Goal: Task Accomplishment & Management: Use online tool/utility

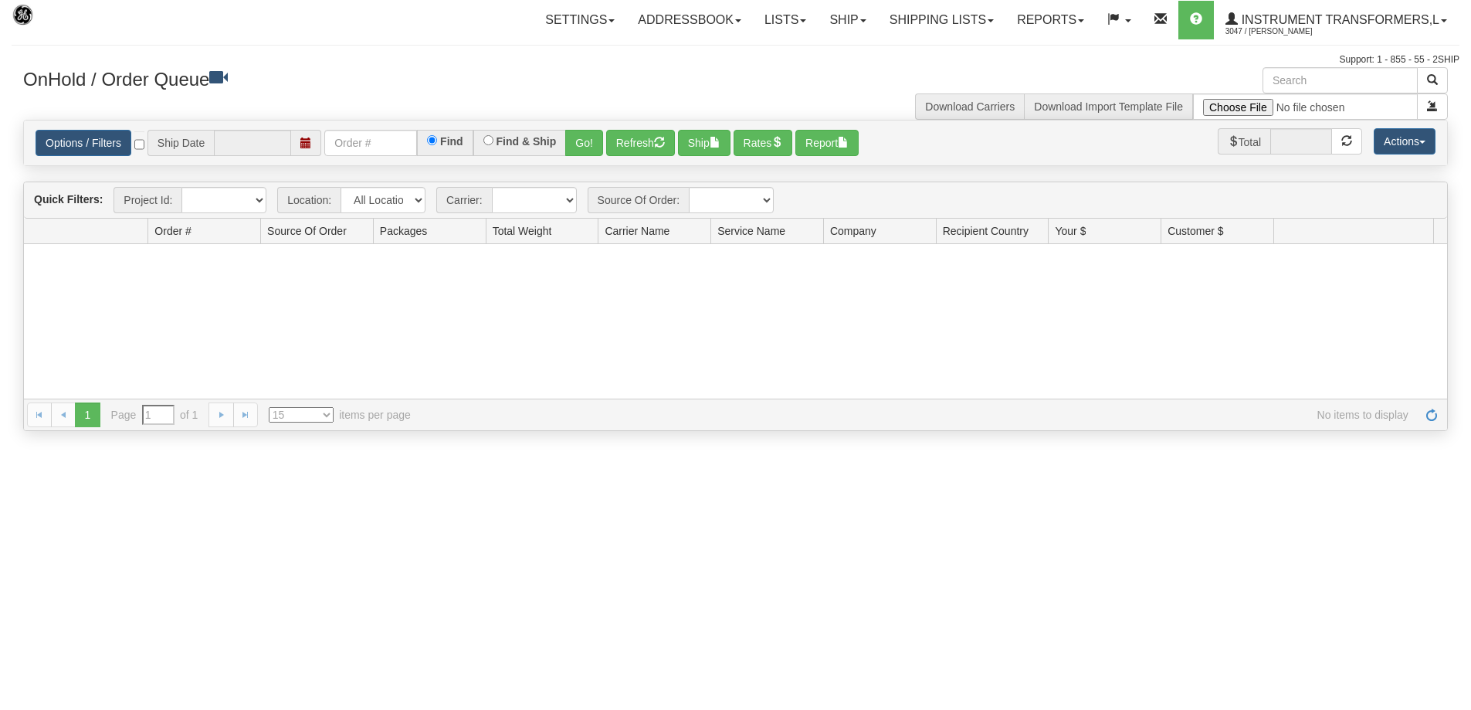
type input "[DATE]"
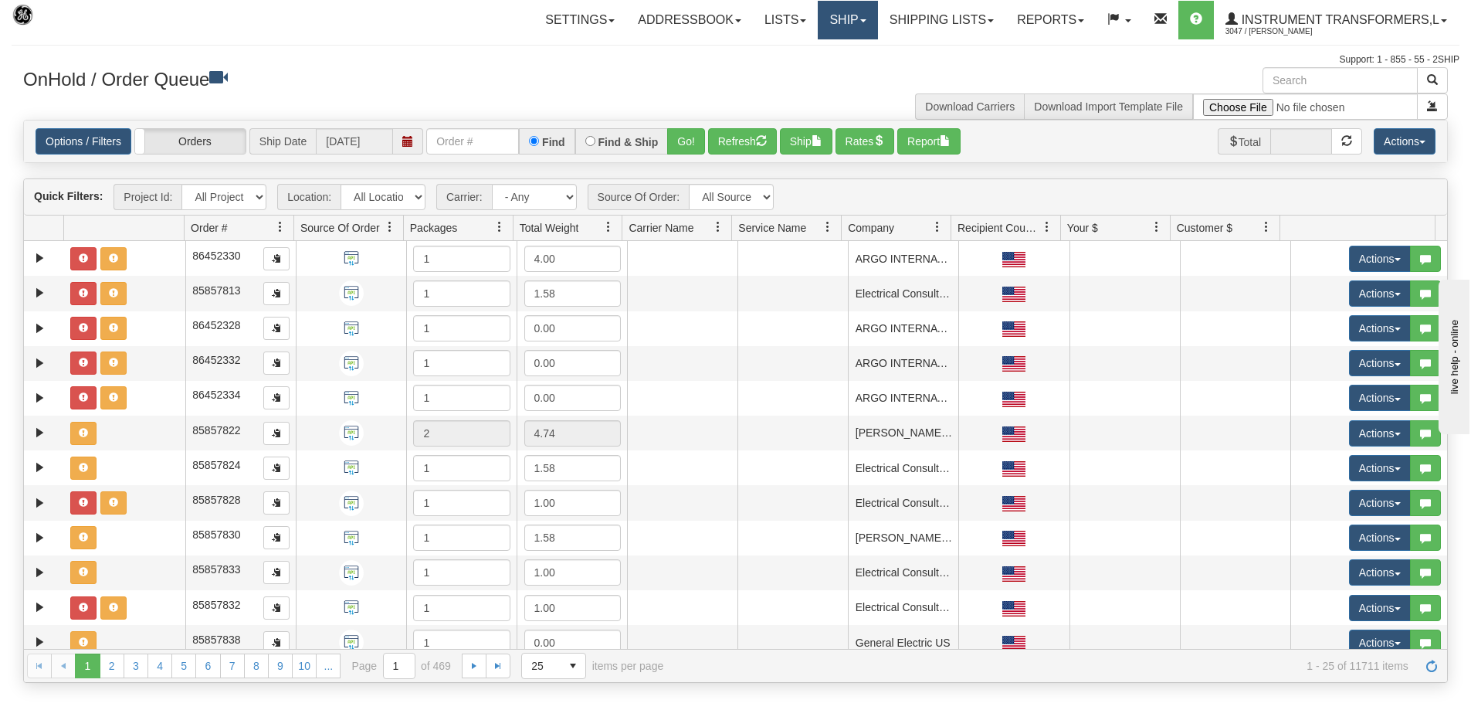
click at [859, 24] on link "Ship" at bounding box center [847, 20] width 59 height 39
click at [816, 51] on link "Ship Screen" at bounding box center [808, 54] width 140 height 20
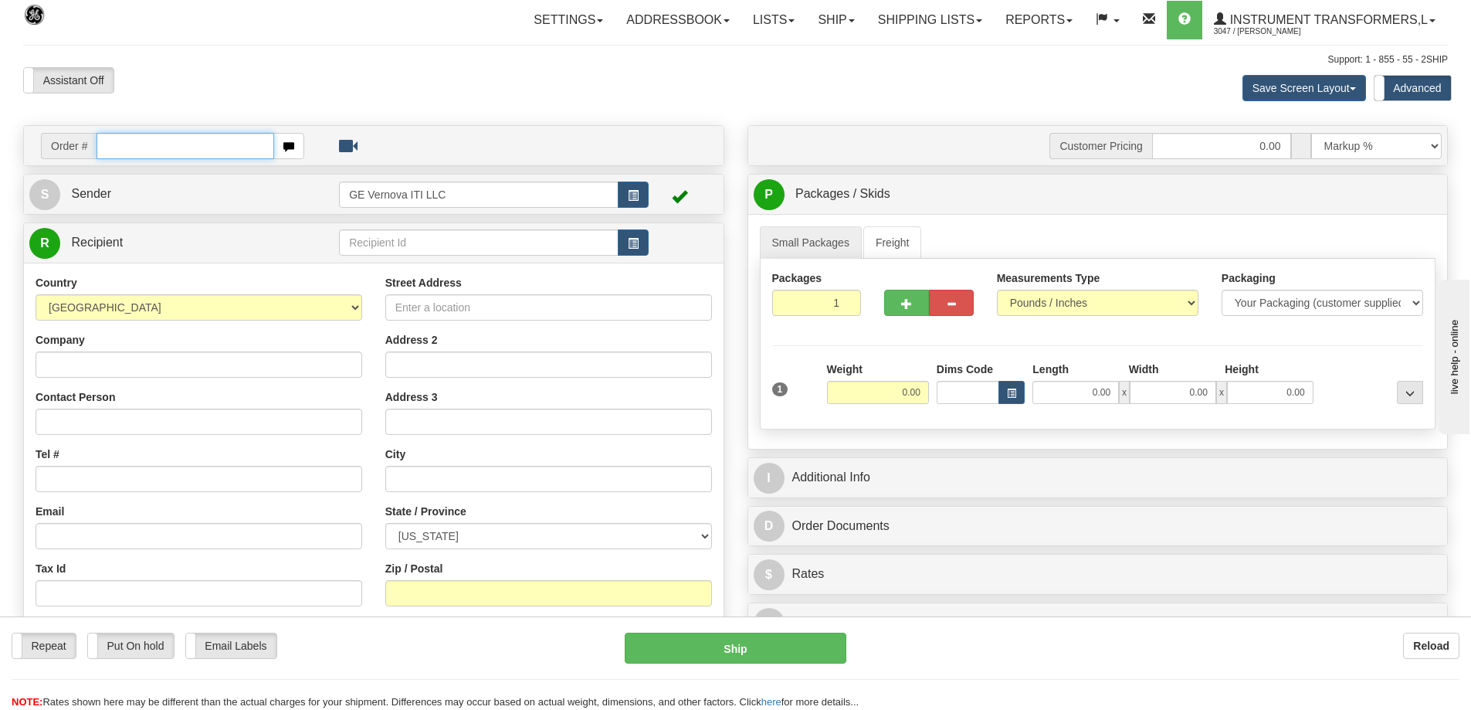
click at [163, 141] on input "text" at bounding box center [186, 146] width 178 height 26
type input "86704724"
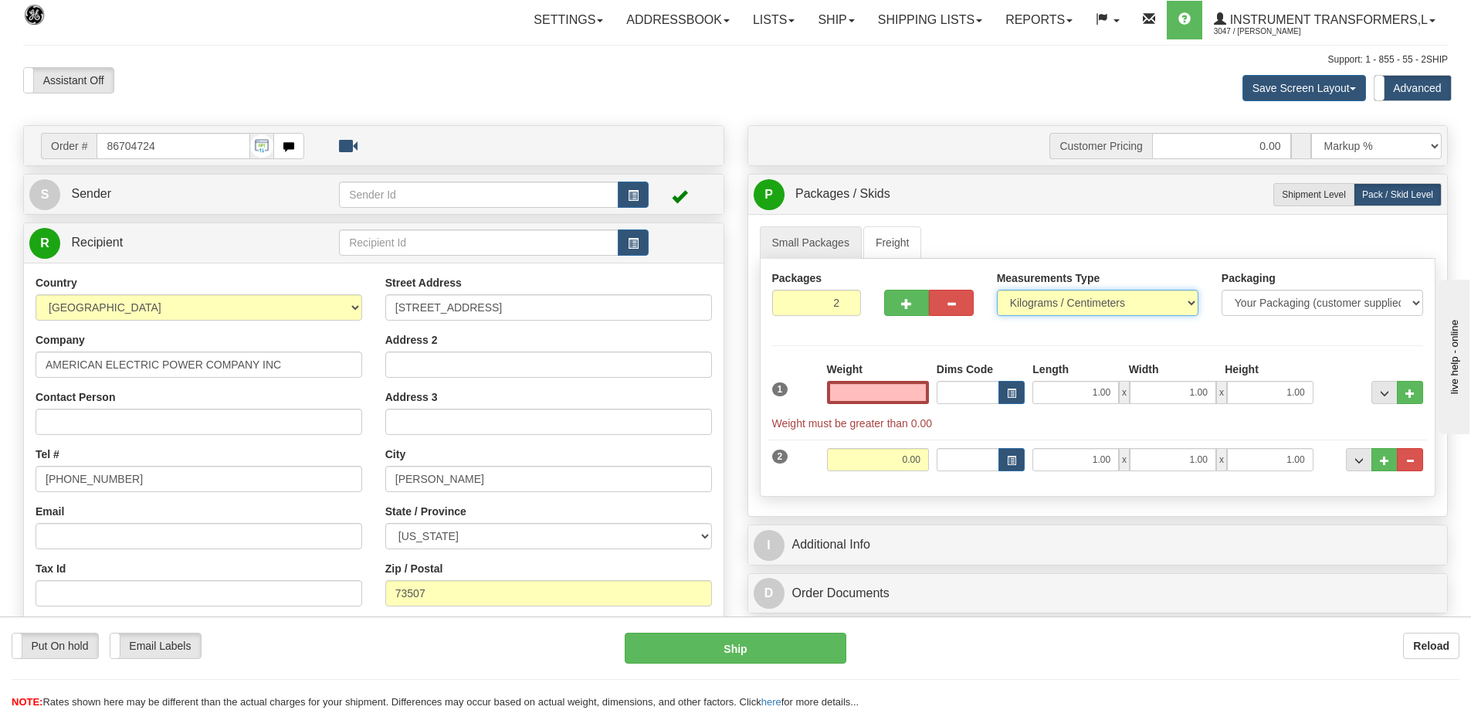
type input "0.00"
click at [1019, 304] on select "Pounds / Inches Kilograms / Centimeters" at bounding box center [1098, 303] width 202 height 26
select select "0"
click at [997, 290] on select "Pounds / Inches Kilograms / Centimeters" at bounding box center [1098, 303] width 202 height 26
drag, startPoint x: 887, startPoint y: 385, endPoint x: 918, endPoint y: 387, distance: 31.7
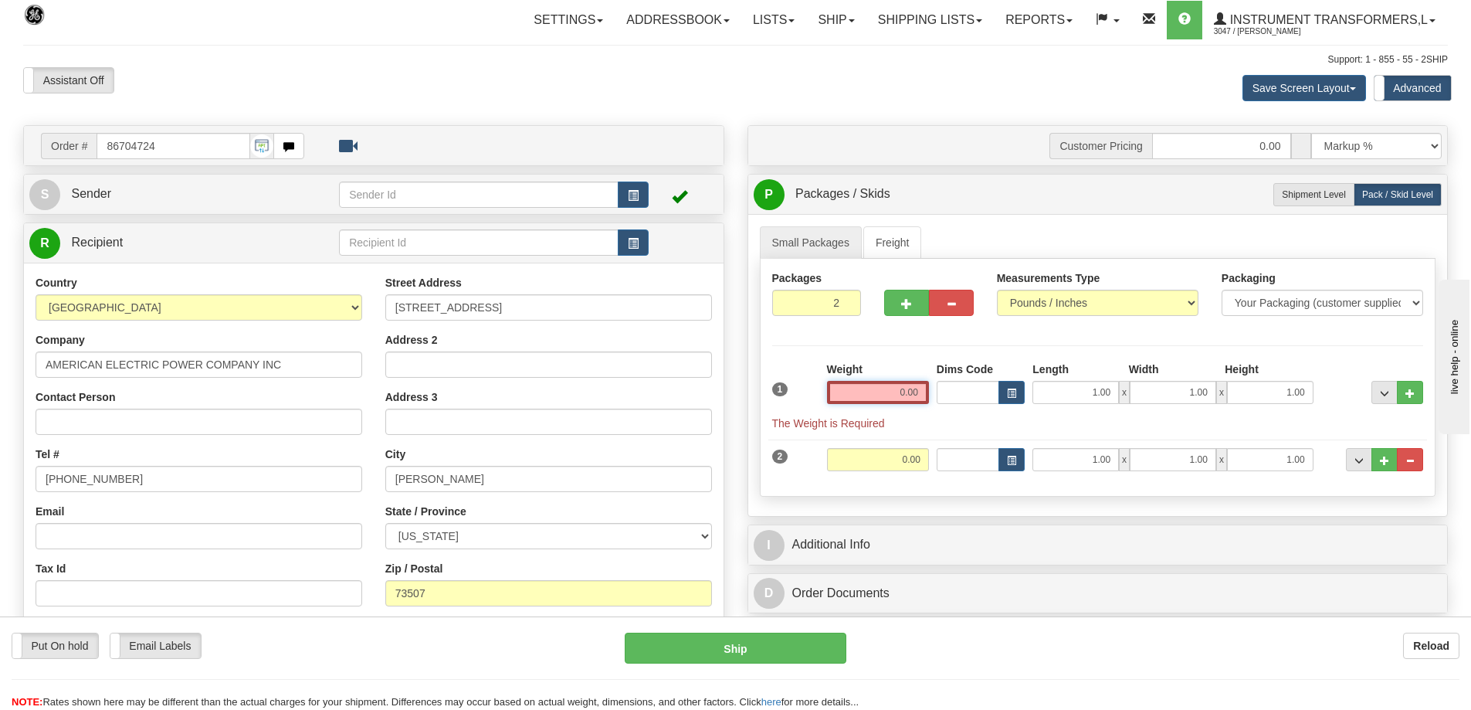
click at [918, 387] on input "0.00" at bounding box center [878, 392] width 102 height 23
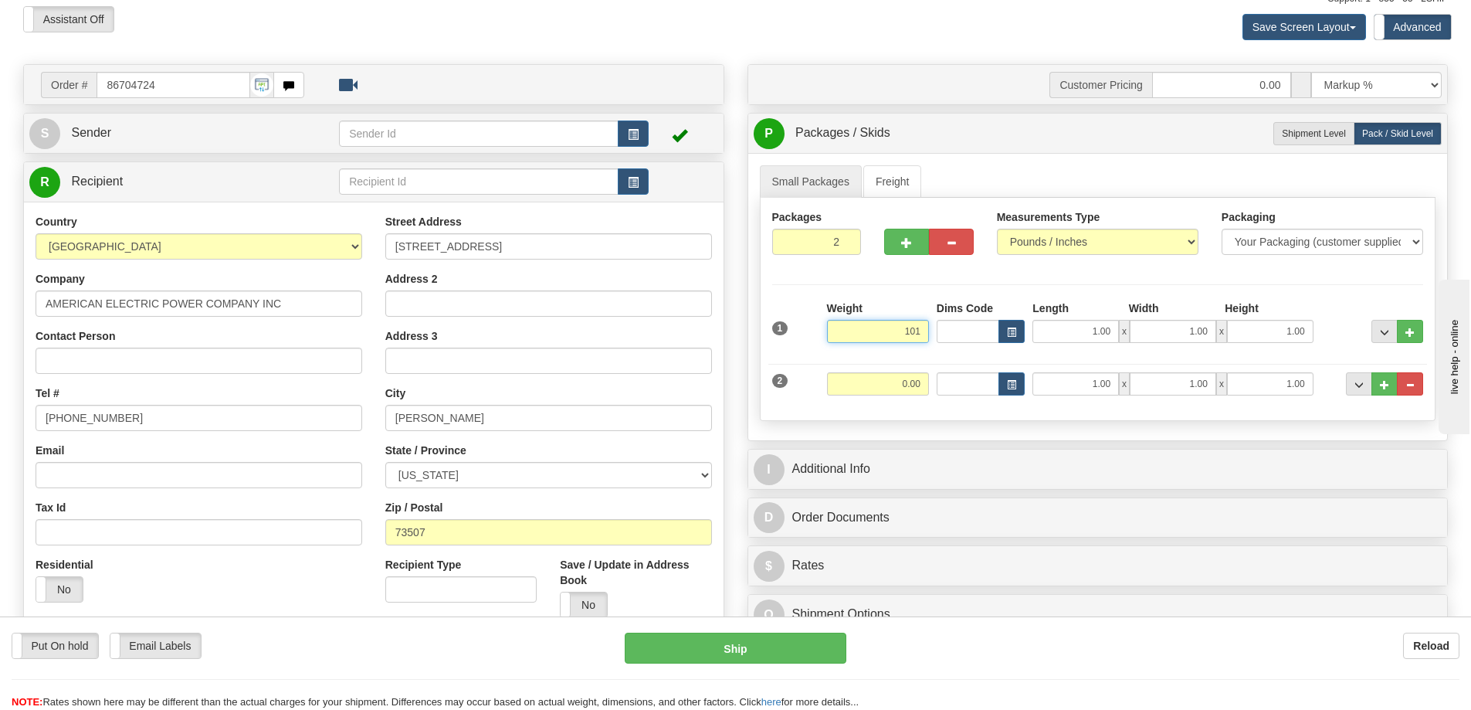
scroll to position [154, 0]
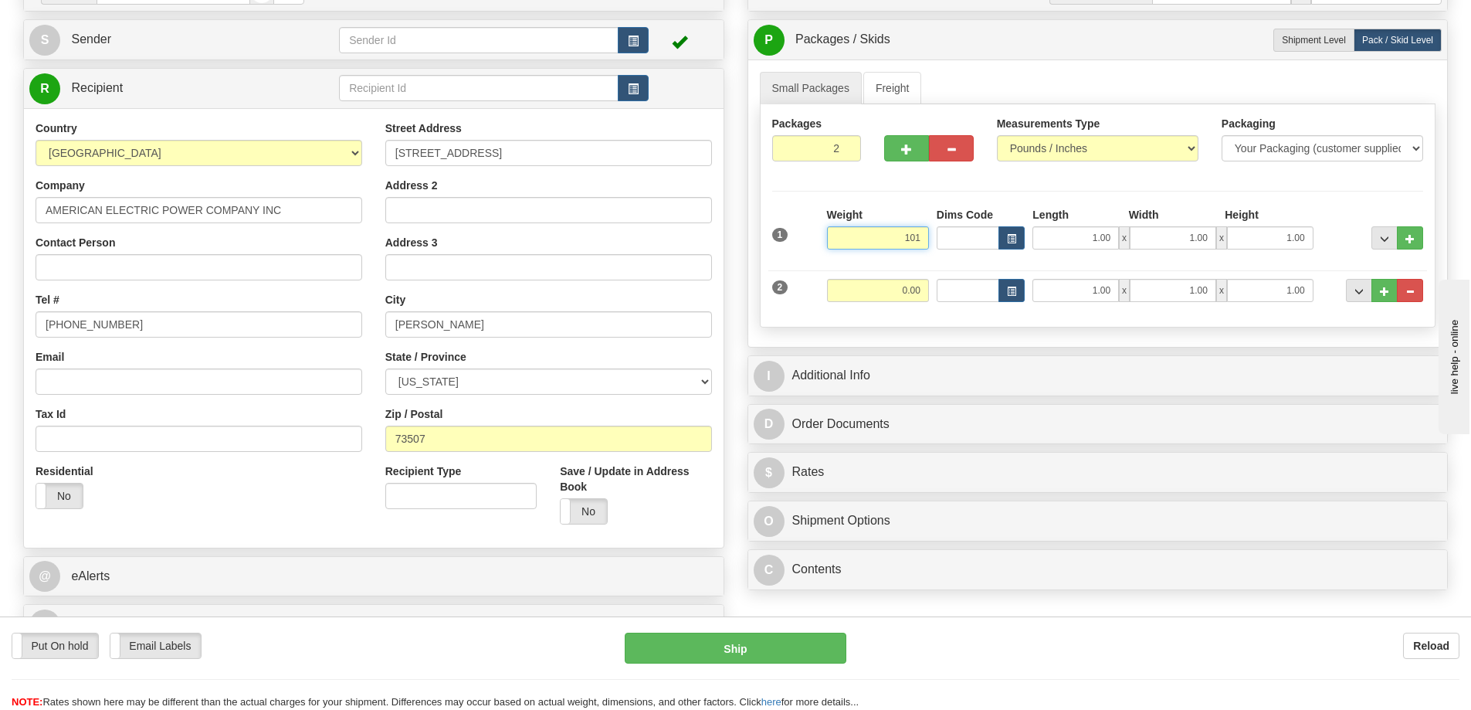
click button "Delete" at bounding box center [0, 0] width 0 height 0
type input "101.00"
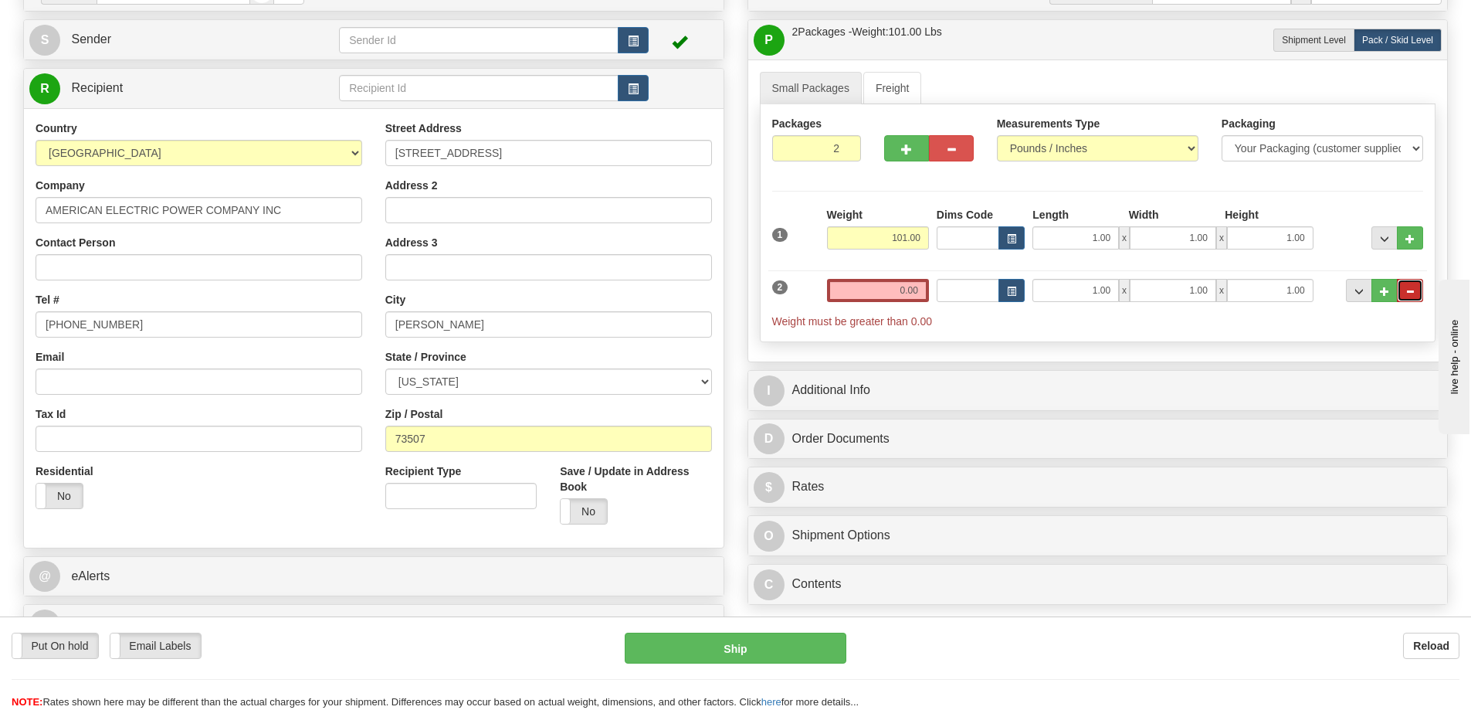
click at [1409, 288] on span "..." at bounding box center [1410, 291] width 9 height 8
type input "1"
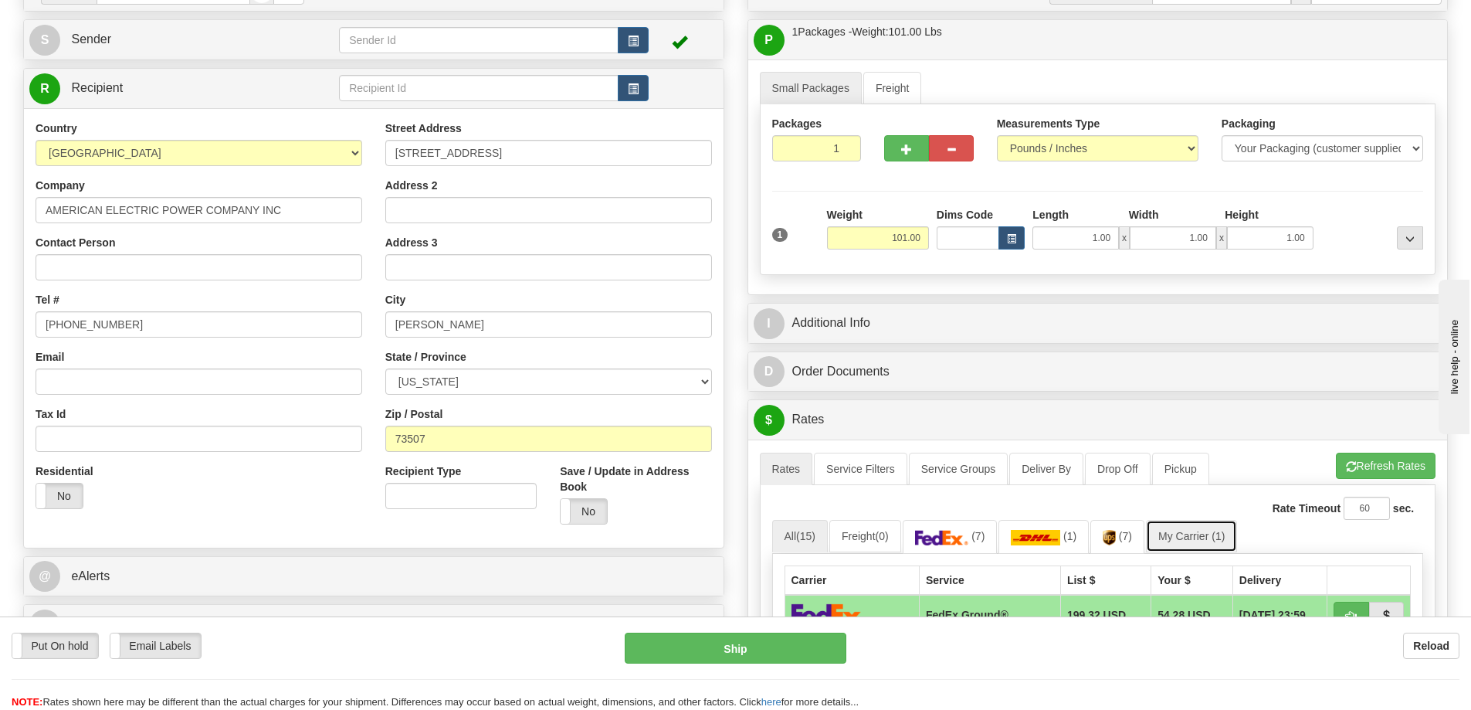
click at [1194, 532] on link "My Carrier (1)" at bounding box center [1191, 536] width 91 height 32
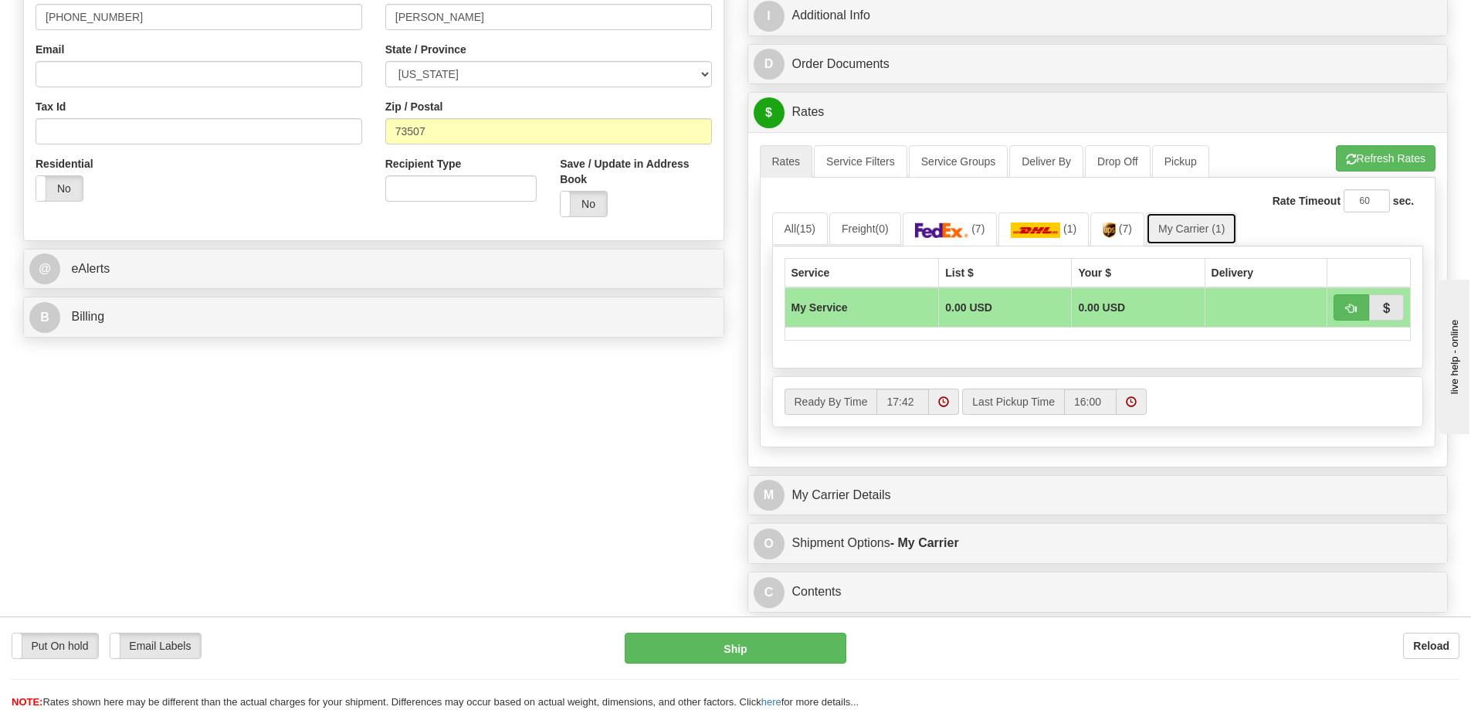
scroll to position [463, 0]
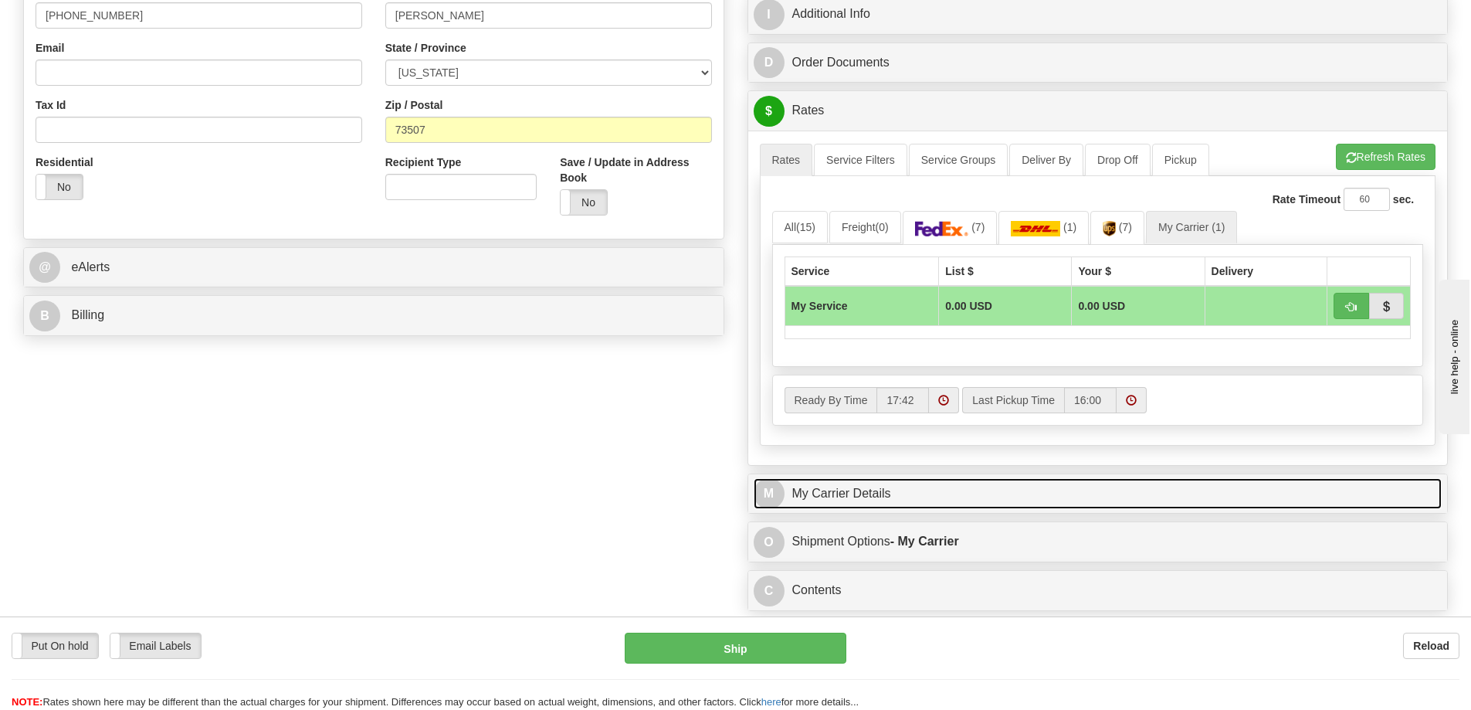
click at [943, 507] on link "M My Carrier Details" at bounding box center [1098, 494] width 689 height 32
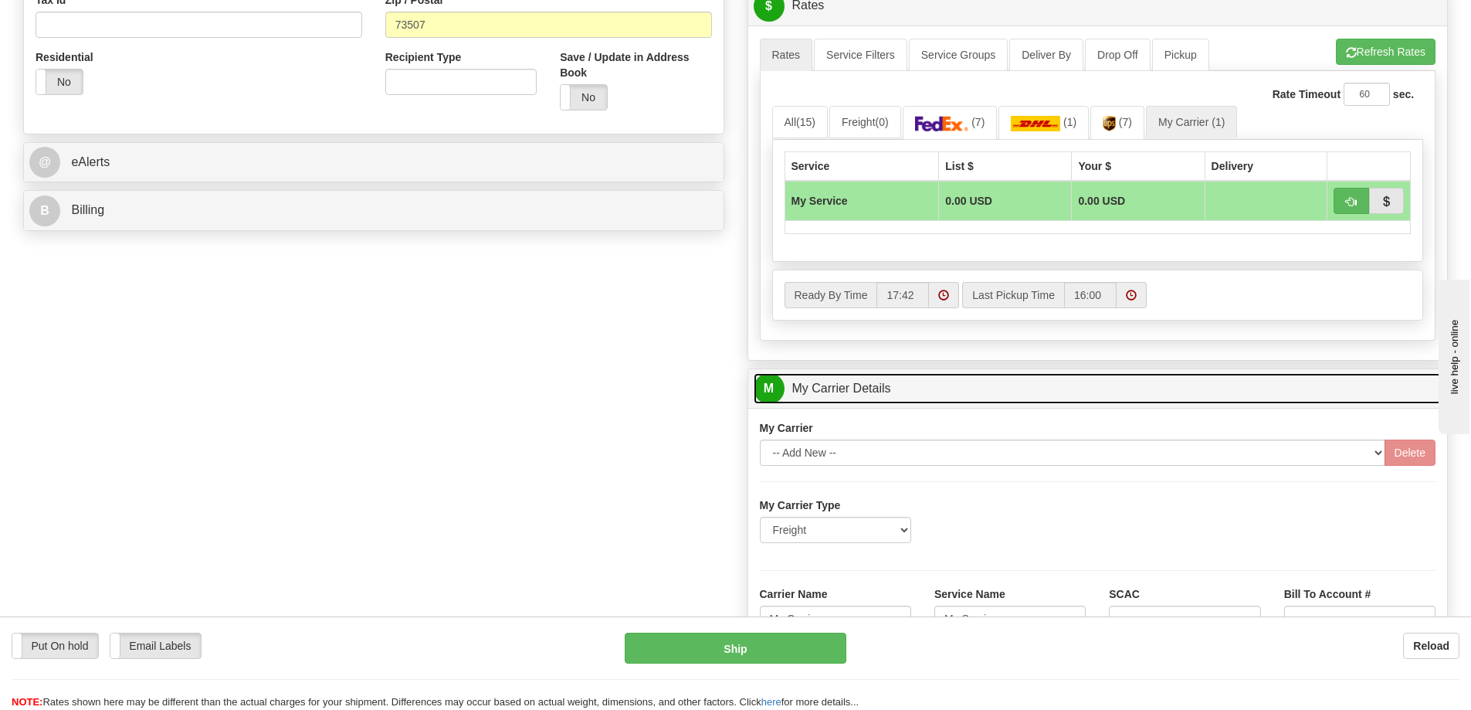
scroll to position [772, 0]
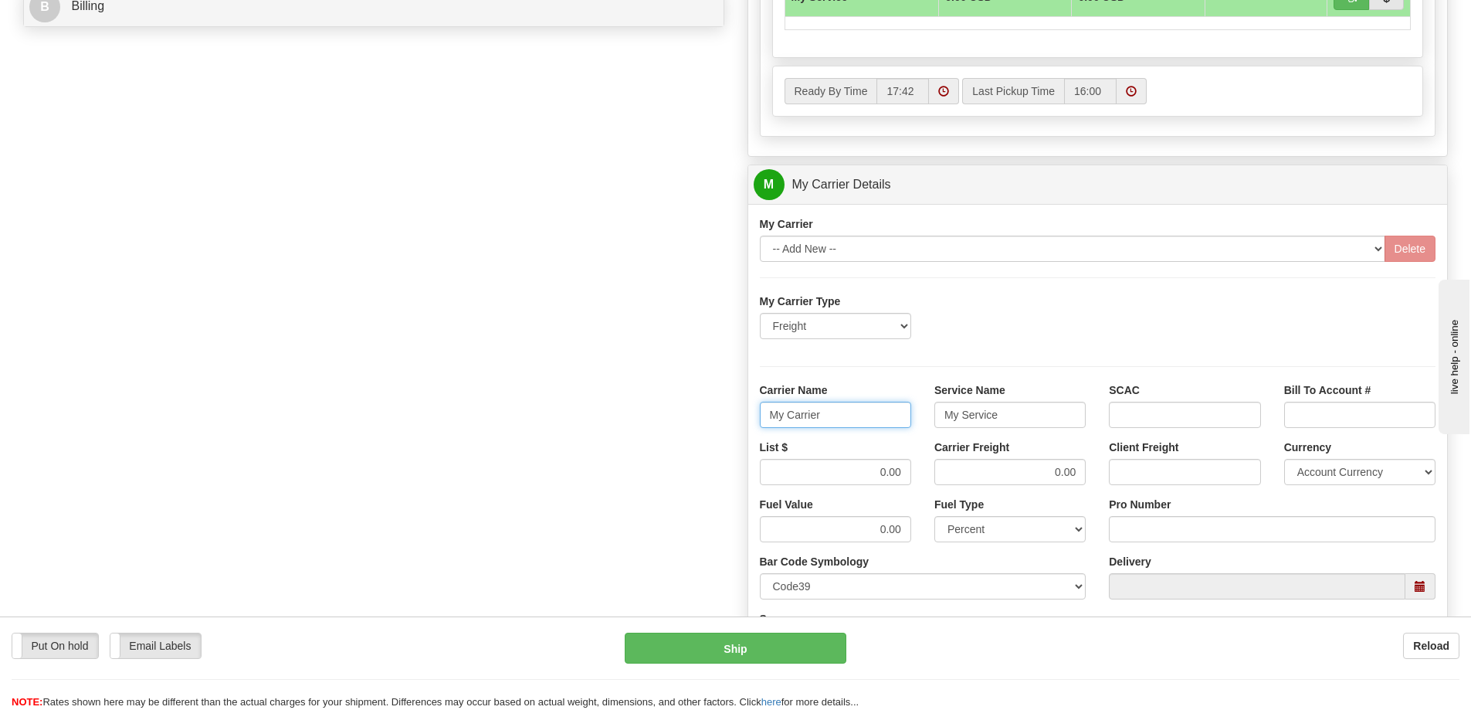
drag, startPoint x: 837, startPoint y: 422, endPoint x: 730, endPoint y: 424, distance: 107.4
click at [730, 424] on div "Order # 86704724 S Sender" at bounding box center [736, 98] width 1448 height 1491
drag, startPoint x: 1008, startPoint y: 410, endPoint x: 887, endPoint y: 429, distance: 122.0
click at [887, 429] on div "Carrier Name Service Name My Service SCAC Bill To Account #" at bounding box center [1098, 410] width 700 height 57
drag, startPoint x: 1077, startPoint y: 470, endPoint x: 931, endPoint y: 475, distance: 146.1
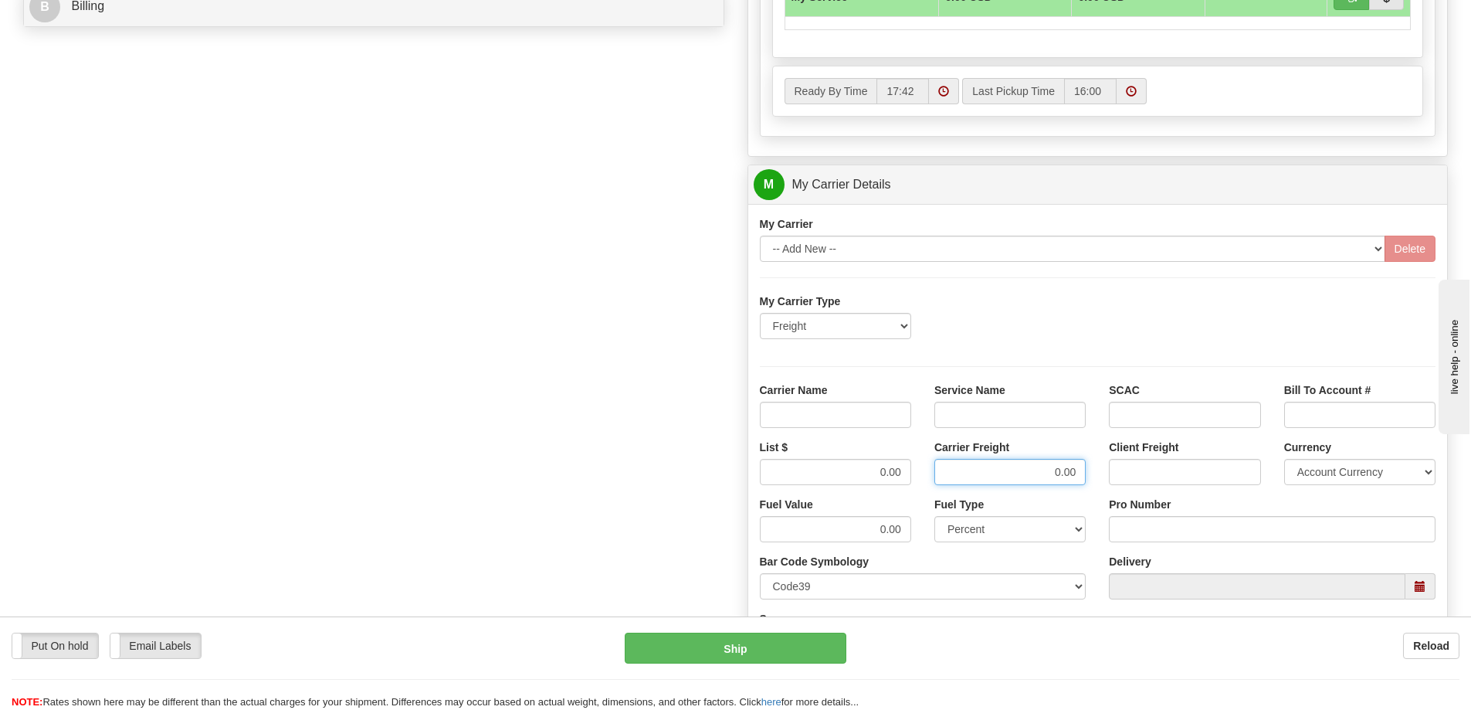
click at [995, 478] on input "0.00" at bounding box center [1010, 472] width 151 height 26
drag, startPoint x: 904, startPoint y: 471, endPoint x: 790, endPoint y: 474, distance: 114.3
click at [790, 474] on input "0.00" at bounding box center [835, 472] width 151 height 26
click at [874, 471] on input "List $" at bounding box center [835, 472] width 151 height 26
type input "300"
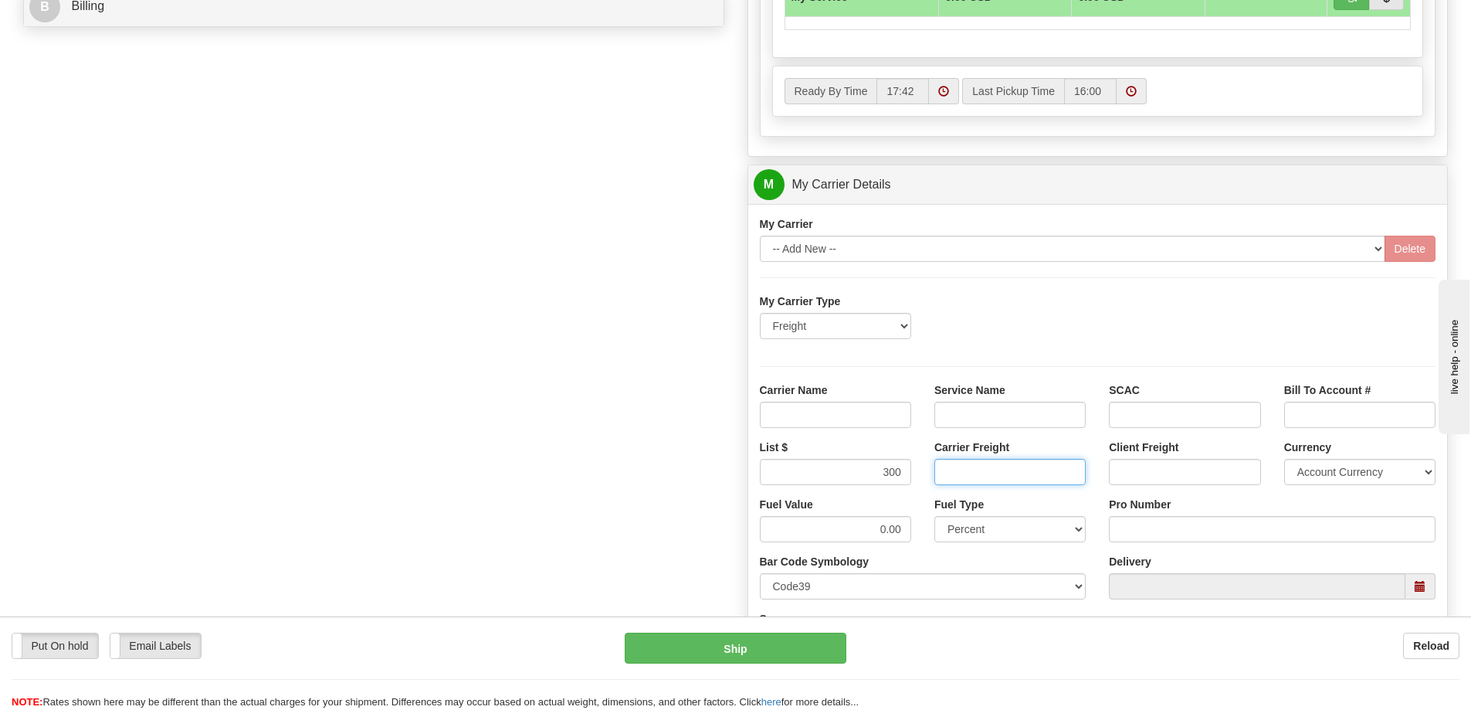
click at [1008, 472] on input "Carrier Freight" at bounding box center [1010, 472] width 151 height 26
type input "300"
click at [1006, 423] on input "Service Name" at bounding box center [1010, 415] width 151 height 26
type input "LTL"
click at [881, 414] on input "Carrier Name" at bounding box center [835, 415] width 151 height 26
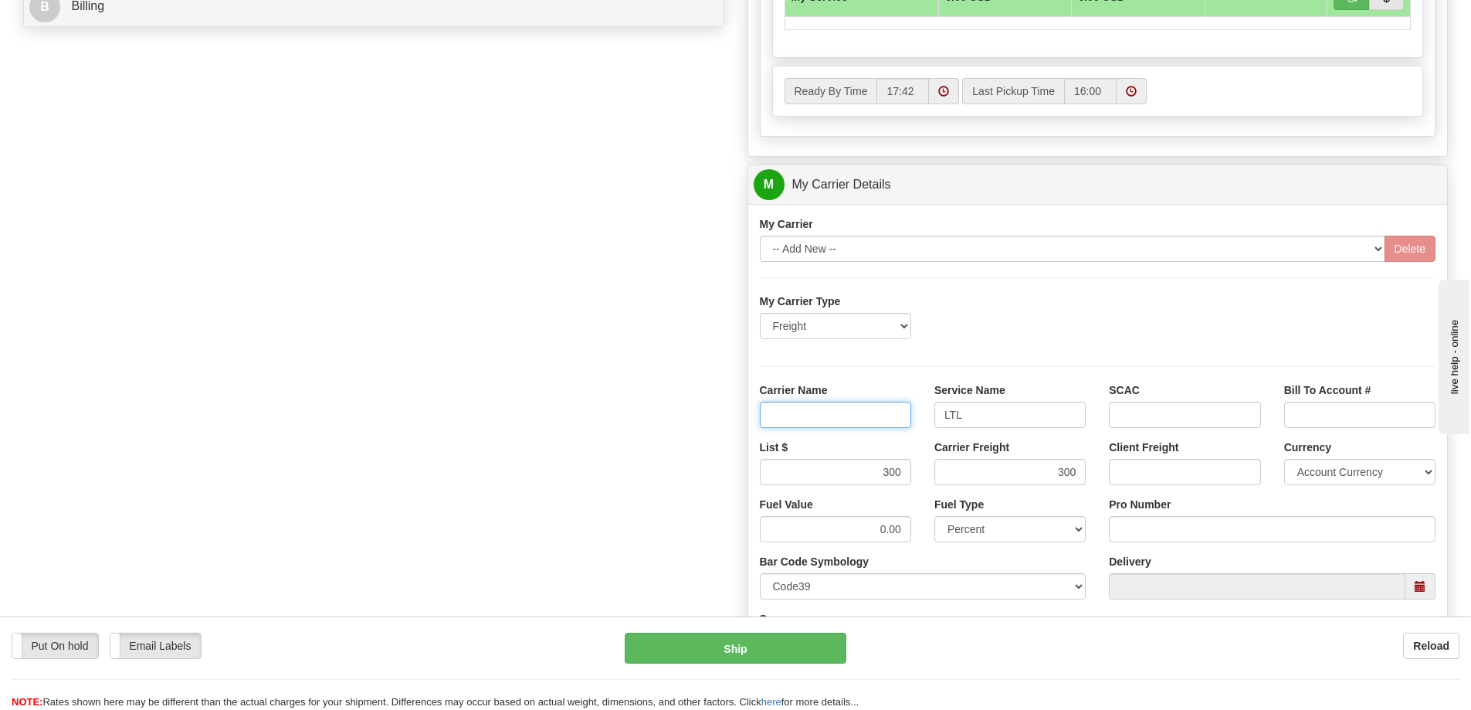
type input "AVR"
click at [1145, 536] on input "Pro Number" at bounding box center [1272, 529] width 327 height 26
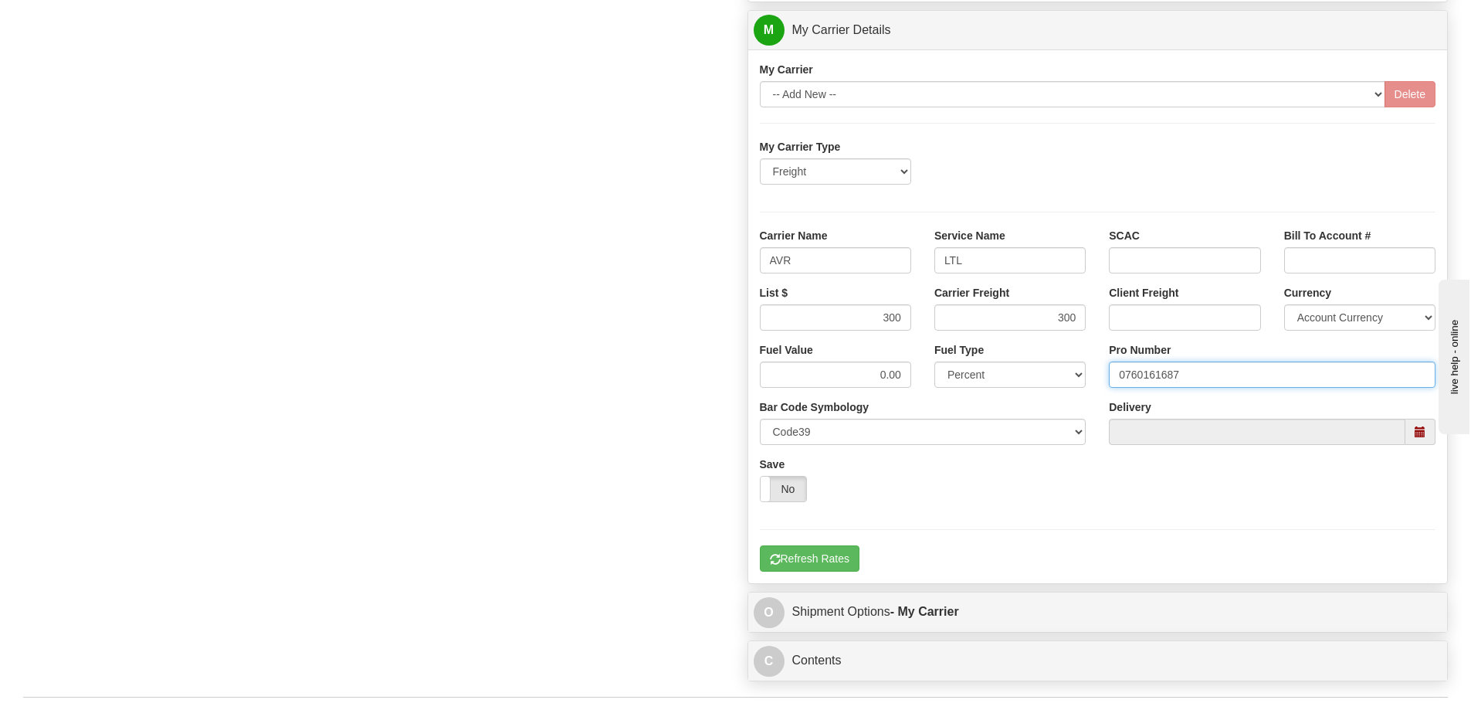
scroll to position [1081, 0]
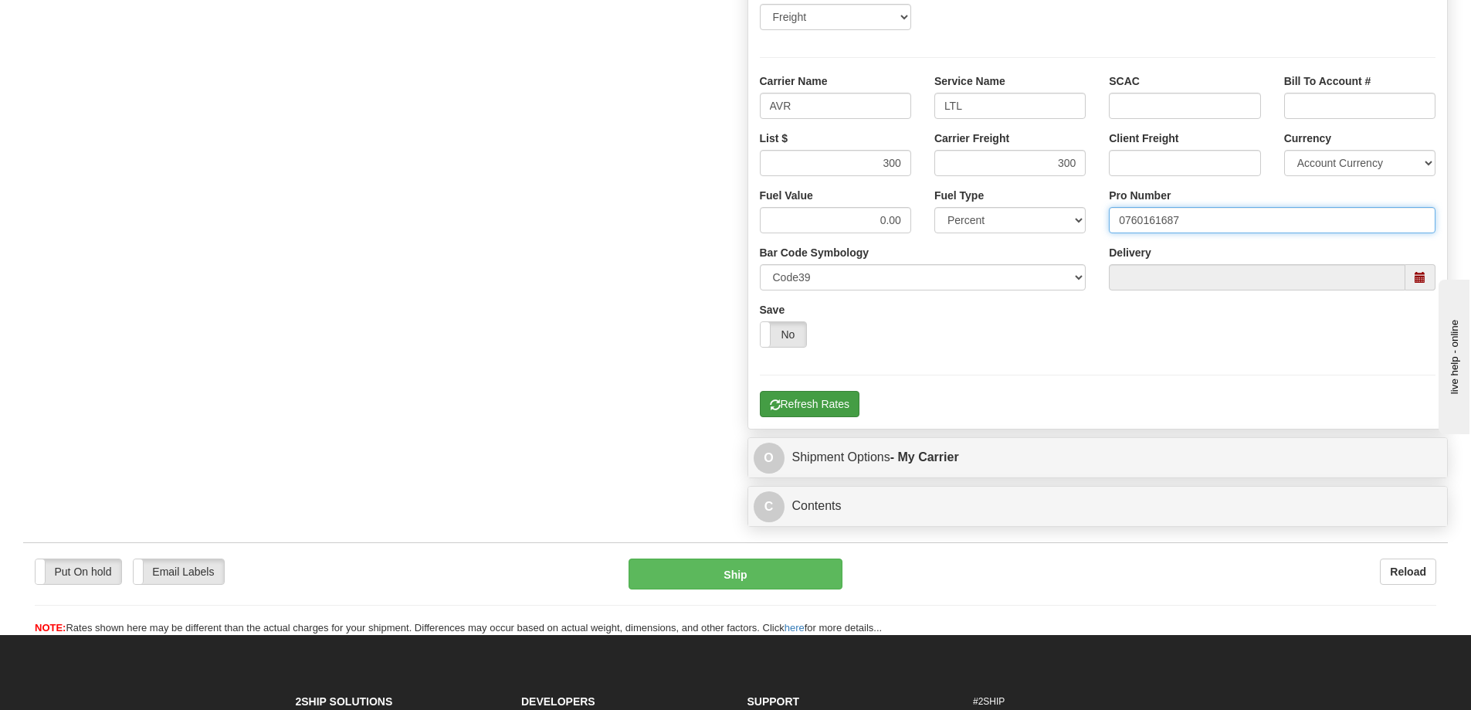
type input "0760161687"
click at [805, 408] on button "Refresh Rates" at bounding box center [810, 404] width 100 height 26
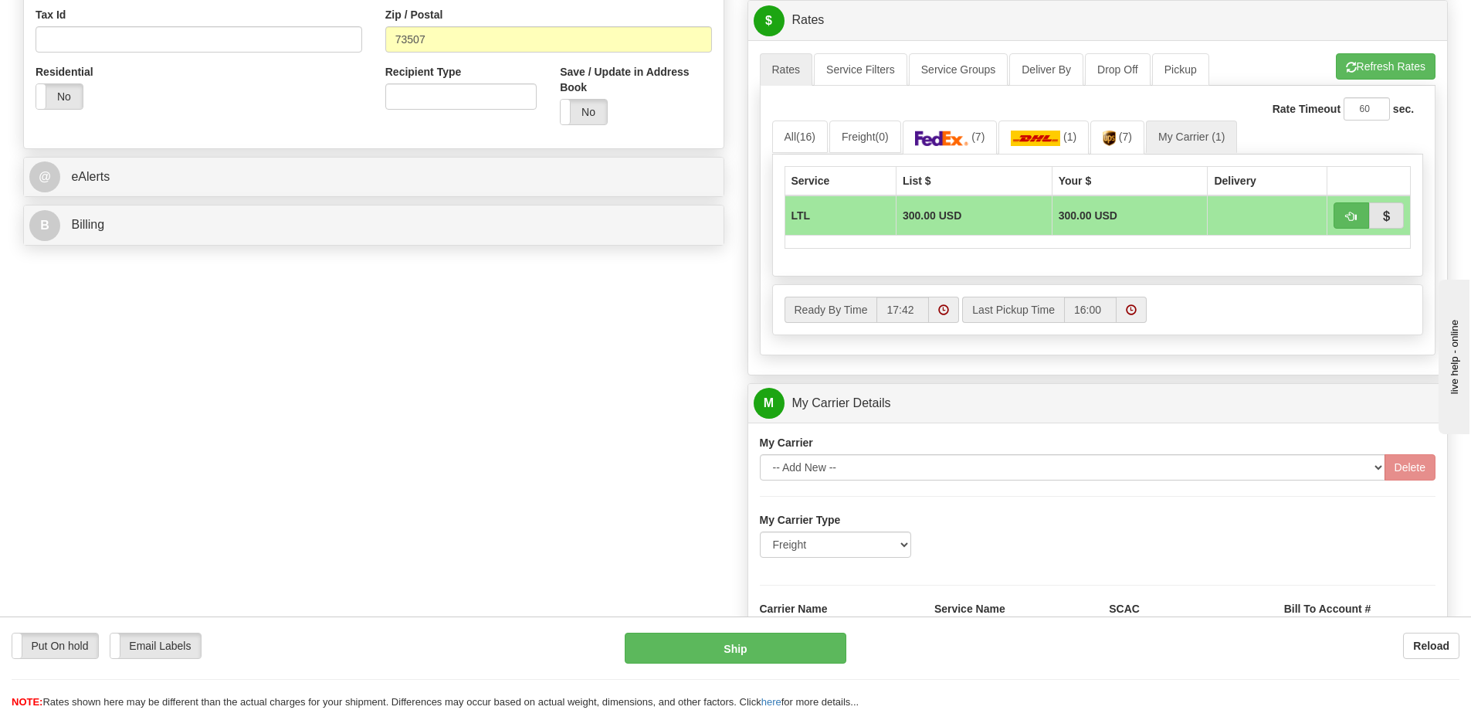
scroll to position [541, 0]
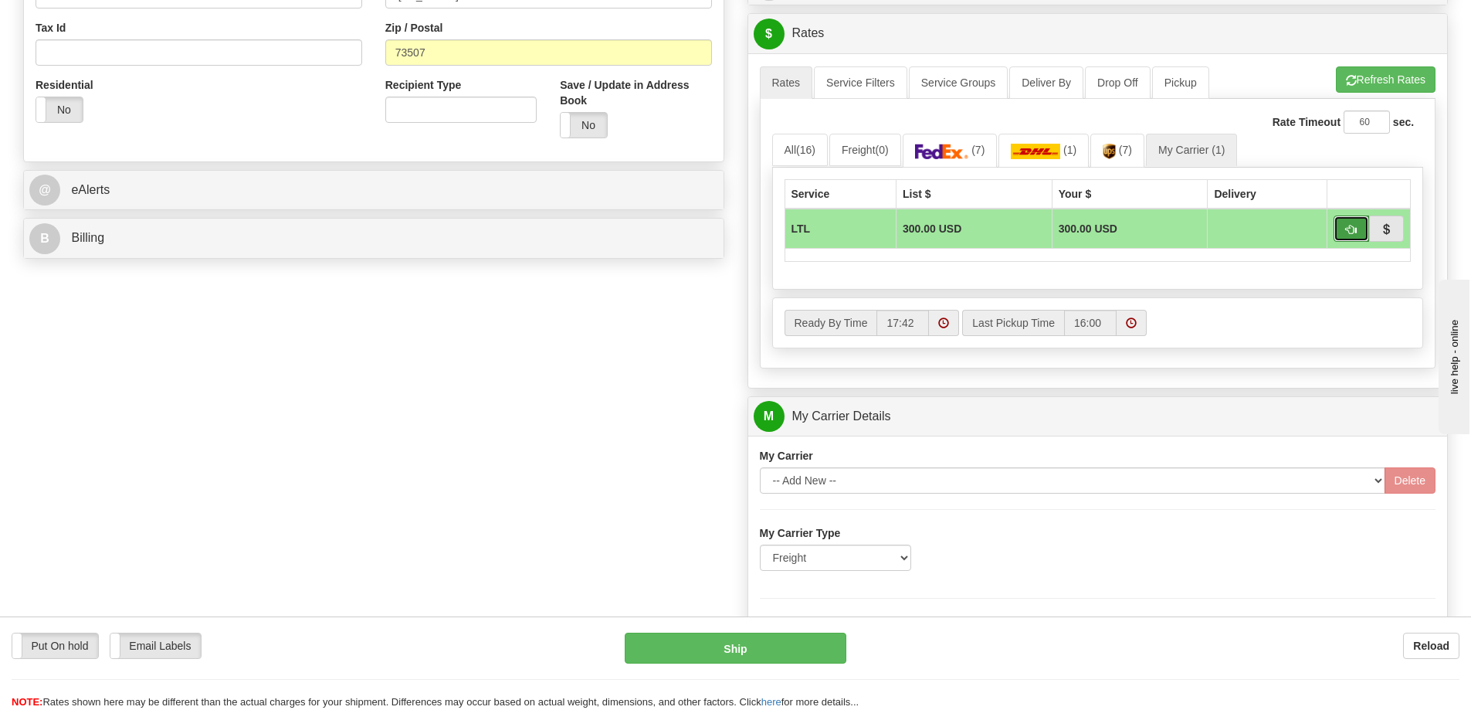
click at [1342, 228] on button "button" at bounding box center [1352, 228] width 36 height 26
type input "00"
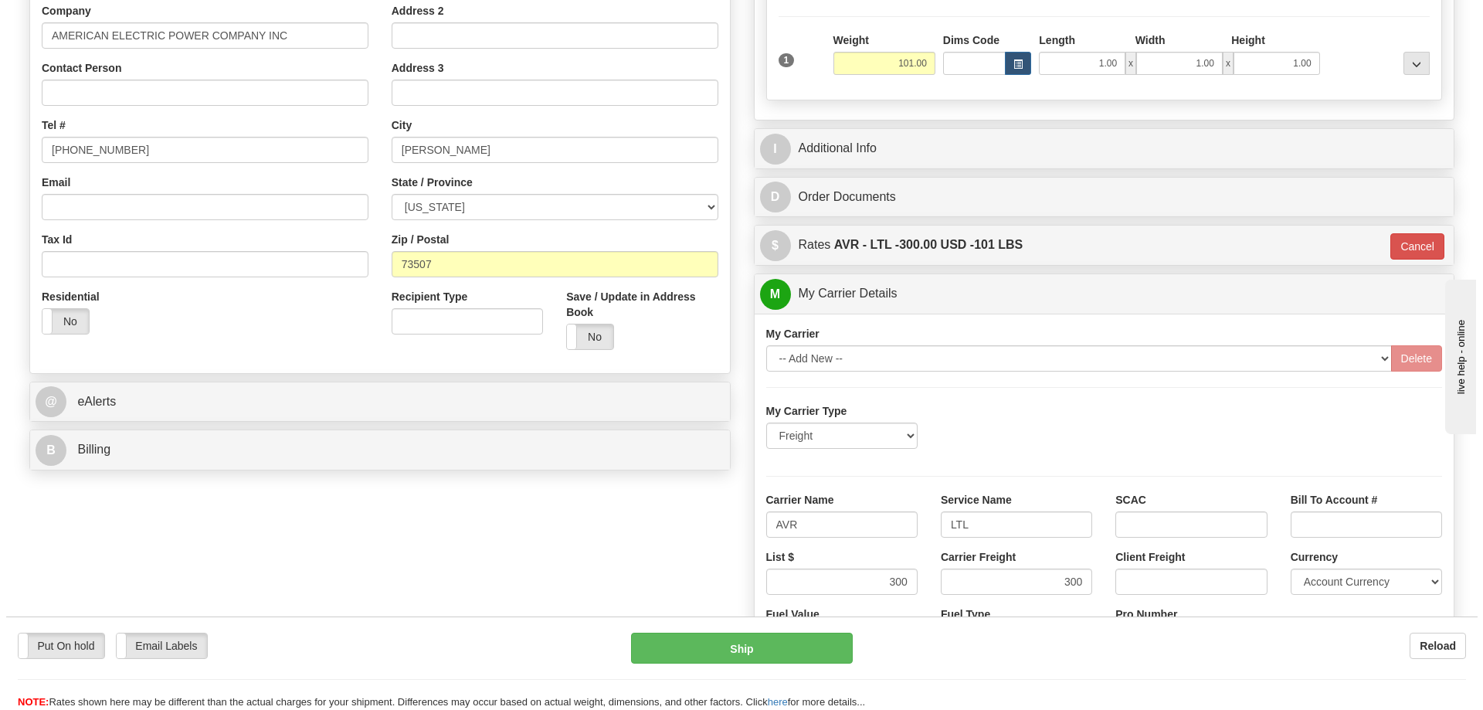
scroll to position [309, 0]
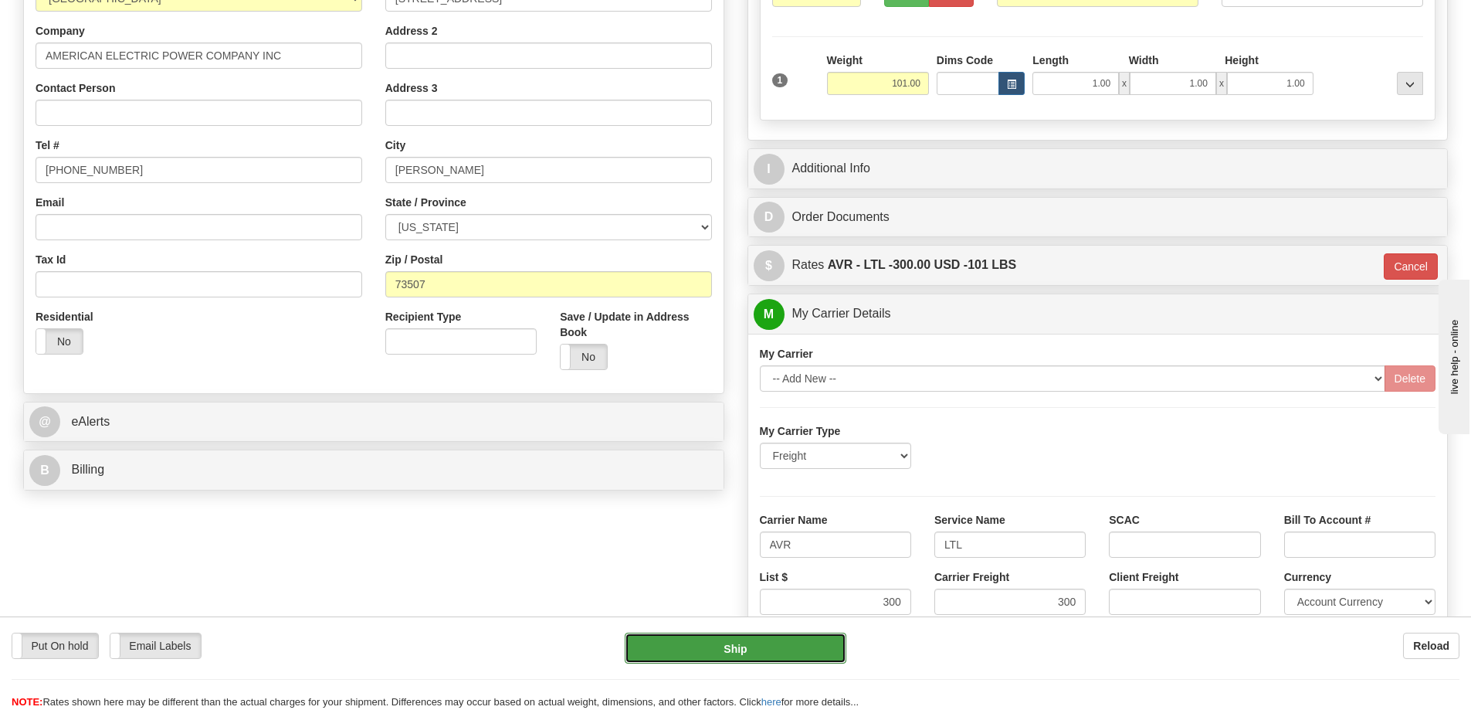
click at [734, 656] on button "Ship" at bounding box center [736, 648] width 222 height 31
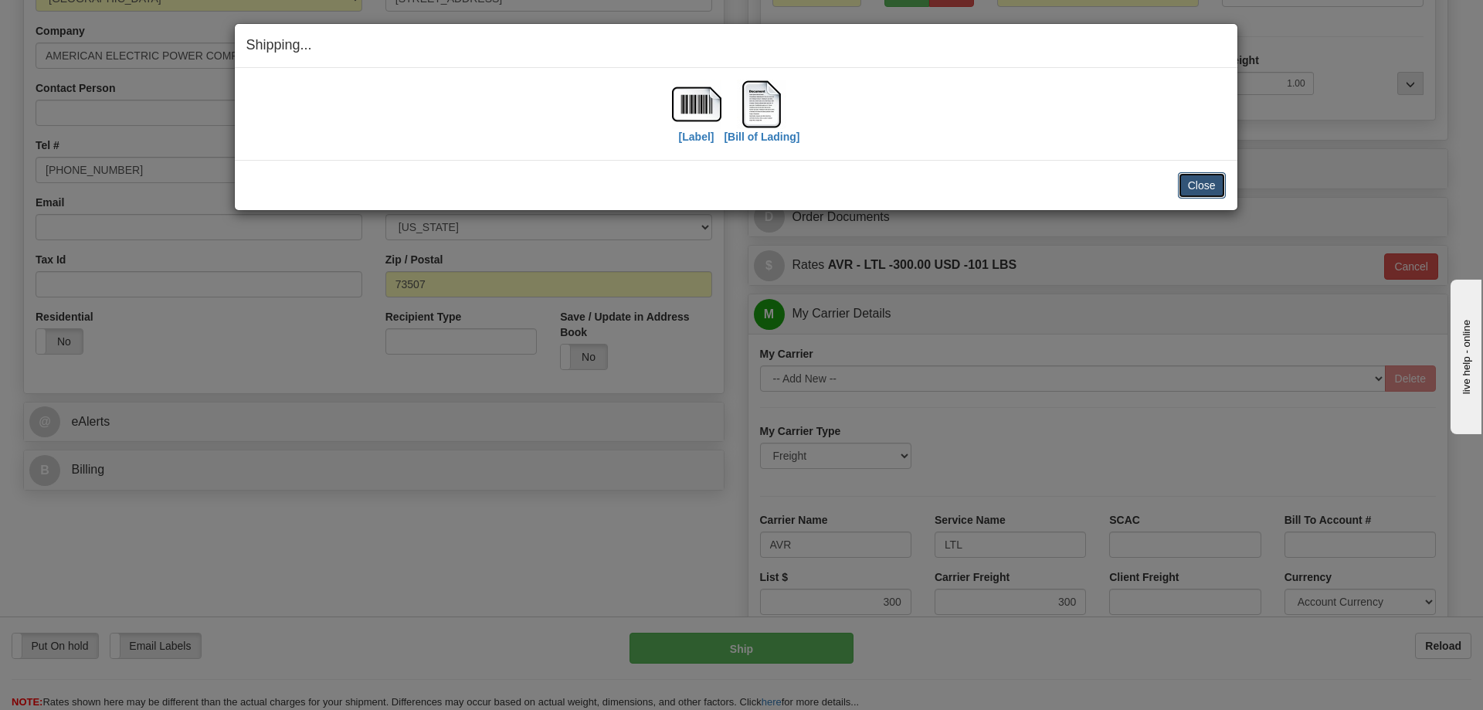
click at [1199, 188] on button "Close" at bounding box center [1202, 185] width 48 height 26
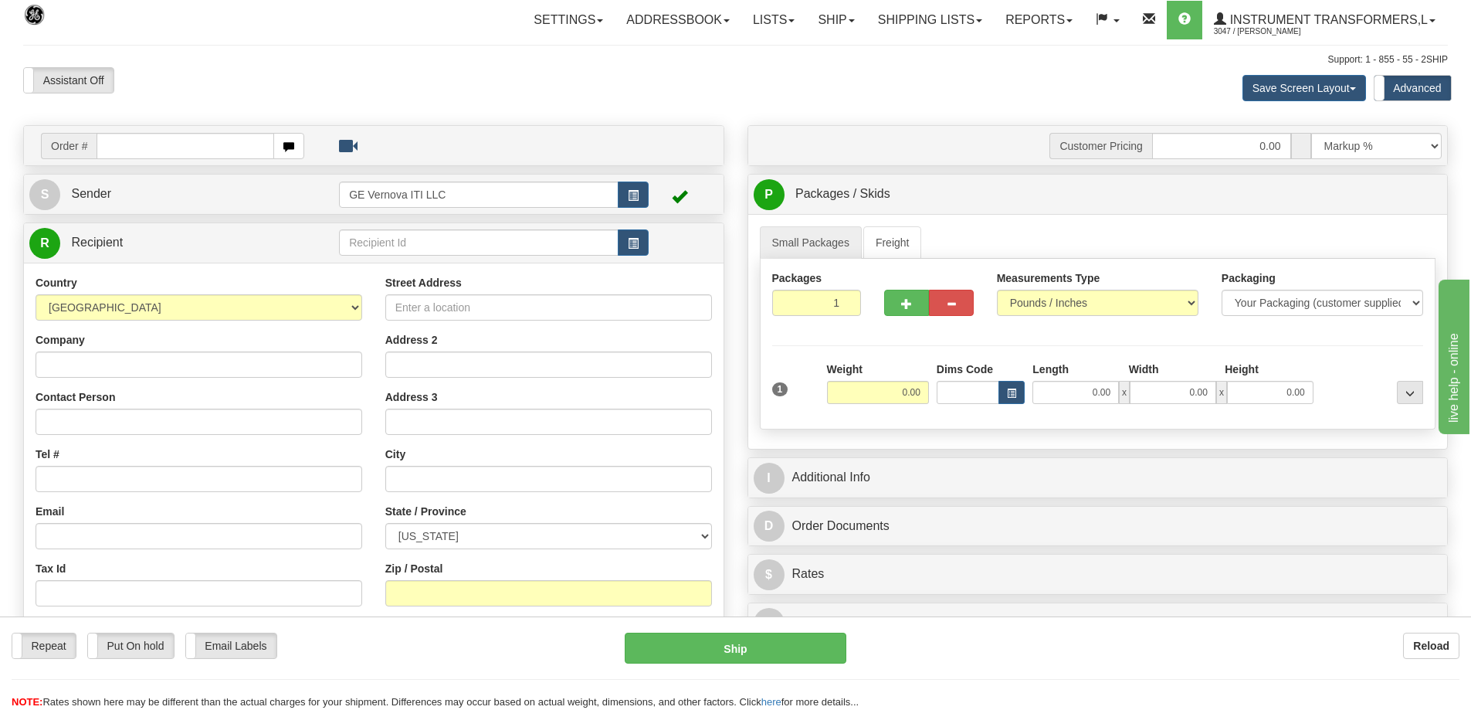
click at [219, 154] on input "text" at bounding box center [186, 146] width 178 height 26
type input "86704677"
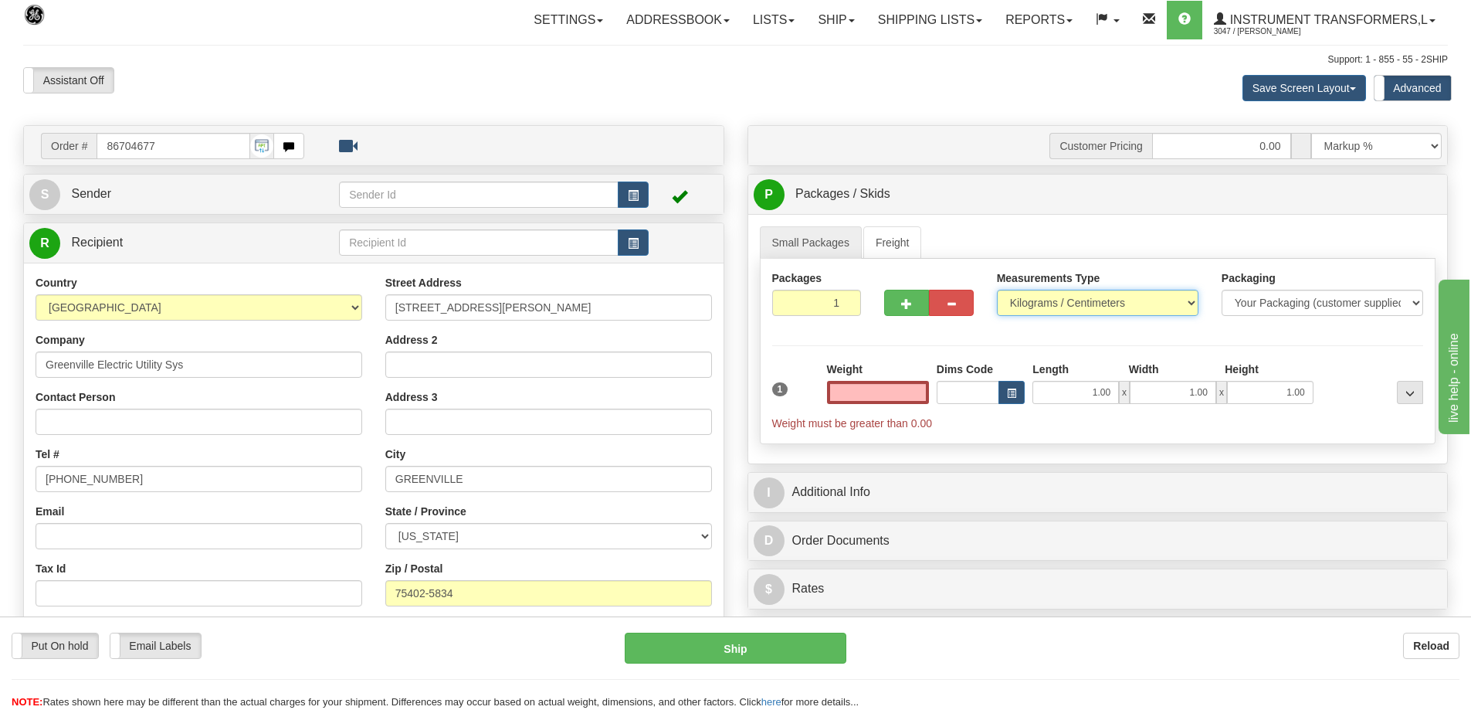
type input "0.00"
click at [1066, 307] on select "Pounds / Inches Kilograms / Centimeters" at bounding box center [1098, 303] width 202 height 26
select select "0"
click at [997, 290] on select "Pounds / Inches Kilograms / Centimeters" at bounding box center [1098, 303] width 202 height 26
click at [892, 394] on input "0.00" at bounding box center [878, 392] width 102 height 23
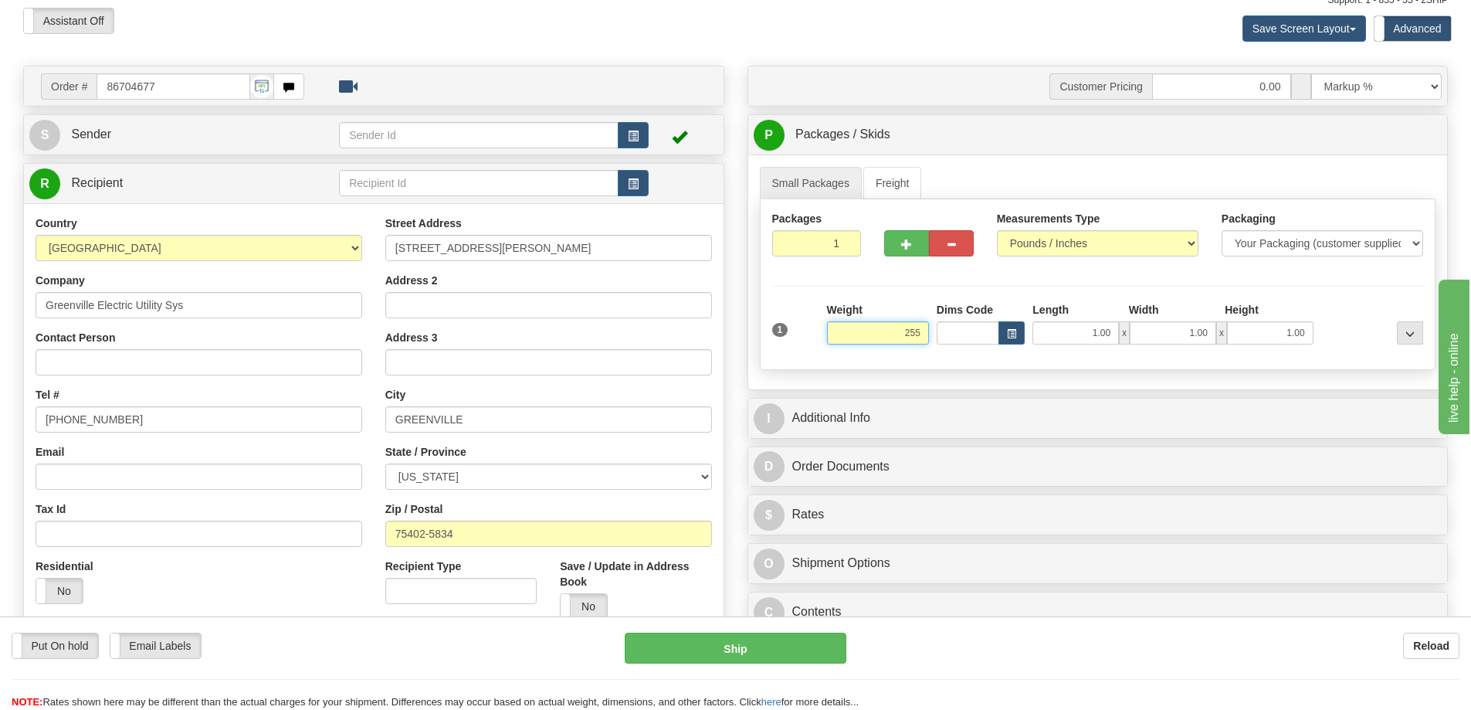
scroll to position [154, 0]
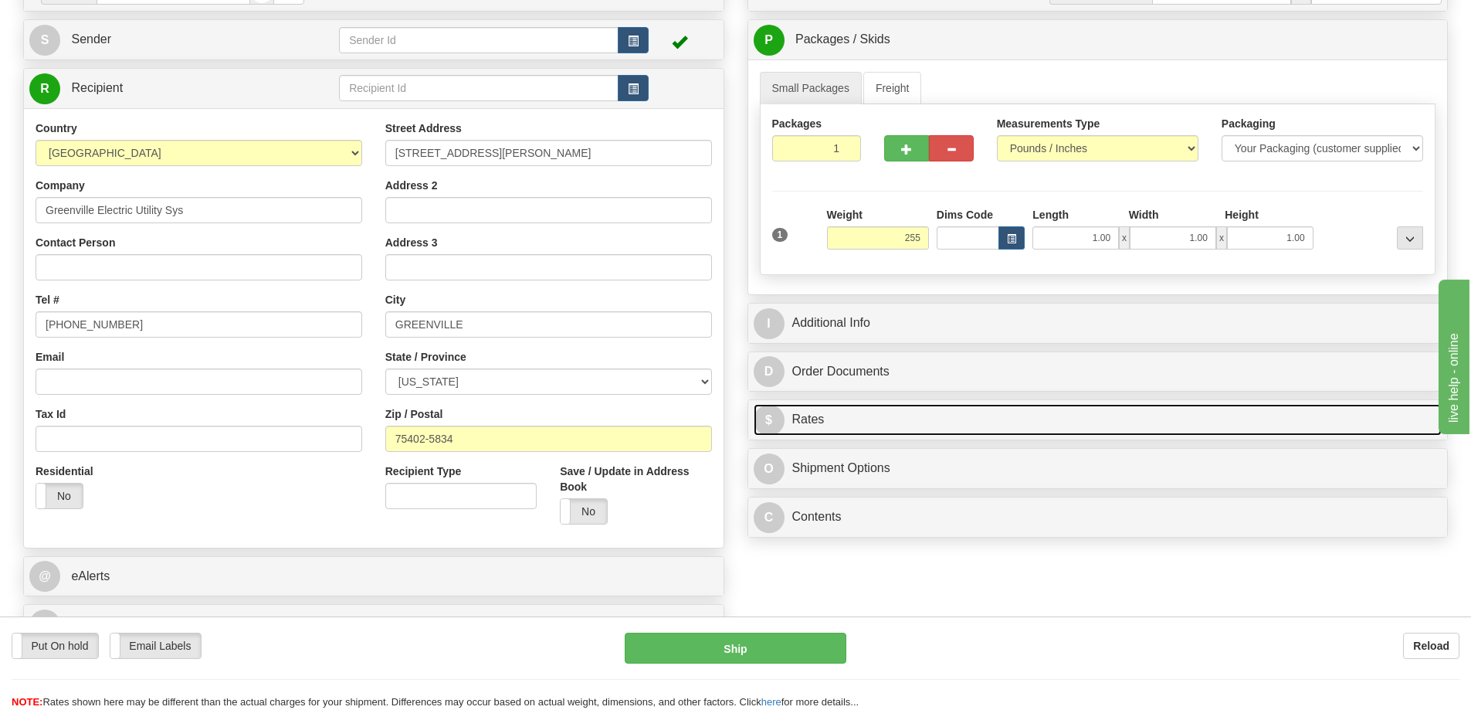
type input "255.00"
click at [879, 417] on link "$ Rates" at bounding box center [1098, 420] width 689 height 32
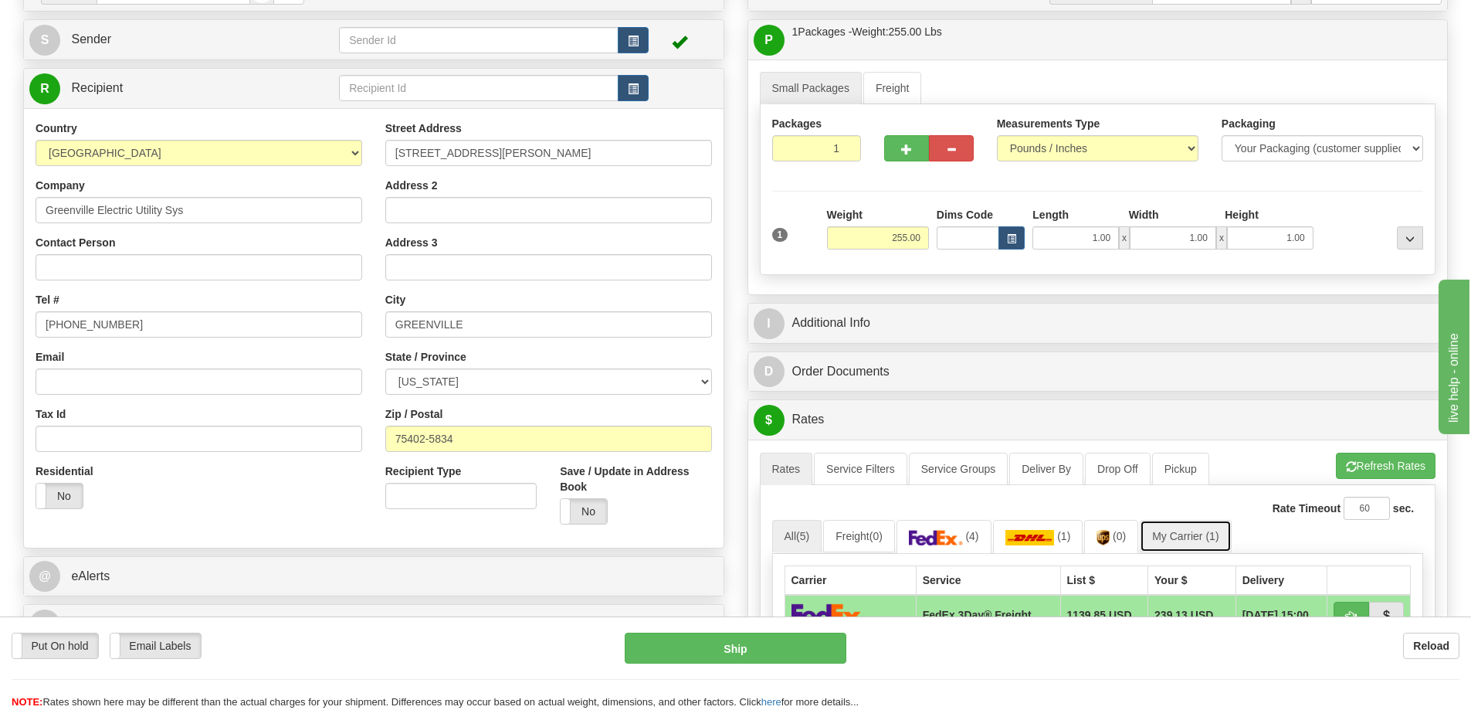
click at [1179, 533] on link "My Carrier (1)" at bounding box center [1185, 536] width 91 height 32
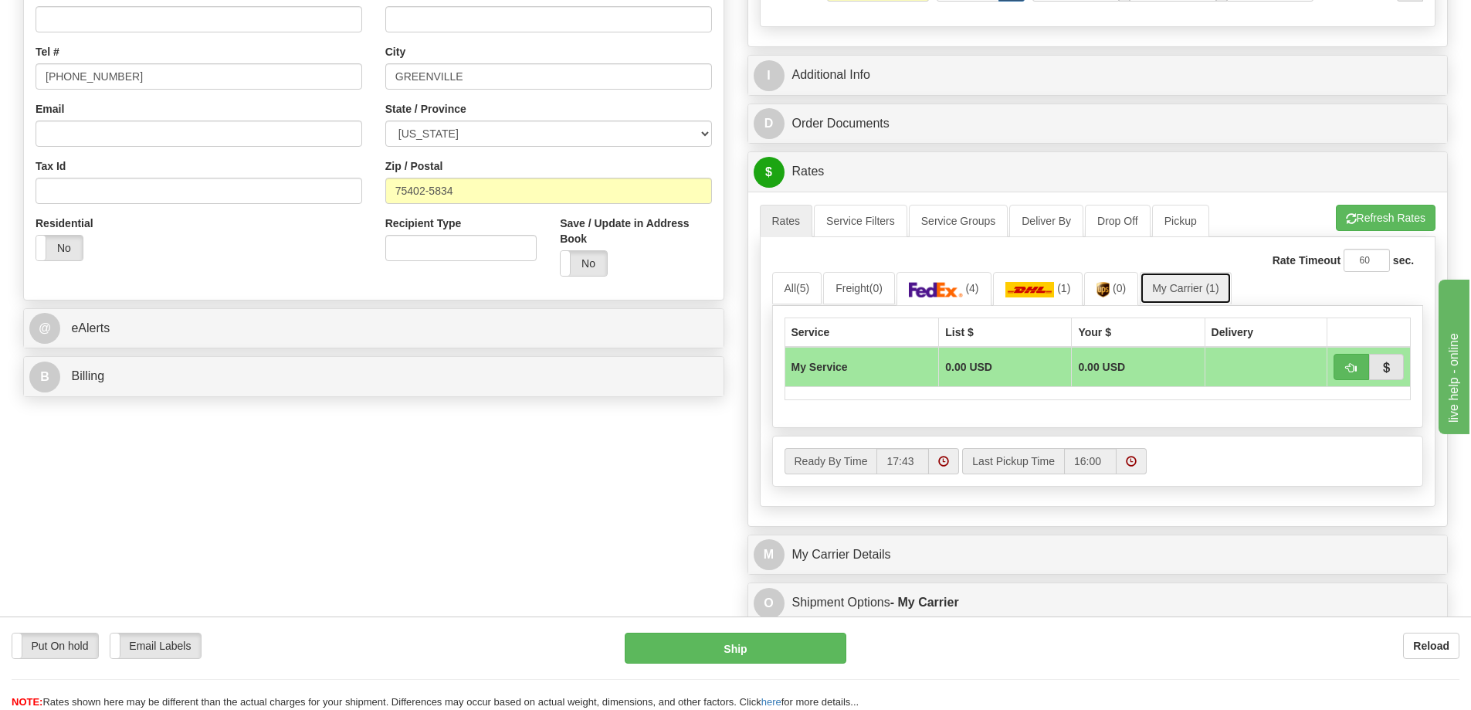
scroll to position [463, 0]
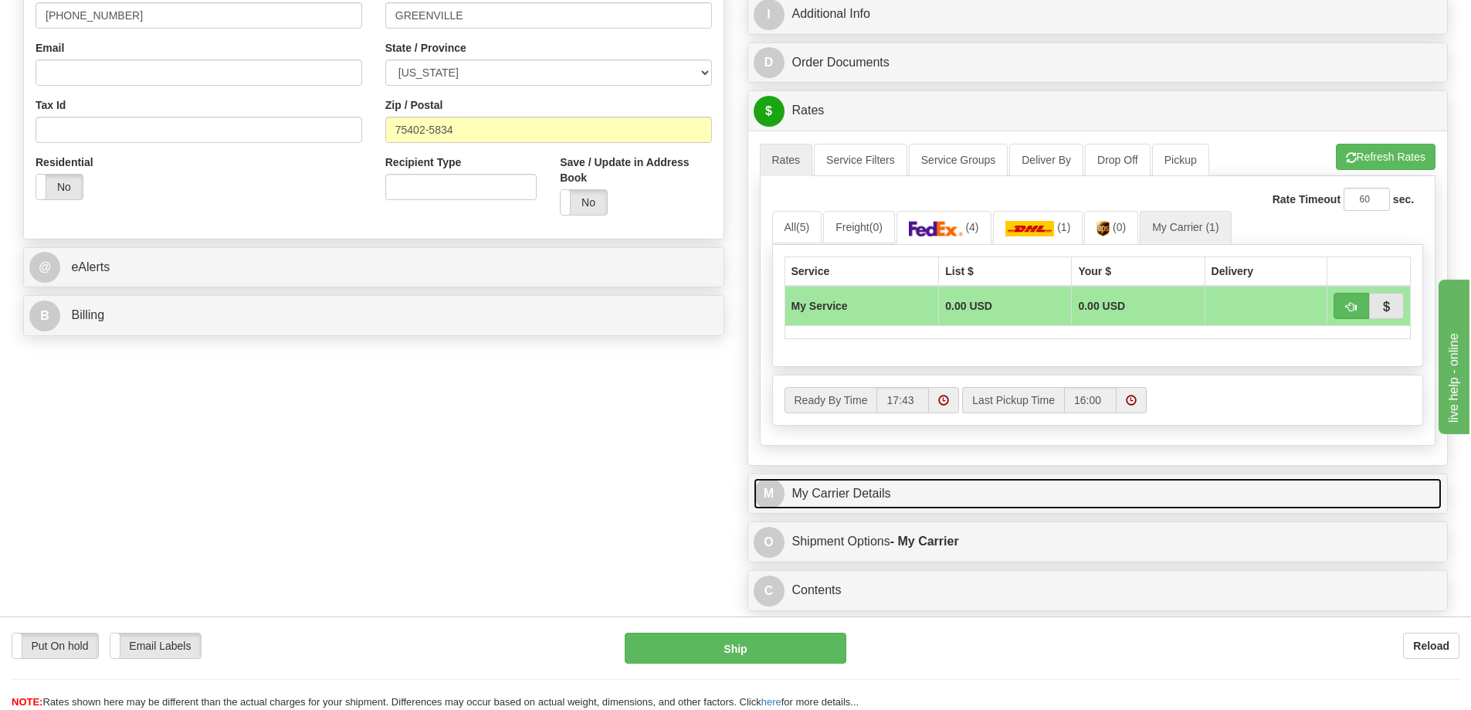
click at [1002, 496] on link "M My Carrier Details" at bounding box center [1098, 494] width 689 height 32
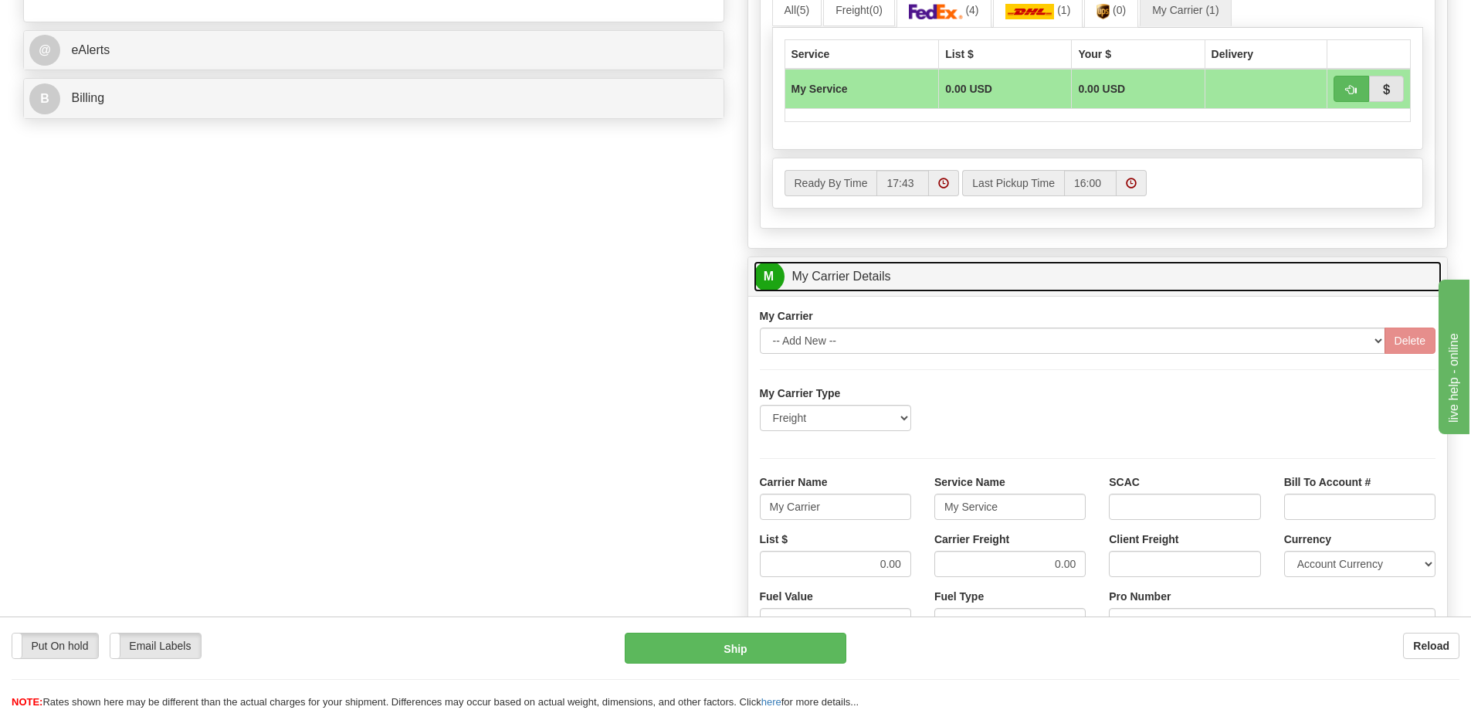
scroll to position [695, 0]
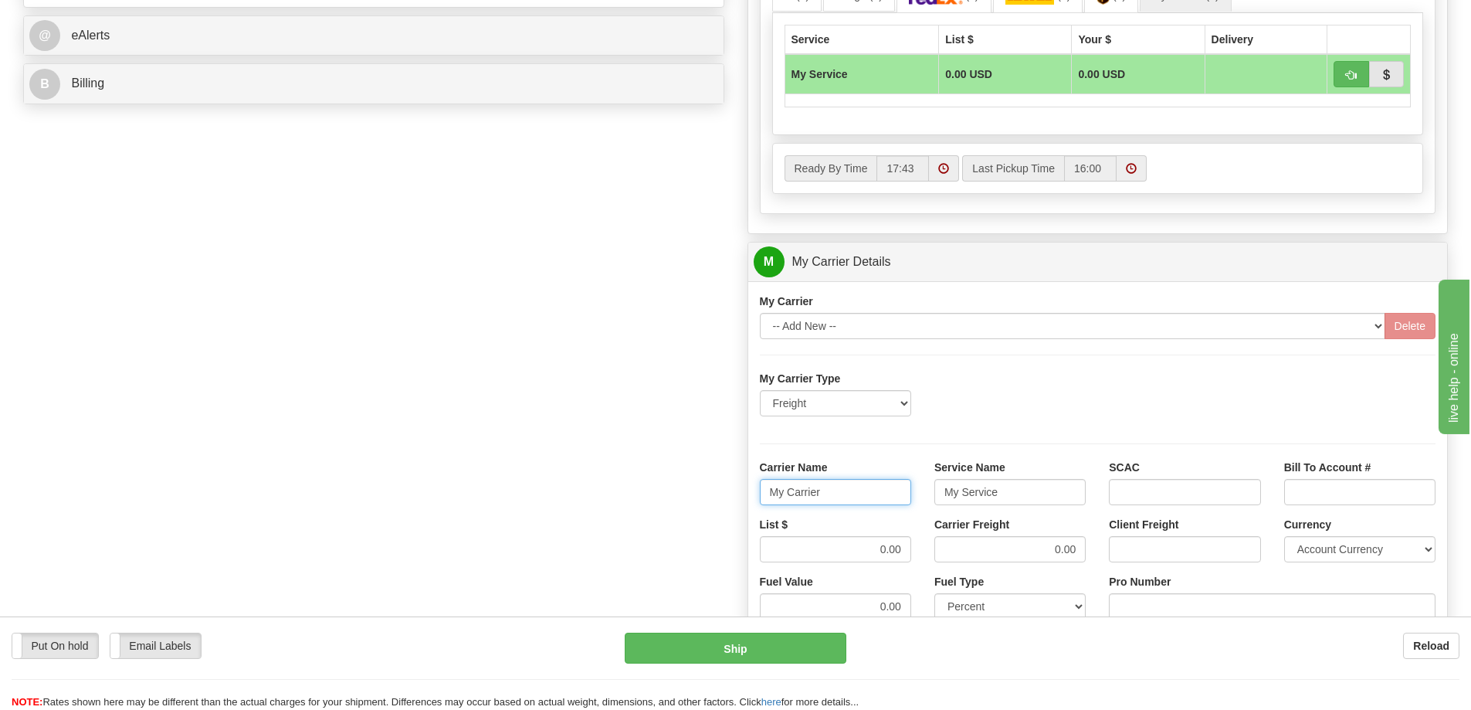
drag, startPoint x: 857, startPoint y: 490, endPoint x: 743, endPoint y: 491, distance: 114.3
click at [743, 491] on div "Customer Pricing 0.00 Markup % Discount % Flat Amount Per Pound Flat Amount Mar…" at bounding box center [1098, 175] width 724 height 1491
drag, startPoint x: 1025, startPoint y: 484, endPoint x: 908, endPoint y: 495, distance: 117.1
click at [911, 494] on div "Carrier Name Service Name SCAC Bill To Account #" at bounding box center [1098, 488] width 700 height 57
drag, startPoint x: 1075, startPoint y: 547, endPoint x: 1023, endPoint y: 548, distance: 52.5
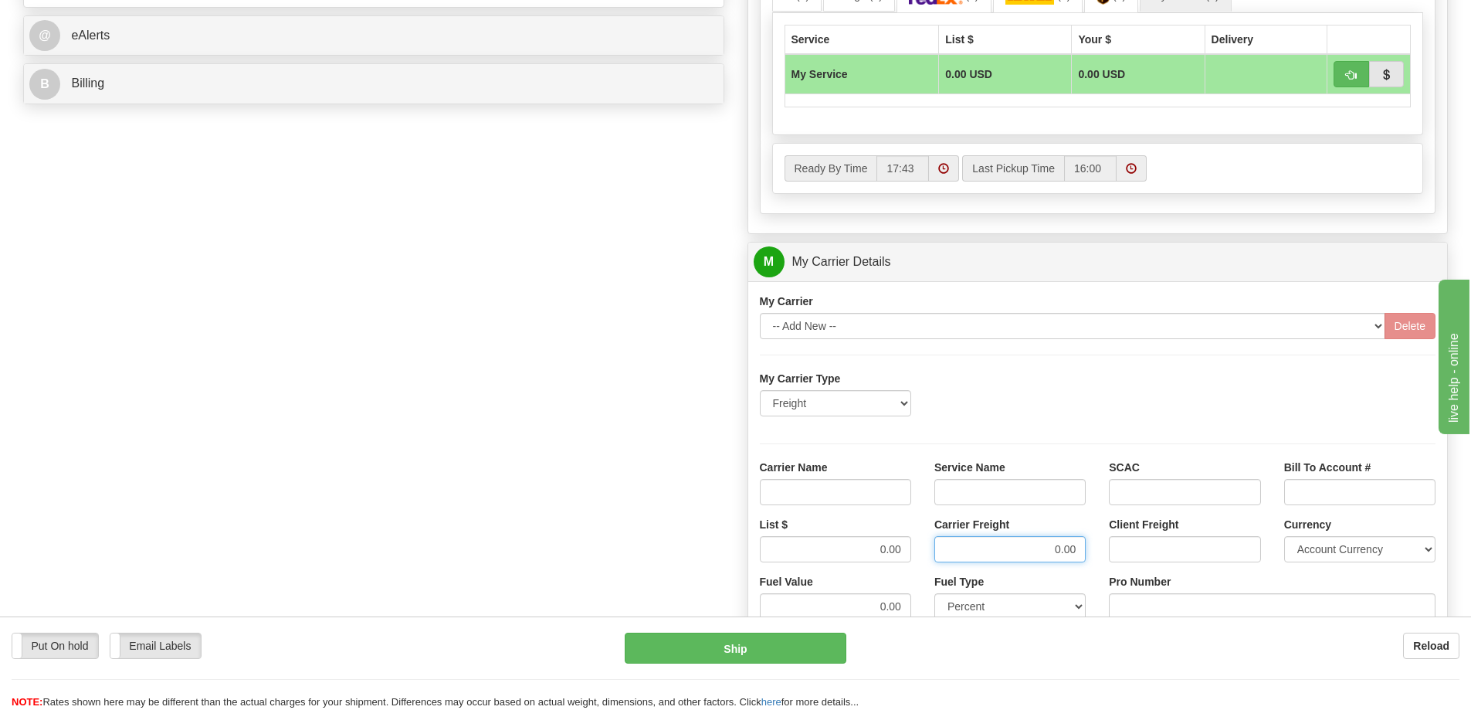
click at [1023, 548] on input "0.00" at bounding box center [1010, 549] width 151 height 26
drag, startPoint x: 863, startPoint y: 545, endPoint x: 934, endPoint y: 546, distance: 70.3
click at [934, 546] on div "List $ 0.00 Carrier Freight Client Freight Currency Account Currency ARN AWG AU…" at bounding box center [1098, 545] width 700 height 57
click at [816, 495] on input "Carrier Name" at bounding box center [835, 492] width 151 height 26
type input "AVR"
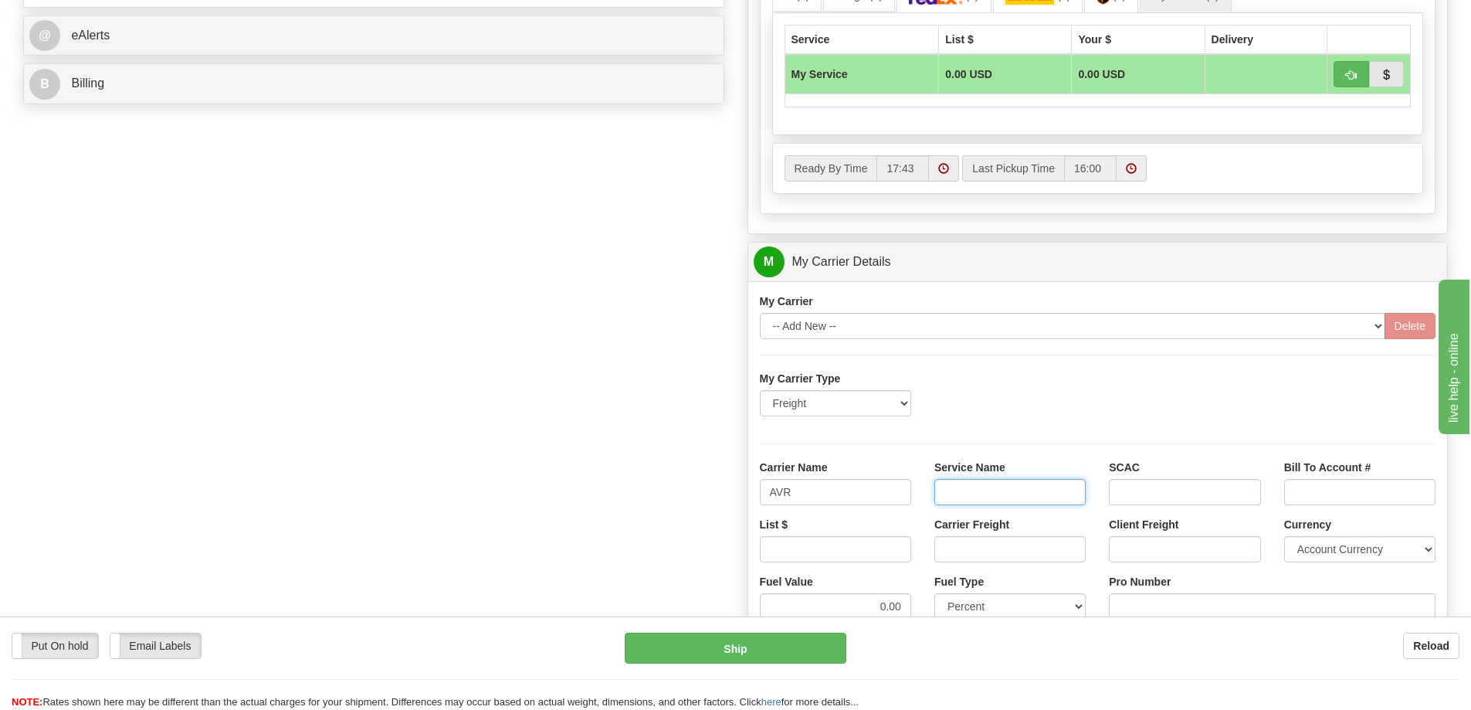
drag, startPoint x: 948, startPoint y: 487, endPoint x: 972, endPoint y: 511, distance: 35.0
click at [948, 487] on input "Service Name" at bounding box center [1010, 492] width 151 height 26
type input "LTL"
click at [908, 546] on input "List $" at bounding box center [835, 549] width 151 height 26
type input "300"
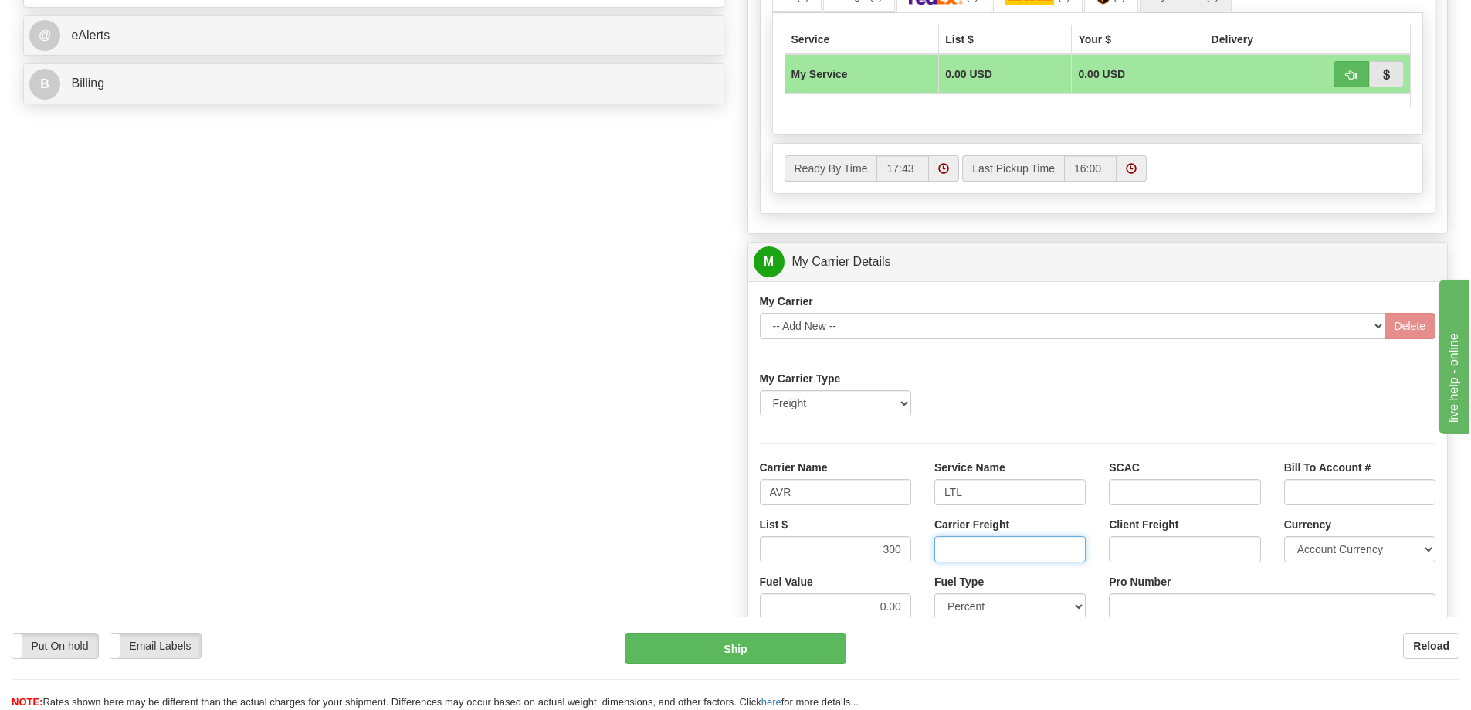
click at [1009, 549] on input "Carrier Freight" at bounding box center [1010, 549] width 151 height 26
type input "300"
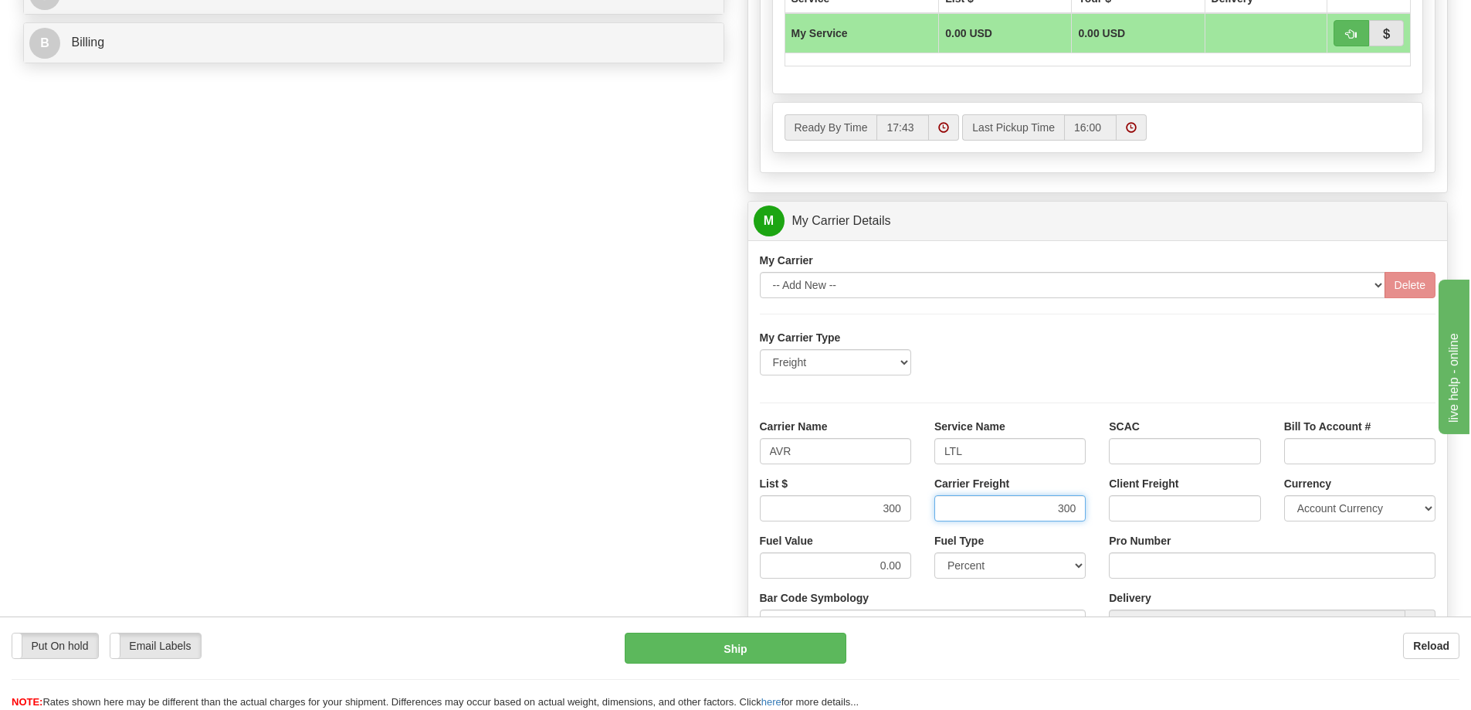
scroll to position [927, 0]
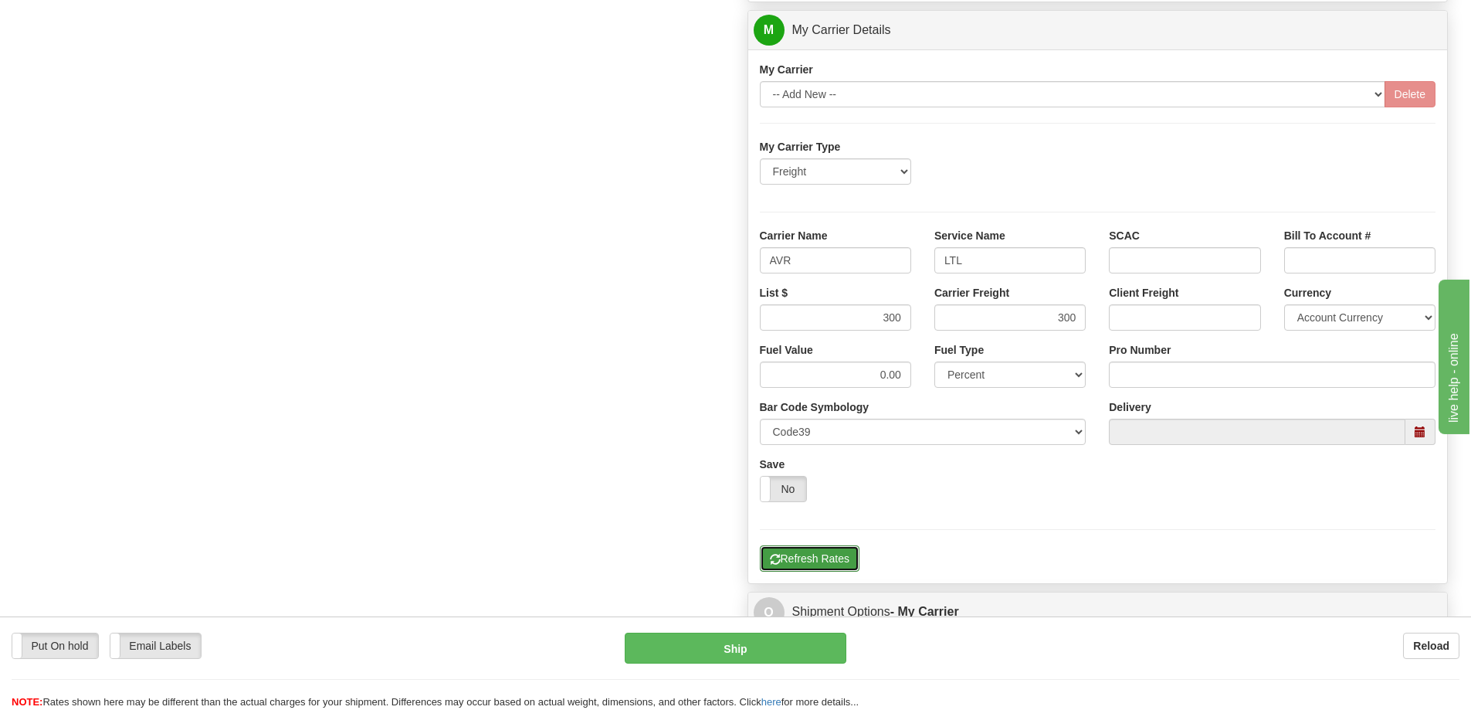
click at [839, 558] on button "Refresh Rates" at bounding box center [810, 558] width 100 height 26
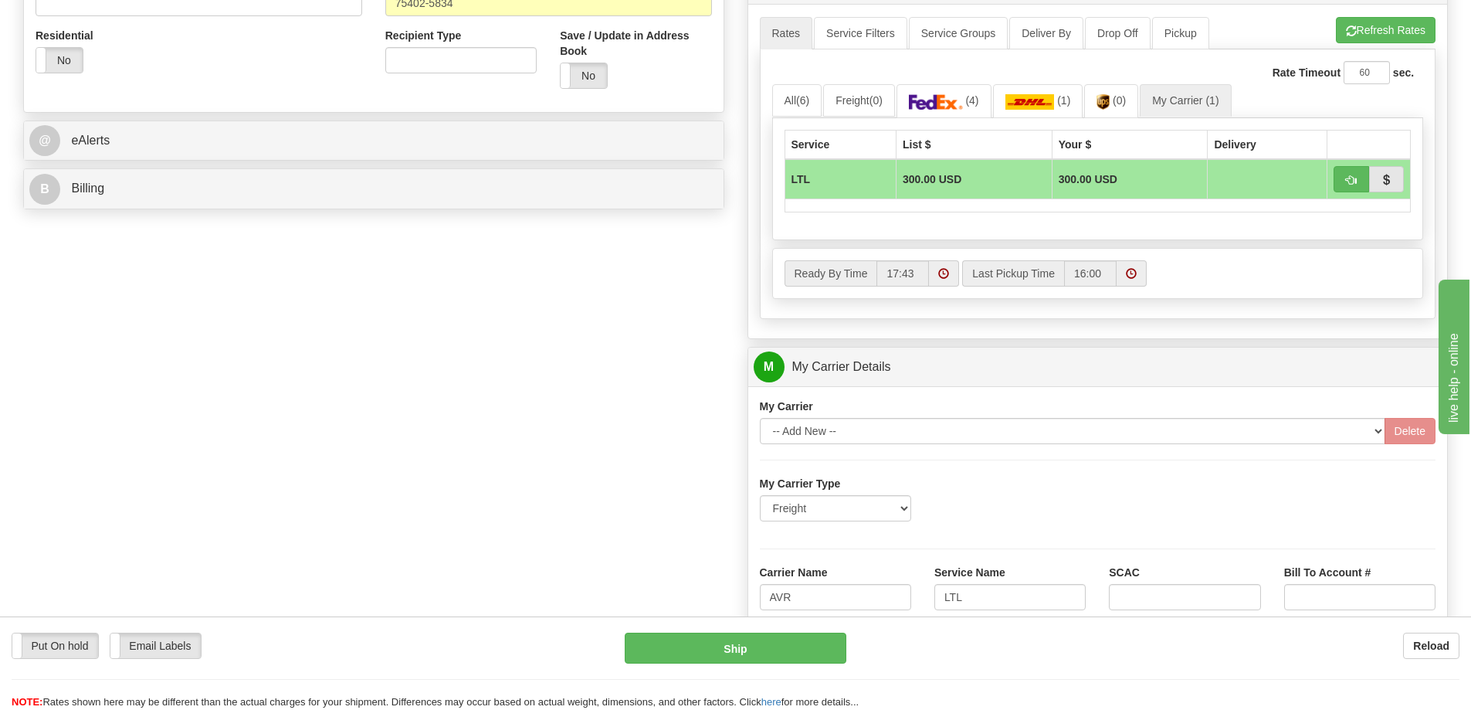
scroll to position [618, 0]
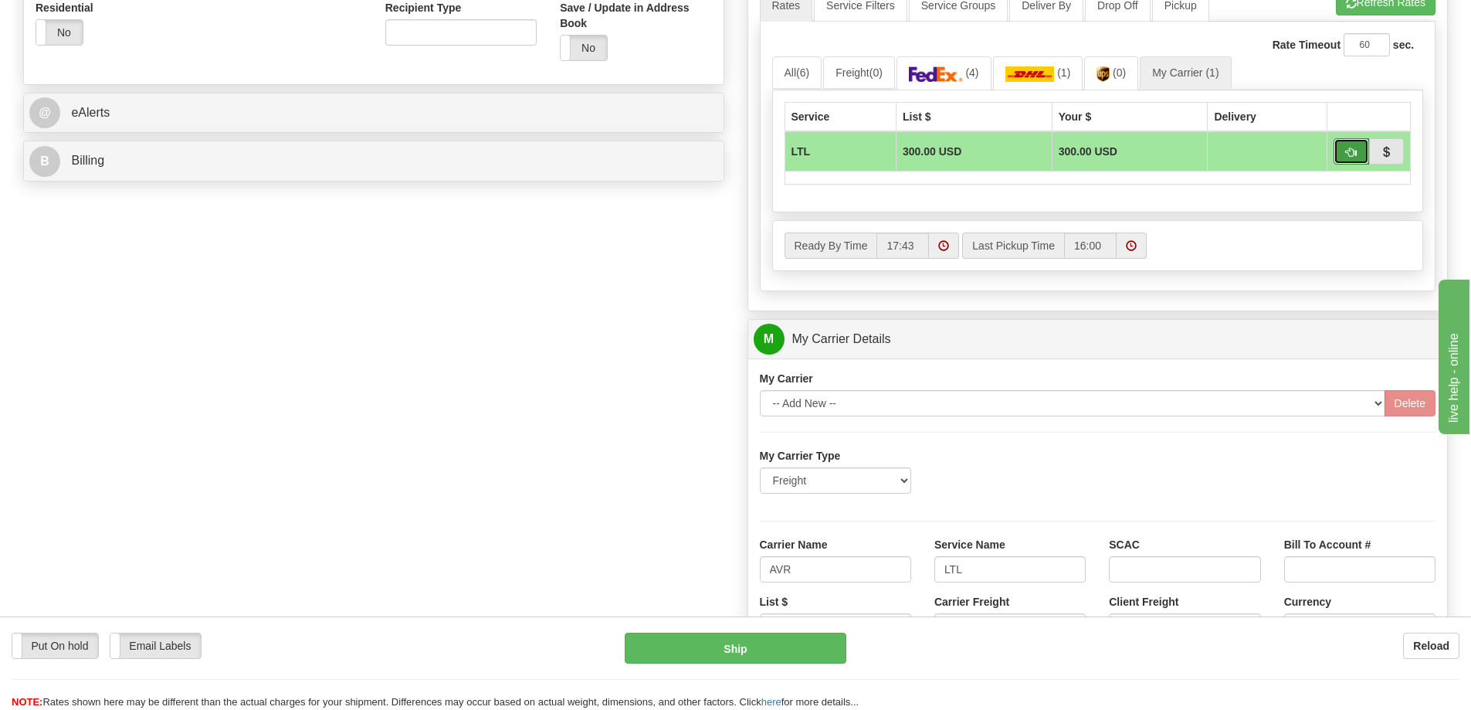
click at [1364, 158] on button "button" at bounding box center [1352, 151] width 36 height 26
type input "00"
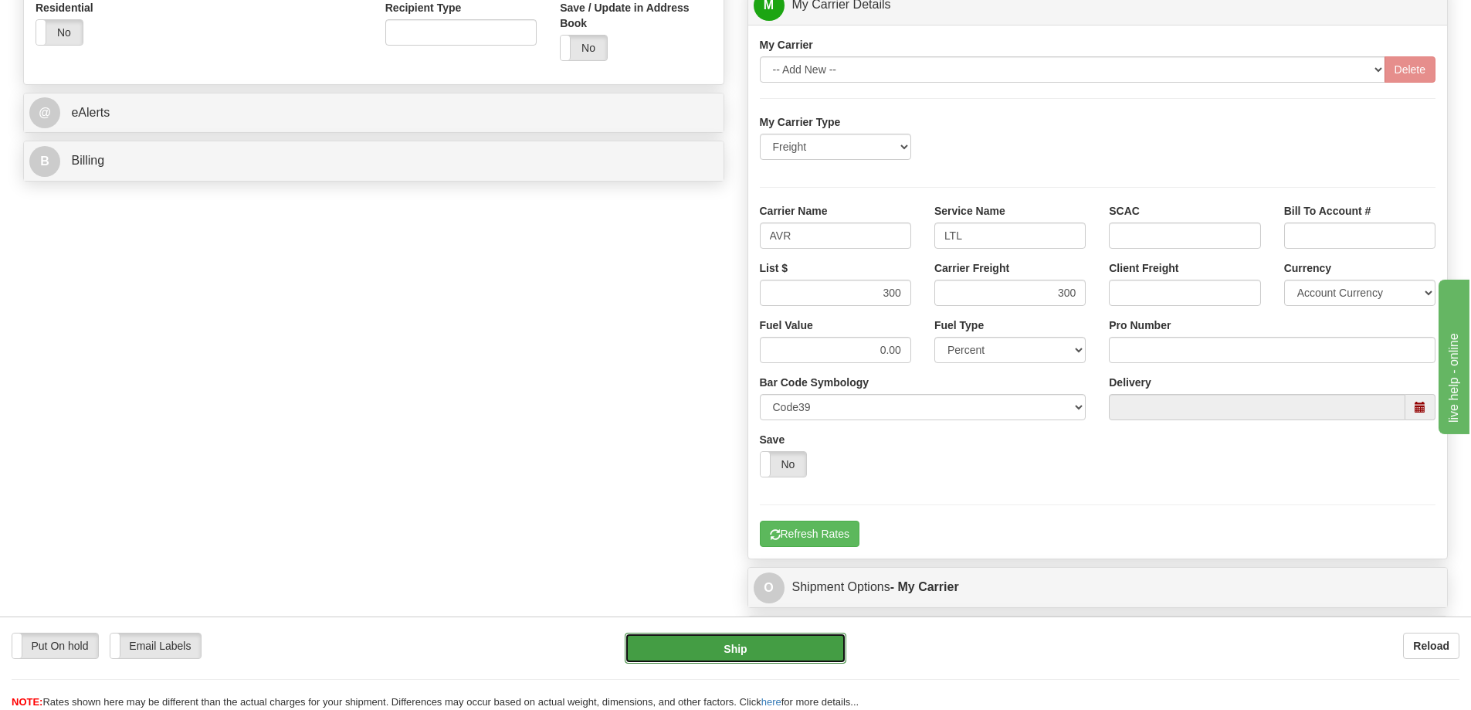
click at [762, 653] on button "Ship" at bounding box center [736, 648] width 222 height 31
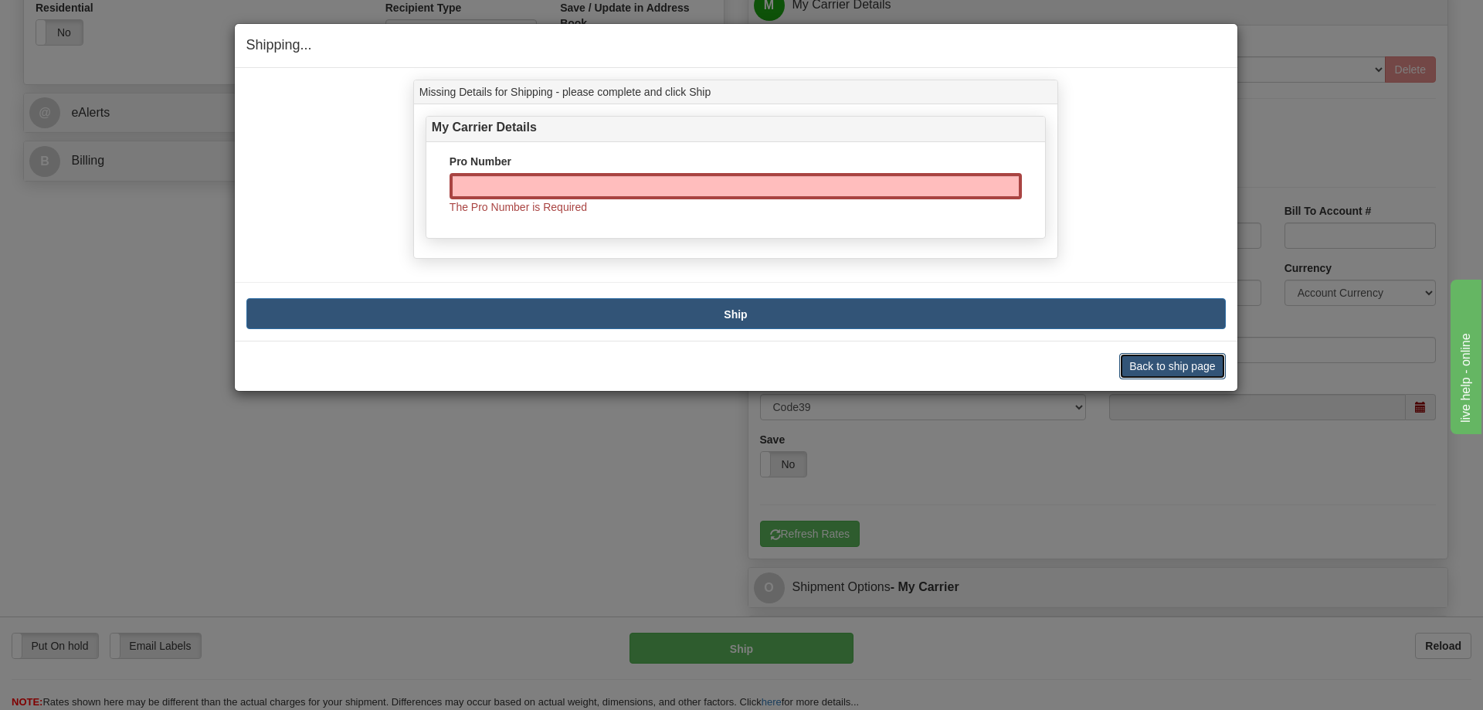
click at [1191, 369] on button "Back to ship page" at bounding box center [1172, 366] width 106 height 26
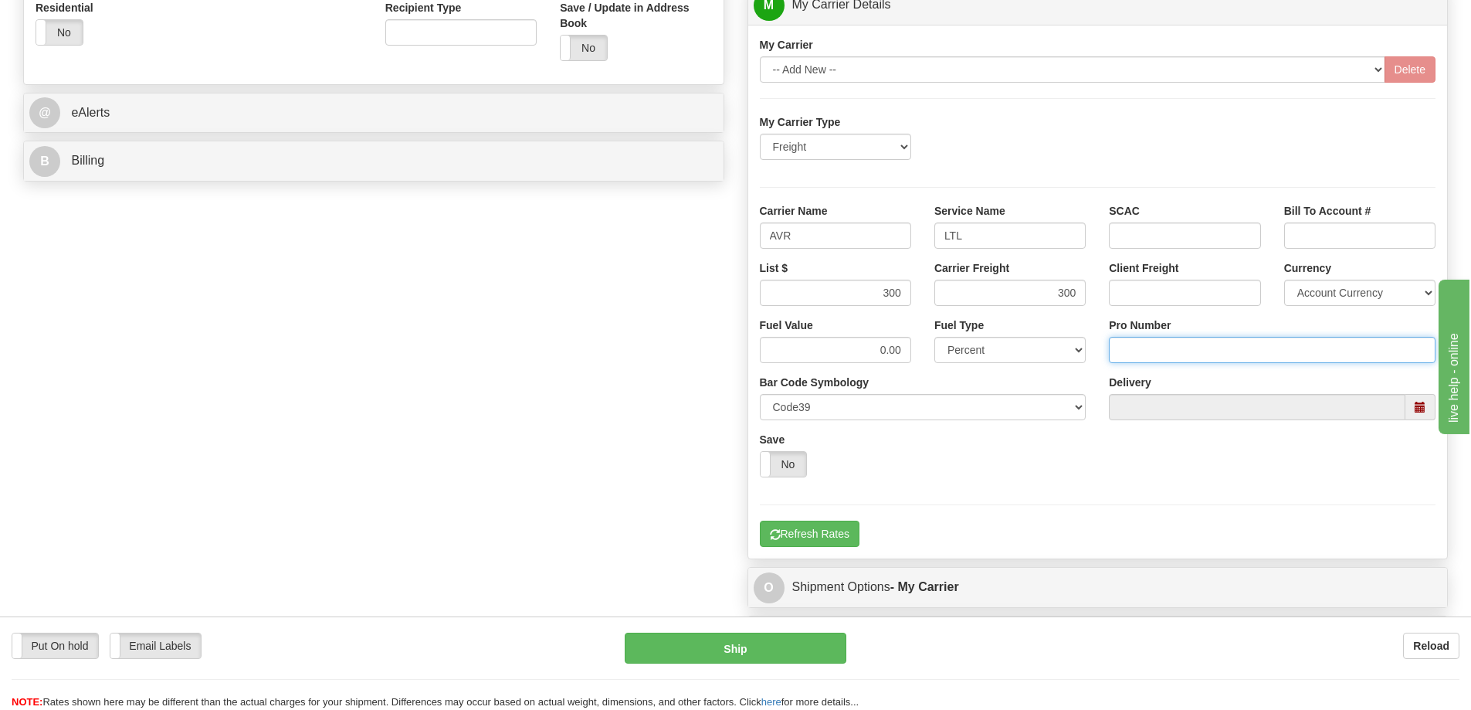
click at [1172, 351] on input "Pro Number" at bounding box center [1272, 350] width 327 height 26
type input "0760161686"
click button "Delete" at bounding box center [0, 0] width 0 height 0
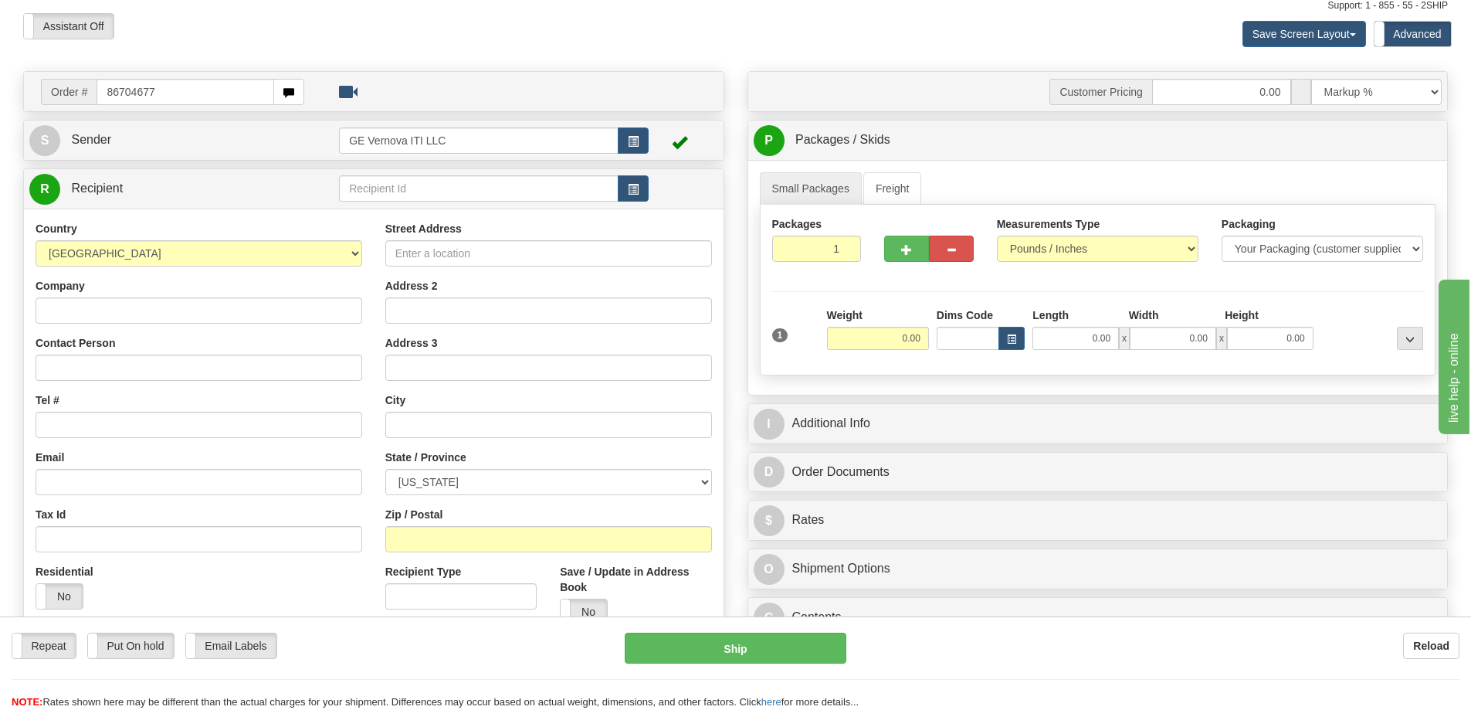
scroll to position [77, 0]
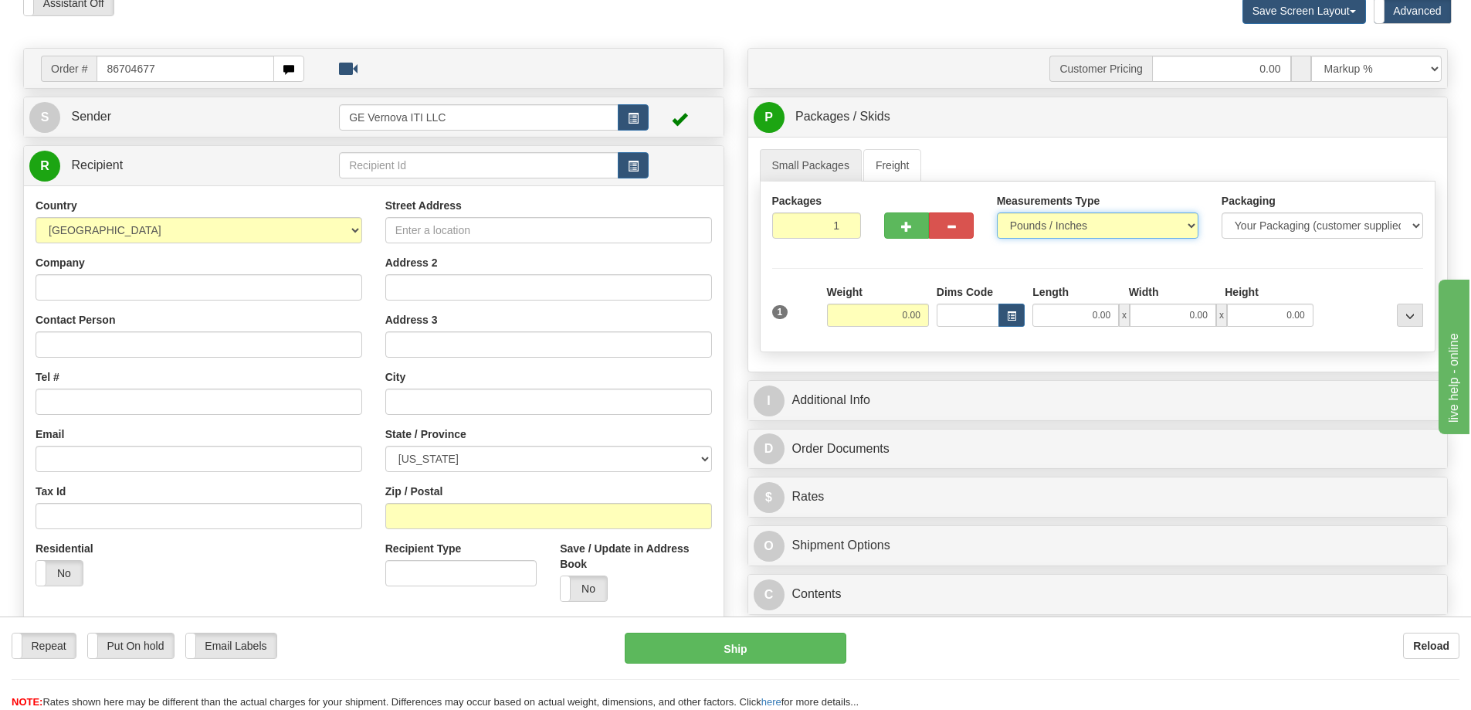
click at [1039, 232] on select "Pounds / Inches Kilograms / Centimeters" at bounding box center [1098, 225] width 202 height 26
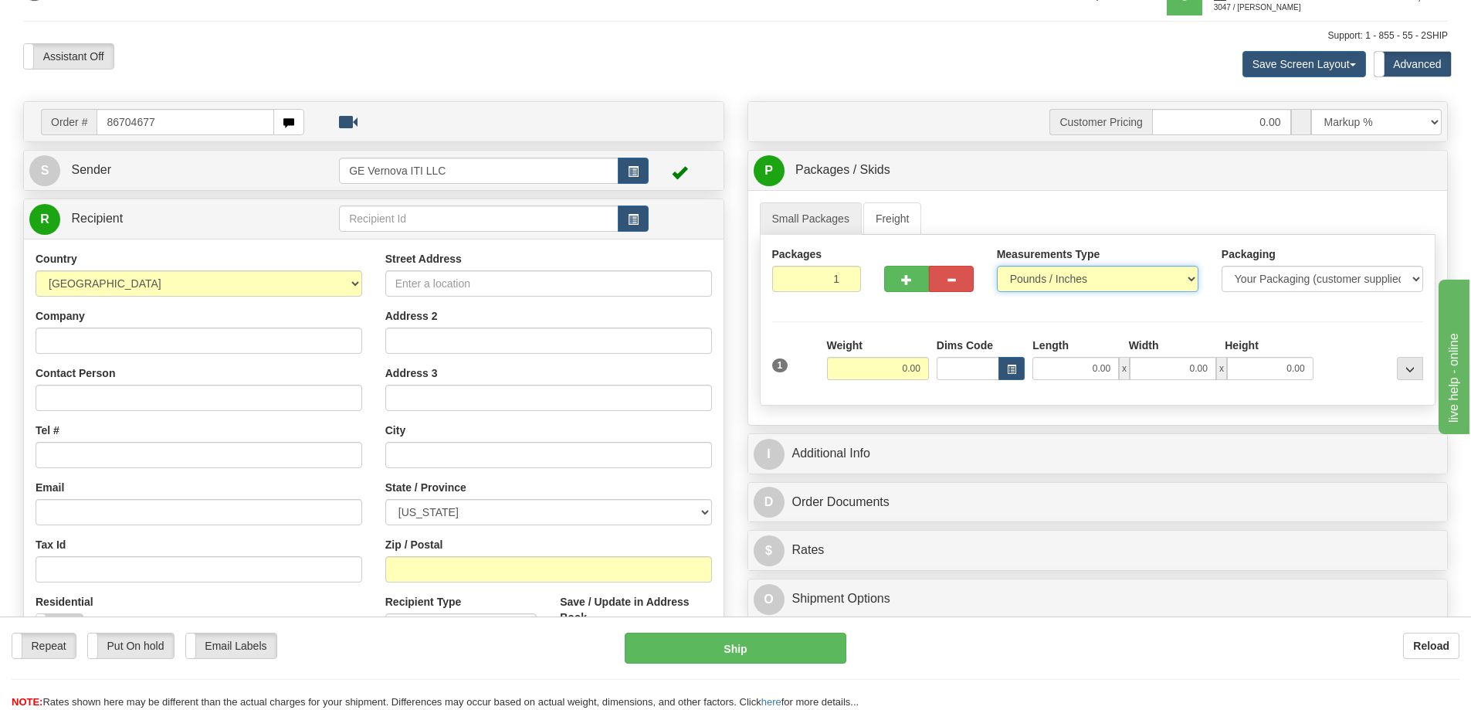
scroll to position [0, 0]
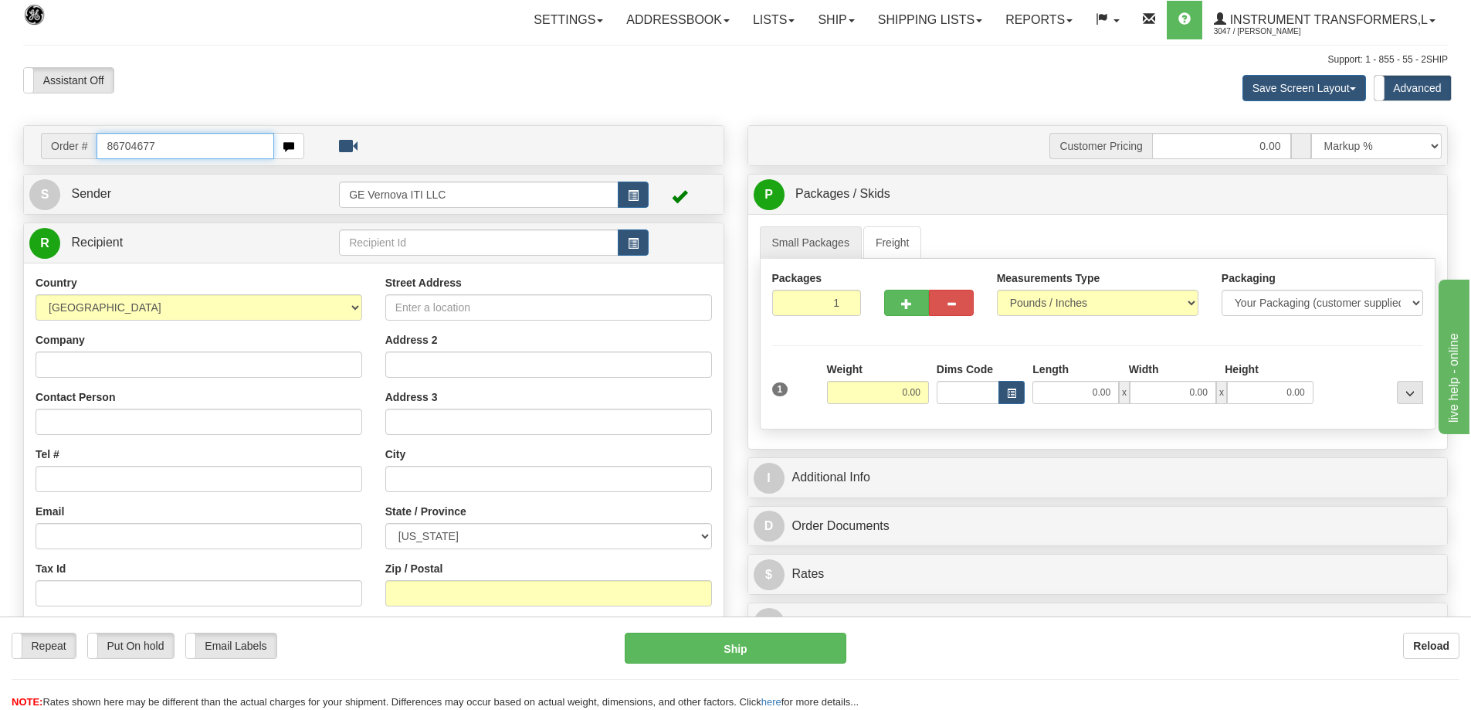
click at [180, 146] on input "86704677" at bounding box center [186, 146] width 178 height 26
drag, startPoint x: 161, startPoint y: 141, endPoint x: 96, endPoint y: 148, distance: 65.2
click at [96, 148] on div "Order # 86704677" at bounding box center [172, 146] width 263 height 26
type input "86704677"
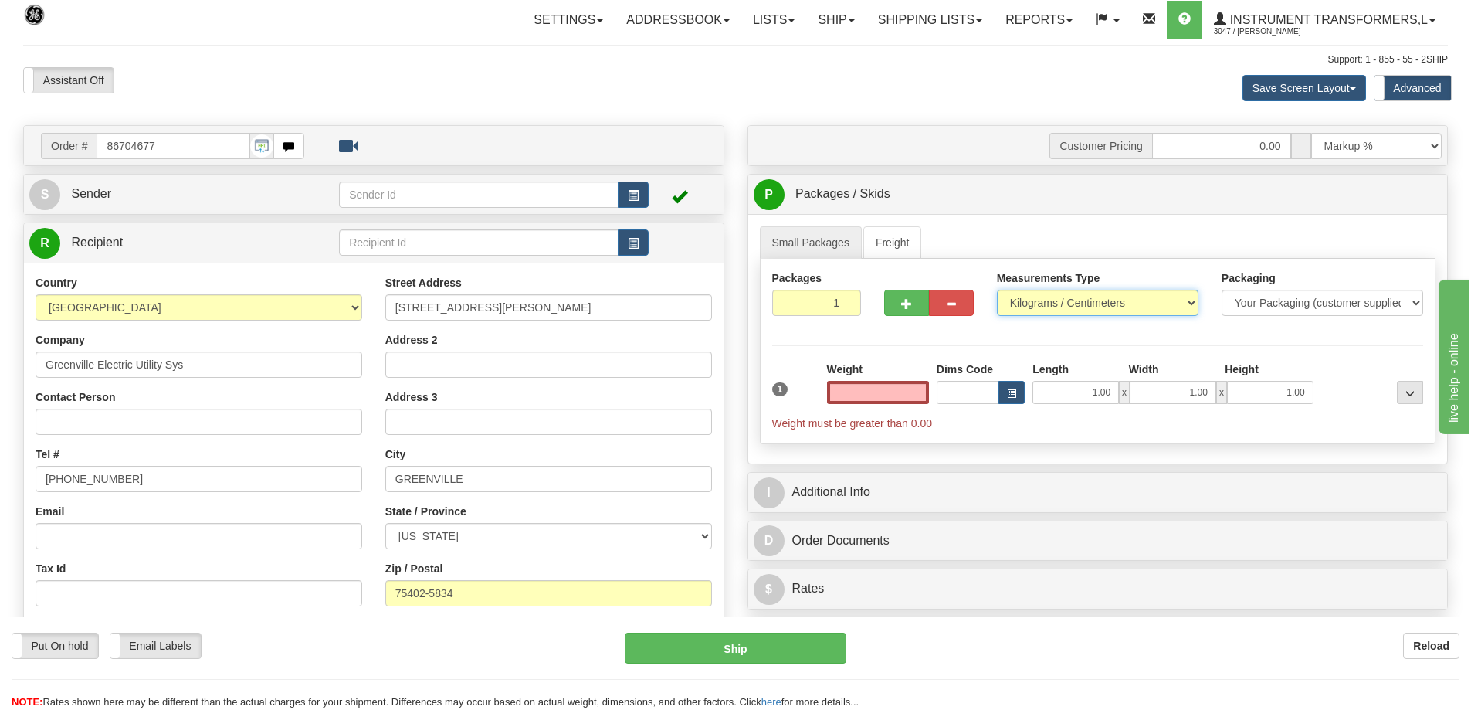
type input "0.00"
click at [1080, 297] on select "Pounds / Inches Kilograms / Centimeters" at bounding box center [1098, 303] width 202 height 26
select select "0"
click at [997, 290] on select "Pounds / Inches Kilograms / Centimeters" at bounding box center [1098, 303] width 202 height 26
click at [895, 389] on input "0.00" at bounding box center [878, 392] width 102 height 23
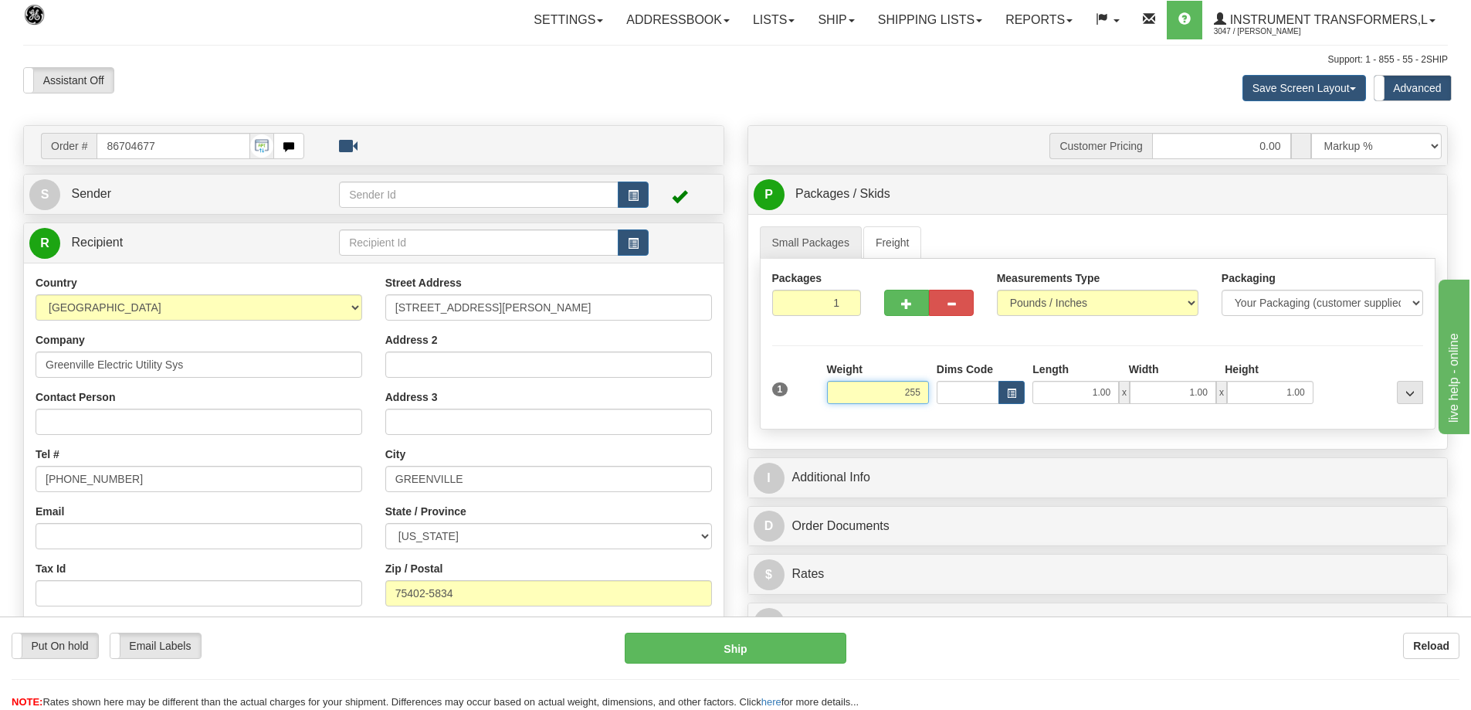
click button "Delete" at bounding box center [0, 0] width 0 height 0
type input "255.00"
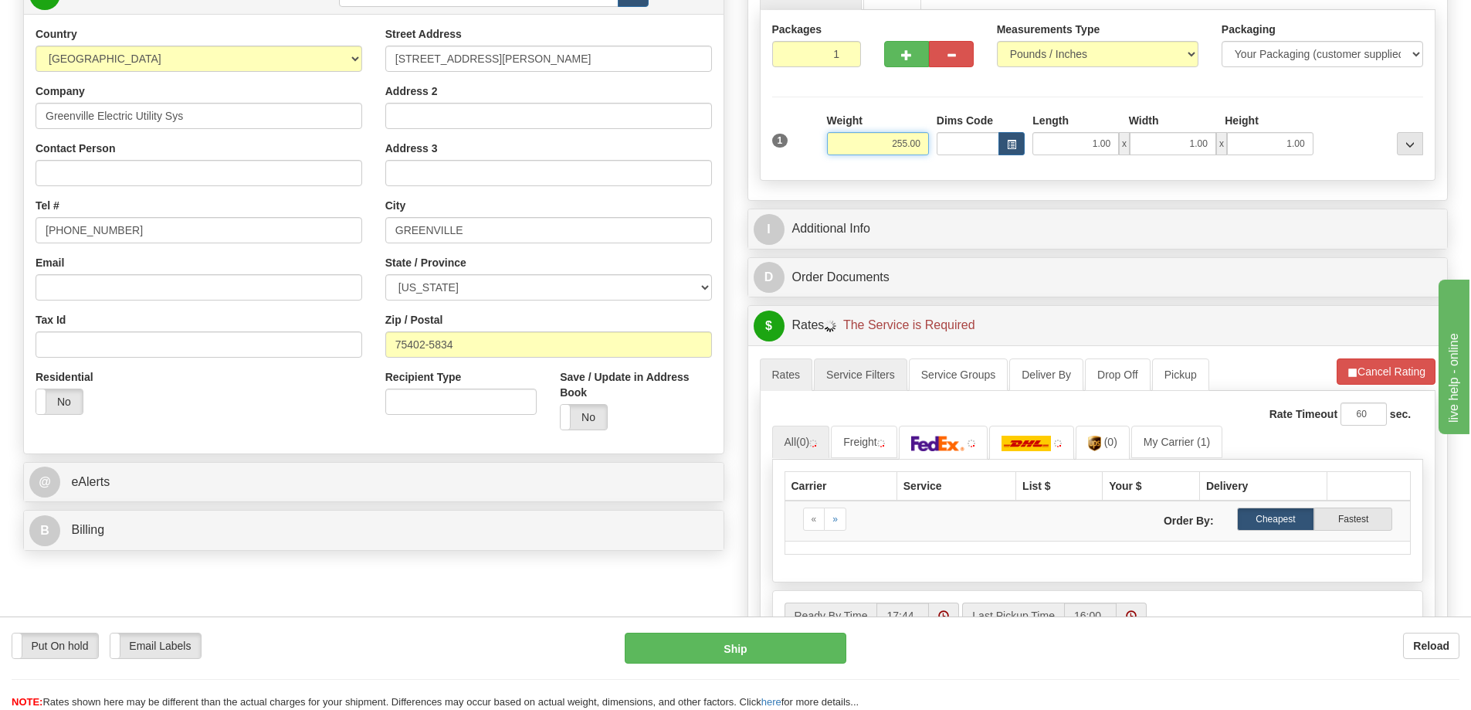
scroll to position [309, 0]
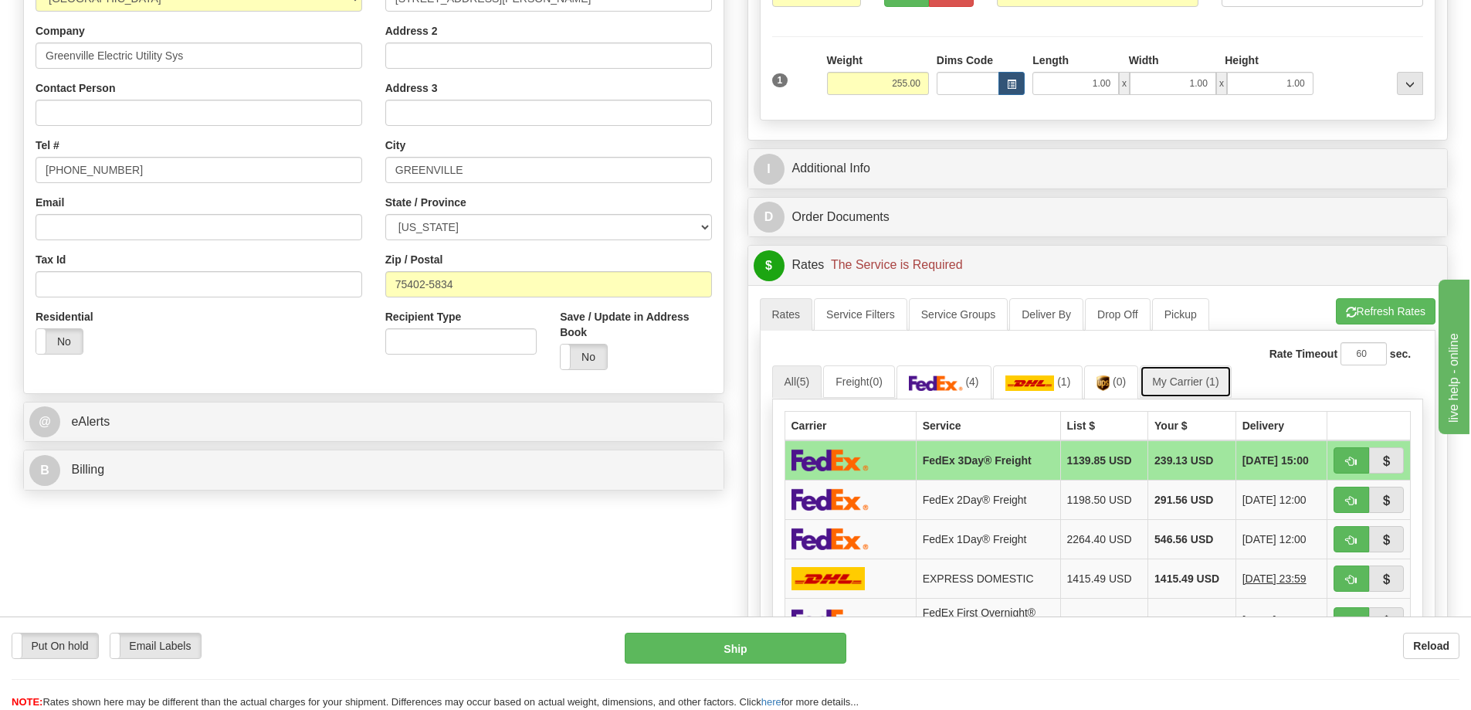
click at [1194, 381] on link "My Carrier (1)" at bounding box center [1185, 381] width 91 height 32
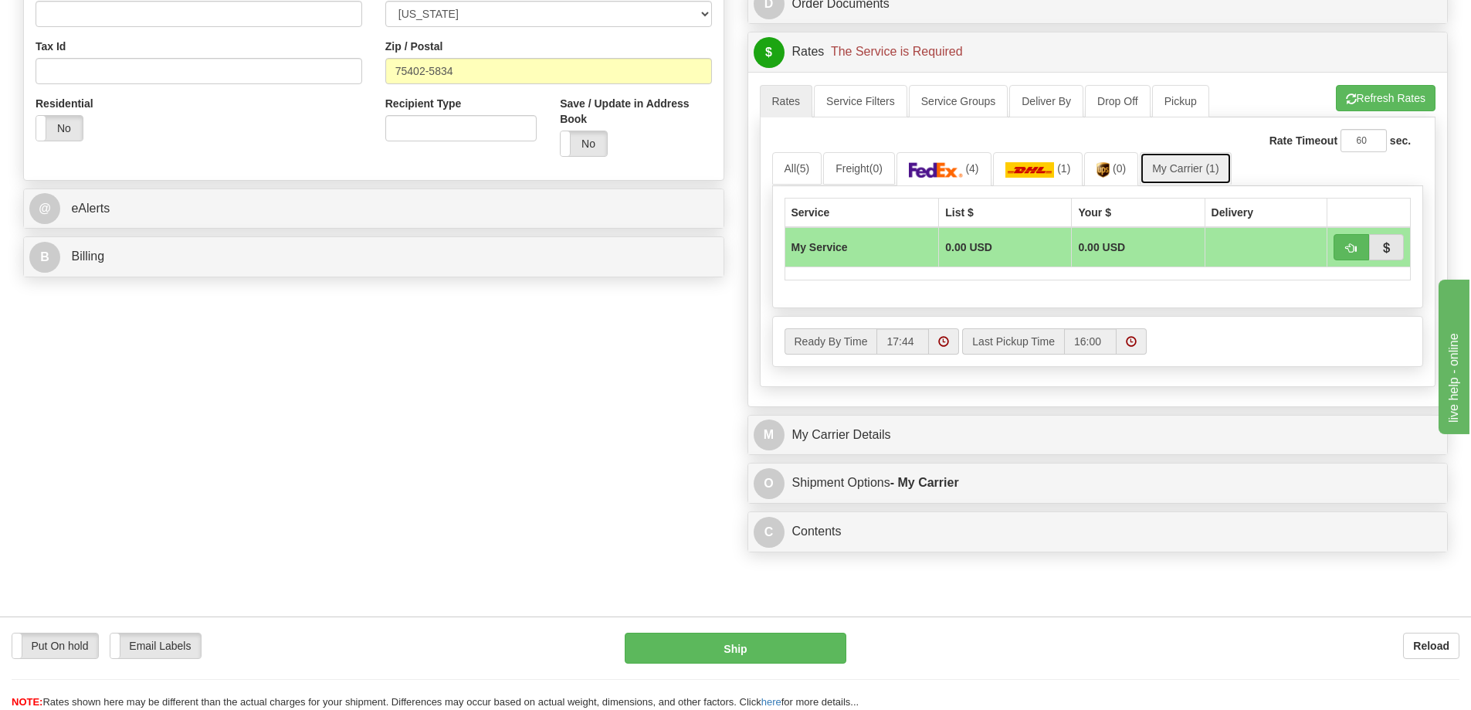
scroll to position [541, 0]
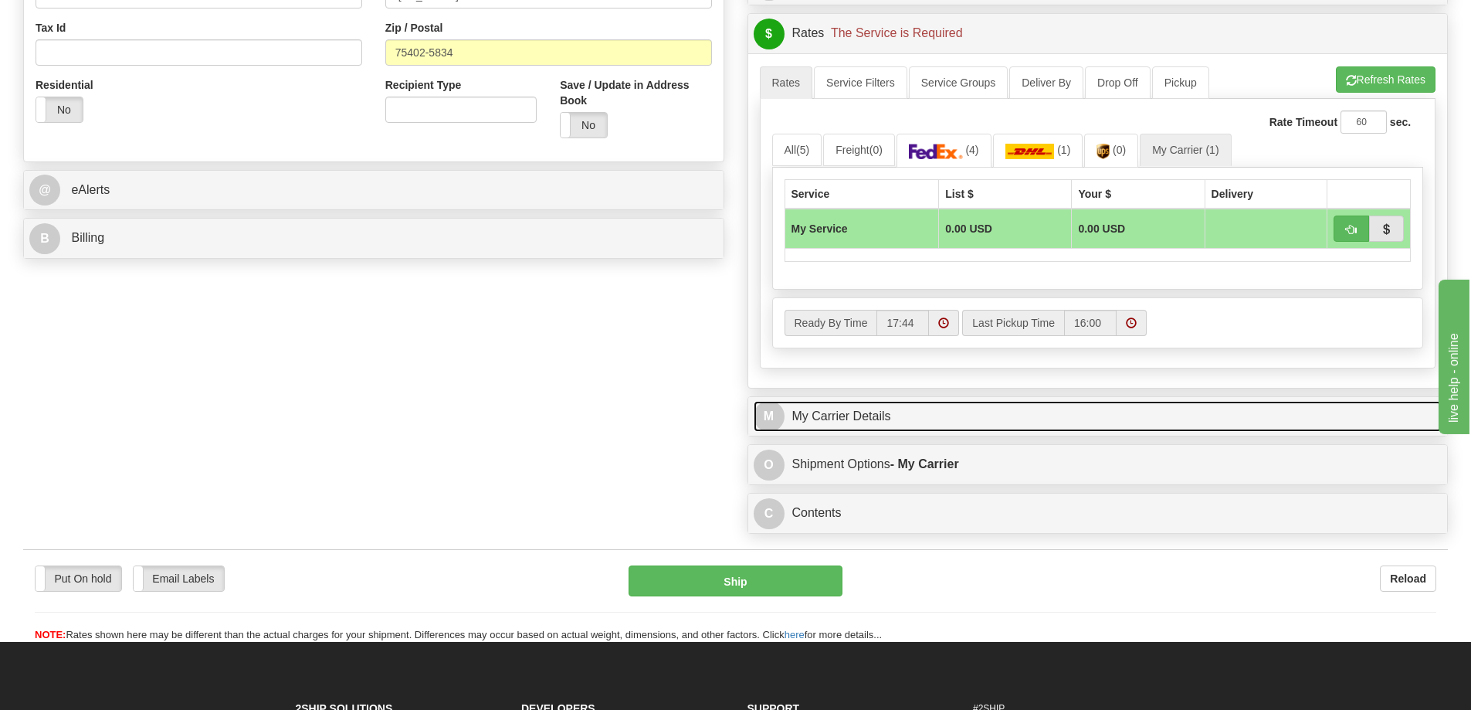
click at [1005, 418] on link "M My Carrier Details" at bounding box center [1098, 417] width 689 height 32
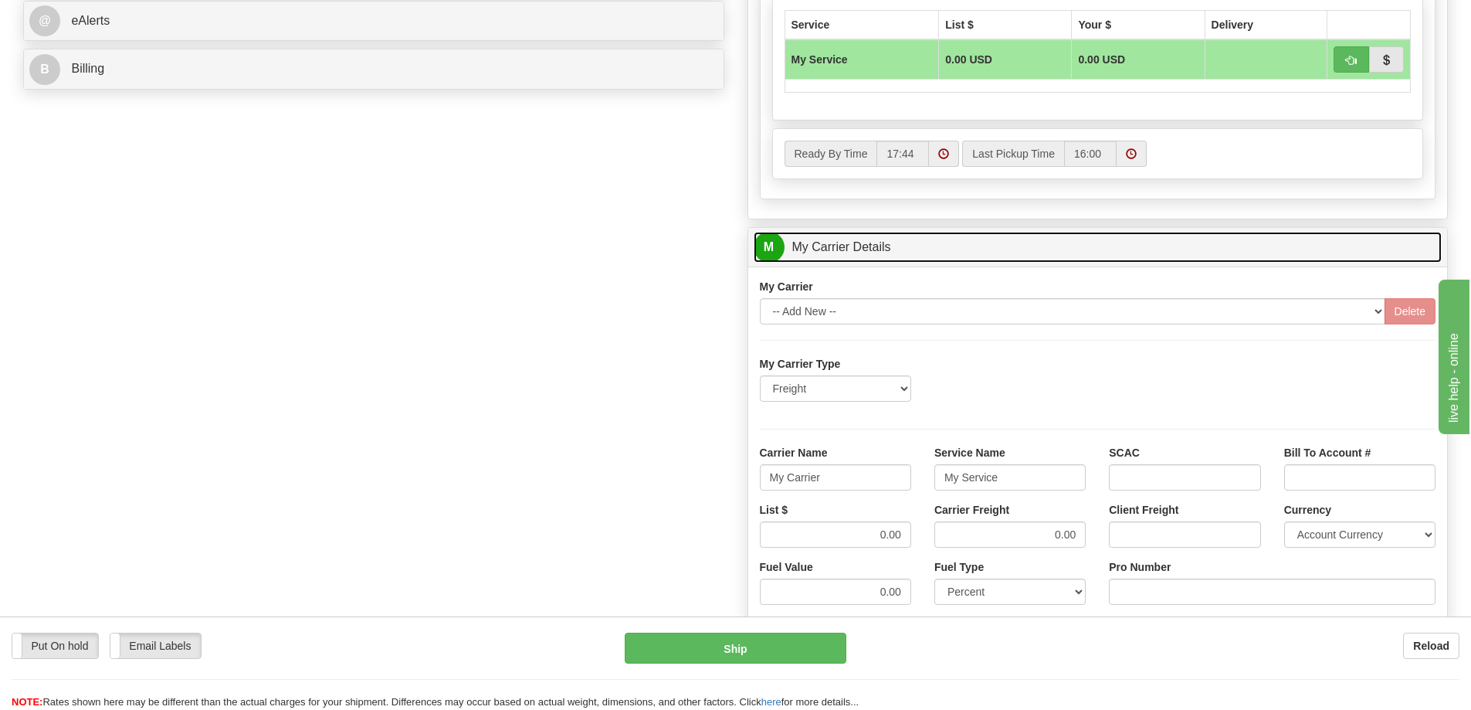
scroll to position [772, 0]
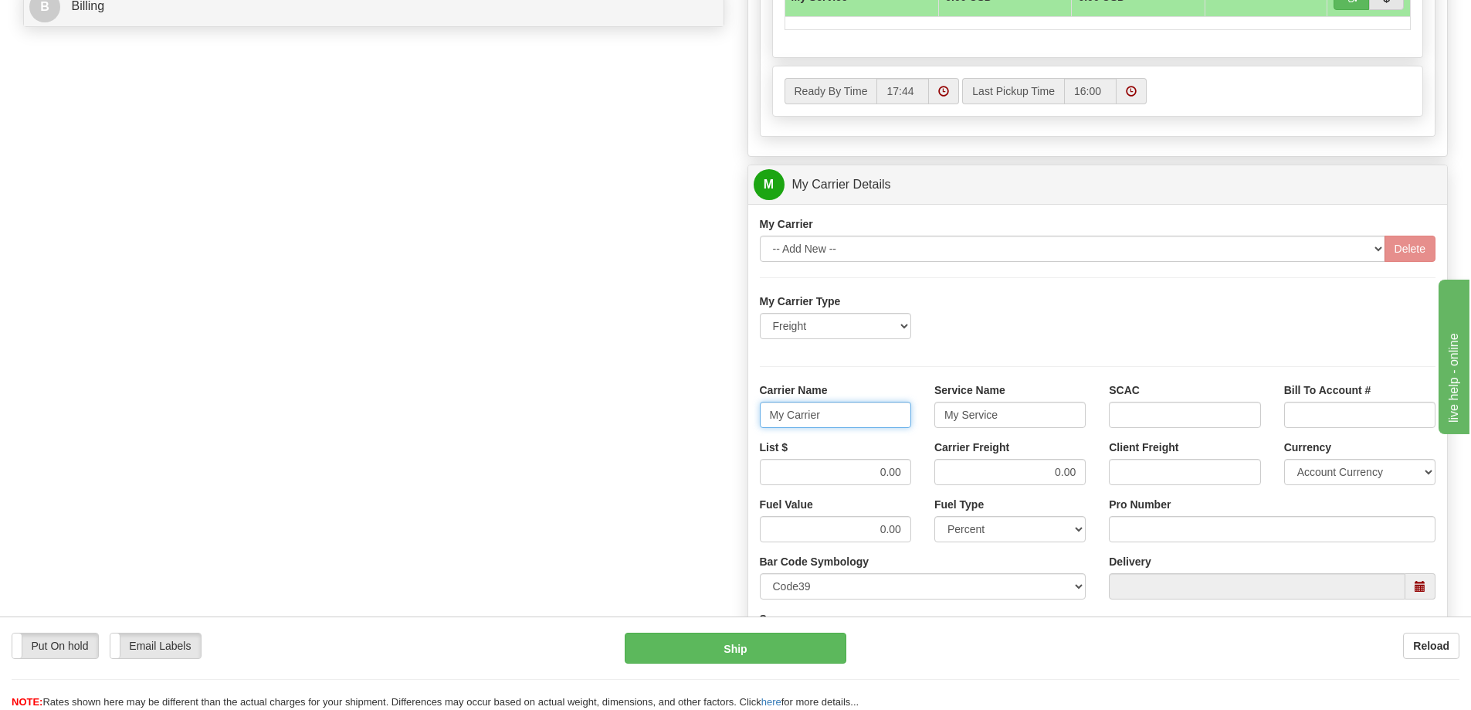
drag, startPoint x: 856, startPoint y: 416, endPoint x: 707, endPoint y: 405, distance: 148.7
click at [707, 405] on div "Order # 86704677 S Sender" at bounding box center [736, 98] width 1448 height 1491
drag, startPoint x: 989, startPoint y: 412, endPoint x: 909, endPoint y: 424, distance: 81.3
click at [909, 418] on div "Carrier Name Service Name My Service SCAC Bill To Account #" at bounding box center [1098, 410] width 700 height 57
drag, startPoint x: 1083, startPoint y: 469, endPoint x: 982, endPoint y: 484, distance: 101.6
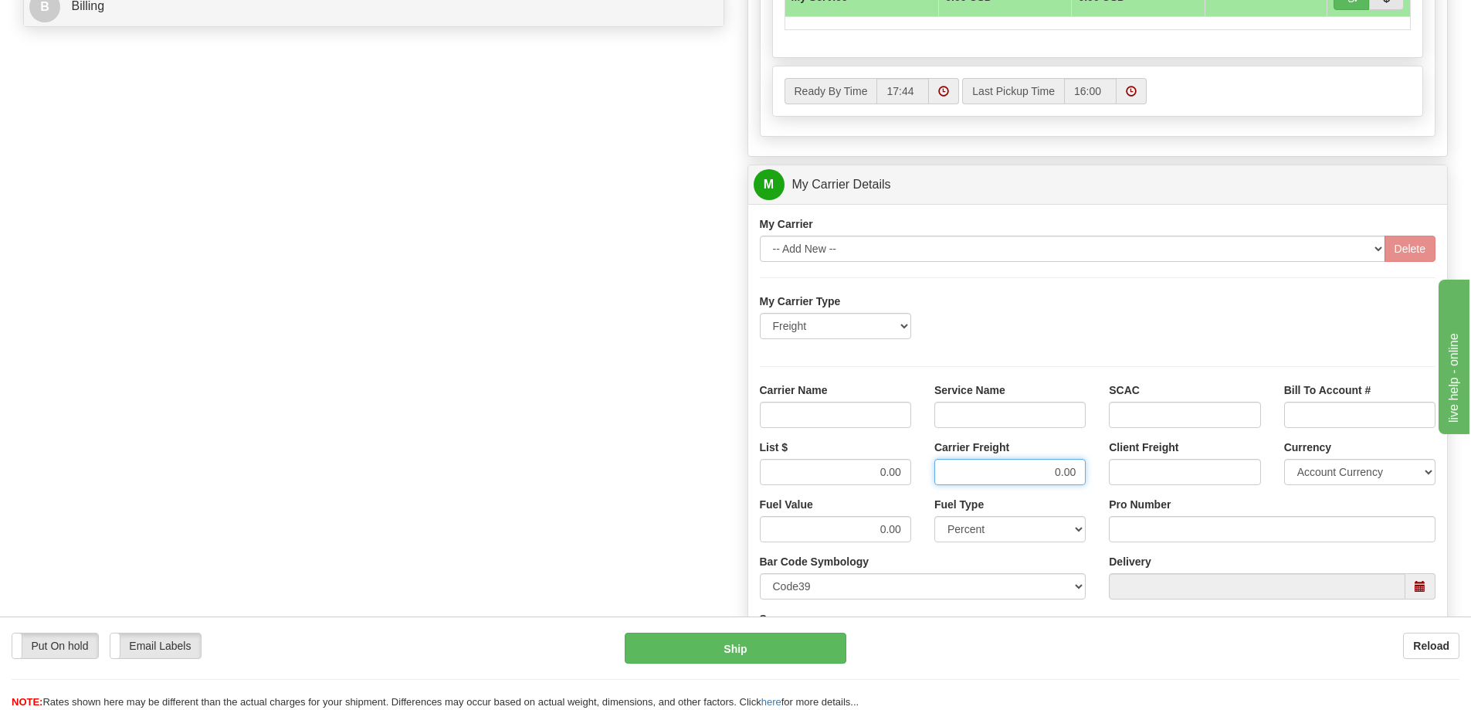
click at [982, 484] on input "0.00" at bounding box center [1010, 472] width 151 height 26
drag, startPoint x: 904, startPoint y: 470, endPoint x: 870, endPoint y: 469, distance: 34.8
click at [870, 469] on input "0.00" at bounding box center [835, 472] width 151 height 26
click at [883, 414] on input "Carrier Name" at bounding box center [835, 415] width 151 height 26
type input "AVR"
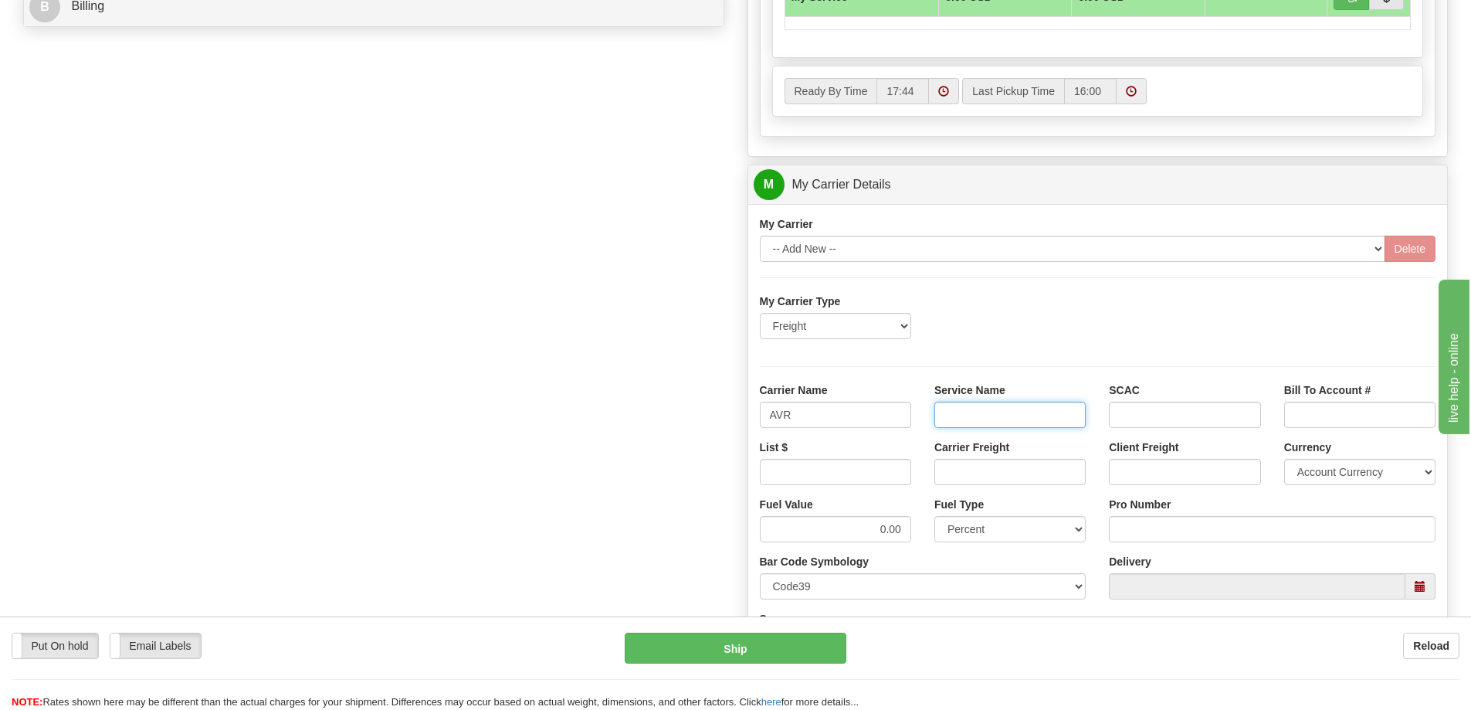
click at [1012, 414] on input "Service Name" at bounding box center [1010, 415] width 151 height 26
type input "LTL"
click at [891, 480] on input "List $" at bounding box center [835, 472] width 151 height 26
click at [963, 470] on input "Carrier Freight" at bounding box center [1010, 472] width 151 height 26
type input "300"
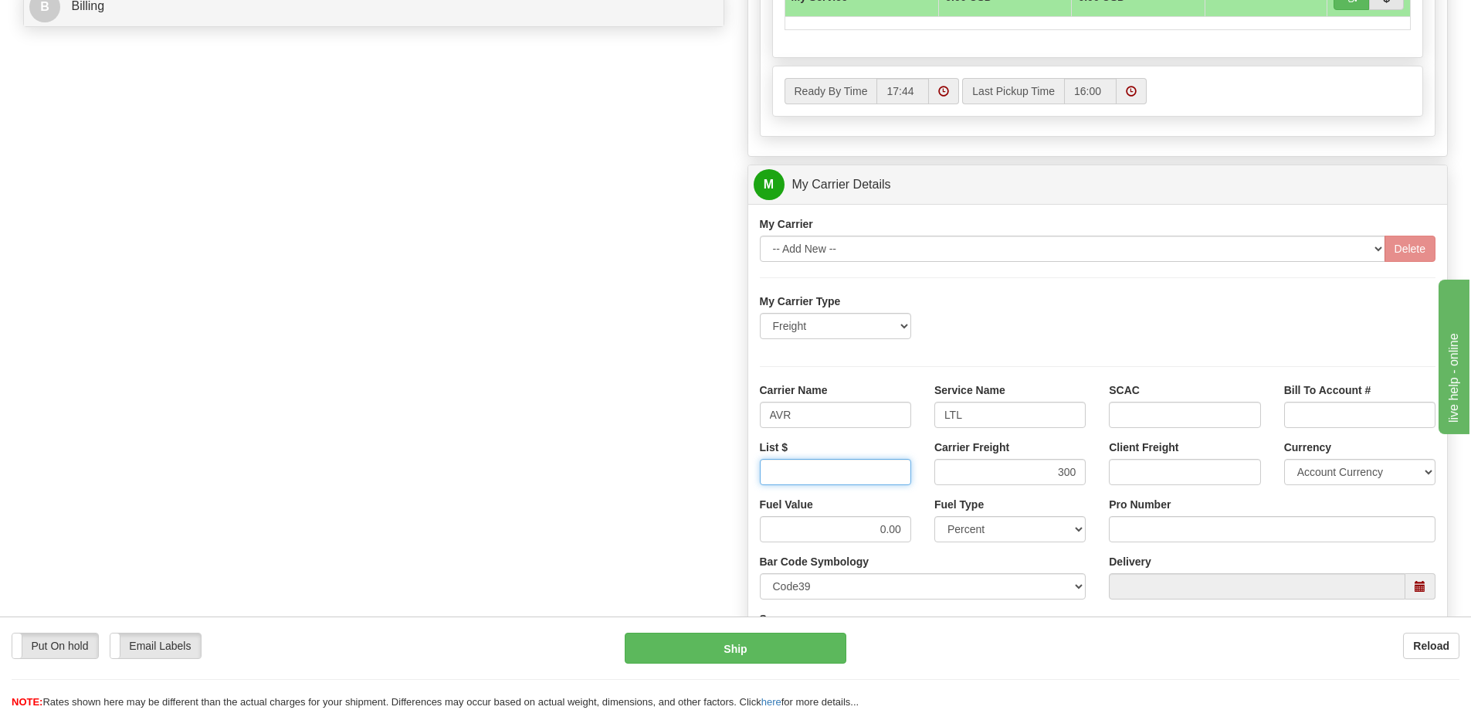
drag, startPoint x: 864, startPoint y: 472, endPoint x: 868, endPoint y: 495, distance: 23.5
click at [864, 472] on input "List $" at bounding box center [835, 472] width 151 height 26
drag, startPoint x: 902, startPoint y: 469, endPoint x: 880, endPoint y: 476, distance: 23.5
click at [880, 476] on input "350" at bounding box center [835, 472] width 151 height 26
type input "300"
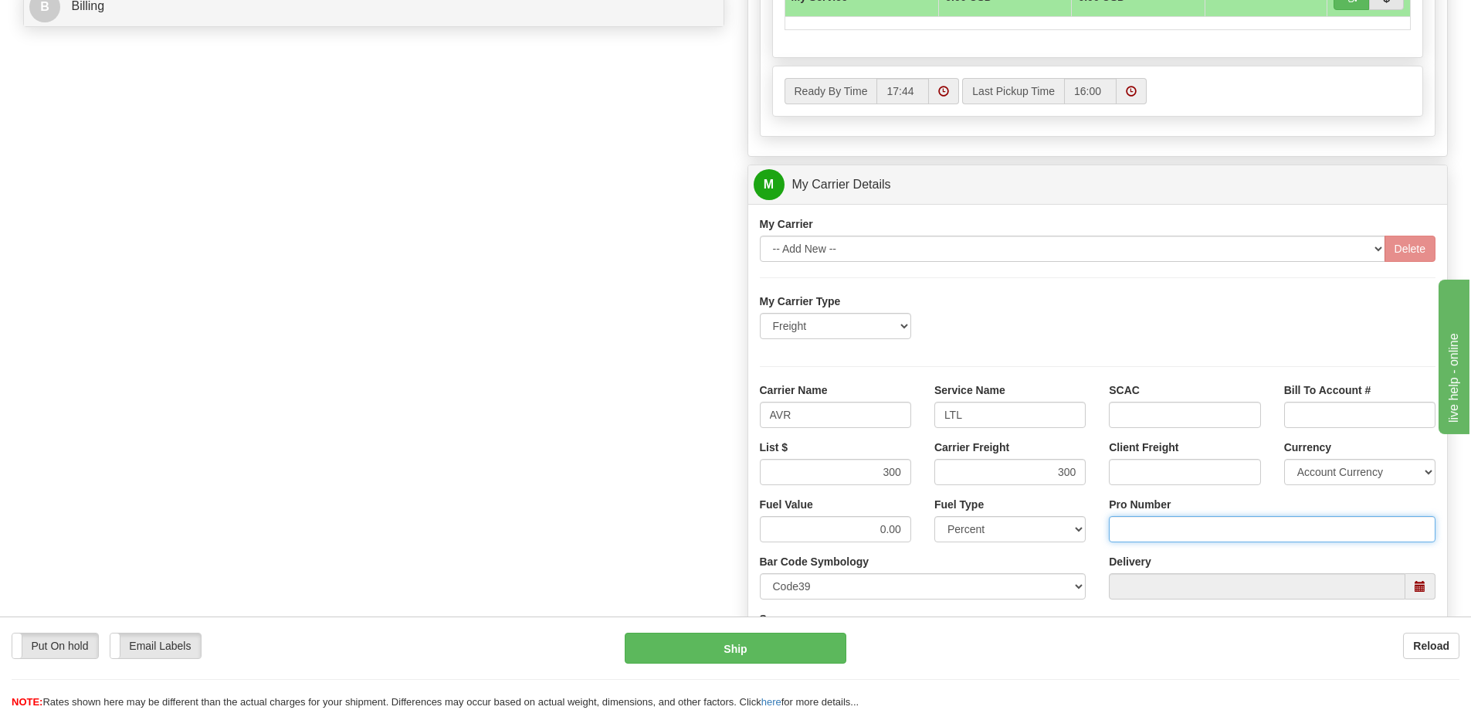
click at [1192, 530] on input "Pro Number" at bounding box center [1272, 529] width 327 height 26
type input "0760161686"
click button "Delete" at bounding box center [0, 0] width 0 height 0
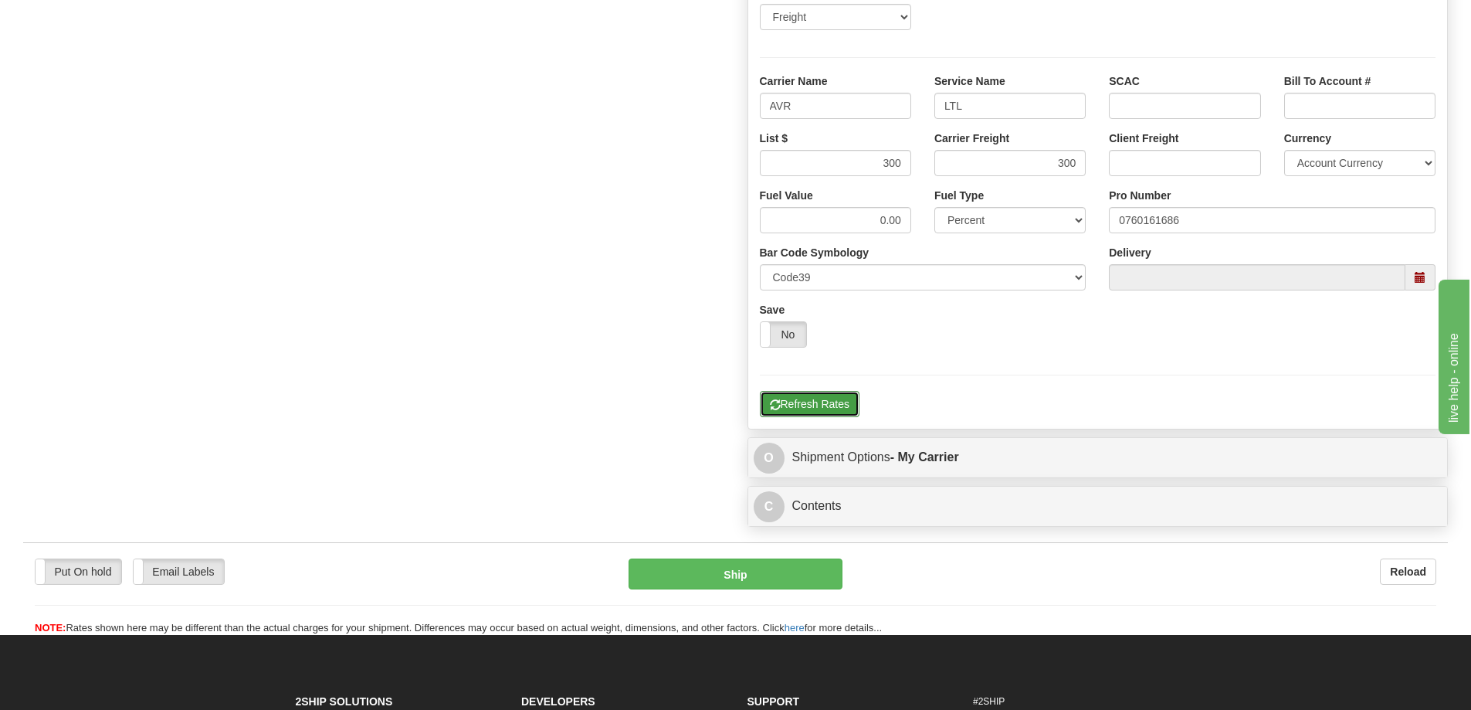
click at [829, 405] on button "Refresh Rates" at bounding box center [810, 404] width 100 height 26
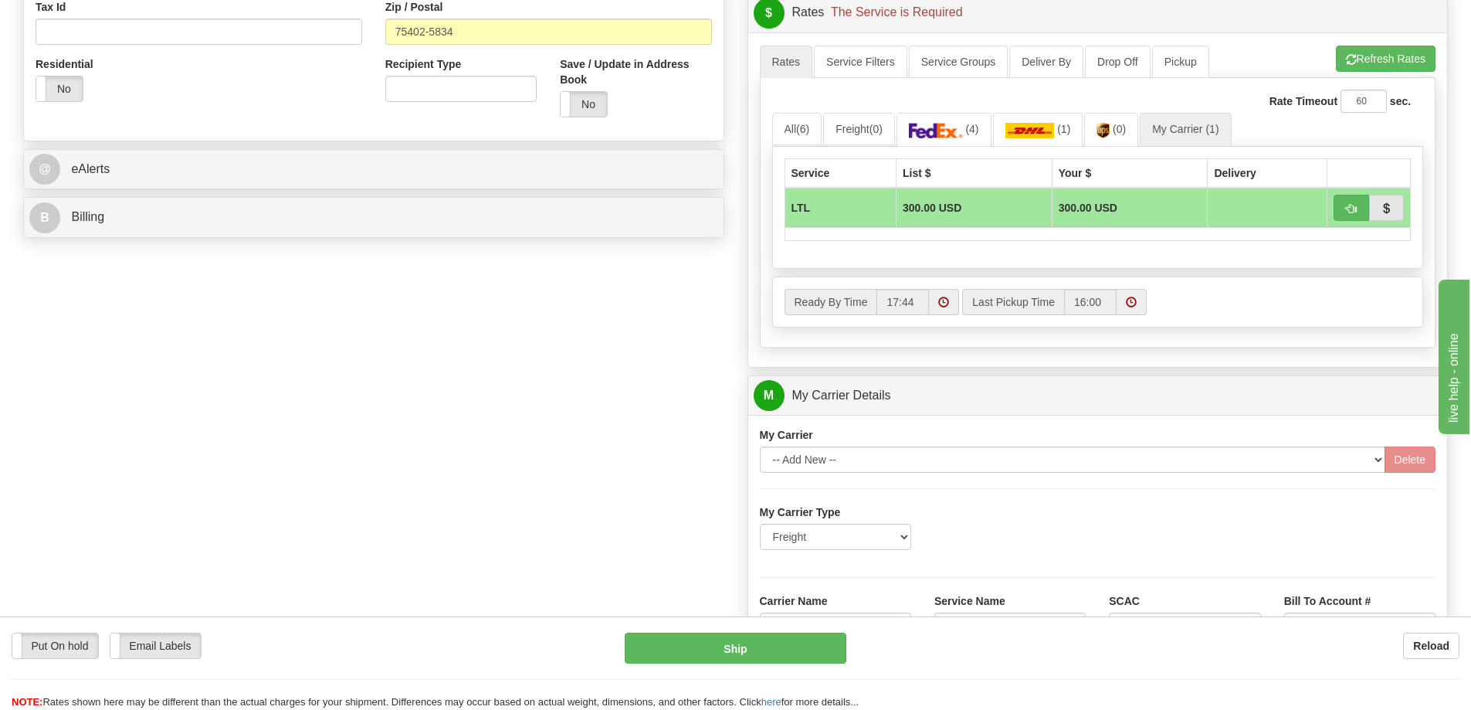
scroll to position [541, 0]
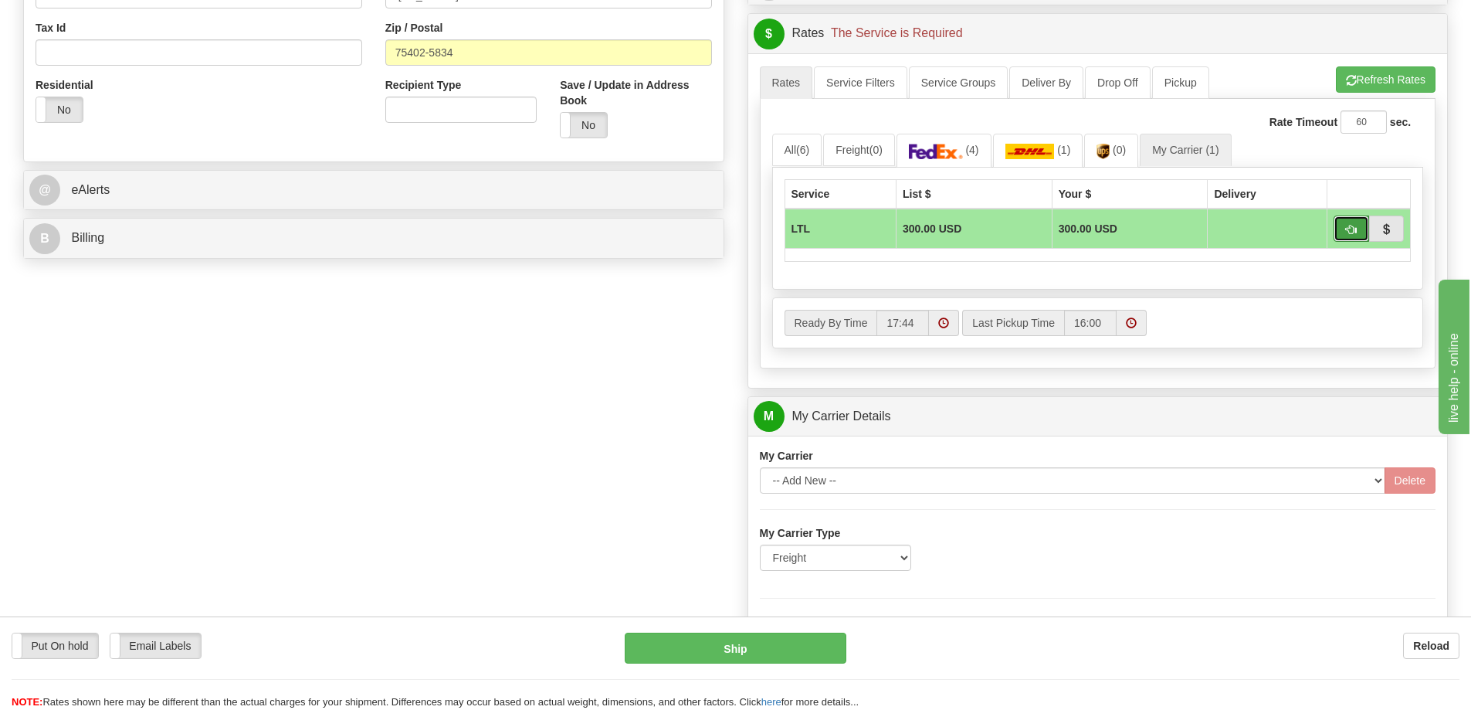
click at [1348, 226] on span "button" at bounding box center [1351, 230] width 11 height 10
type input "00"
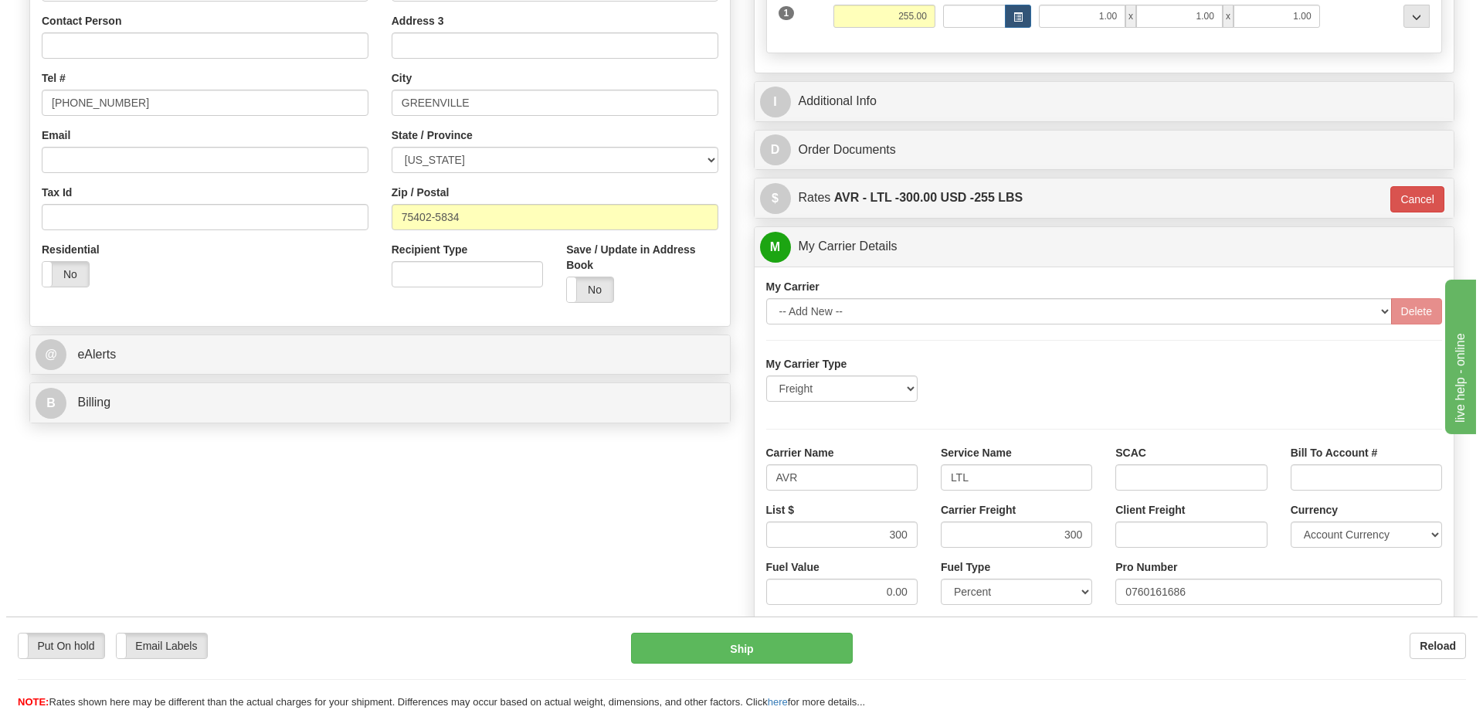
scroll to position [386, 0]
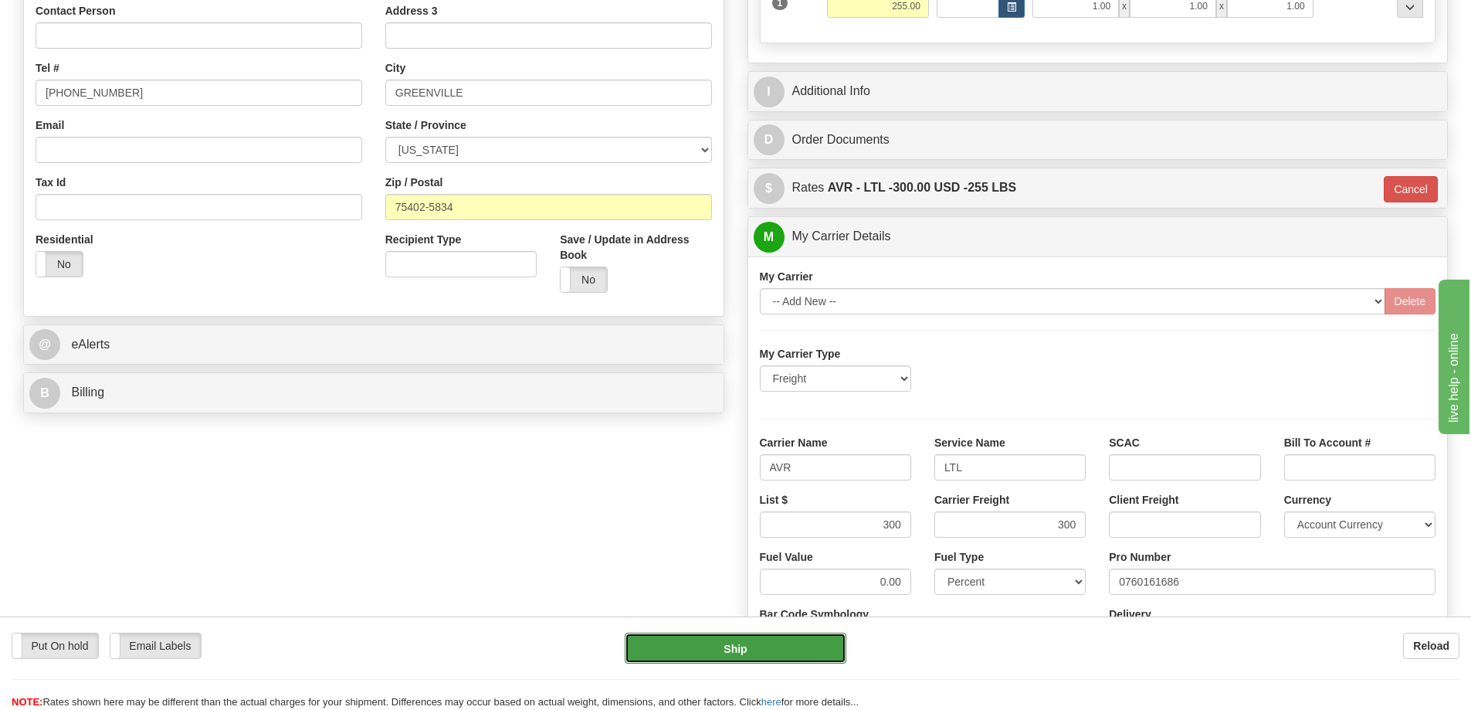
click at [726, 643] on button "Ship" at bounding box center [736, 648] width 222 height 31
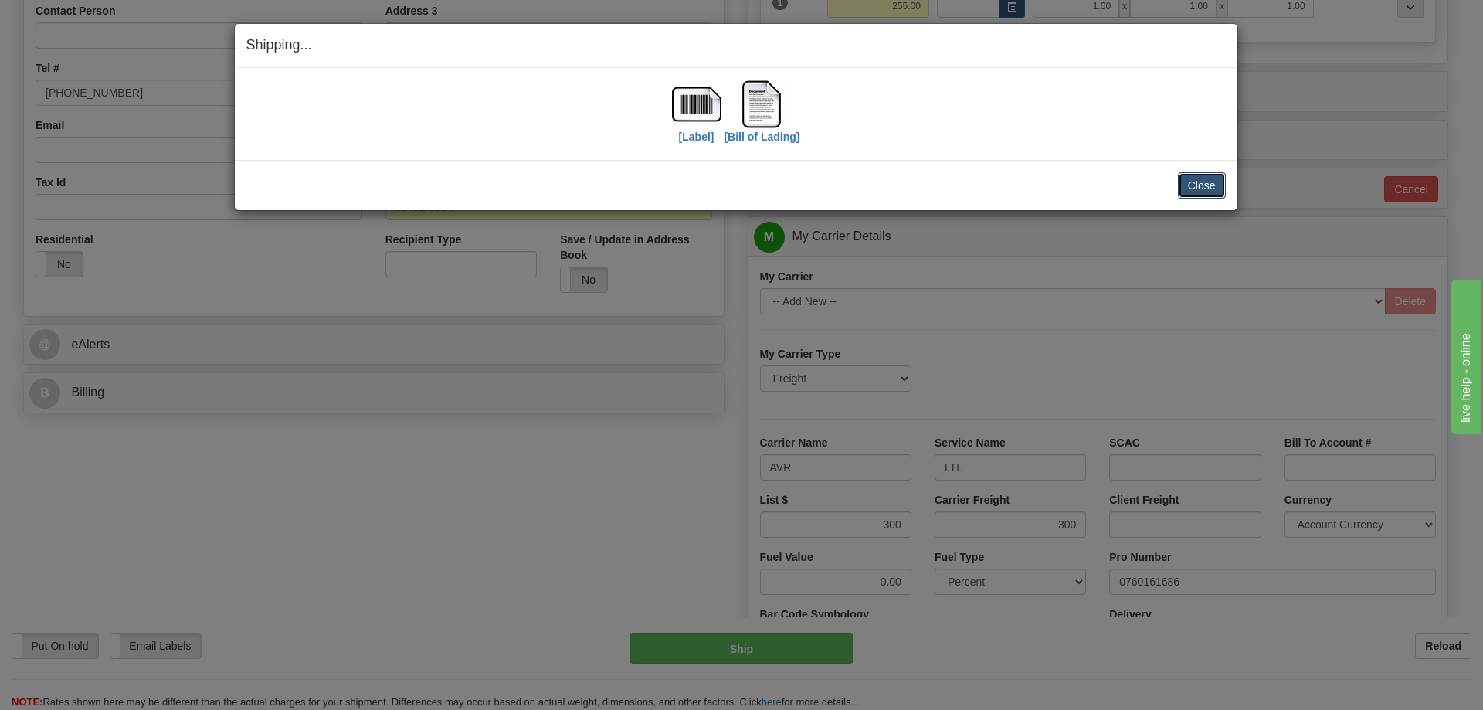
click at [1213, 180] on button "Close" at bounding box center [1202, 185] width 48 height 26
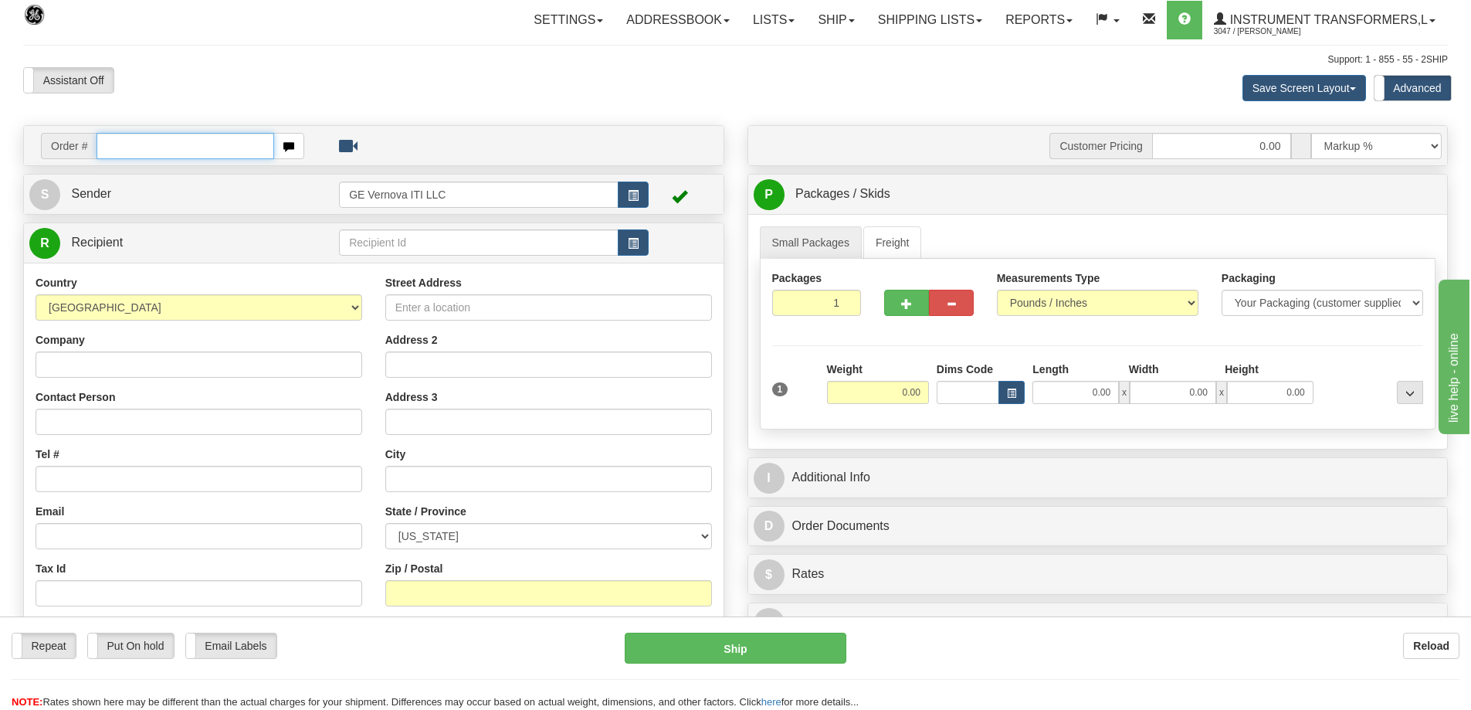
click at [187, 137] on input "text" at bounding box center [186, 146] width 178 height 26
type input "86704692"
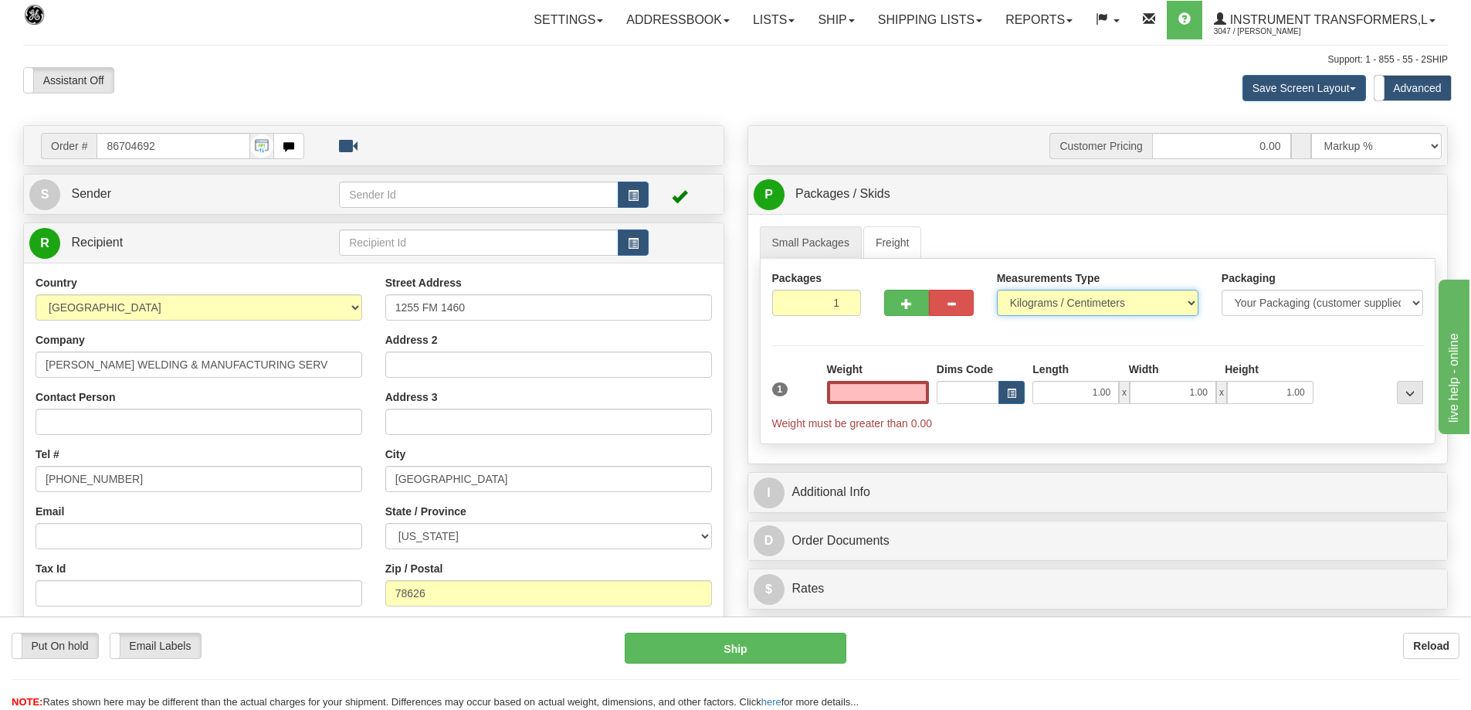
type input "0.00"
click at [1046, 300] on select "Pounds / Inches Kilograms / Centimeters" at bounding box center [1098, 303] width 202 height 26
select select "0"
click at [997, 290] on select "Pounds / Inches Kilograms / Centimeters" at bounding box center [1098, 303] width 202 height 26
drag, startPoint x: 891, startPoint y: 385, endPoint x: 931, endPoint y: 386, distance: 40.2
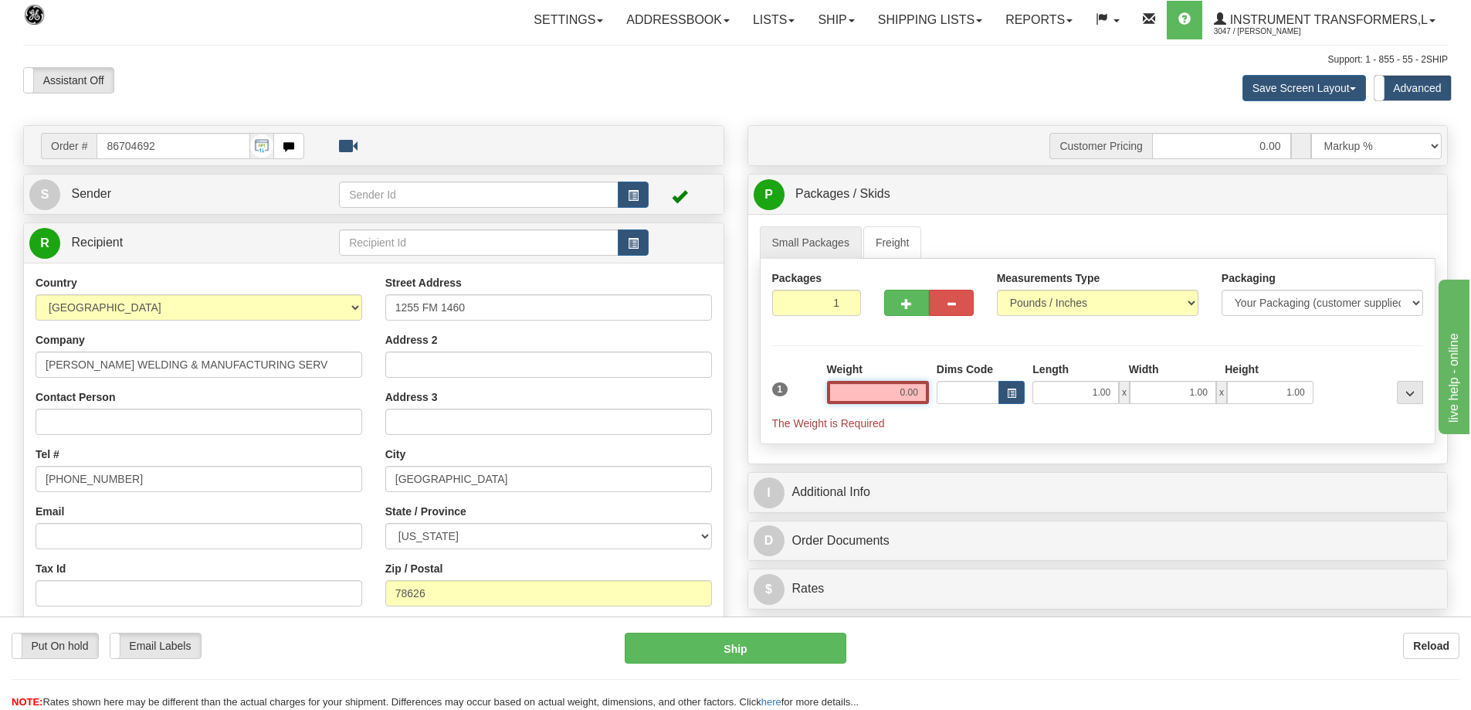
click at [931, 386] on div "Weight 0.00" at bounding box center [878, 388] width 110 height 54
click button "Delete" at bounding box center [0, 0] width 0 height 0
type input "486.00"
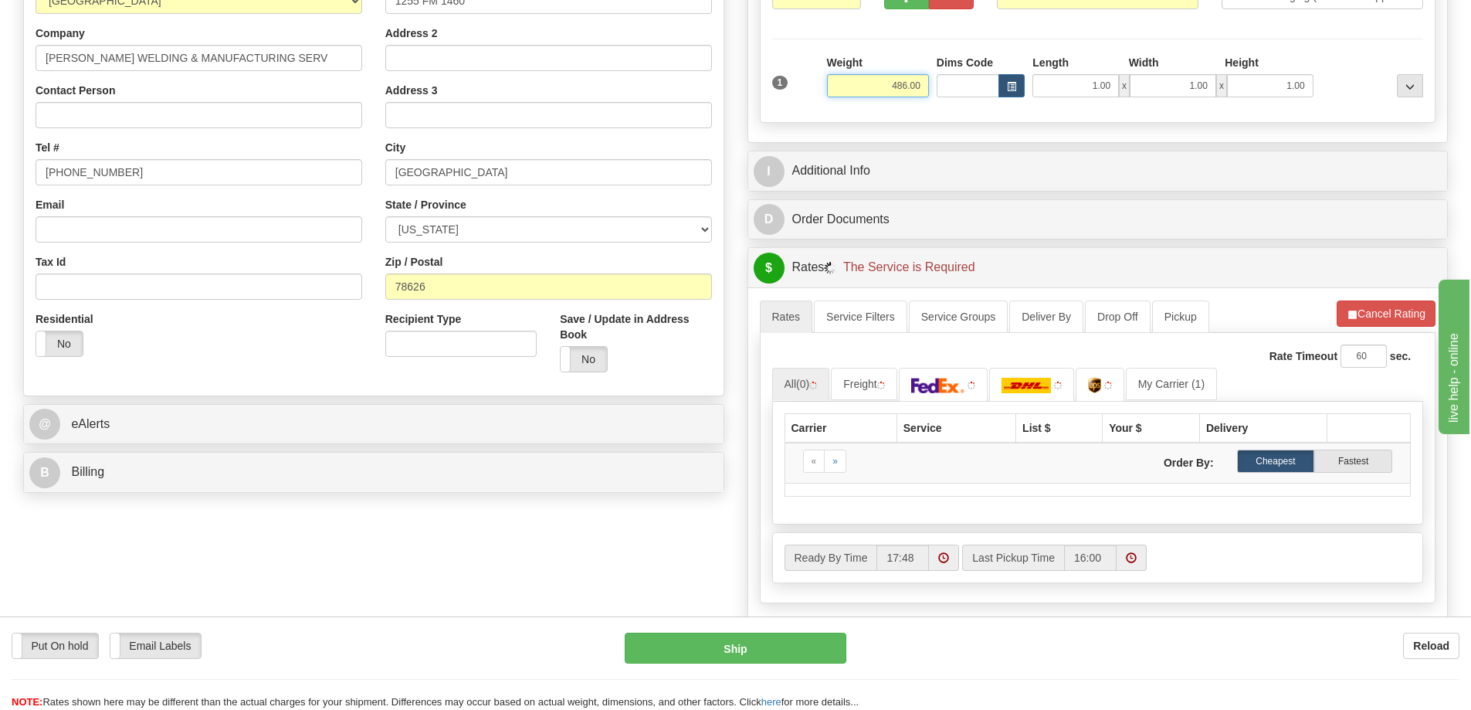
scroll to position [309, 0]
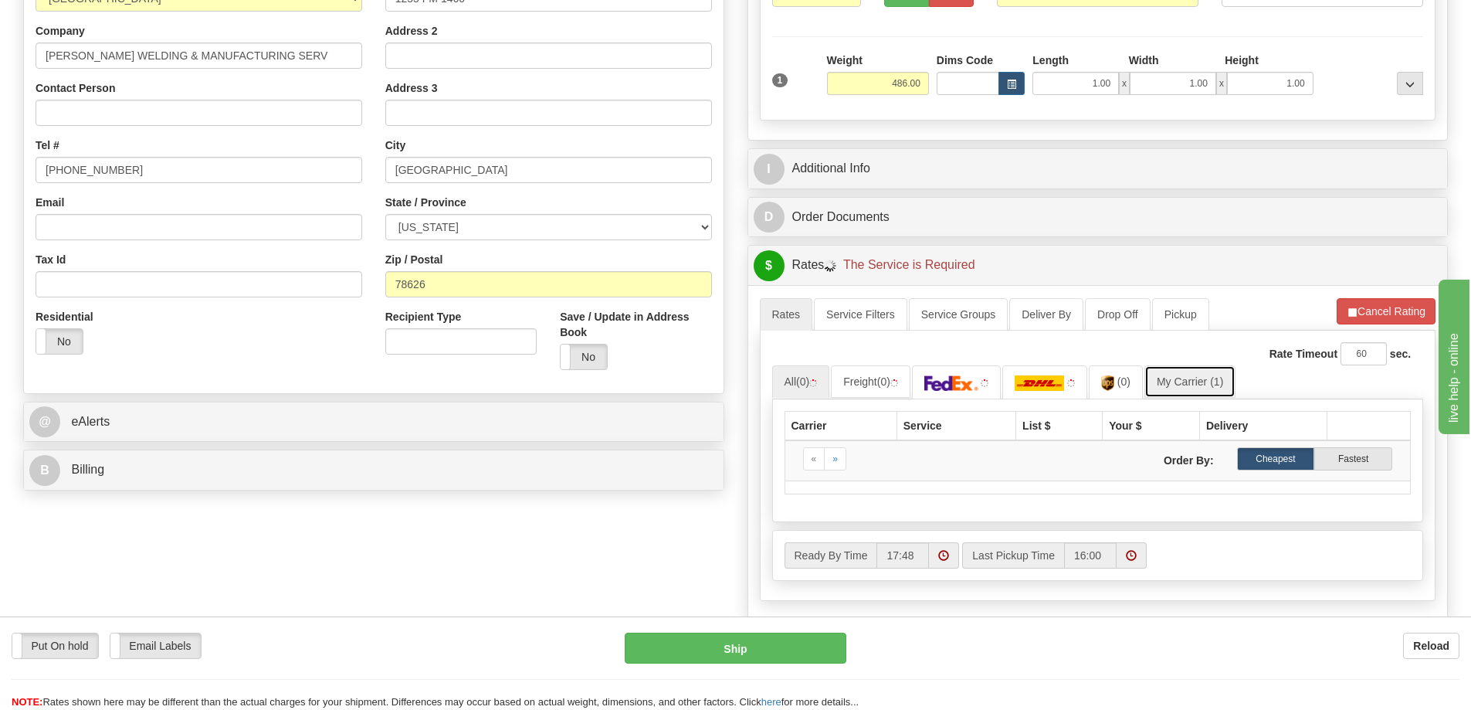
click at [1168, 382] on link "My Carrier (1)" at bounding box center [1190, 381] width 91 height 32
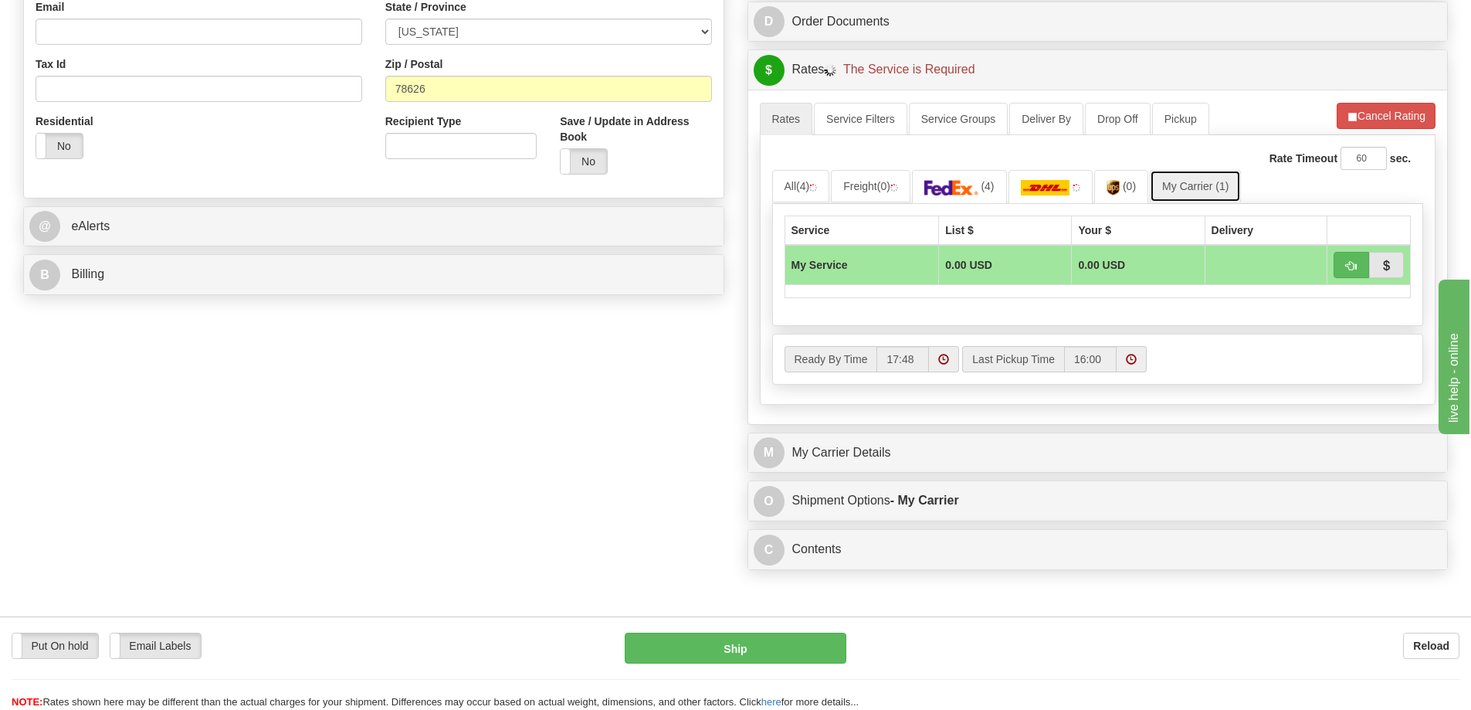
scroll to position [541, 0]
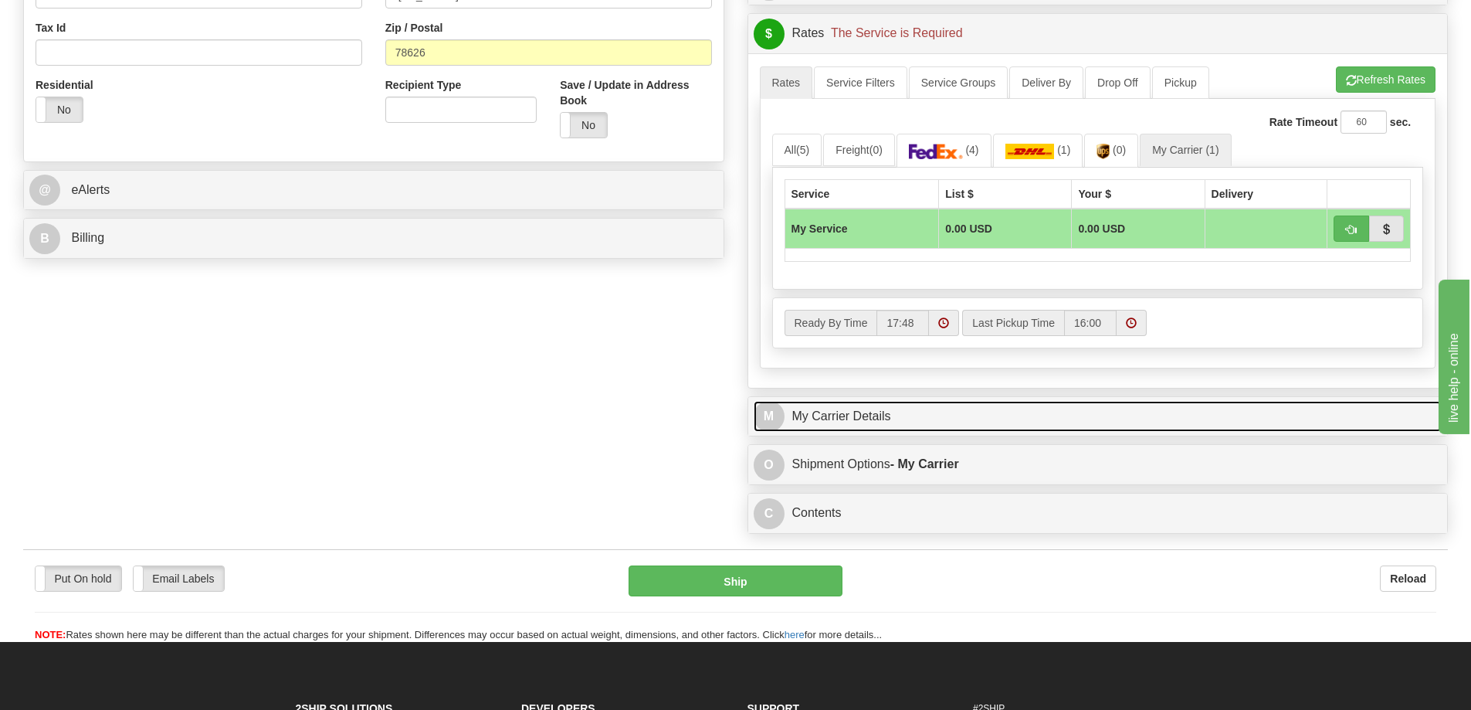
click at [928, 417] on link "M My Carrier Details" at bounding box center [1098, 417] width 689 height 32
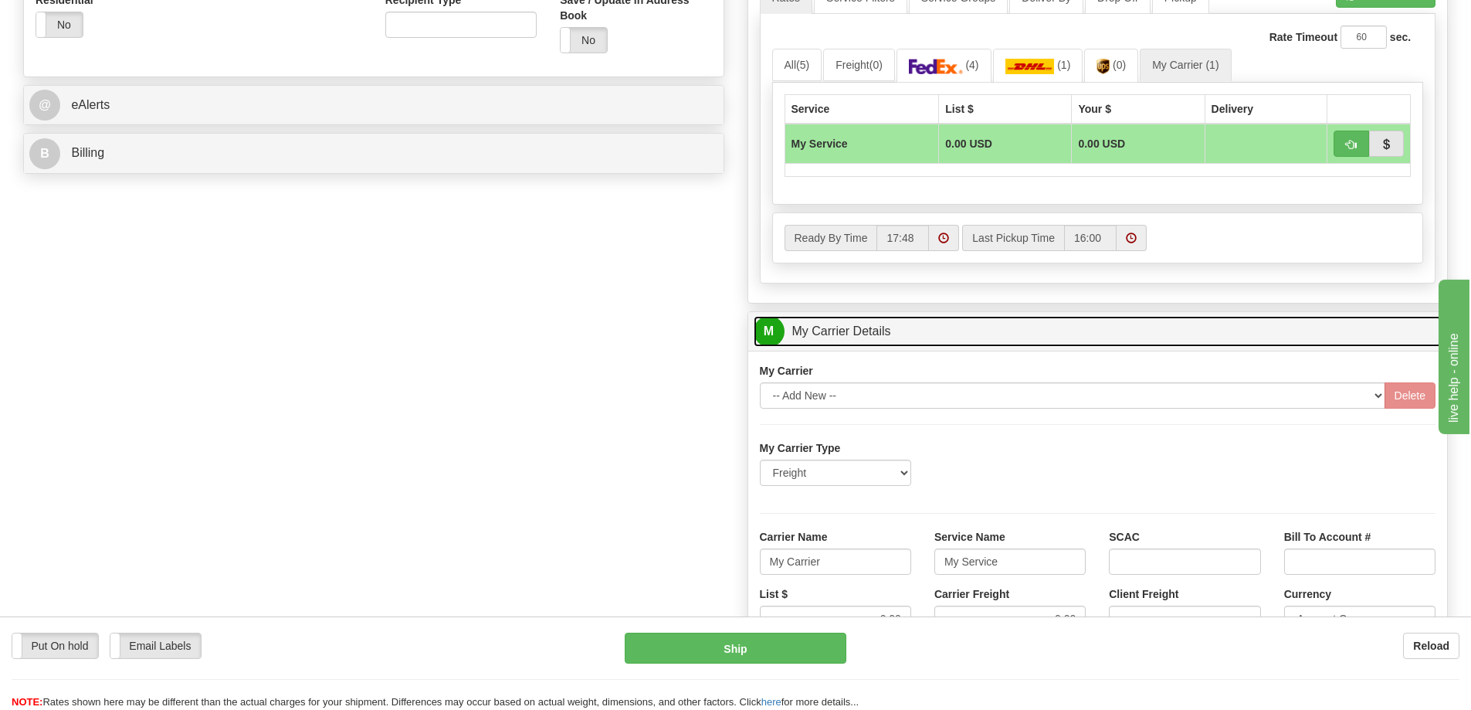
scroll to position [772, 0]
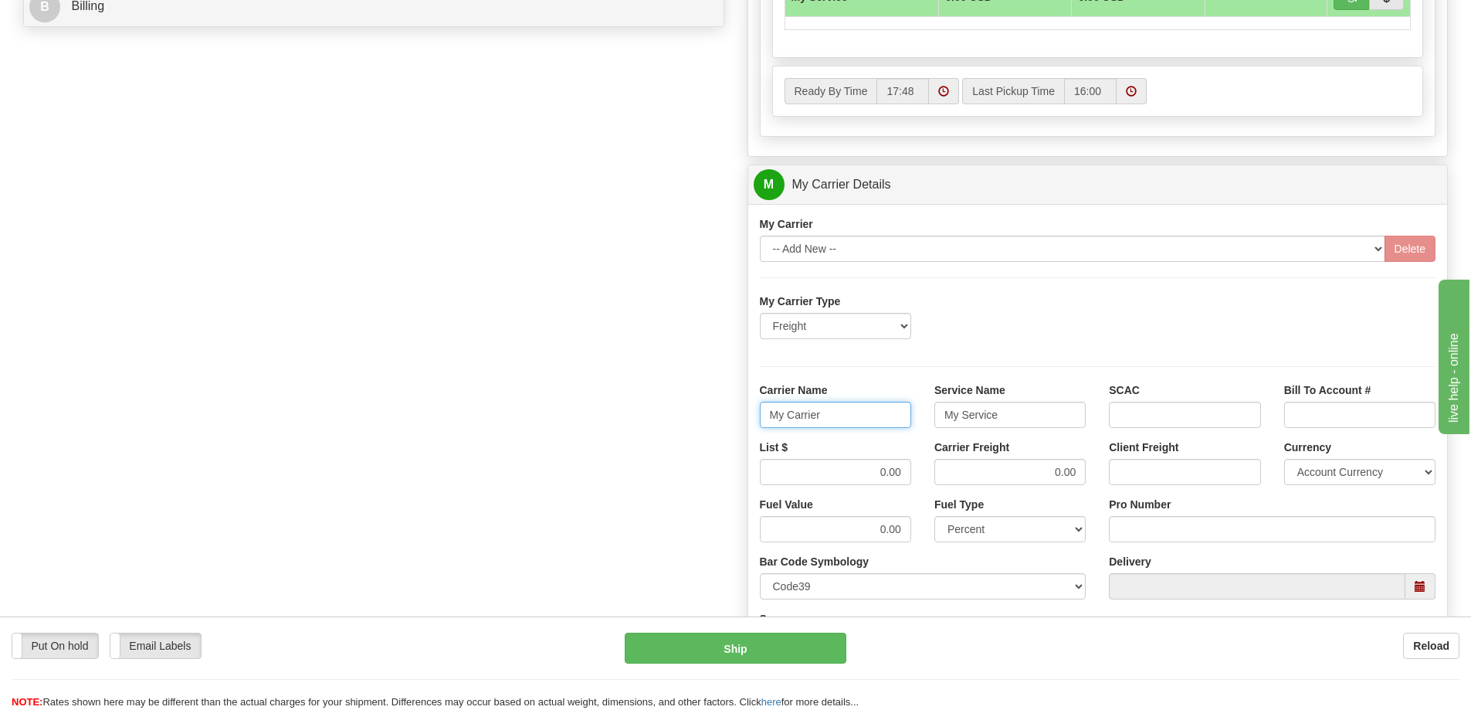
drag, startPoint x: 840, startPoint y: 419, endPoint x: 717, endPoint y: 414, distance: 123.7
click at [717, 414] on div "Order # 86704692 S Sender" at bounding box center [736, 98] width 1448 height 1491
drag, startPoint x: 1010, startPoint y: 412, endPoint x: 935, endPoint y: 413, distance: 75.7
click at [935, 413] on input "My Service" at bounding box center [1010, 415] width 151 height 26
drag, startPoint x: 1053, startPoint y: 474, endPoint x: 1032, endPoint y: 477, distance: 21.0
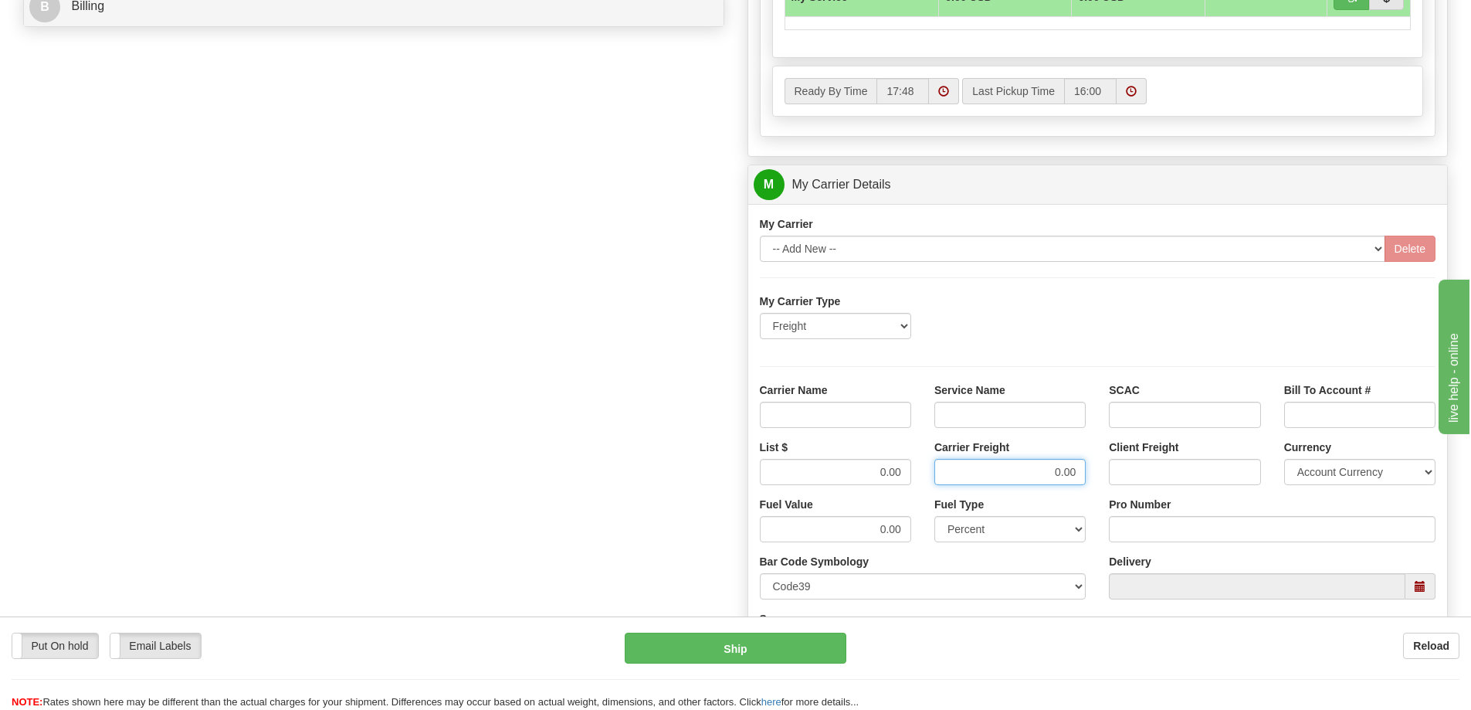
click at [1032, 477] on input "0.00" at bounding box center [1010, 472] width 151 height 26
drag, startPoint x: 906, startPoint y: 475, endPoint x: 850, endPoint y: 476, distance: 55.6
click at [850, 476] on input "0.00" at bounding box center [835, 472] width 151 height 26
drag, startPoint x: 846, startPoint y: 412, endPoint x: 863, endPoint y: 428, distance: 22.9
click at [846, 412] on input "Carrier Name" at bounding box center [835, 415] width 151 height 26
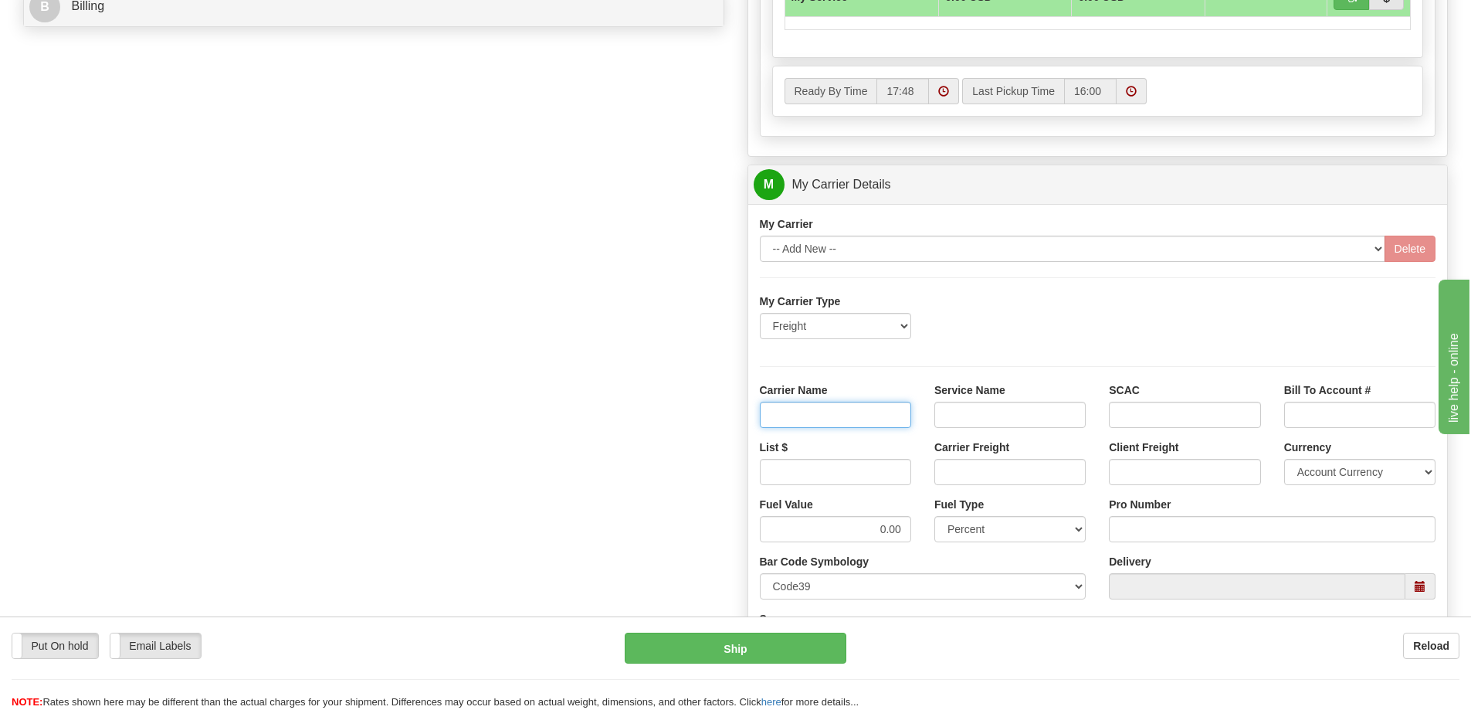
type input "AVR"
click at [968, 405] on input "Service Name" at bounding box center [1010, 415] width 151 height 26
type input "LTL"
click at [878, 471] on input "List $" at bounding box center [835, 472] width 151 height 26
click button "Delete" at bounding box center [0, 0] width 0 height 0
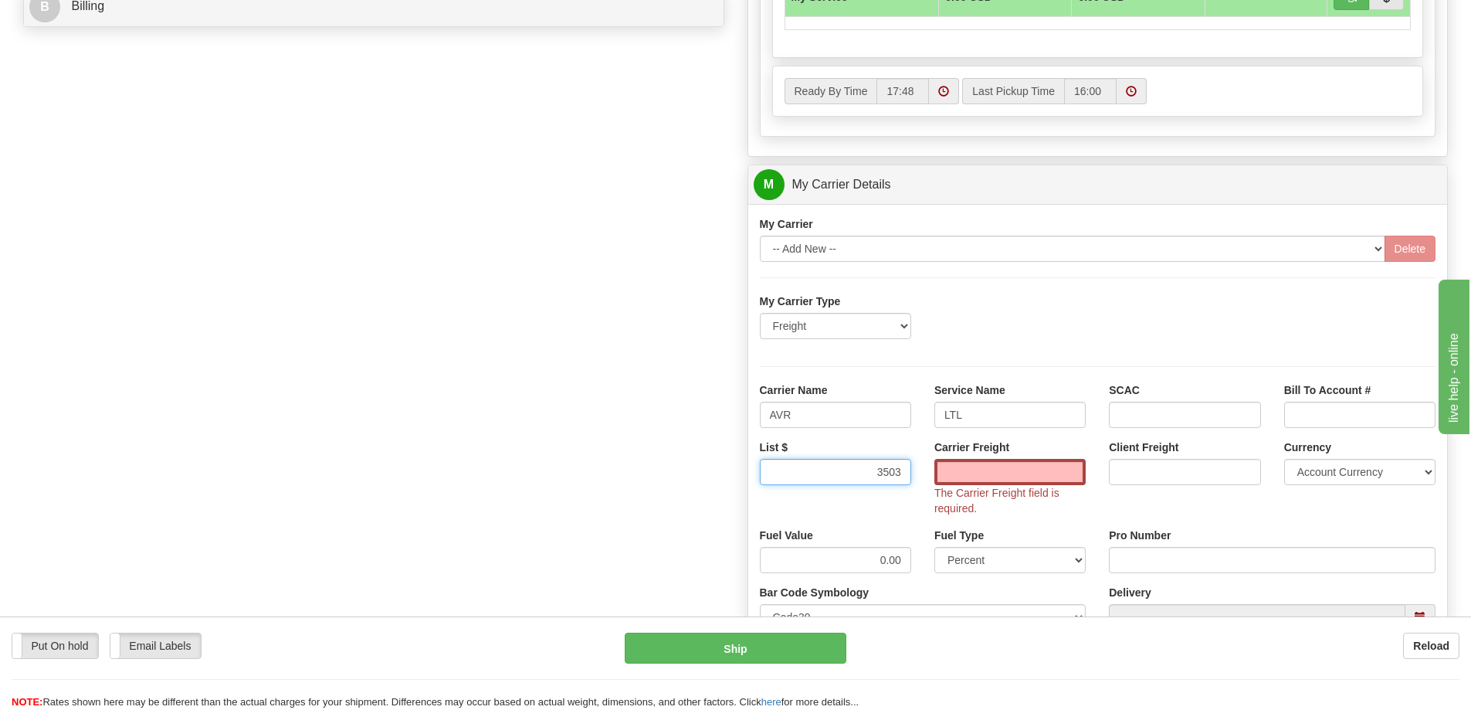
type input "350"
click at [969, 467] on input "Carrier Freight" at bounding box center [1010, 472] width 151 height 26
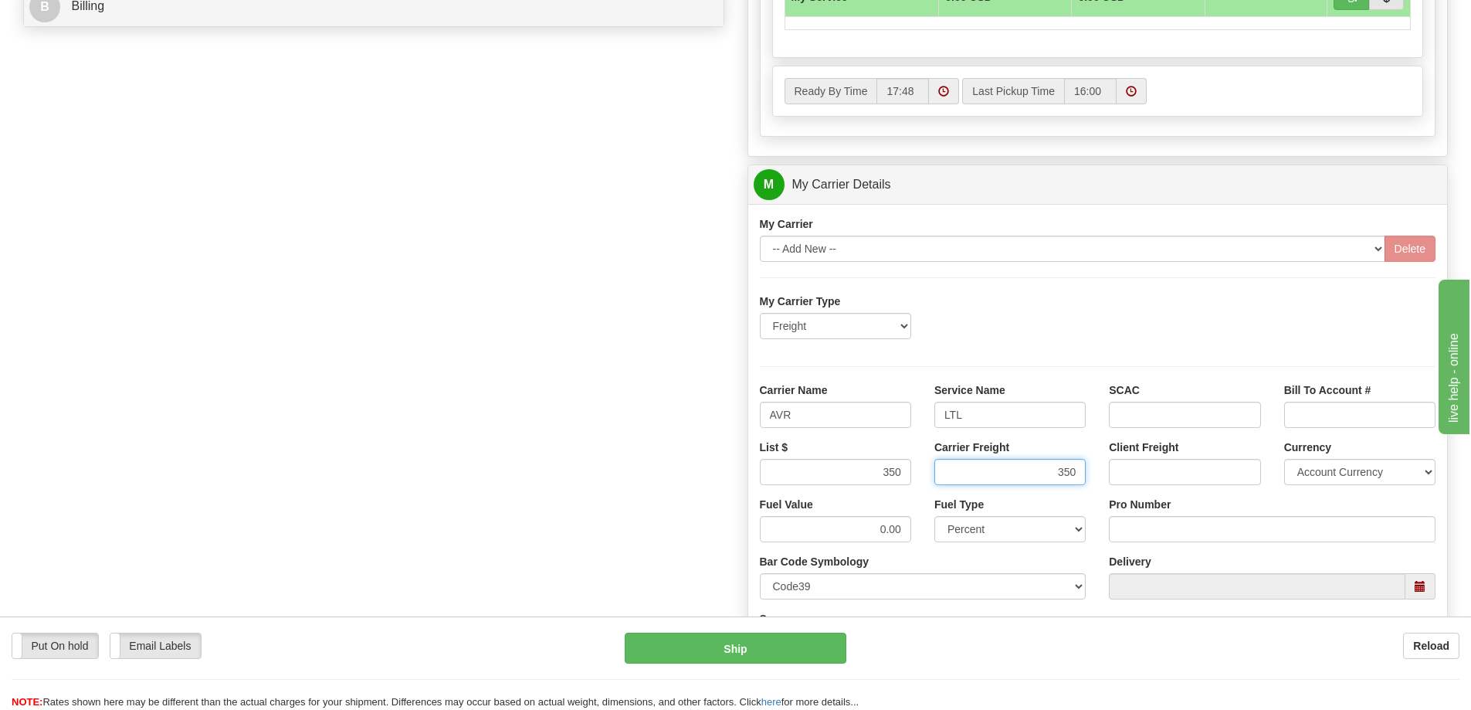
type input "350"
click at [1207, 534] on input "Pro Number" at bounding box center [1272, 529] width 327 height 26
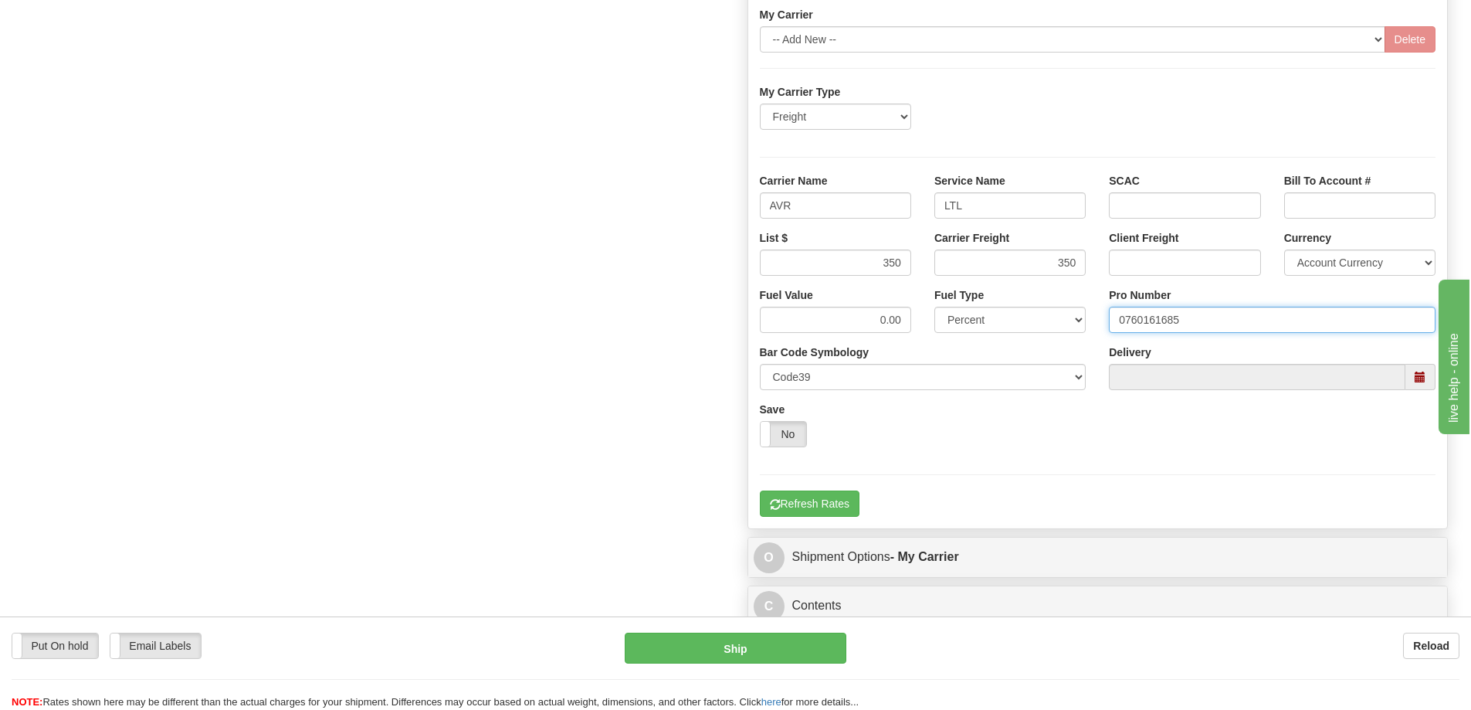
scroll to position [1004, 0]
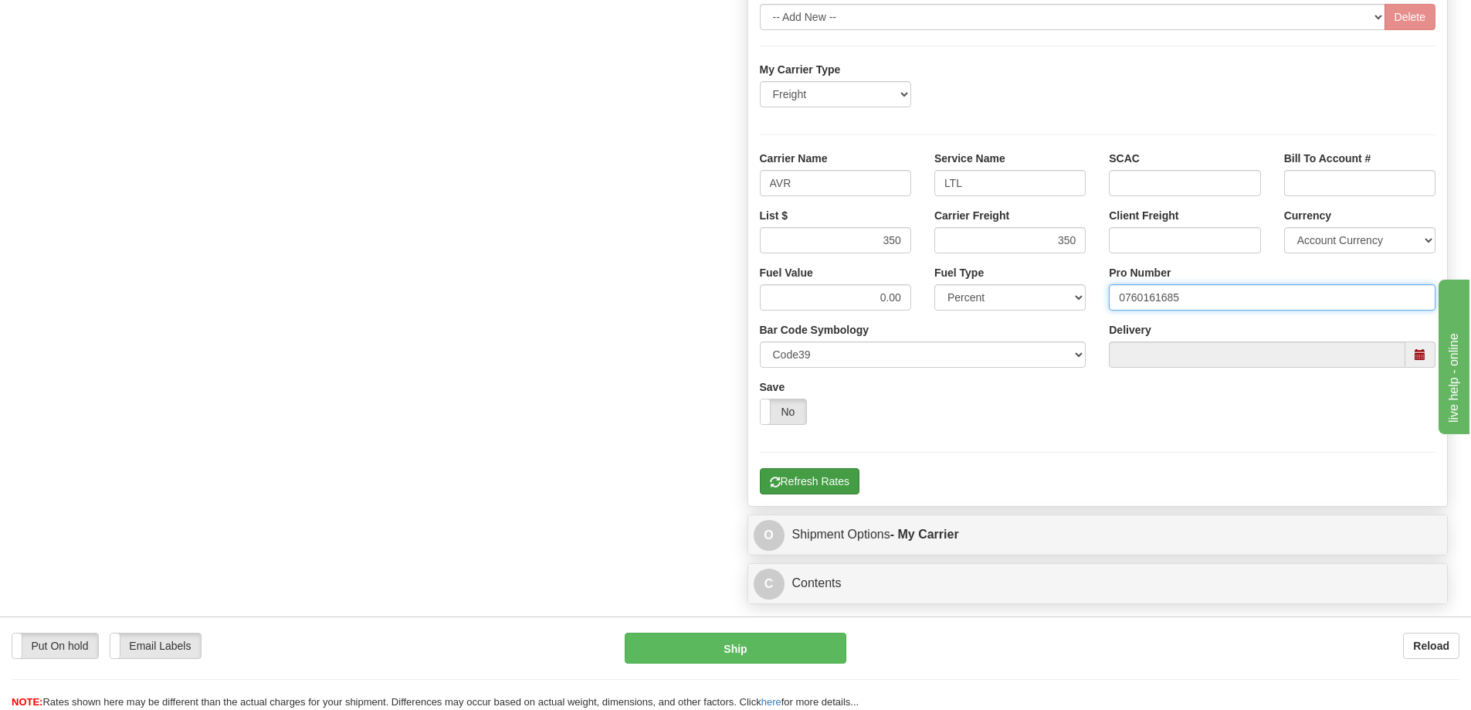
type input "0760161685"
click at [833, 477] on button "Refresh Rates" at bounding box center [810, 481] width 100 height 26
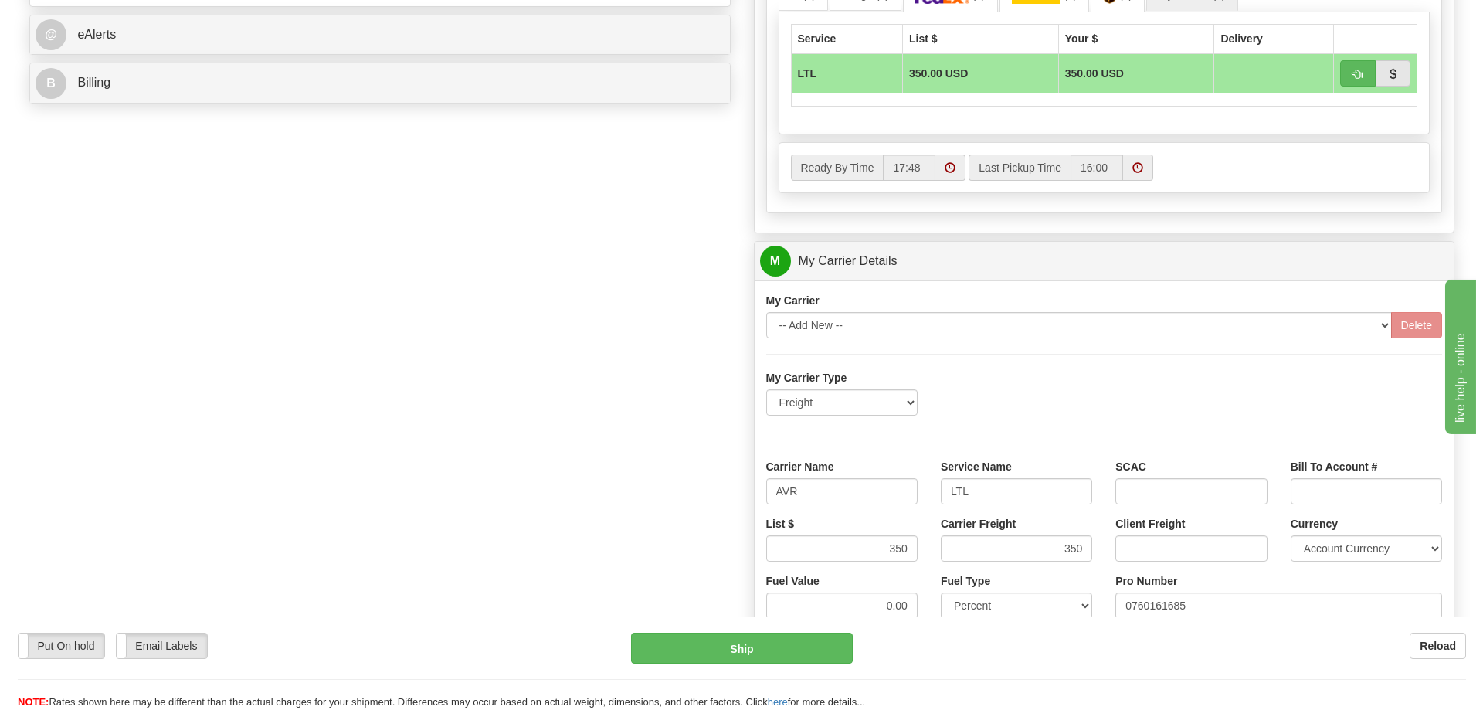
scroll to position [695, 0]
click at [1358, 81] on button "button" at bounding box center [1352, 74] width 36 height 26
type input "00"
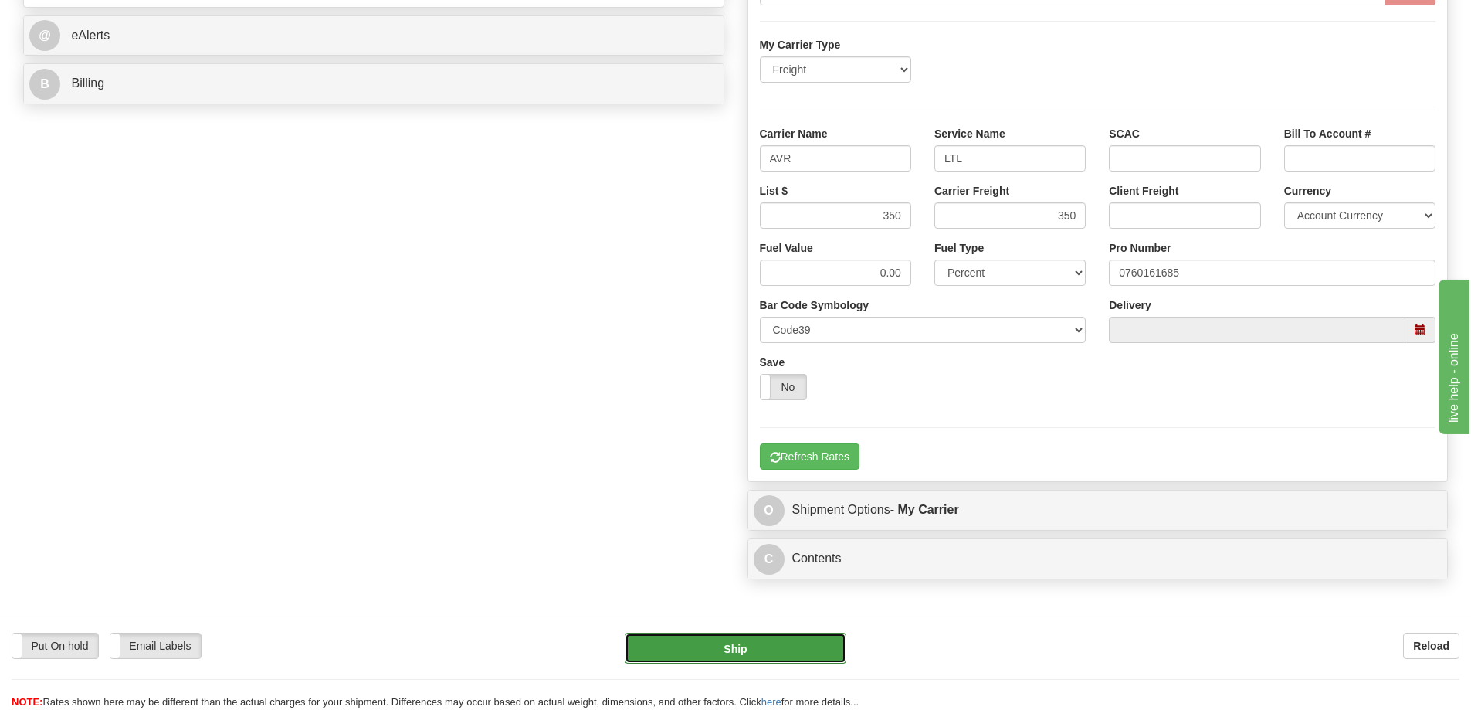
click at [765, 655] on button "Ship" at bounding box center [736, 648] width 222 height 31
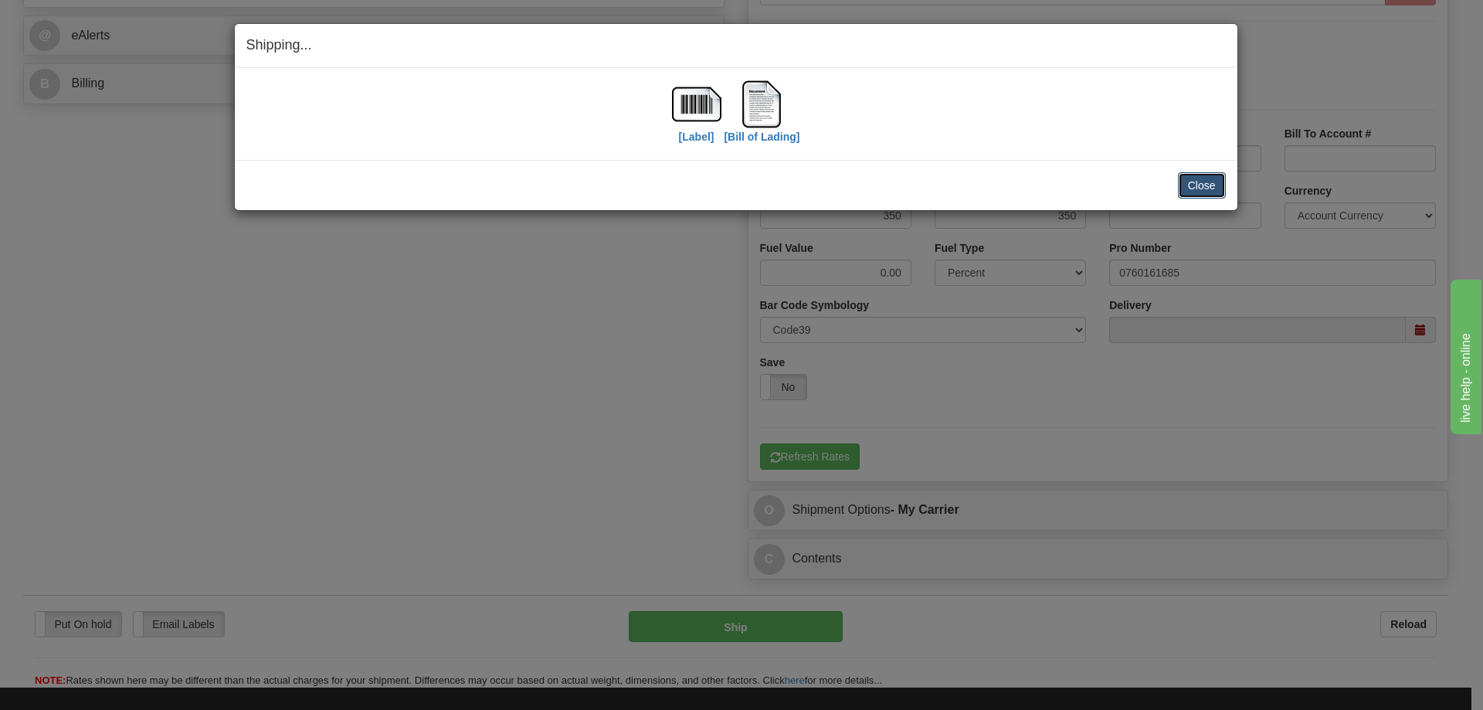
click at [1211, 186] on button "Close" at bounding box center [1202, 185] width 48 height 26
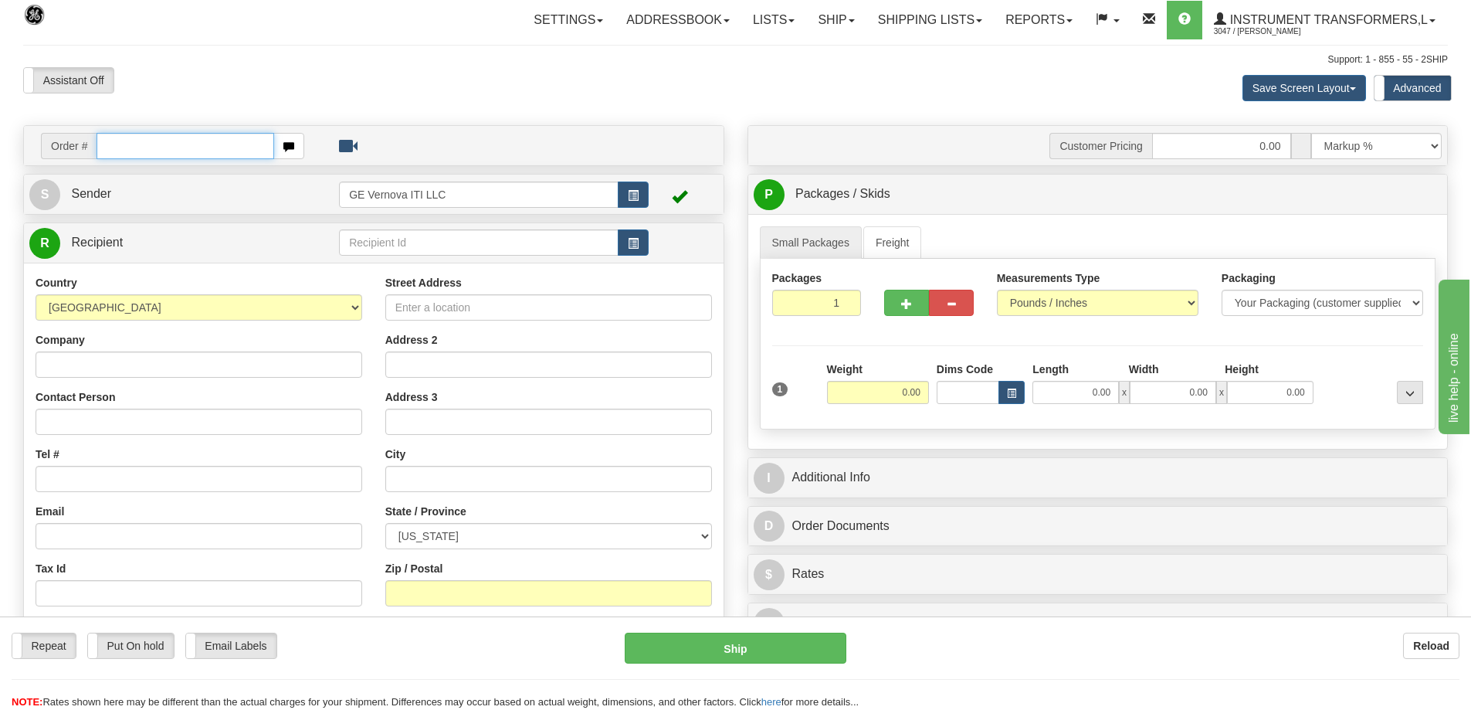
click at [209, 145] on input "text" at bounding box center [186, 146] width 178 height 26
type input "86704730"
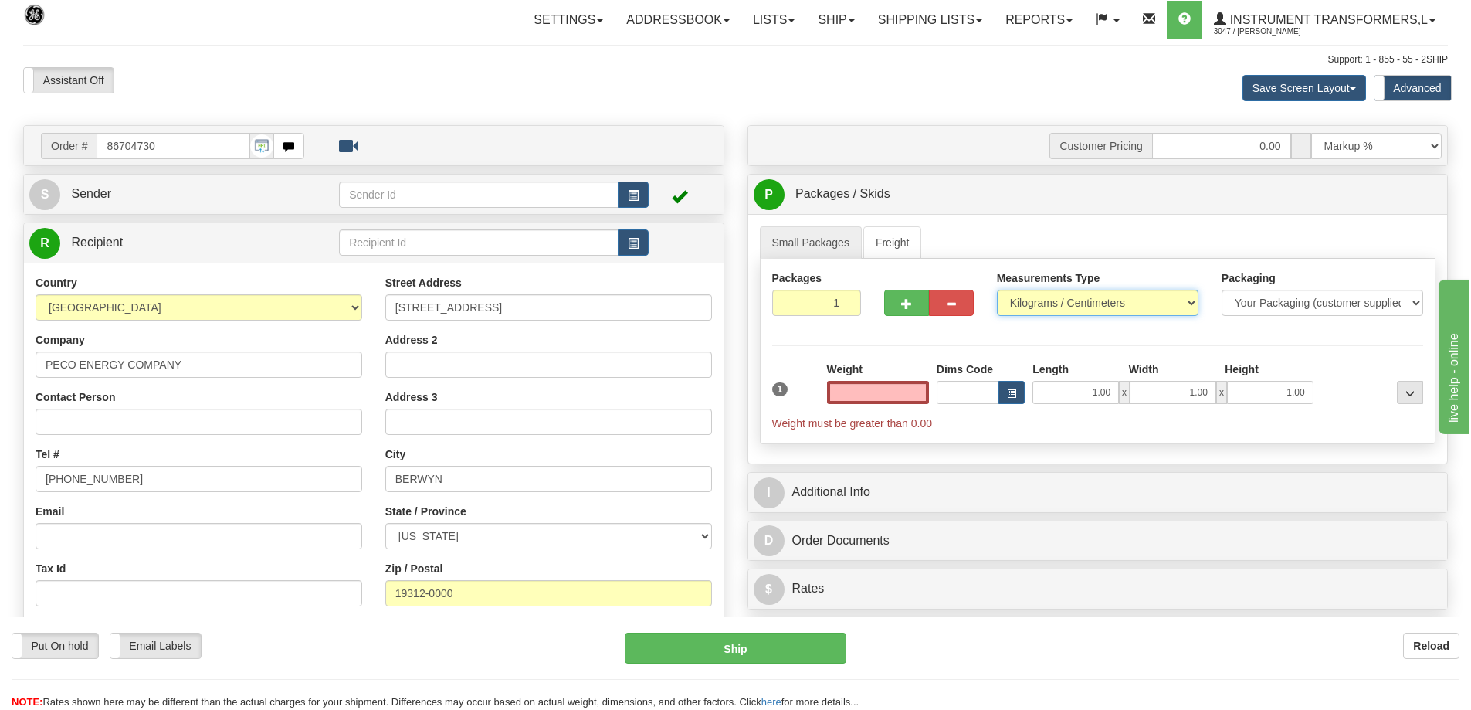
type input "0.00"
click at [1080, 307] on select "Pounds / Inches Kilograms / Centimeters" at bounding box center [1098, 303] width 202 height 26
select select "0"
click at [997, 290] on select "Pounds / Inches Kilograms / Centimeters" at bounding box center [1098, 303] width 202 height 26
click at [886, 390] on input "0.00" at bounding box center [878, 392] width 102 height 23
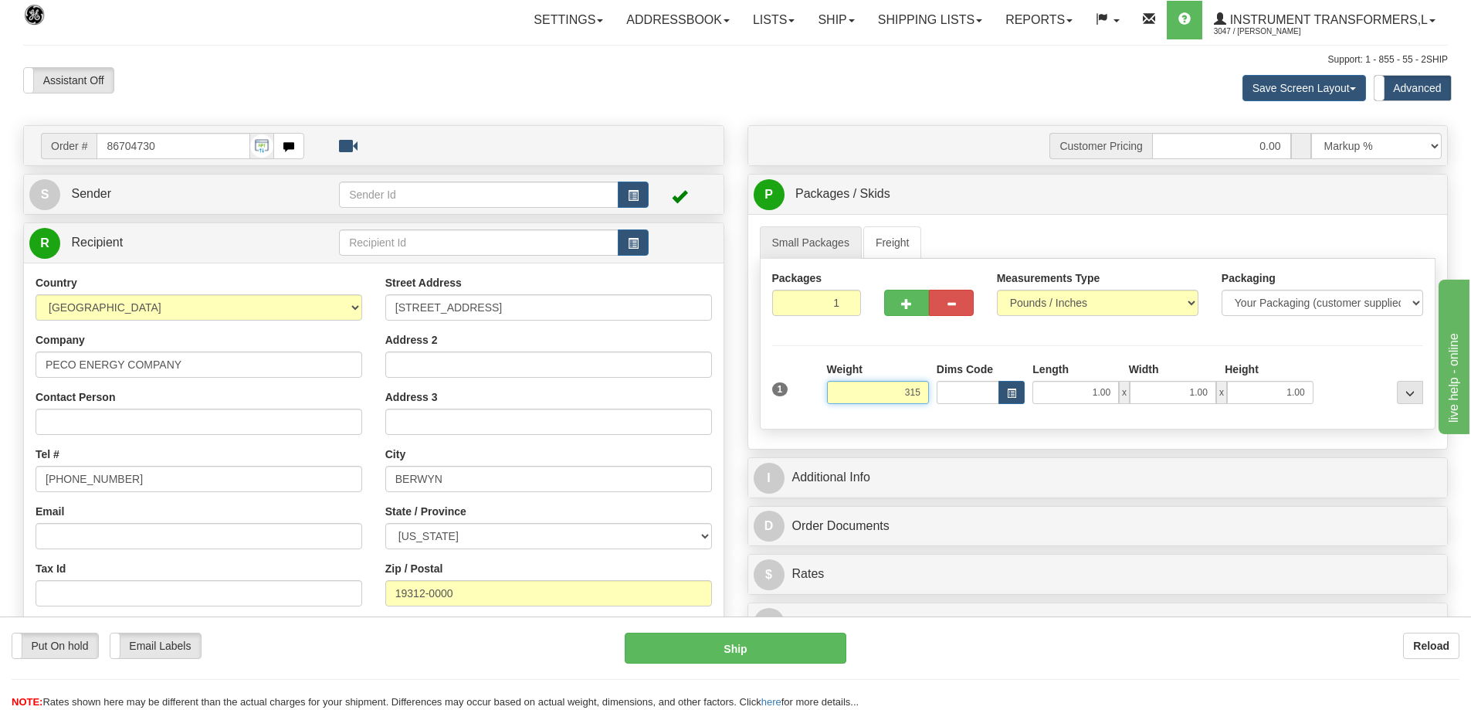
click button "Delete" at bounding box center [0, 0] width 0 height 0
type input "315.00"
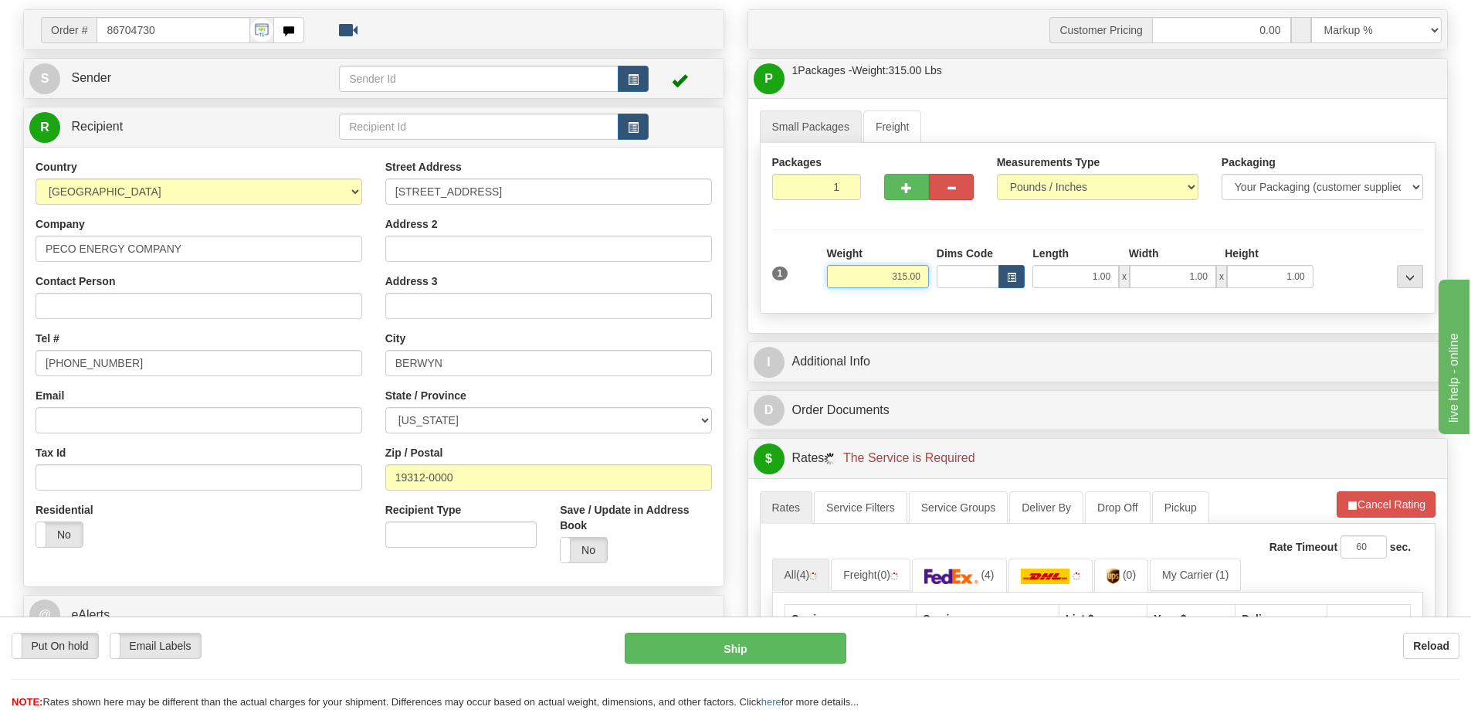
scroll to position [154, 0]
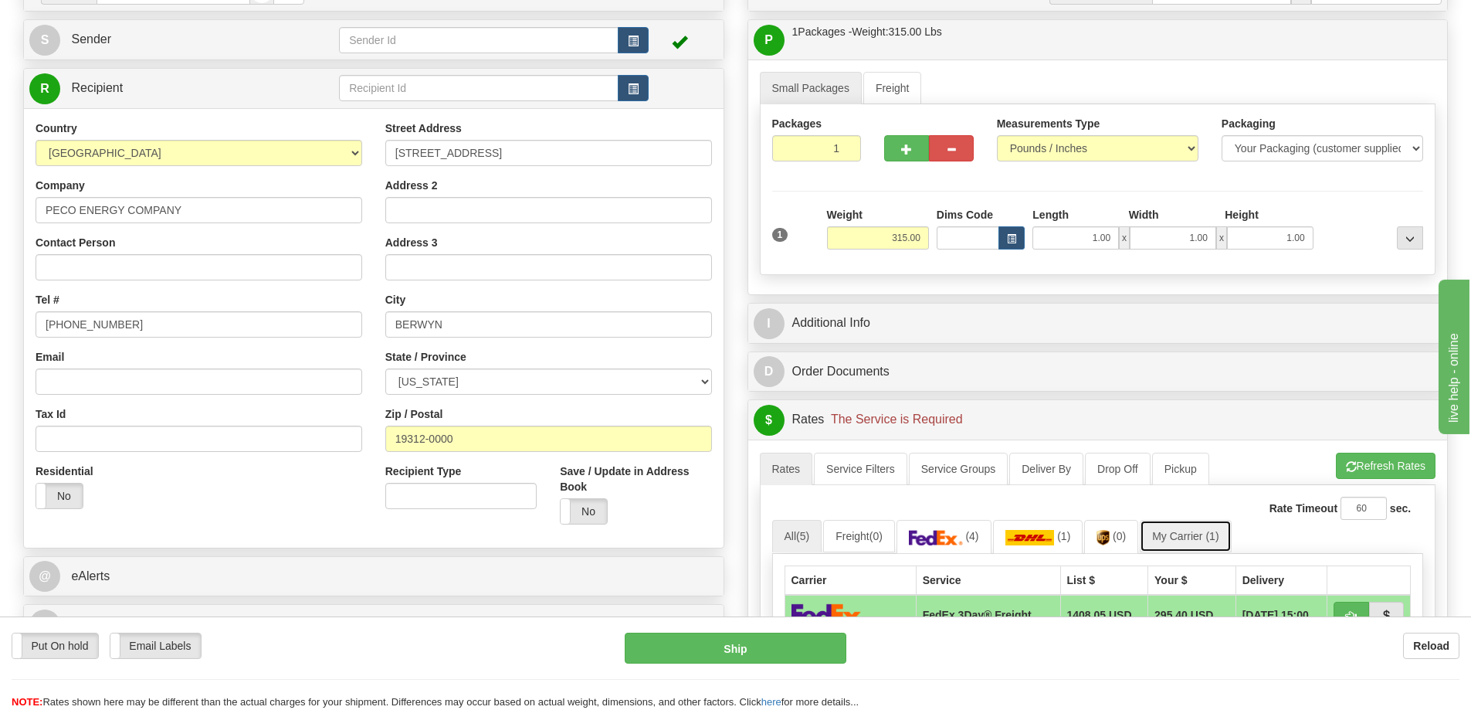
click at [1189, 544] on link "My Carrier (1)" at bounding box center [1185, 536] width 91 height 32
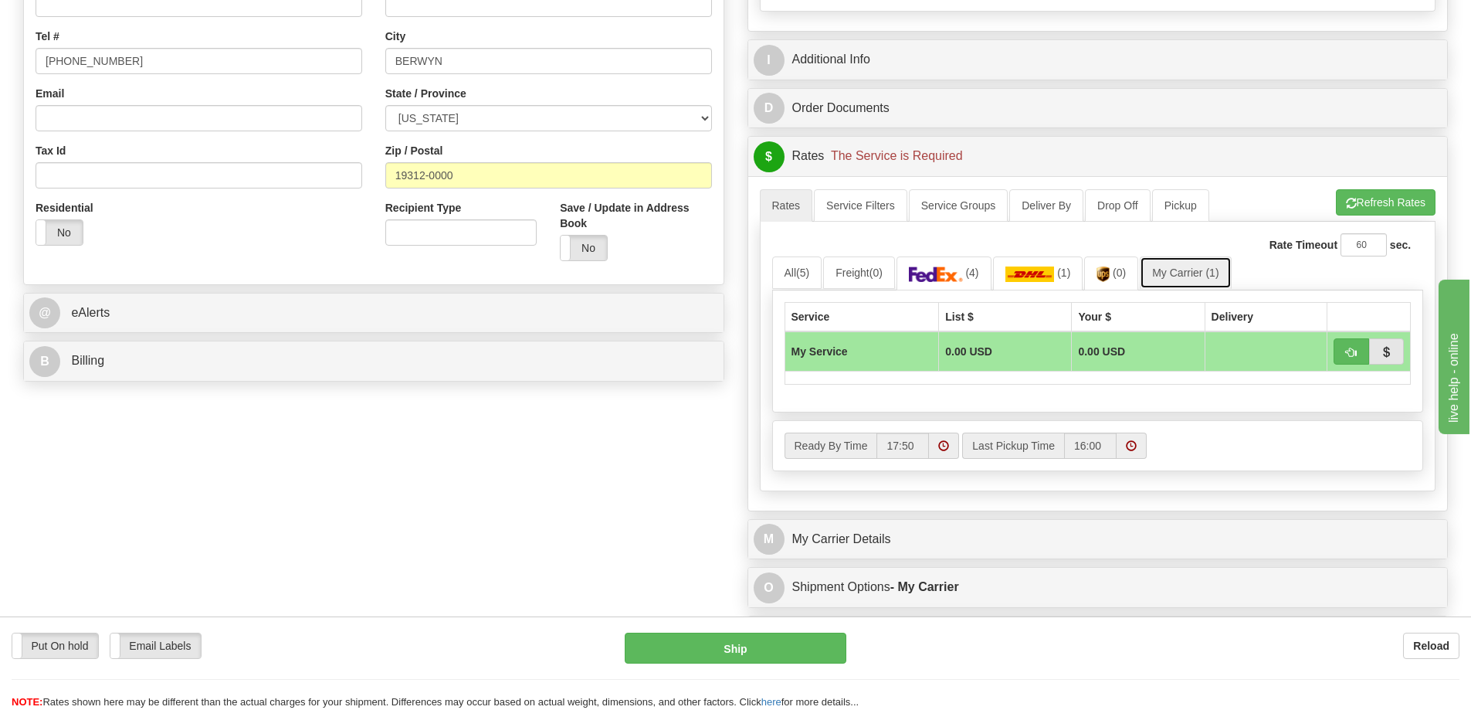
scroll to position [463, 0]
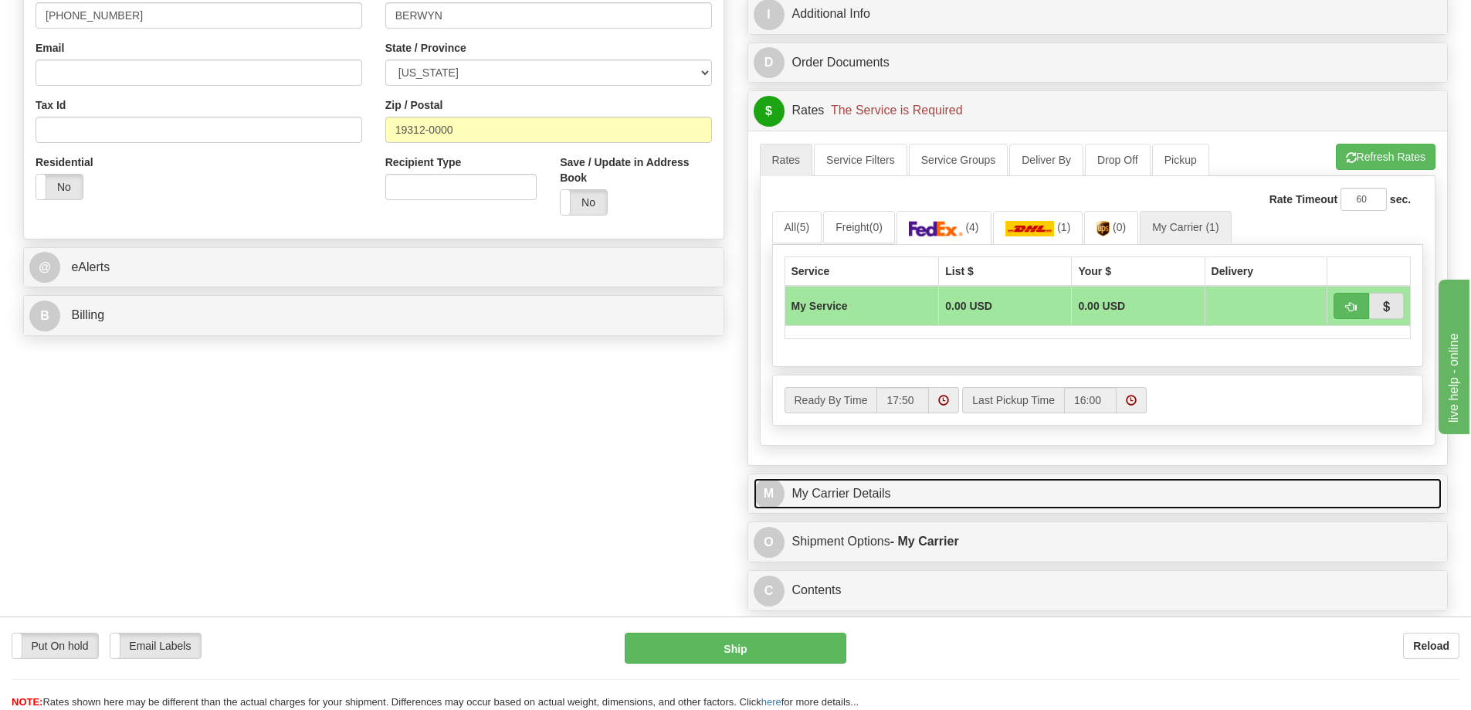
click at [856, 503] on link "M My Carrier Details" at bounding box center [1098, 494] width 689 height 32
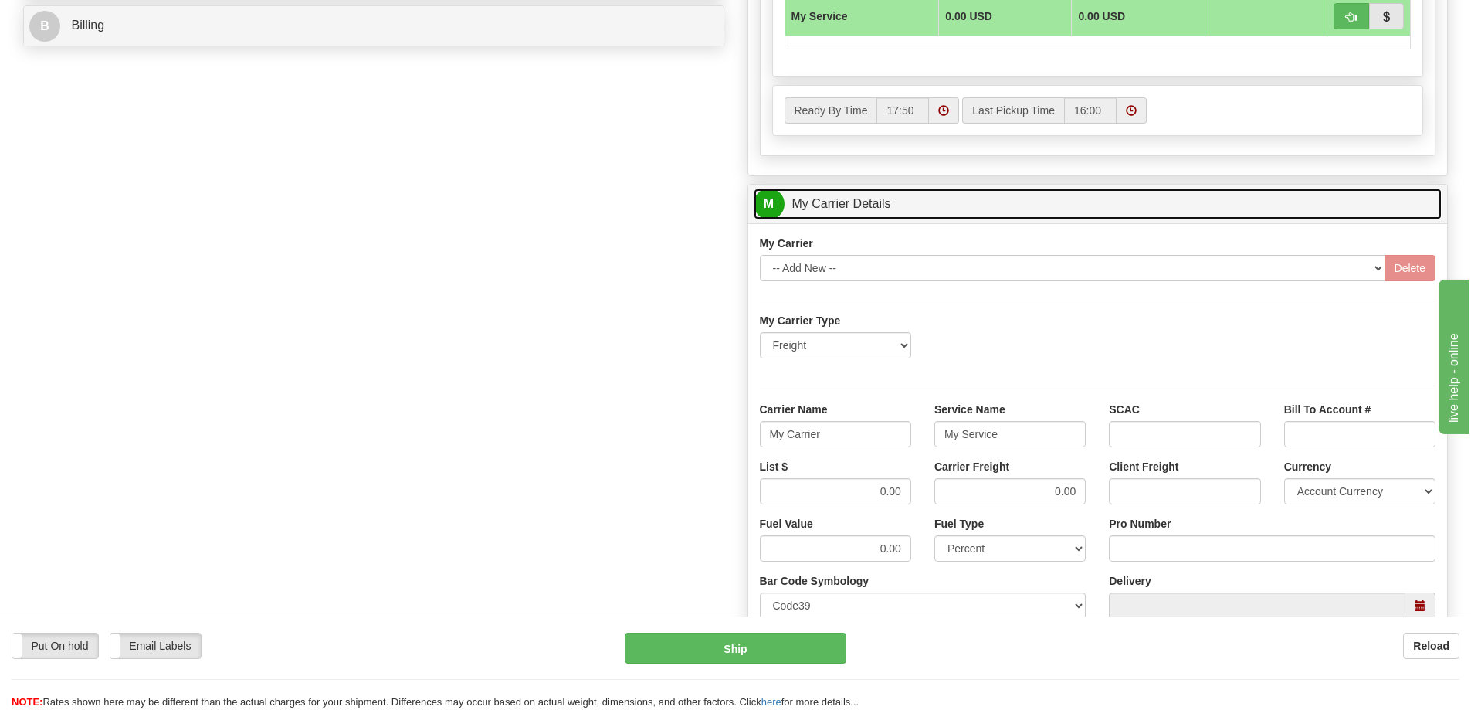
scroll to position [772, 0]
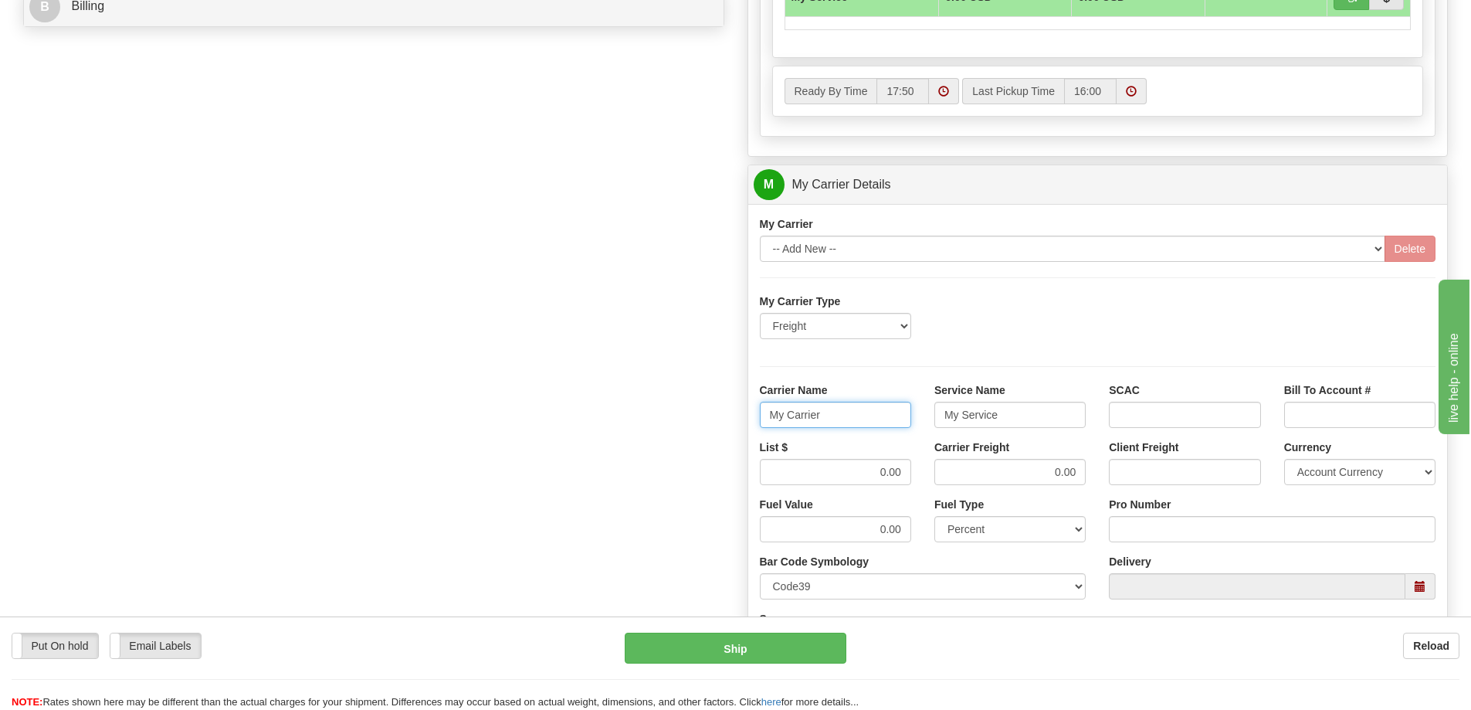
drag, startPoint x: 834, startPoint y: 422, endPoint x: 737, endPoint y: 419, distance: 97.4
click at [737, 419] on div "Customer Pricing 0.00 Markup % Discount % Flat Amount Per Pound Flat Amount Mar…" at bounding box center [1098, 98] width 724 height 1491
drag, startPoint x: 1031, startPoint y: 419, endPoint x: 886, endPoint y: 422, distance: 145.2
click at [886, 422] on div "Carrier Name Service Name My Service SCAC Bill To Account #" at bounding box center [1098, 410] width 700 height 57
drag, startPoint x: 863, startPoint y: 470, endPoint x: 905, endPoint y: 468, distance: 42.5
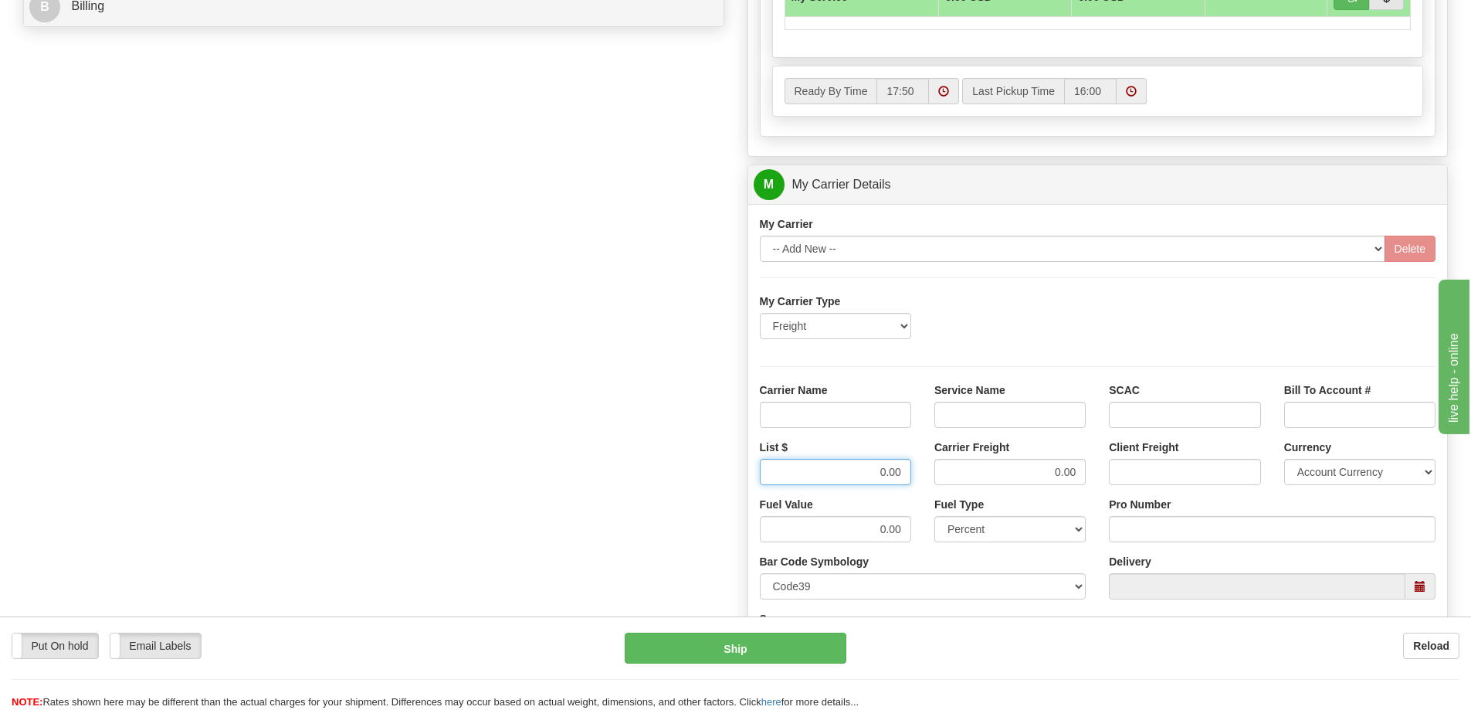
click at [905, 468] on input "0.00" at bounding box center [835, 472] width 151 height 26
click at [1115, 465] on div "List $ Carrier Freight 0.00 Client Freight Currency Account Currency ARN AWG AU…" at bounding box center [1098, 467] width 700 height 57
click at [845, 412] on input "Carrier Name" at bounding box center [835, 415] width 151 height 26
type input "AVR"
click at [972, 417] on input "Service Name" at bounding box center [1010, 415] width 151 height 26
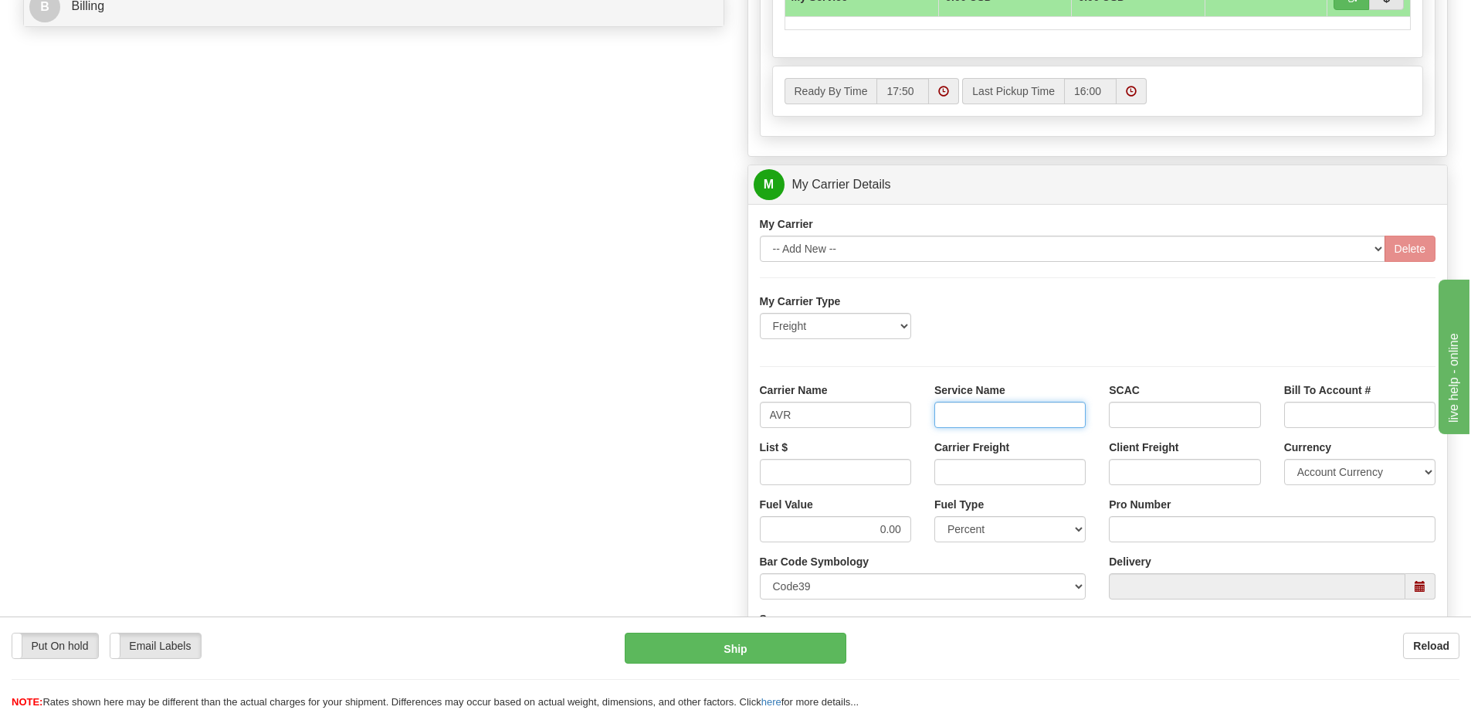
type input "LTL"
click at [859, 483] on input "List $" at bounding box center [835, 472] width 151 height 26
type input "300"
click at [969, 474] on input "Carrier Freight" at bounding box center [1010, 472] width 151 height 26
type input "300"
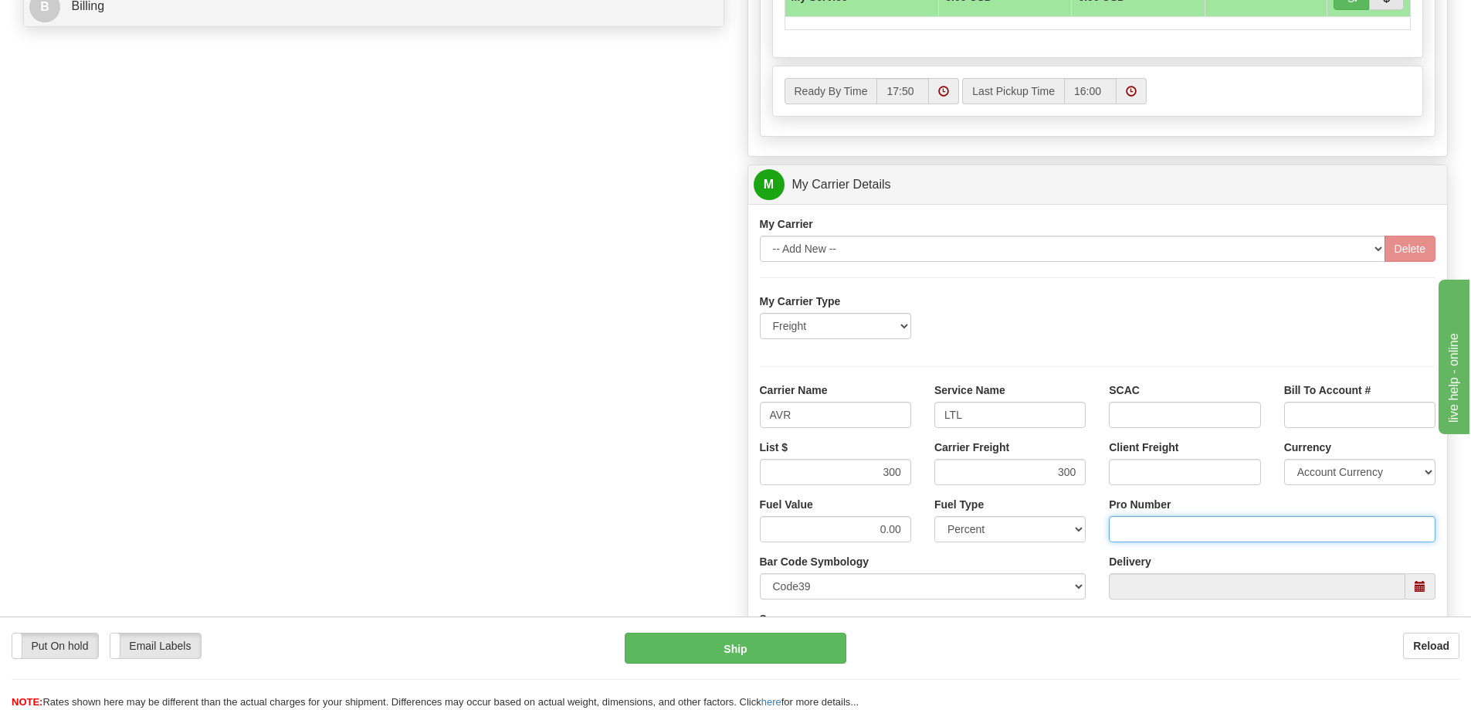
click at [1131, 541] on input "Pro Number" at bounding box center [1272, 529] width 327 height 26
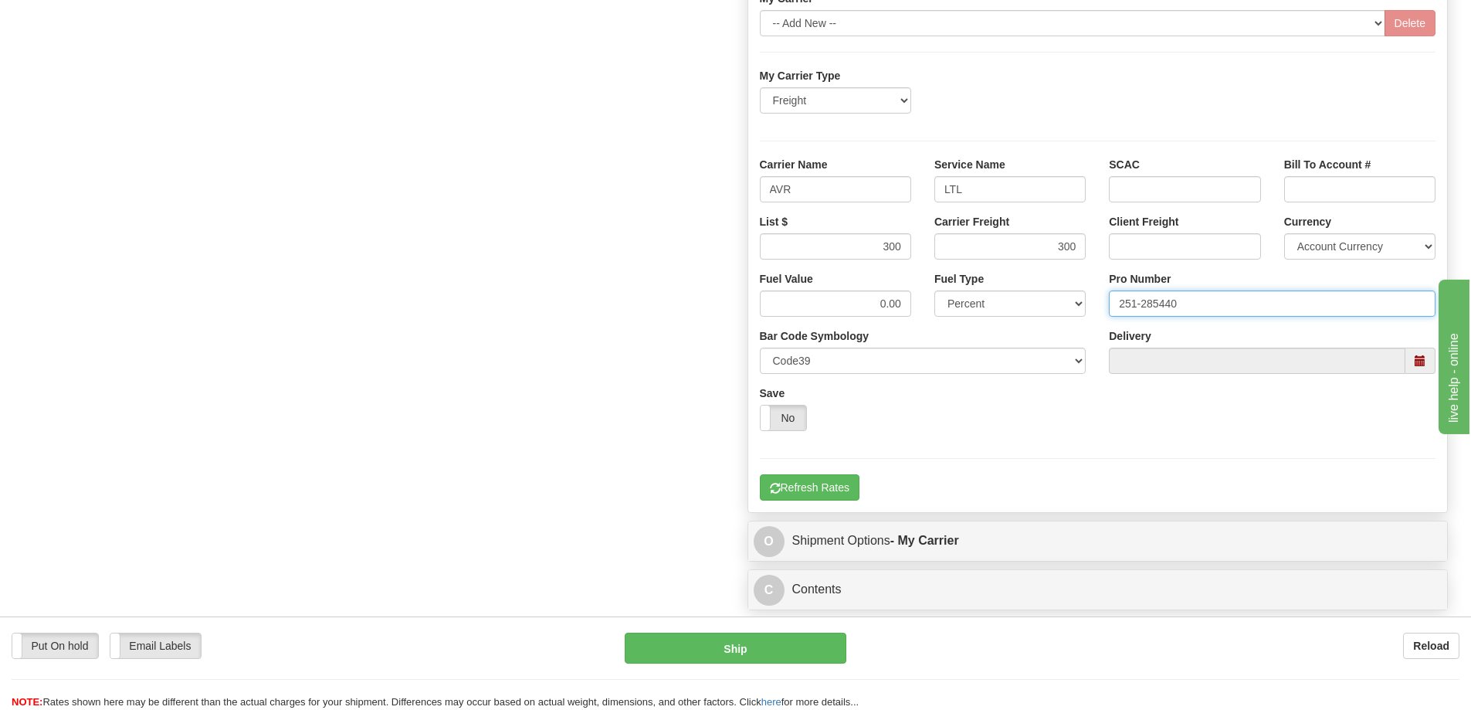
scroll to position [1004, 0]
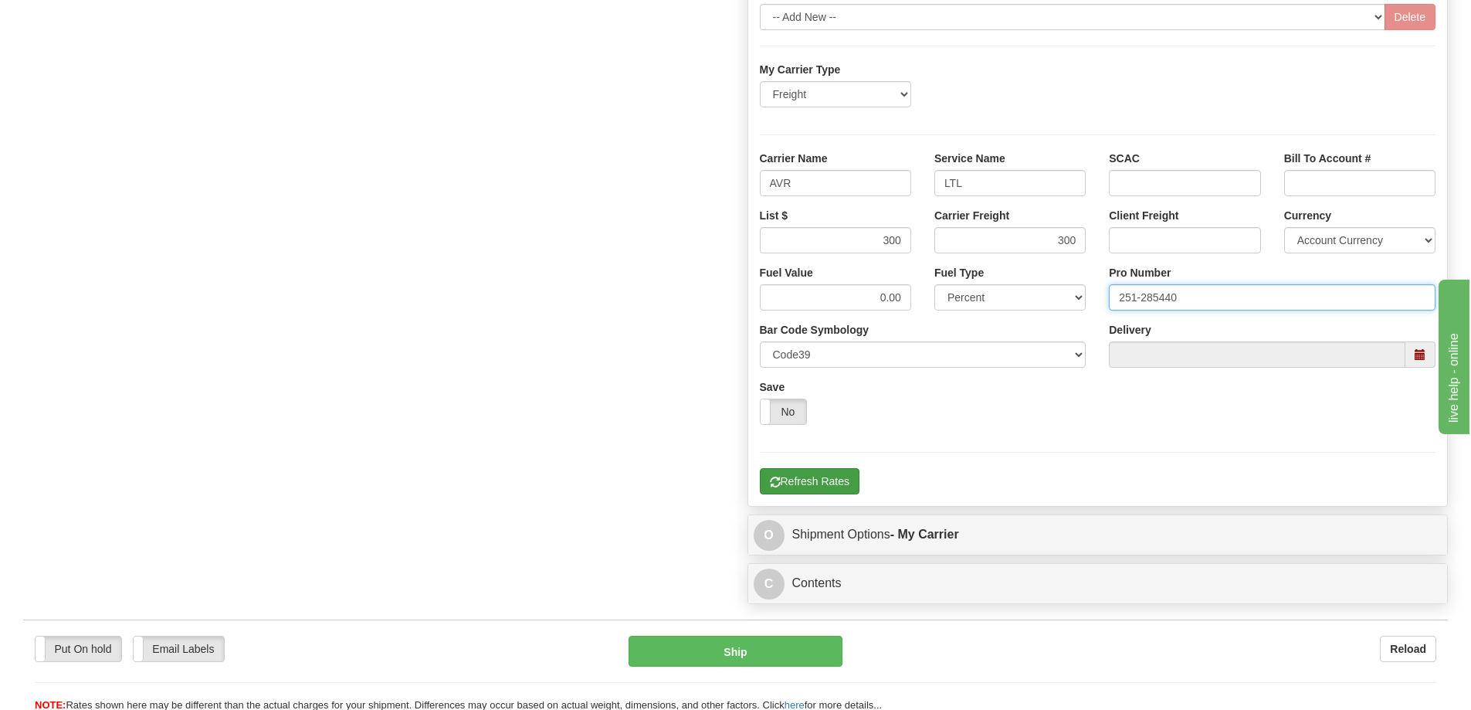
type input "251-285440"
click at [827, 482] on button "Refresh Rates" at bounding box center [810, 481] width 100 height 26
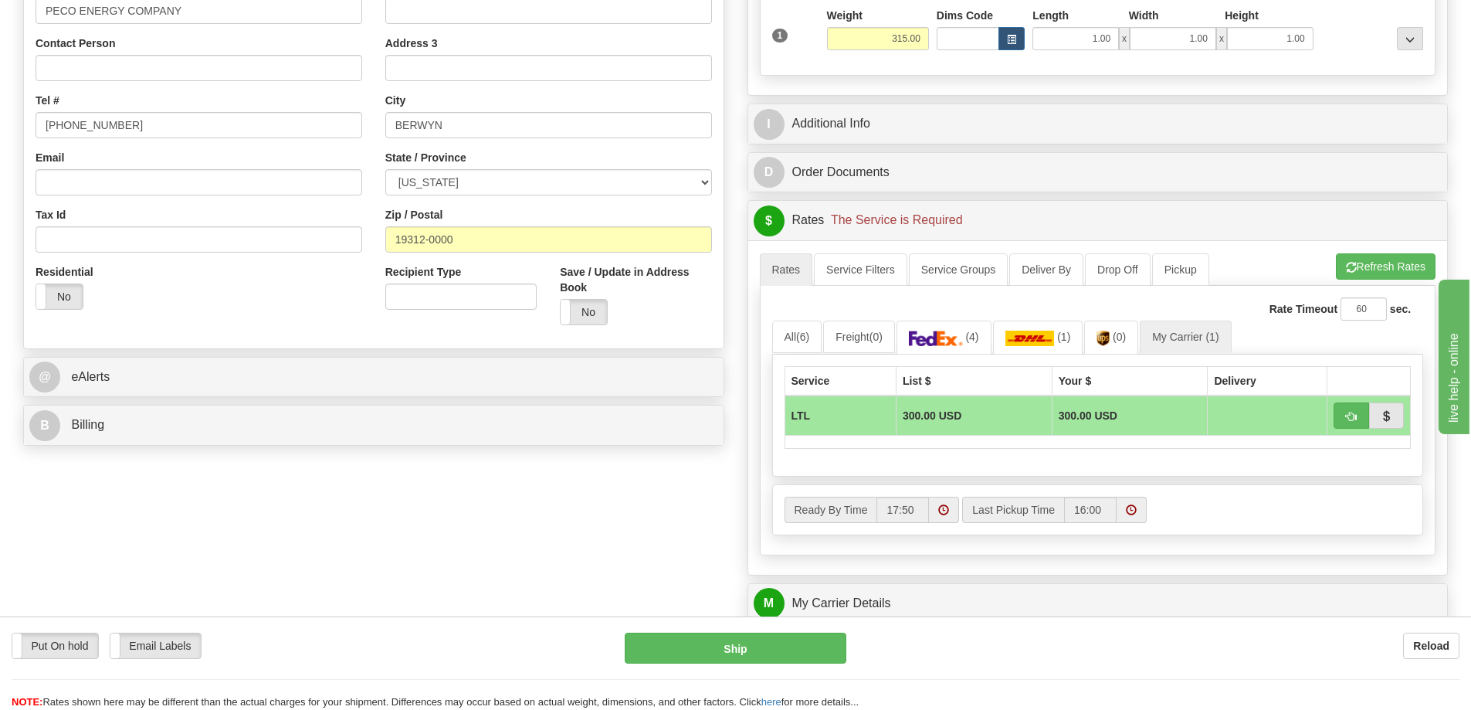
scroll to position [309, 0]
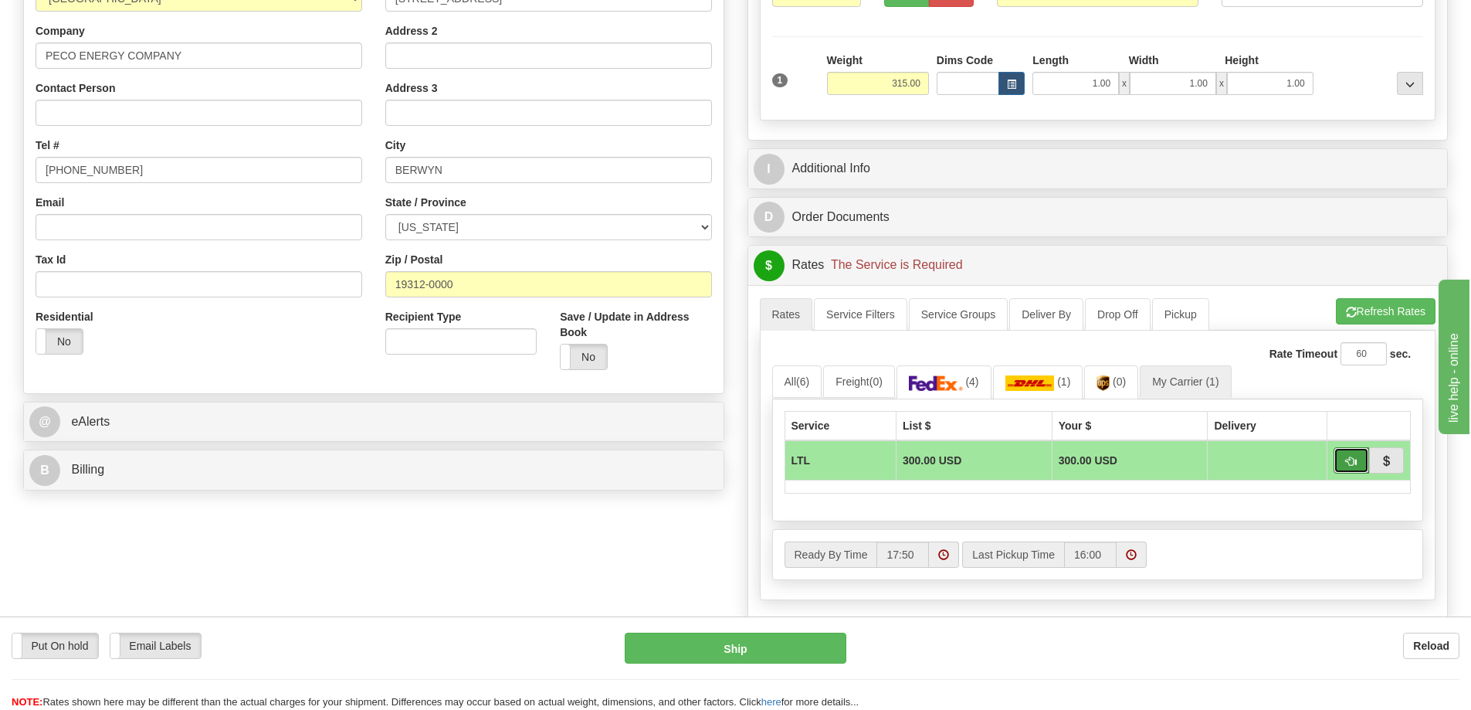
click at [1352, 466] on span "button" at bounding box center [1351, 461] width 11 height 10
type input "00"
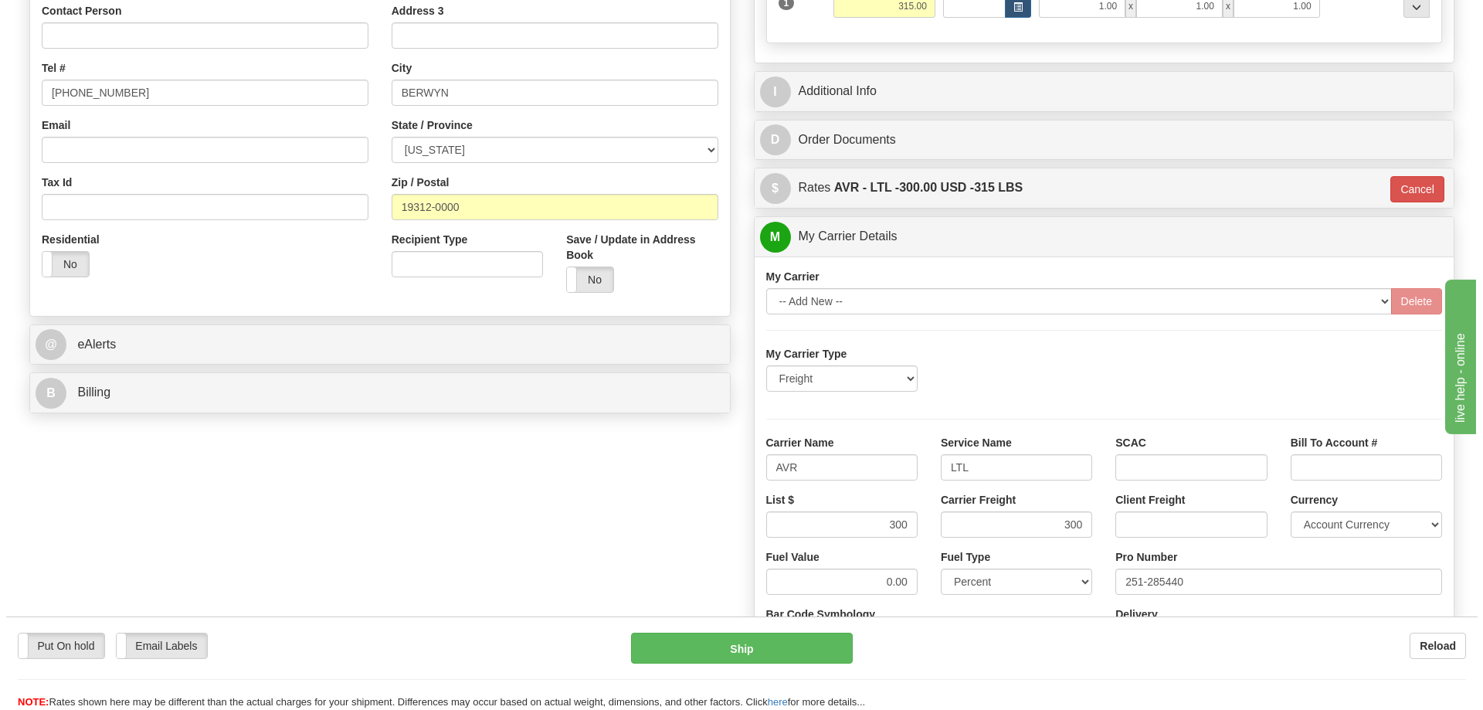
scroll to position [541, 0]
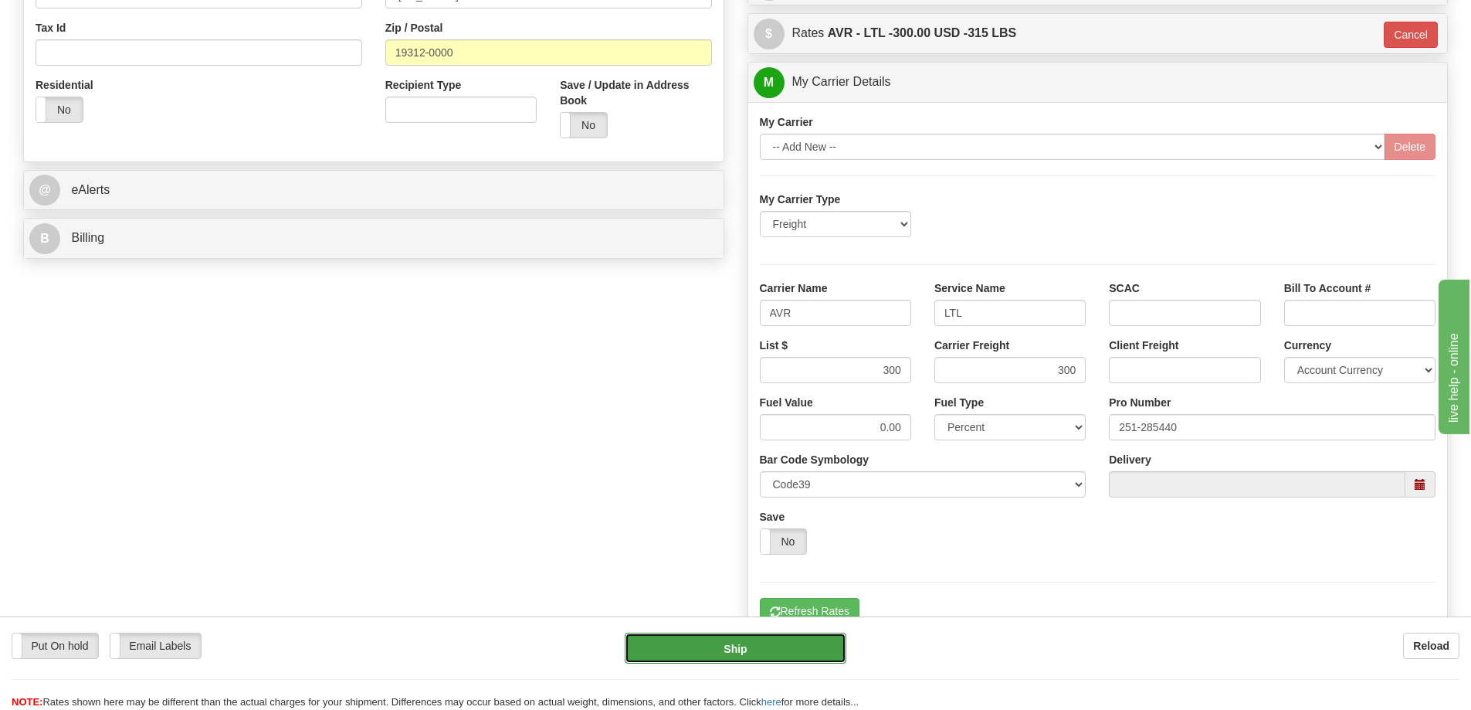
click at [759, 642] on button "Ship" at bounding box center [736, 648] width 222 height 31
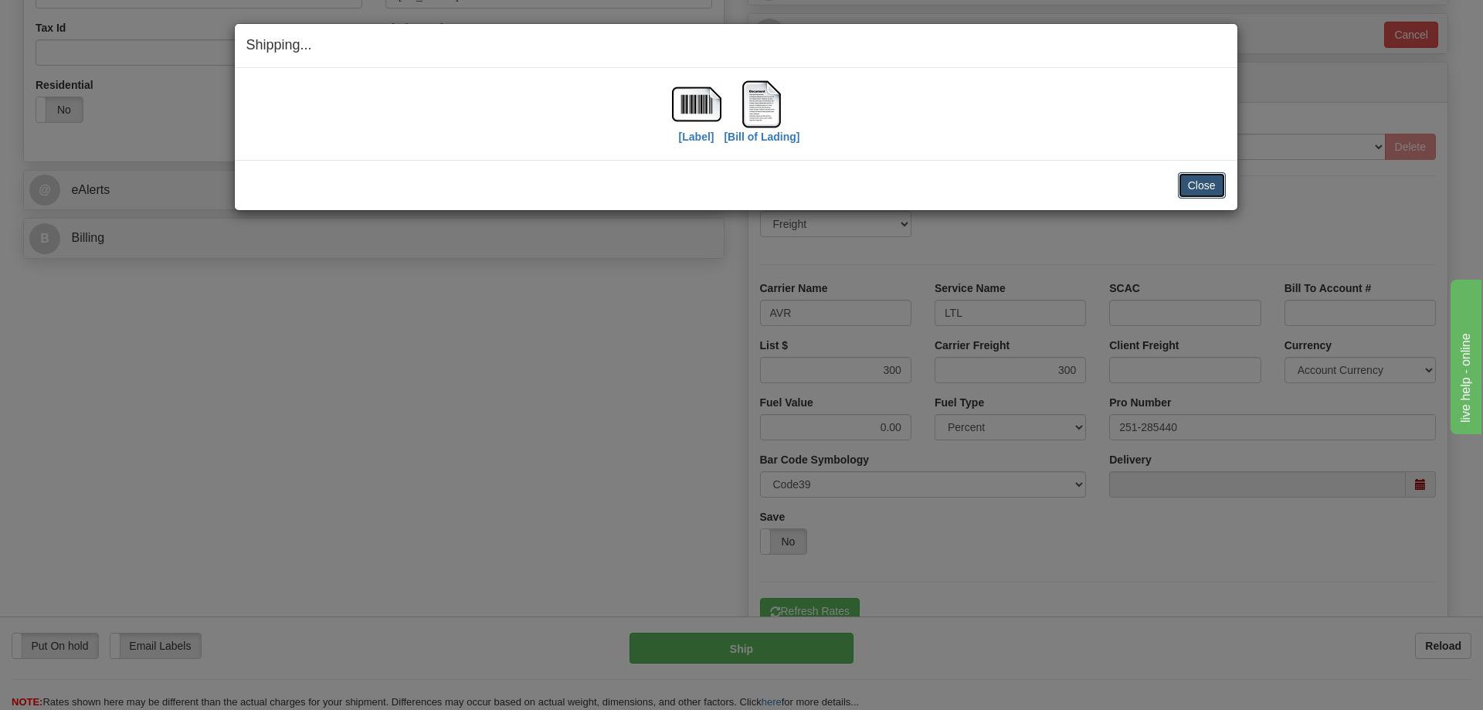
click at [1189, 179] on button "Close" at bounding box center [1202, 185] width 48 height 26
click at [1222, 189] on button "Close" at bounding box center [1202, 185] width 48 height 26
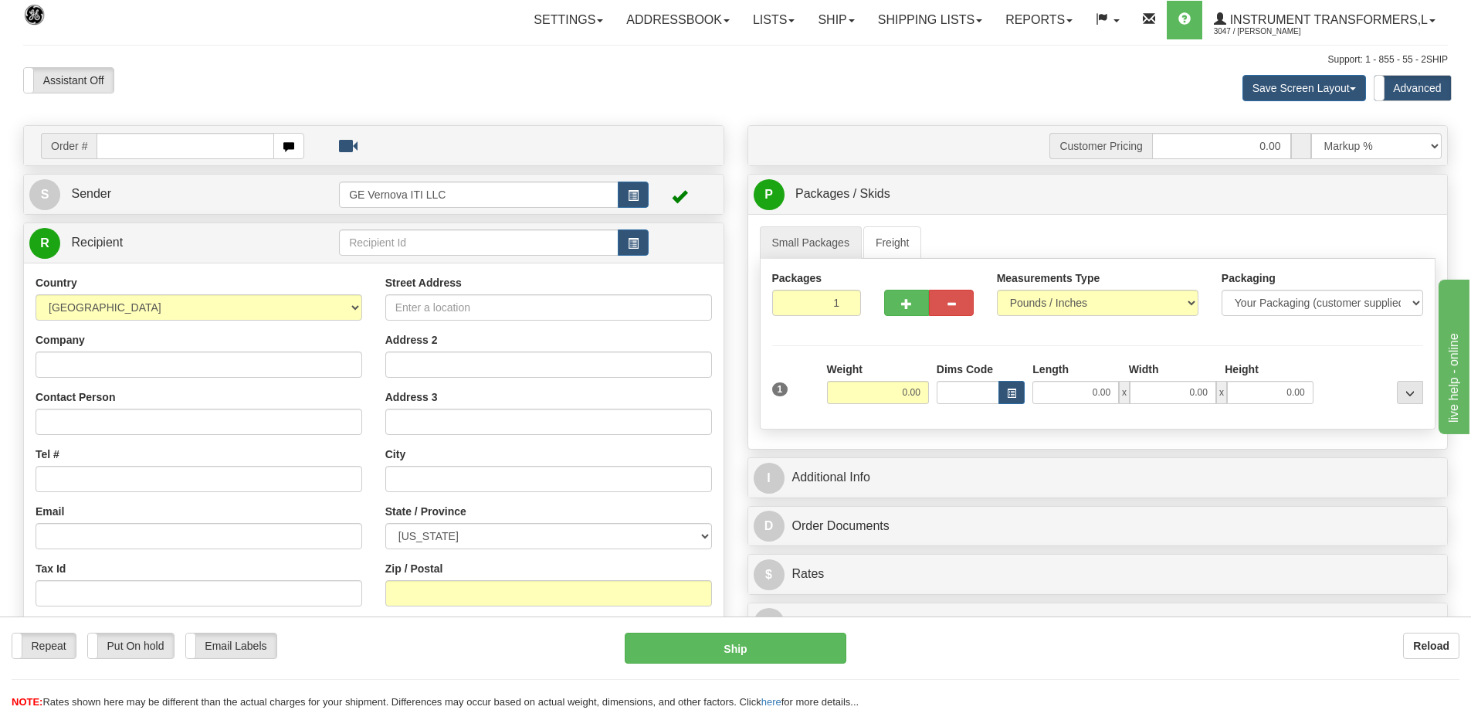
drag, startPoint x: 0, startPoint y: 0, endPoint x: 117, endPoint y: 156, distance: 195.2
click at [117, 156] on input "text" at bounding box center [186, 146] width 178 height 26
type input "86704726"
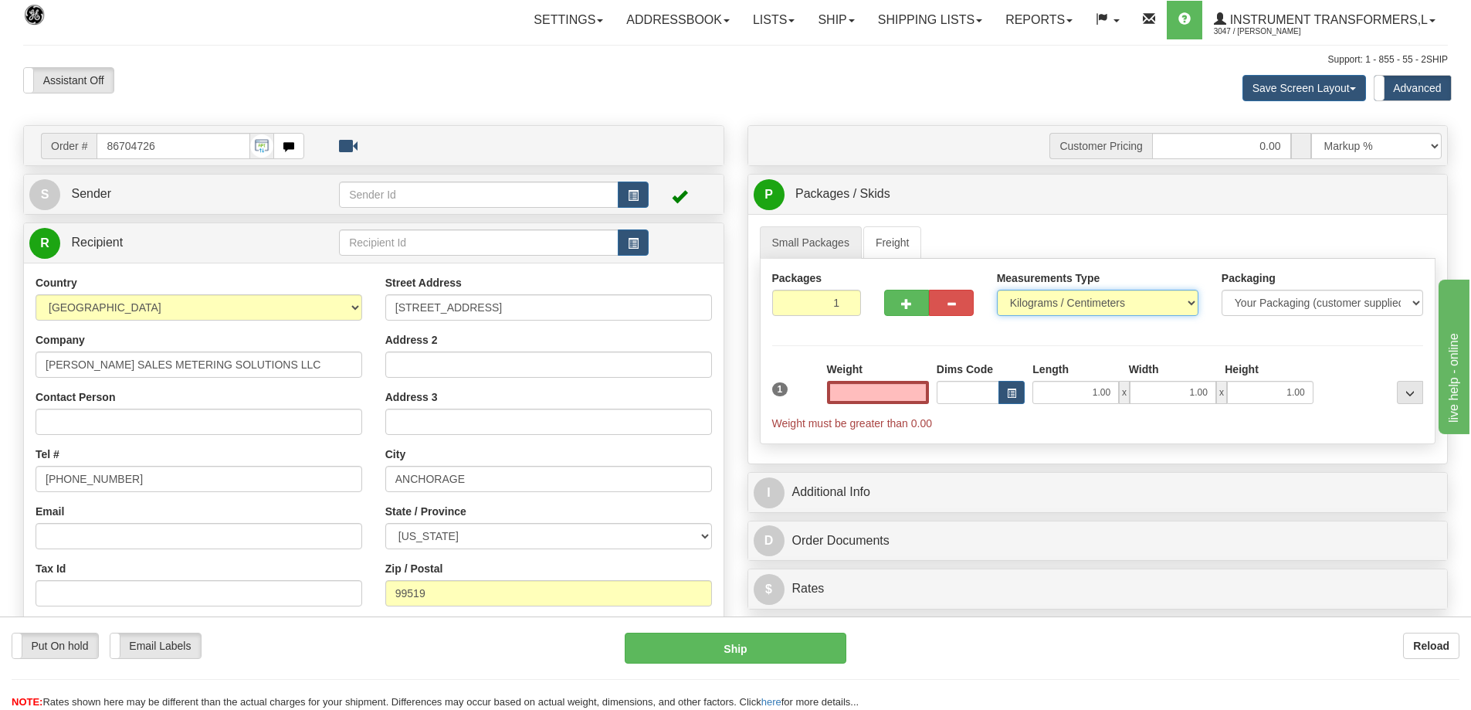
type input "0.00"
click at [1018, 303] on select "Pounds / Inches Kilograms / Centimeters" at bounding box center [1098, 303] width 202 height 26
select select "0"
click at [997, 290] on select "Pounds / Inches Kilograms / Centimeters" at bounding box center [1098, 303] width 202 height 26
click at [890, 388] on input "0.00" at bounding box center [878, 392] width 102 height 23
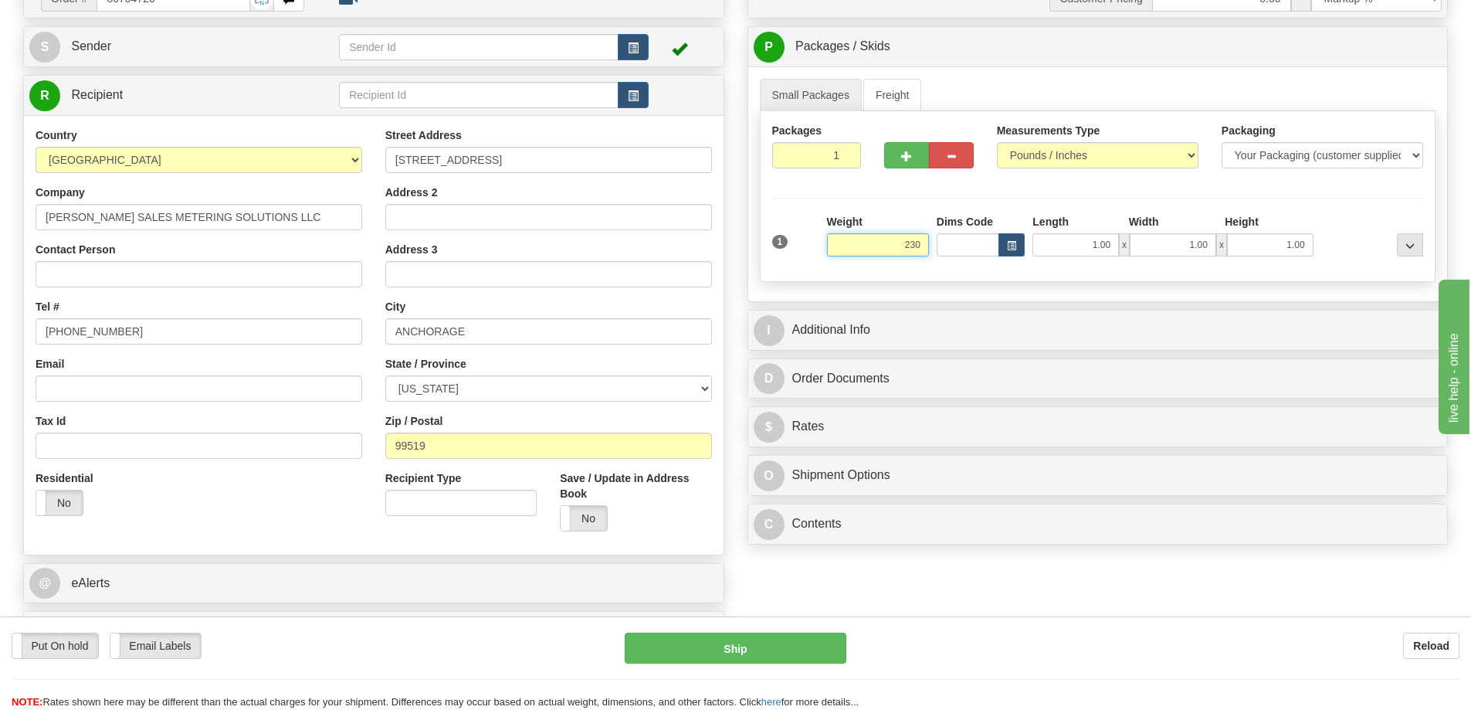
scroll to position [154, 0]
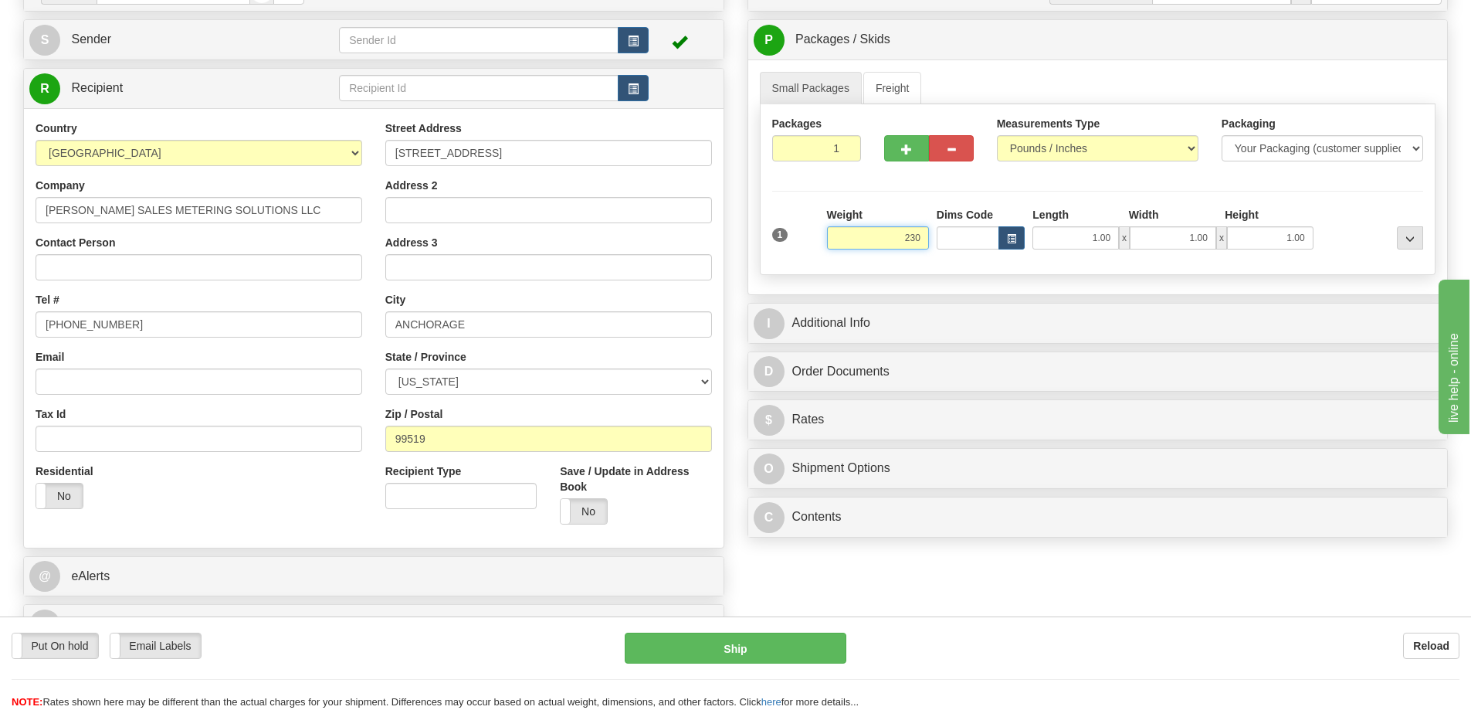
click button "Delete" at bounding box center [0, 0] width 0 height 0
type input "230.00"
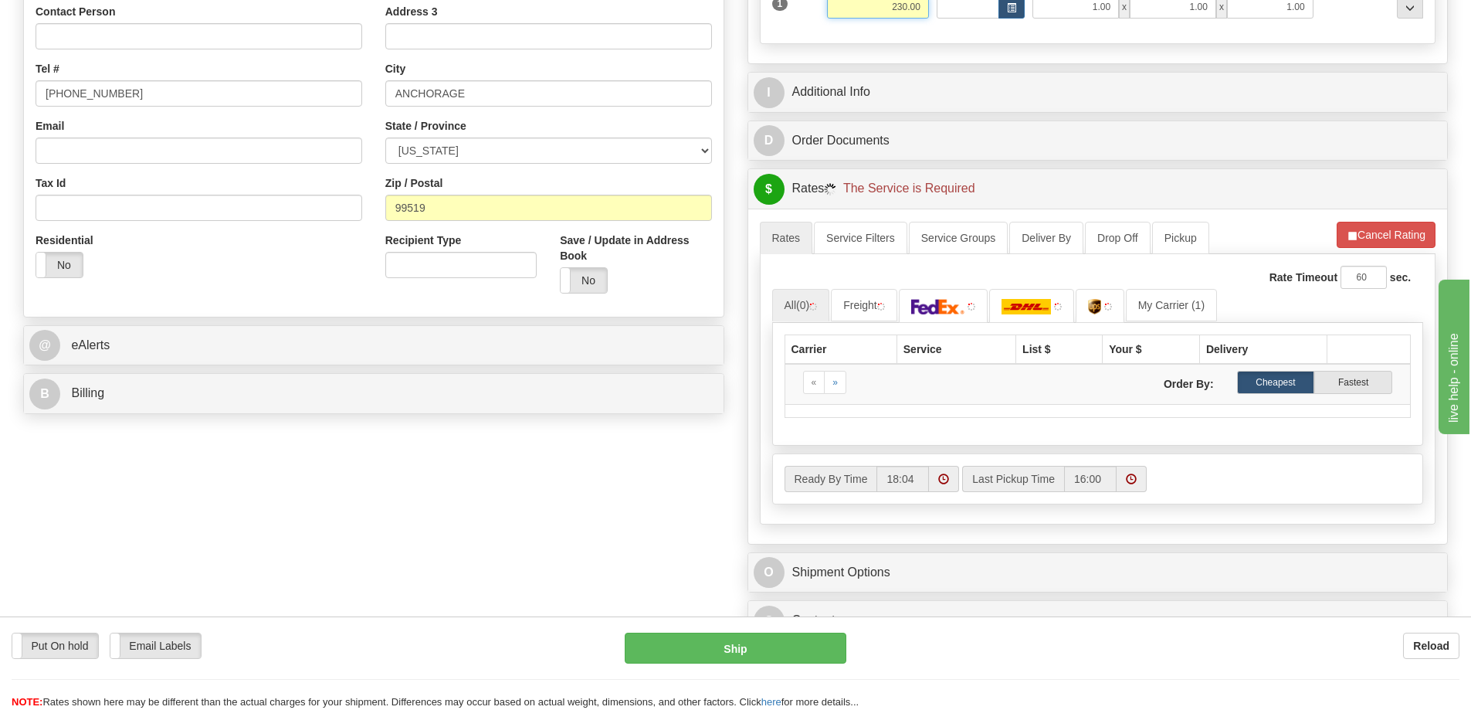
scroll to position [386, 0]
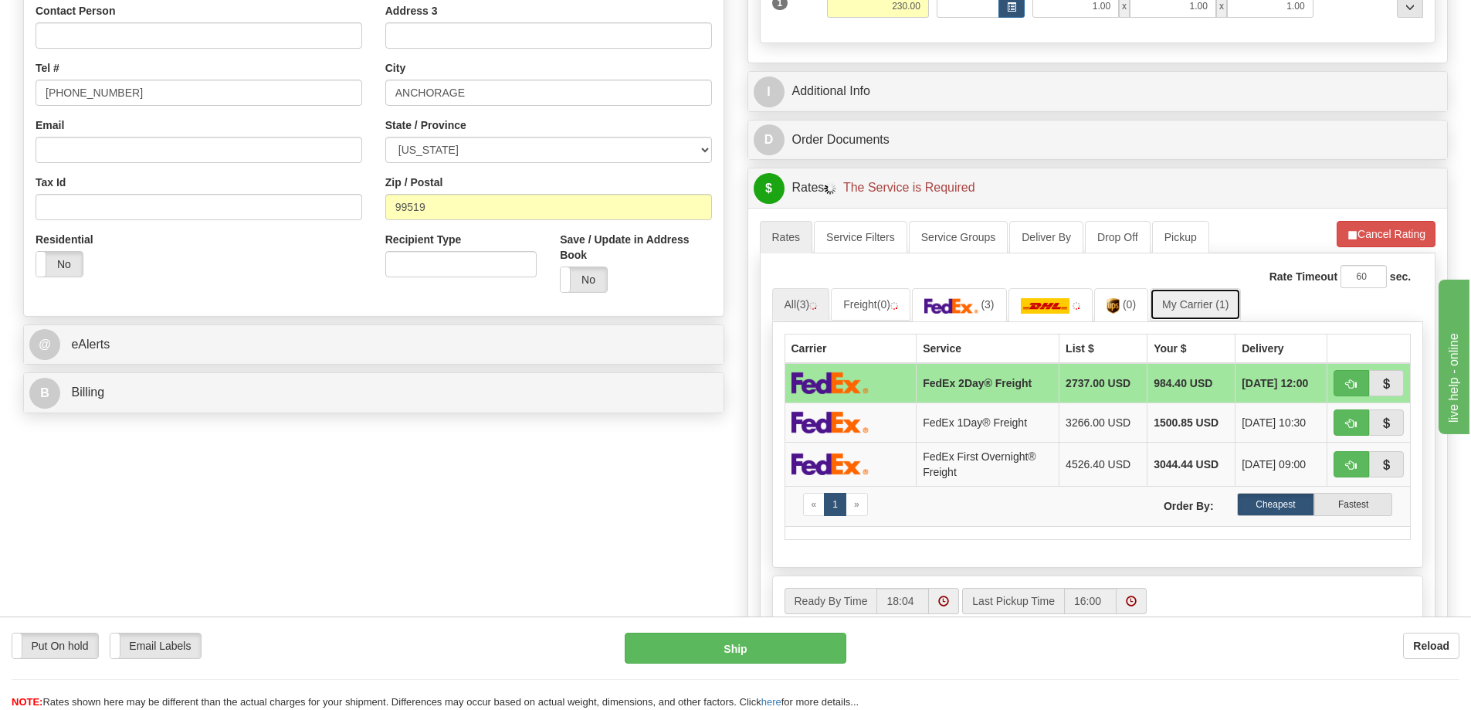
click at [1180, 307] on link "My Carrier (1)" at bounding box center [1195, 304] width 91 height 32
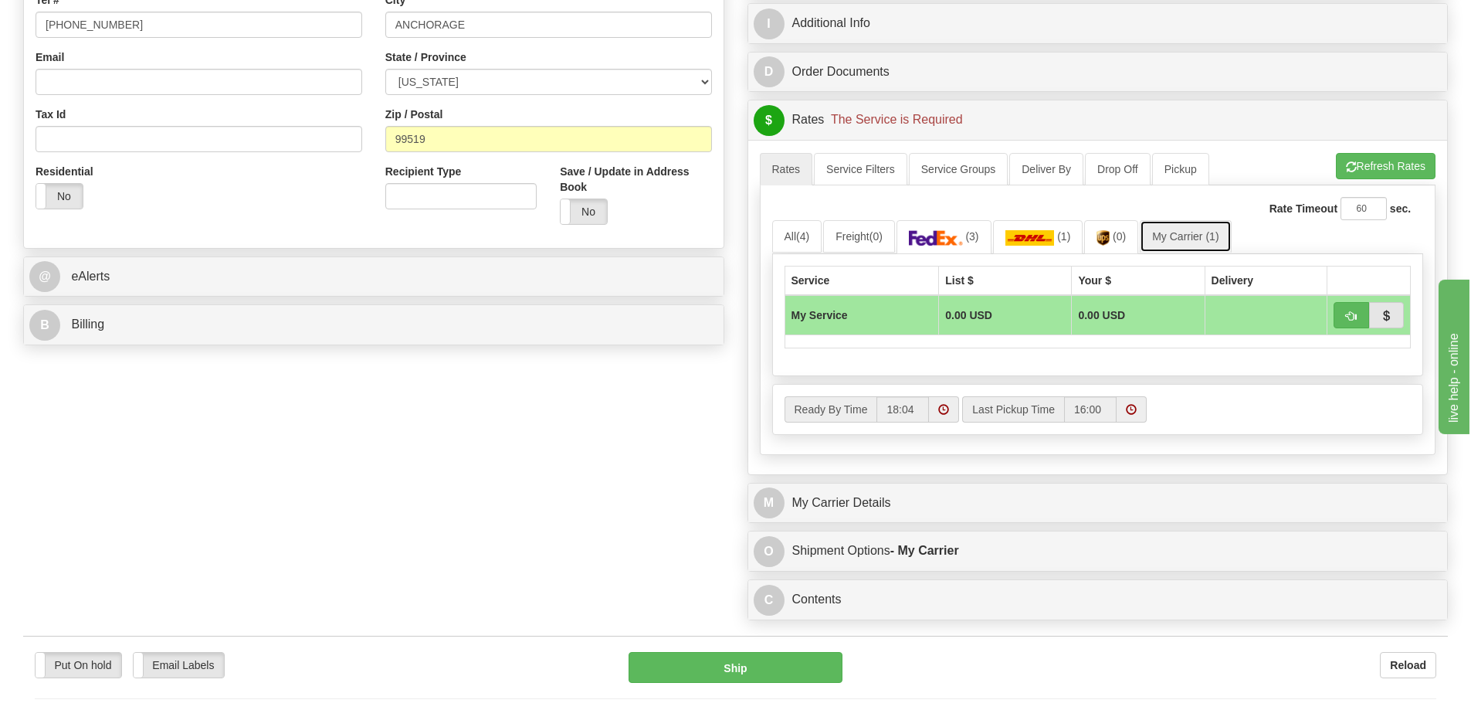
scroll to position [618, 0]
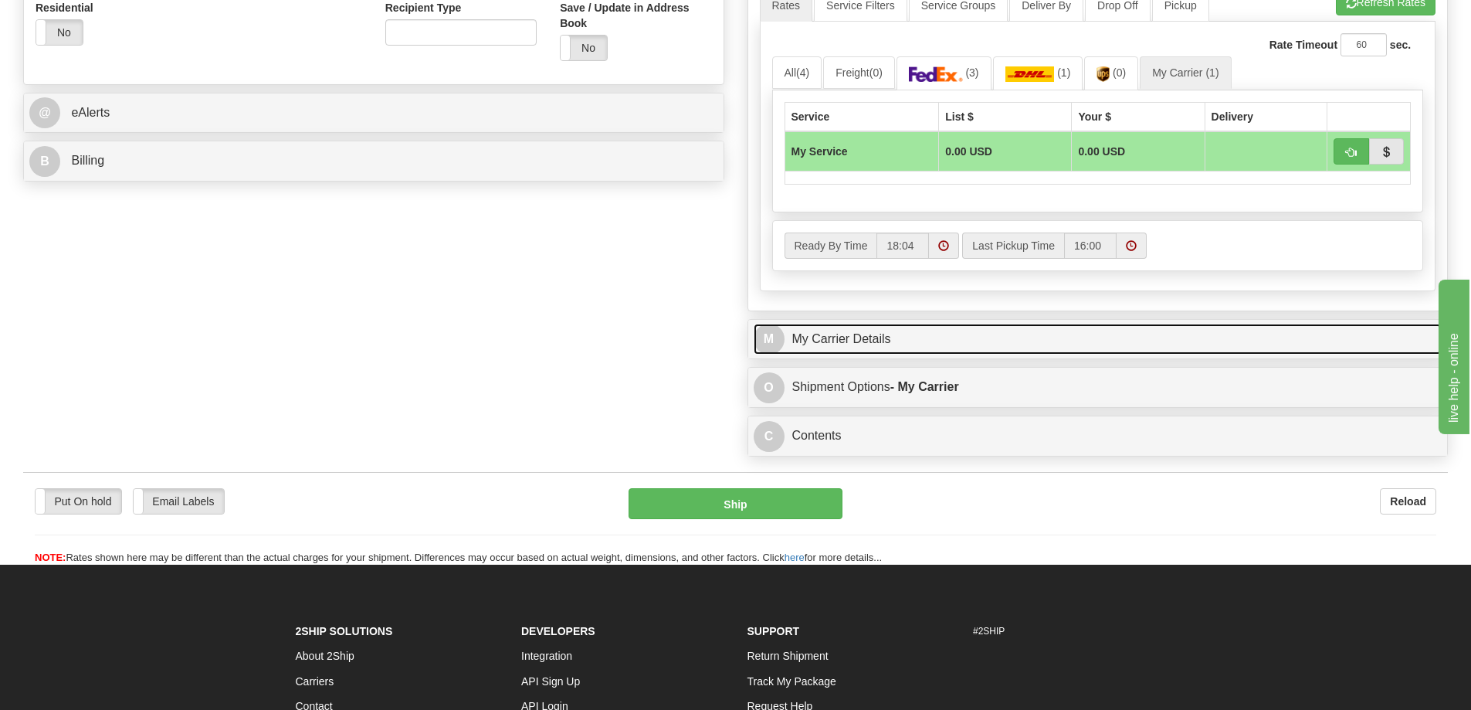
click at [877, 344] on link "M My Carrier Details" at bounding box center [1098, 340] width 689 height 32
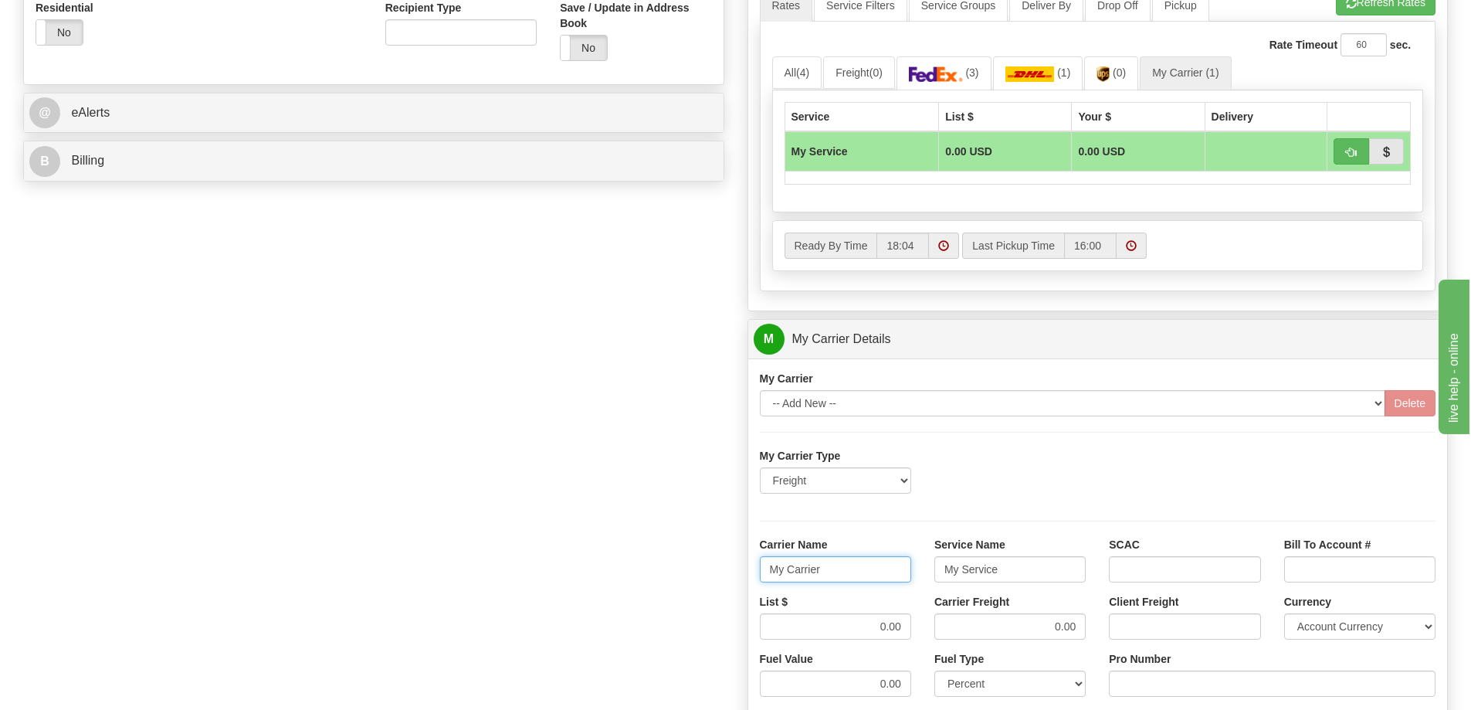
drag, startPoint x: 823, startPoint y: 568, endPoint x: 758, endPoint y: 568, distance: 64.9
click at [758, 568] on div "Carrier Name My Carrier" at bounding box center [835, 565] width 175 height 57
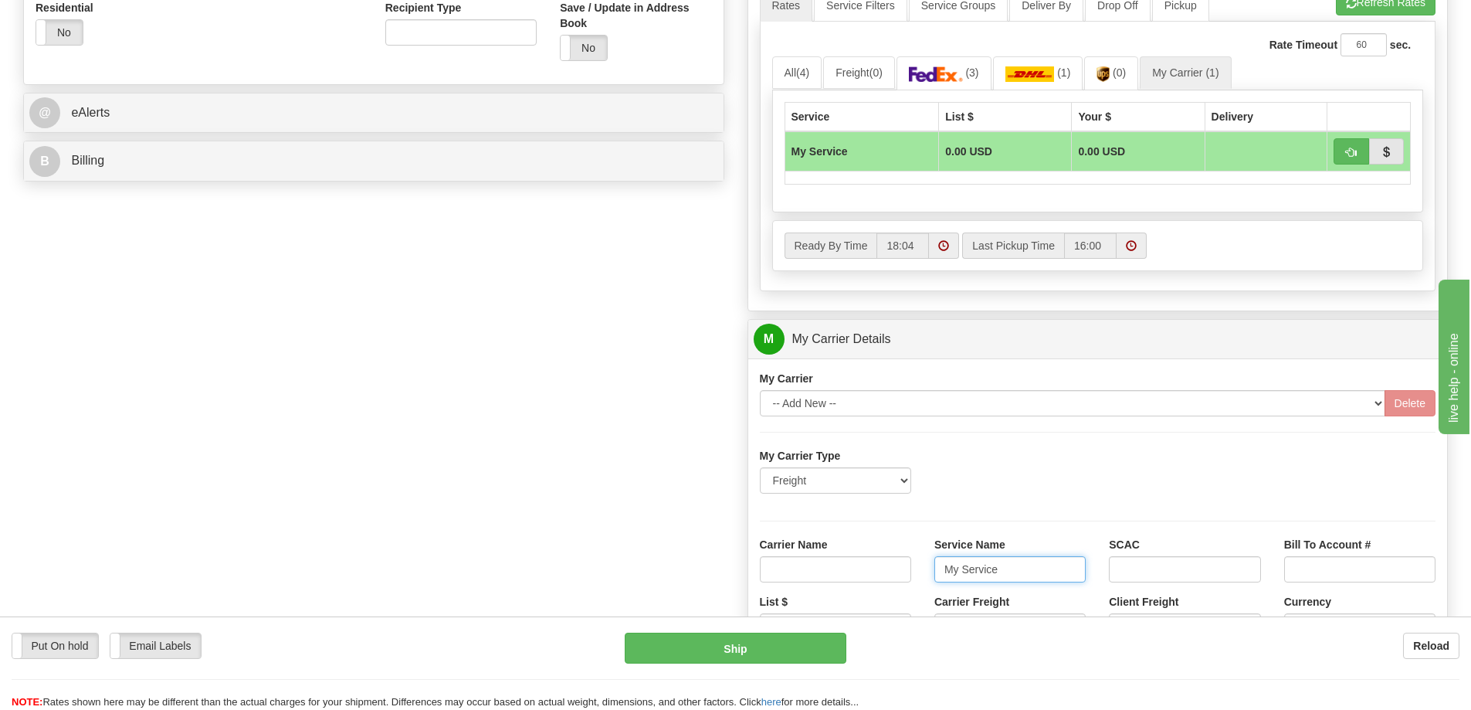
drag, startPoint x: 977, startPoint y: 571, endPoint x: 914, endPoint y: 582, distance: 63.5
click at [914, 582] on div "Carrier Name Service Name My Service SCAC Bill To Account #" at bounding box center [1098, 565] width 700 height 57
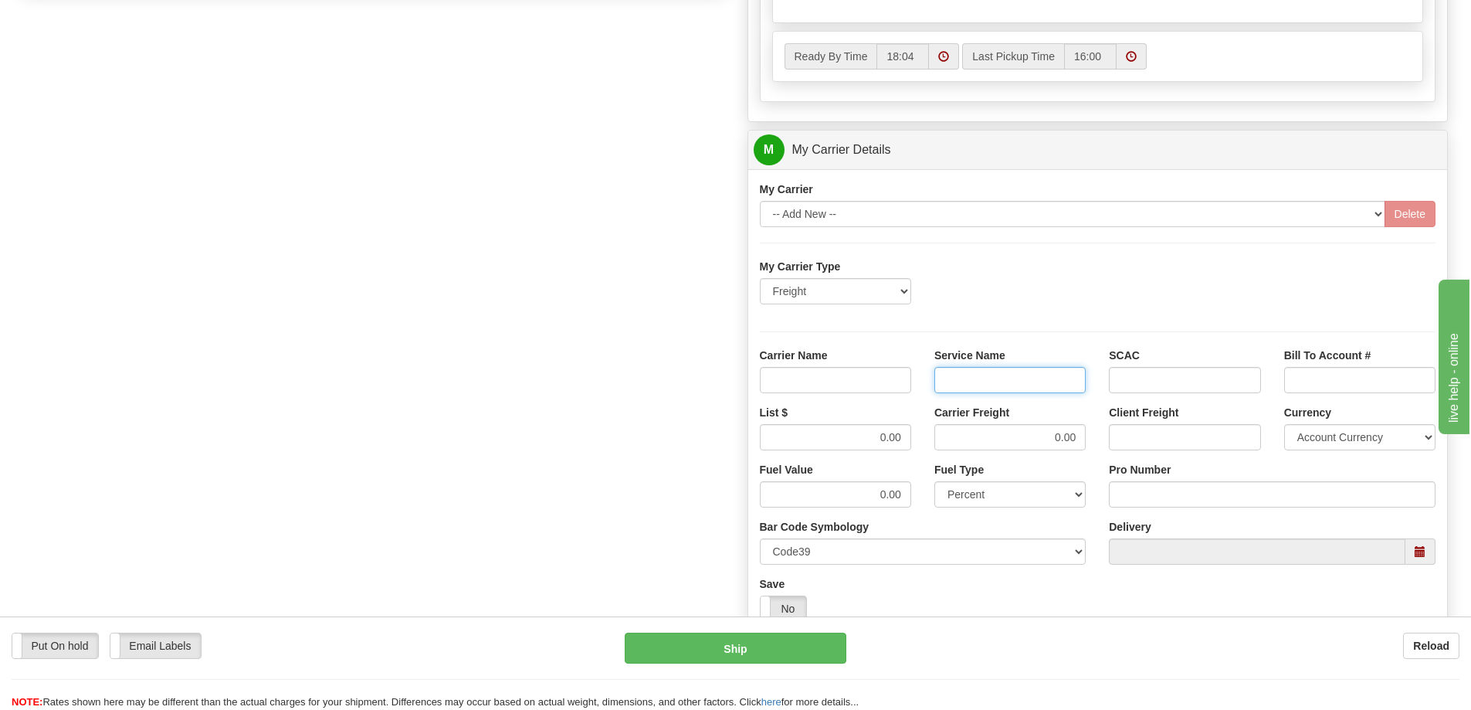
scroll to position [850, 0]
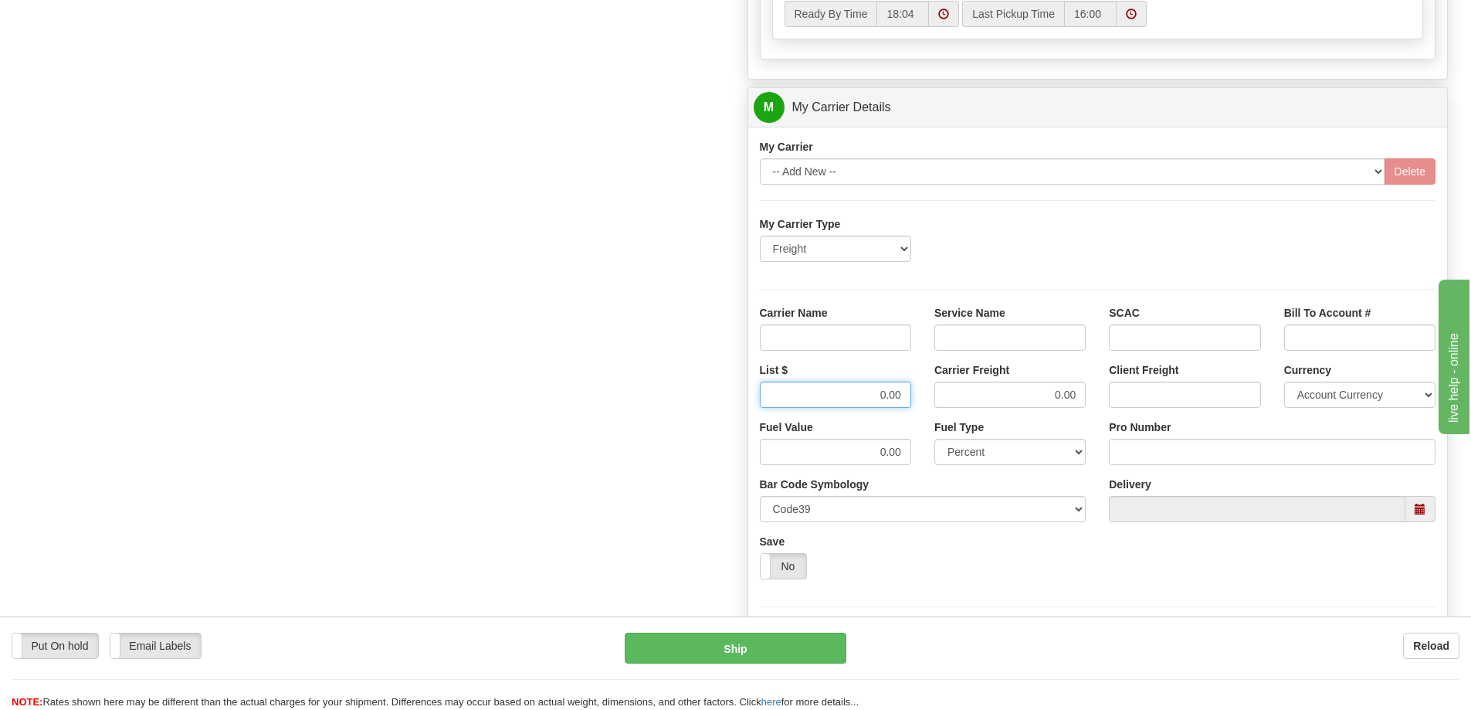
drag, startPoint x: 869, startPoint y: 397, endPoint x: 948, endPoint y: 389, distance: 79.9
click at [948, 389] on div "List $ 0.00 Carrier Freight 0.00 Client Freight Currency Account Currency ARN A…" at bounding box center [1098, 390] width 700 height 57
drag, startPoint x: 1035, startPoint y: 398, endPoint x: 1078, endPoint y: 396, distance: 43.3
click at [1078, 396] on input "0.00" at bounding box center [1010, 395] width 151 height 26
click at [853, 338] on input "Carrier Name" at bounding box center [835, 337] width 151 height 26
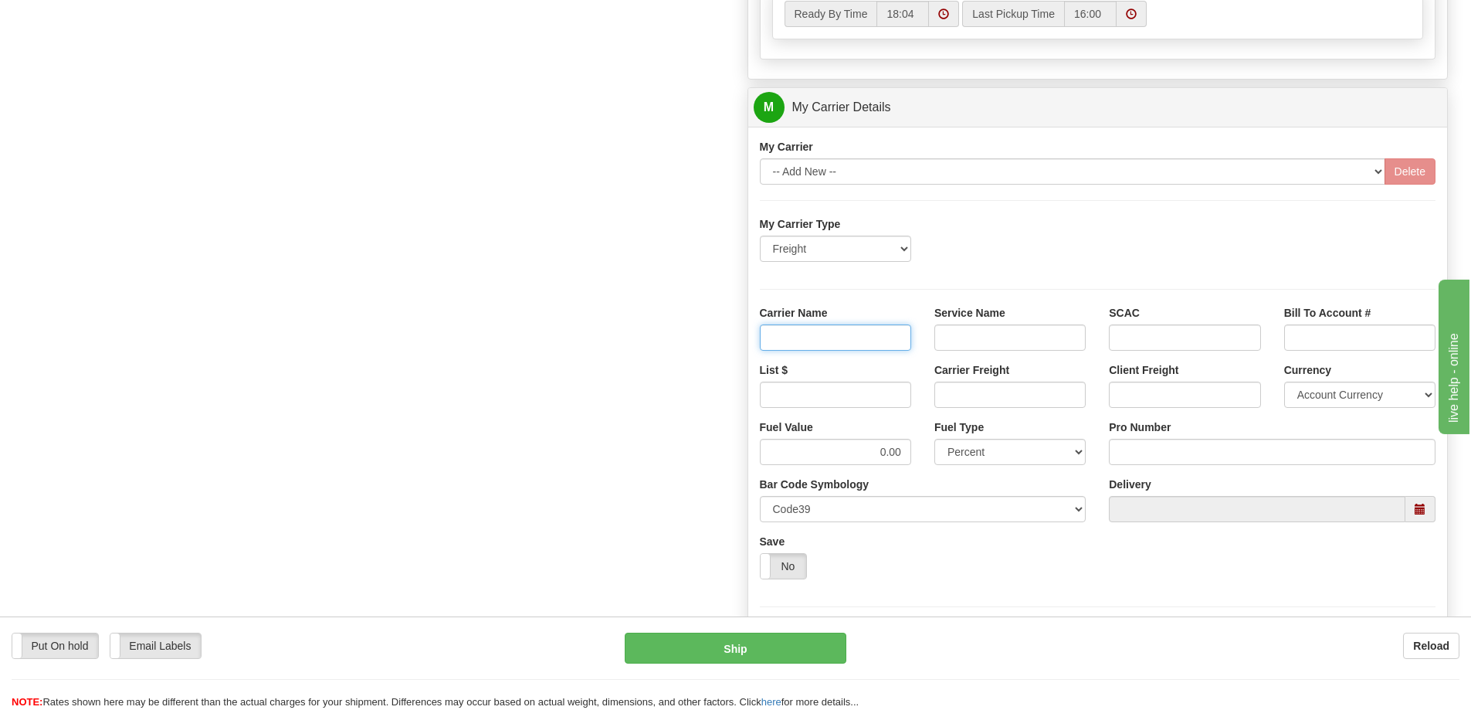
type input "AVR"
click at [952, 336] on input "Service Name" at bounding box center [1010, 337] width 151 height 26
type input "LTL"
click at [883, 391] on input "List $" at bounding box center [835, 395] width 151 height 26
type input "300"
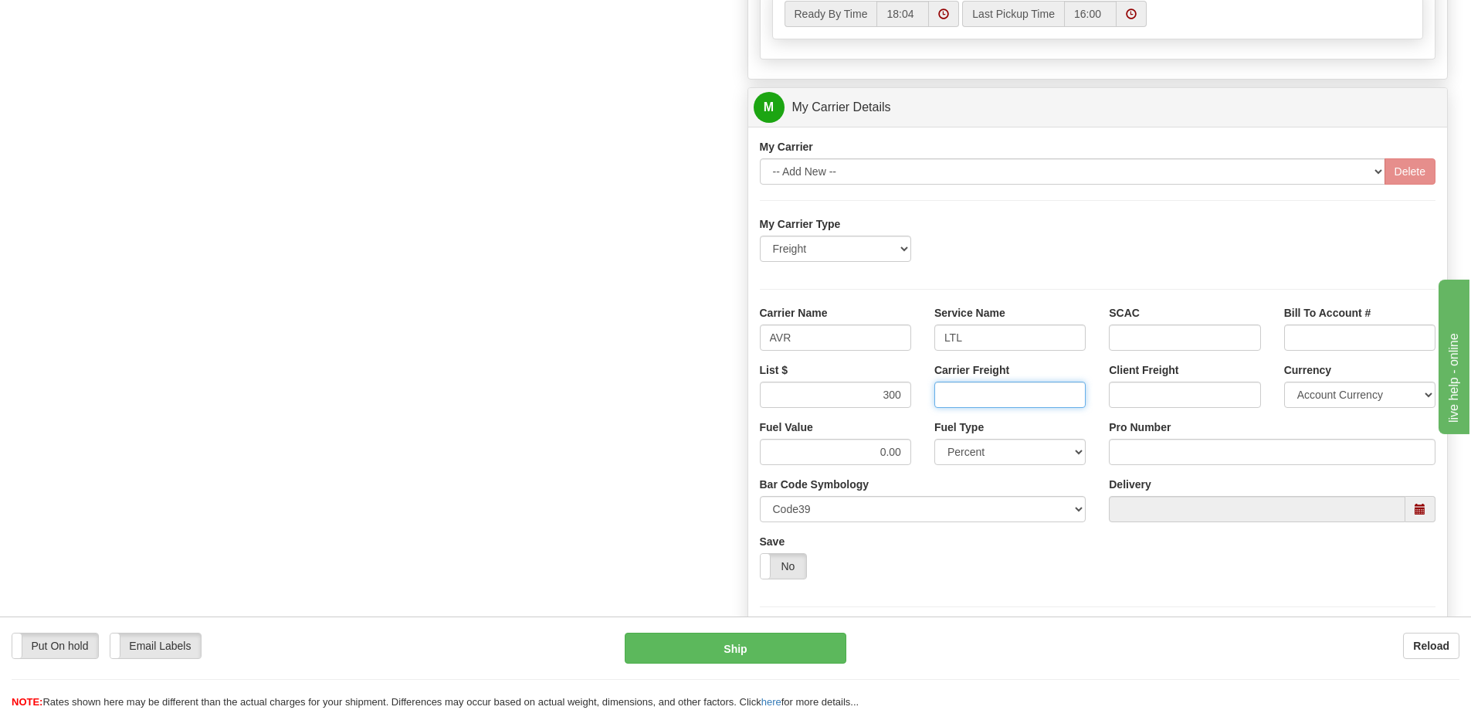
click at [1019, 395] on input "Carrier Freight" at bounding box center [1010, 395] width 151 height 26
type input "300"
click at [1240, 453] on input "Pro Number" at bounding box center [1272, 452] width 327 height 26
type input "251-285451"
click button "Delete" at bounding box center [0, 0] width 0 height 0
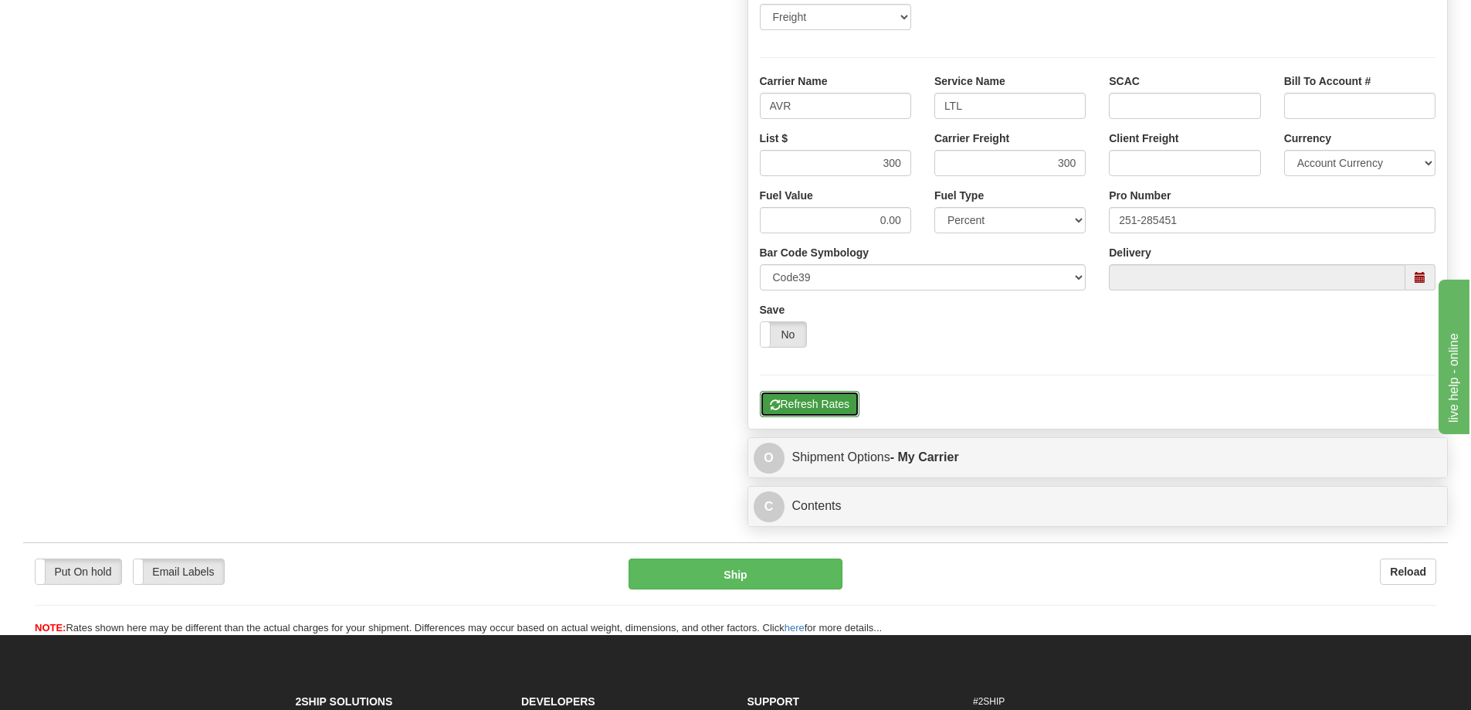
click at [804, 406] on button "Refresh Rates" at bounding box center [810, 404] width 100 height 26
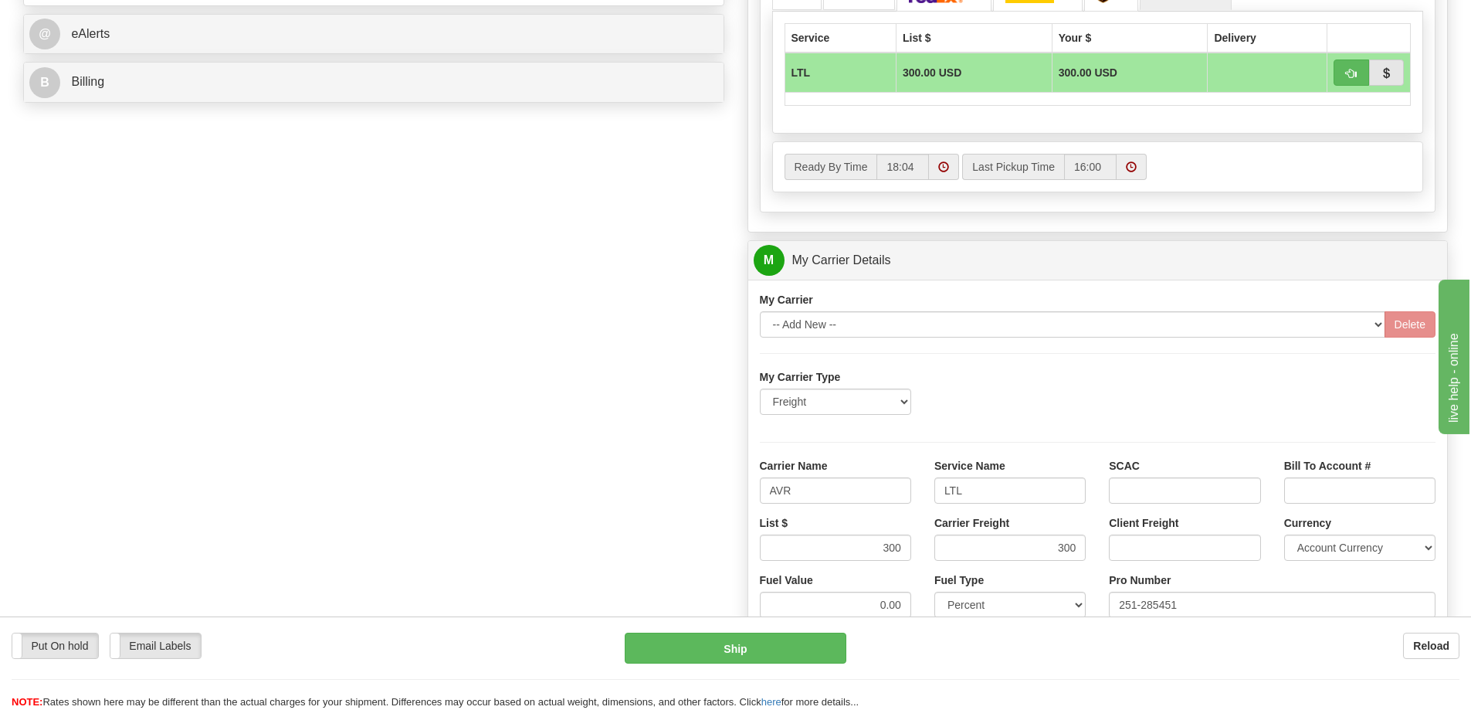
scroll to position [618, 0]
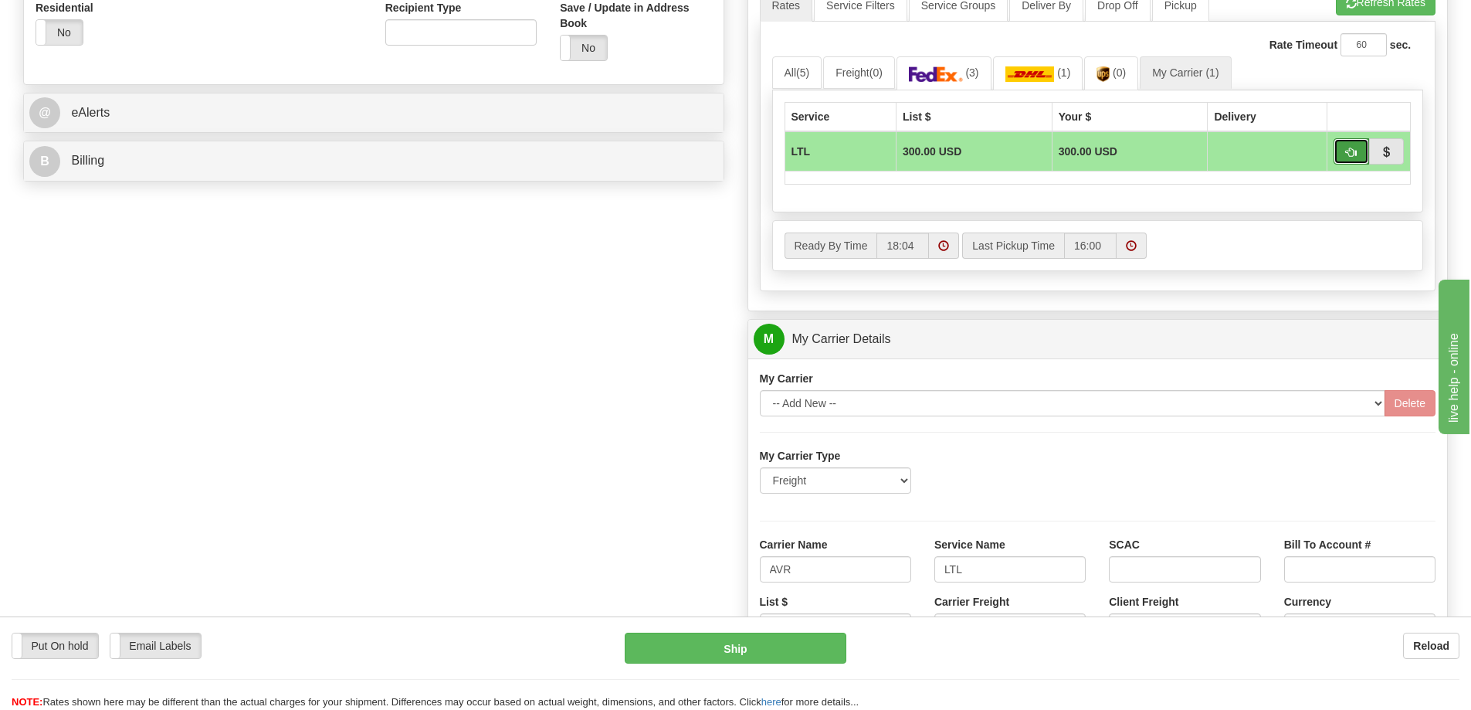
click at [1349, 155] on span "button" at bounding box center [1351, 153] width 11 height 10
type input "00"
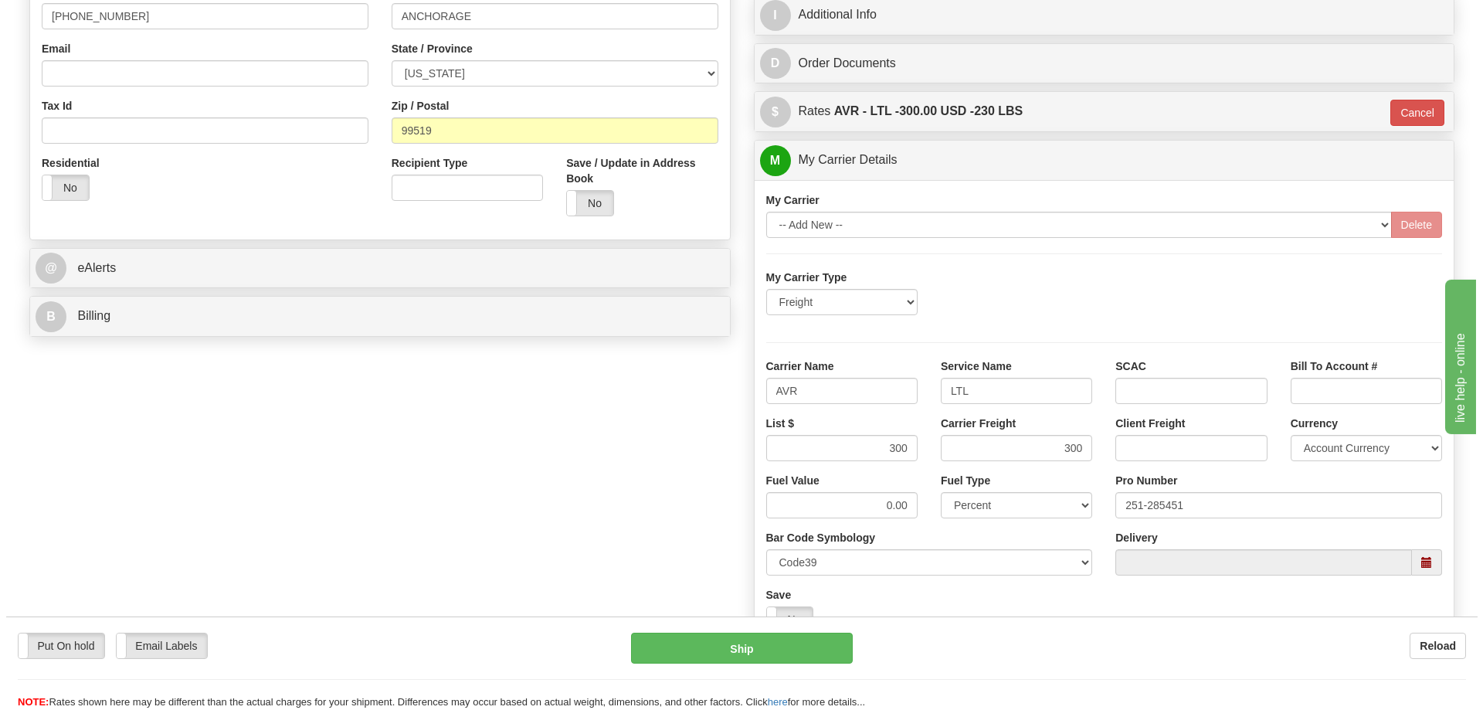
scroll to position [463, 0]
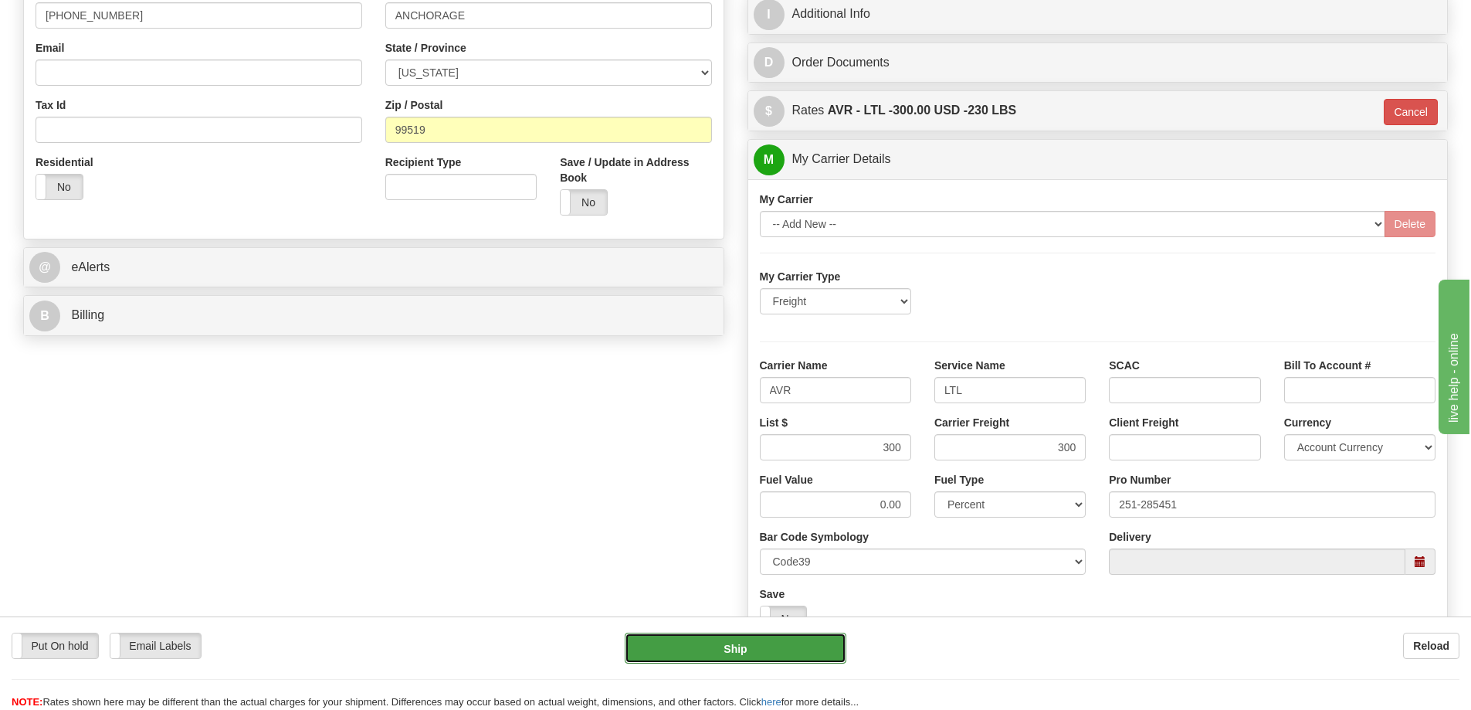
click at [762, 643] on button "Ship" at bounding box center [736, 648] width 222 height 31
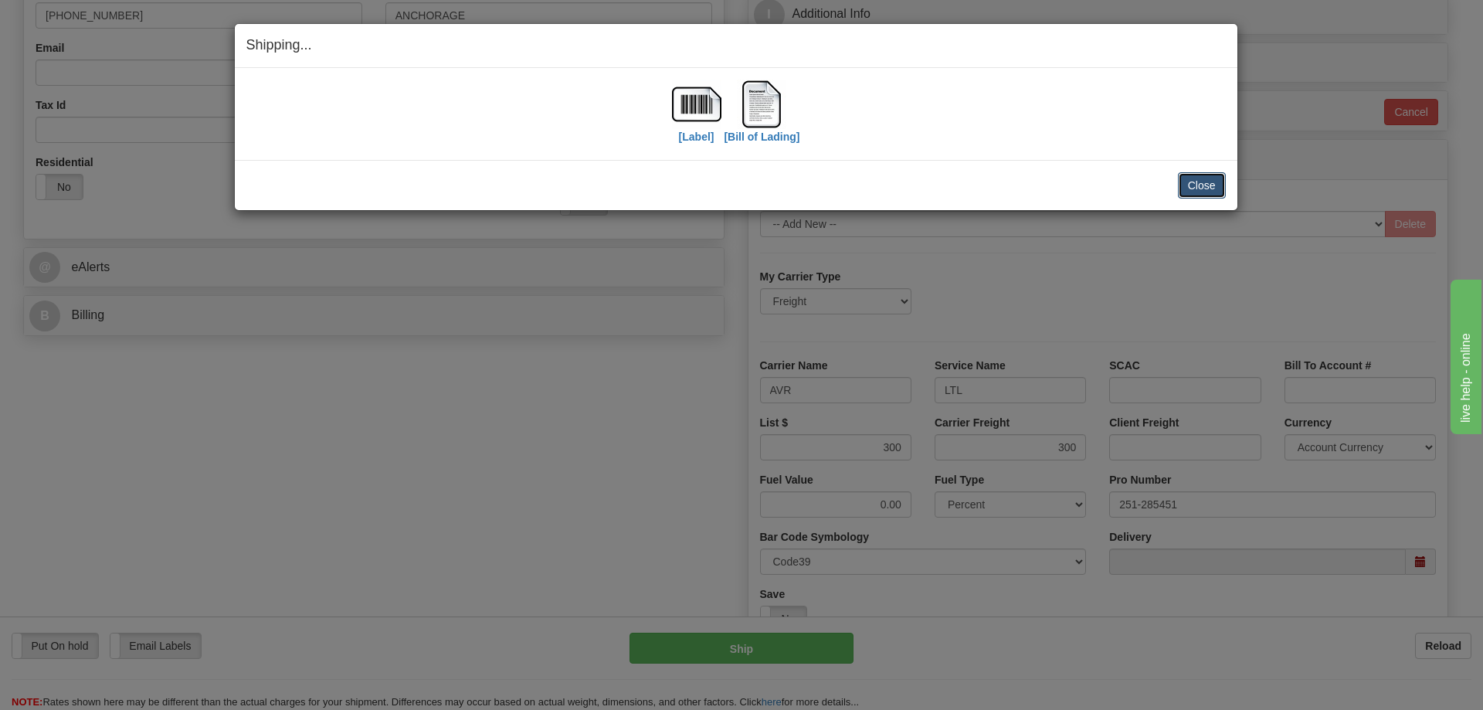
click at [1189, 185] on button "Close" at bounding box center [1202, 185] width 48 height 26
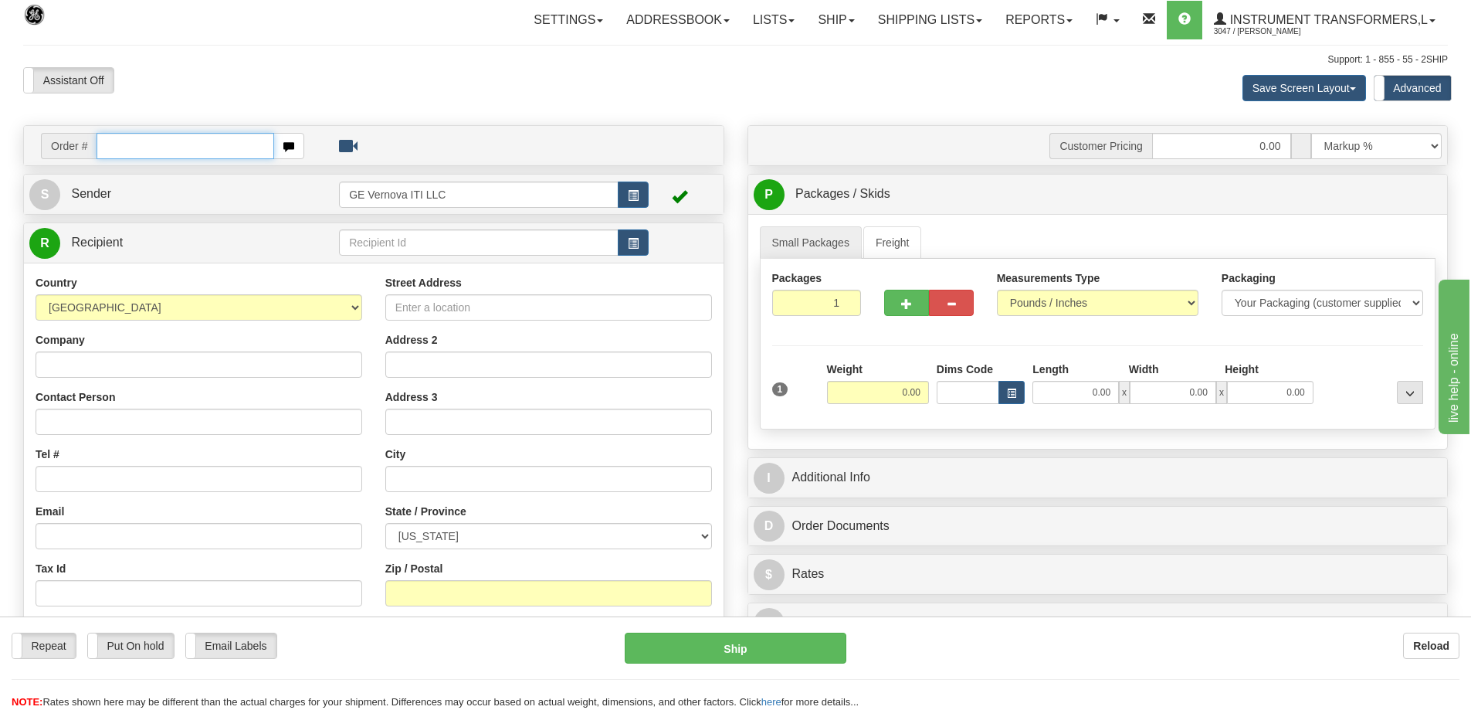
click at [217, 139] on input "text" at bounding box center [186, 146] width 178 height 26
type input "86704753"
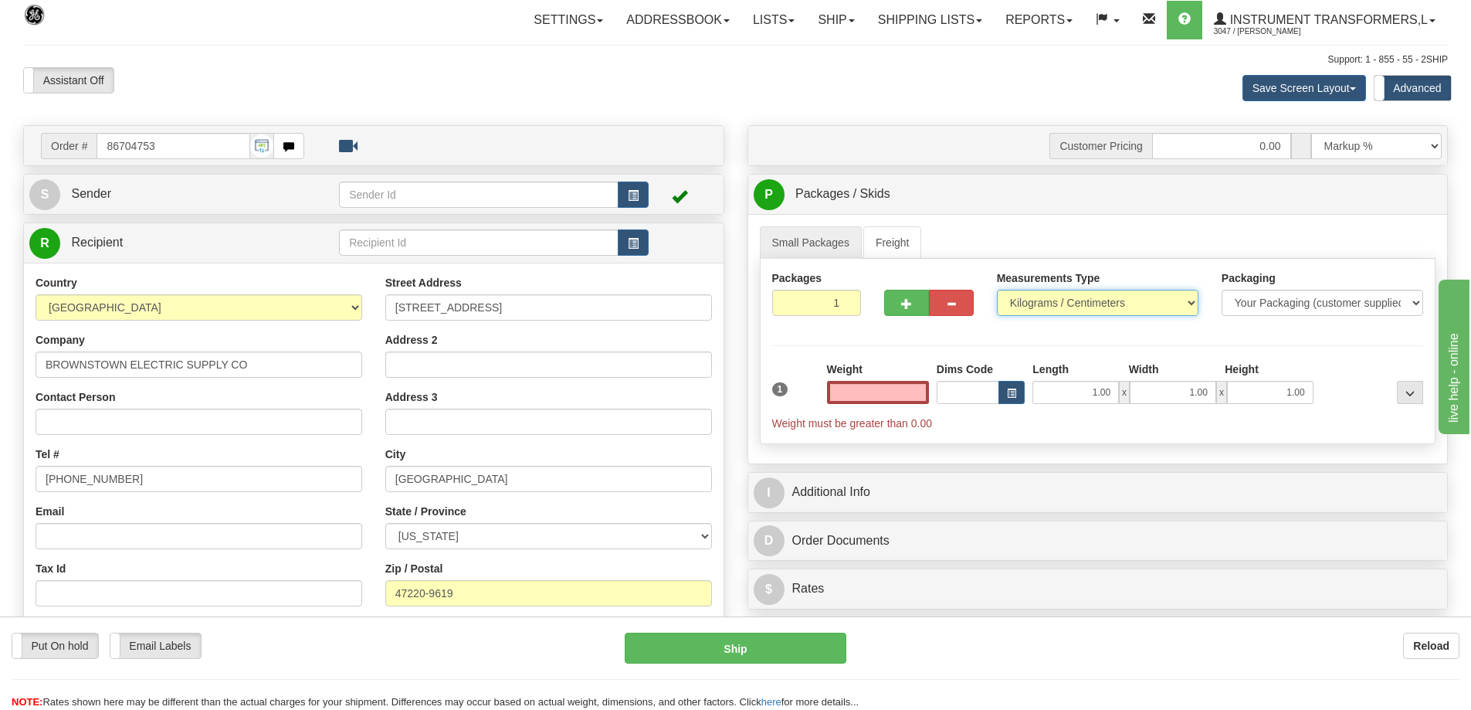
type input "0.00"
click at [1087, 307] on select "Pounds / Inches Kilograms / Centimeters" at bounding box center [1098, 303] width 202 height 26
select select "0"
click at [997, 290] on select "Pounds / Inches Kilograms / Centimeters" at bounding box center [1098, 303] width 202 height 26
click at [886, 392] on input "0.00" at bounding box center [878, 392] width 102 height 23
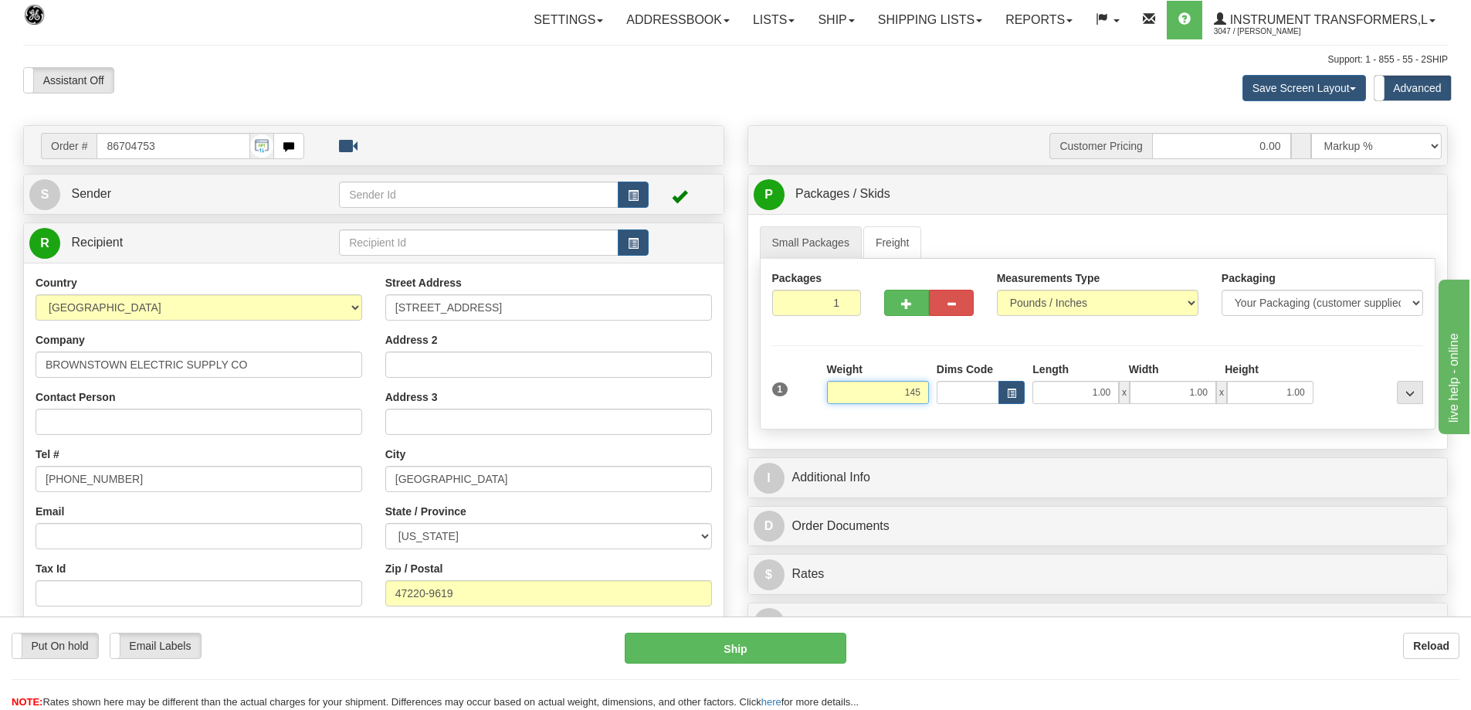
click button "Delete" at bounding box center [0, 0] width 0 height 0
type input "145.00"
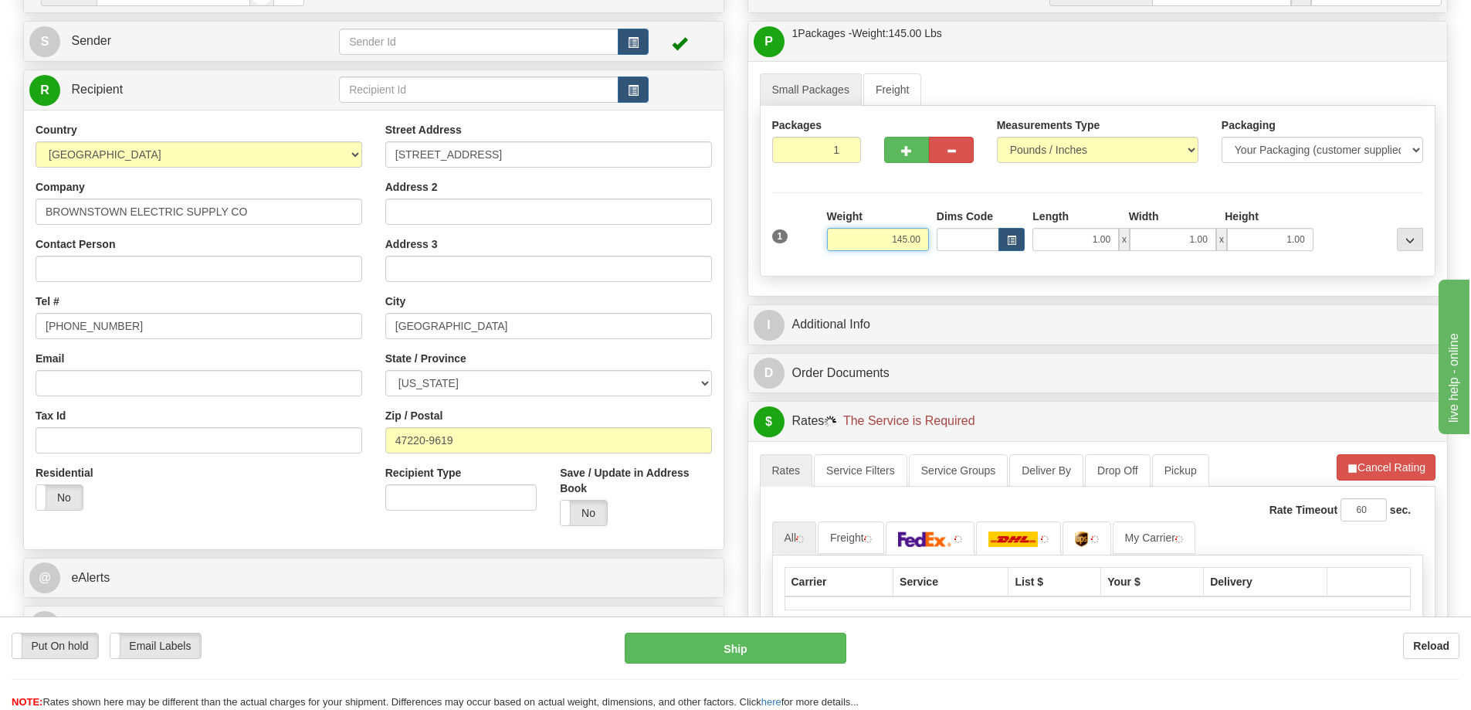
scroll to position [154, 0]
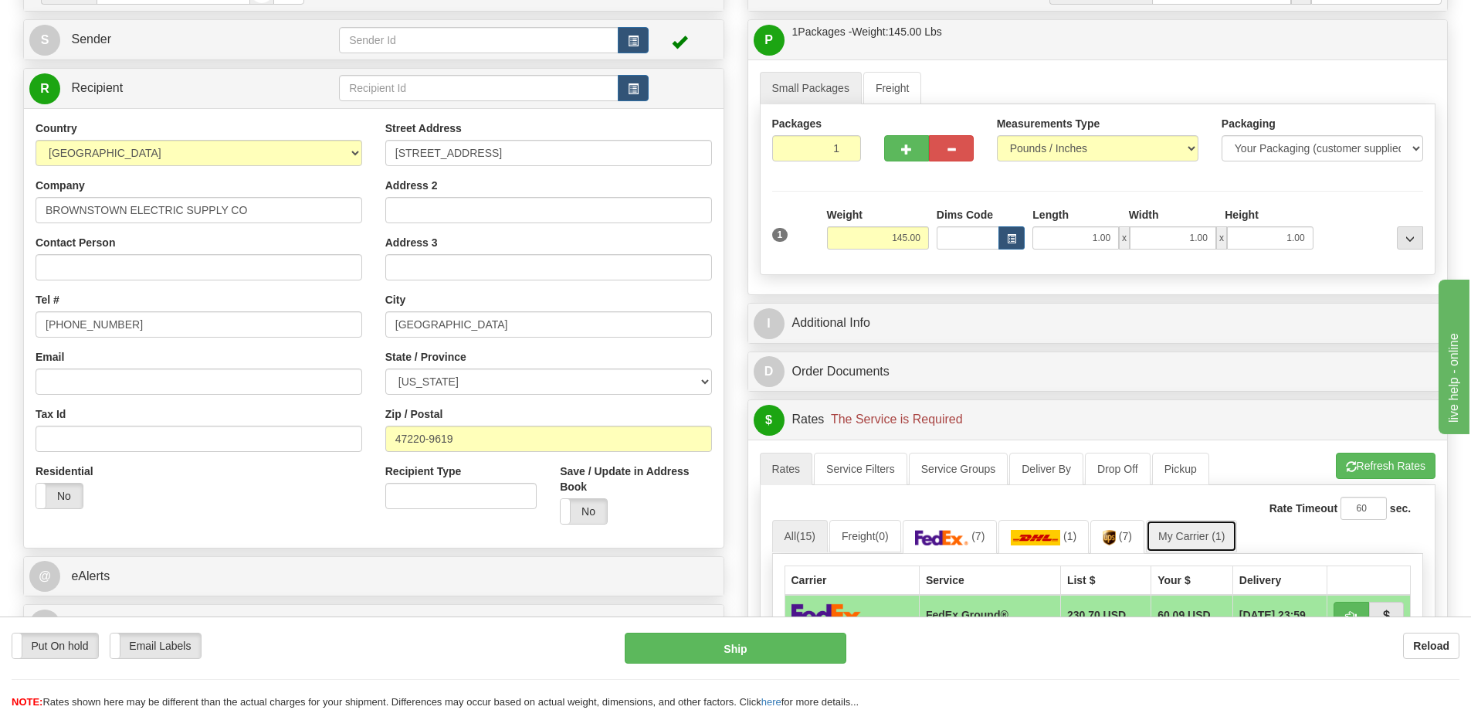
click at [1207, 534] on link "My Carrier (1)" at bounding box center [1191, 536] width 91 height 32
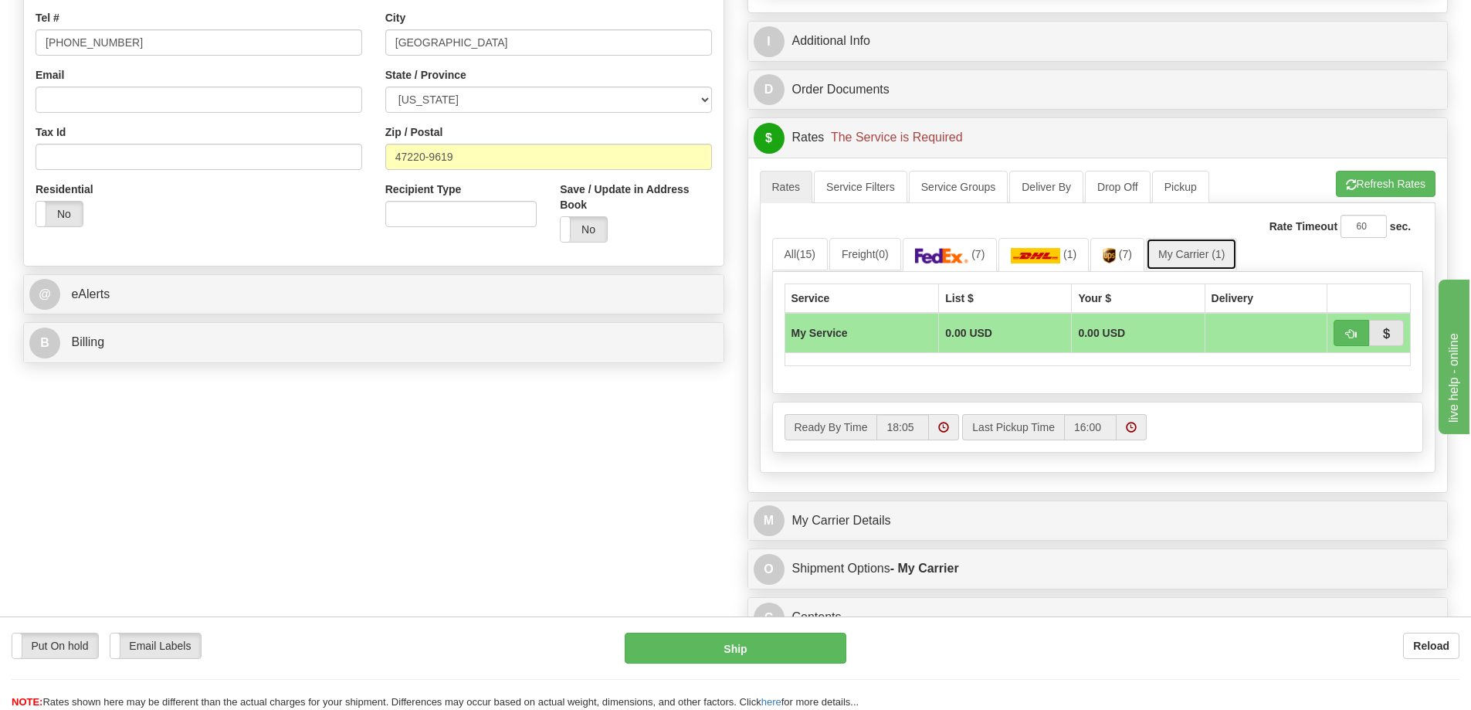
scroll to position [463, 0]
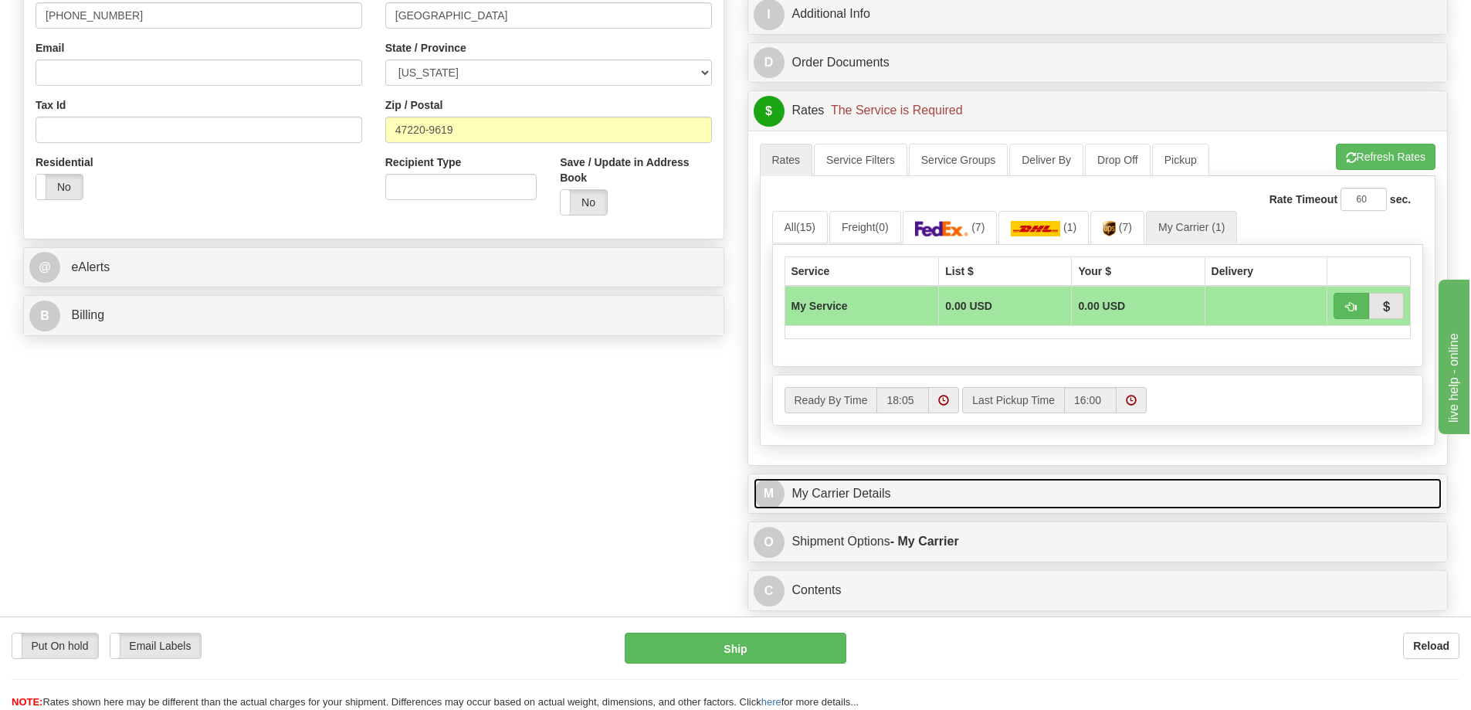
click at [914, 496] on link "M My Carrier Details" at bounding box center [1098, 494] width 689 height 32
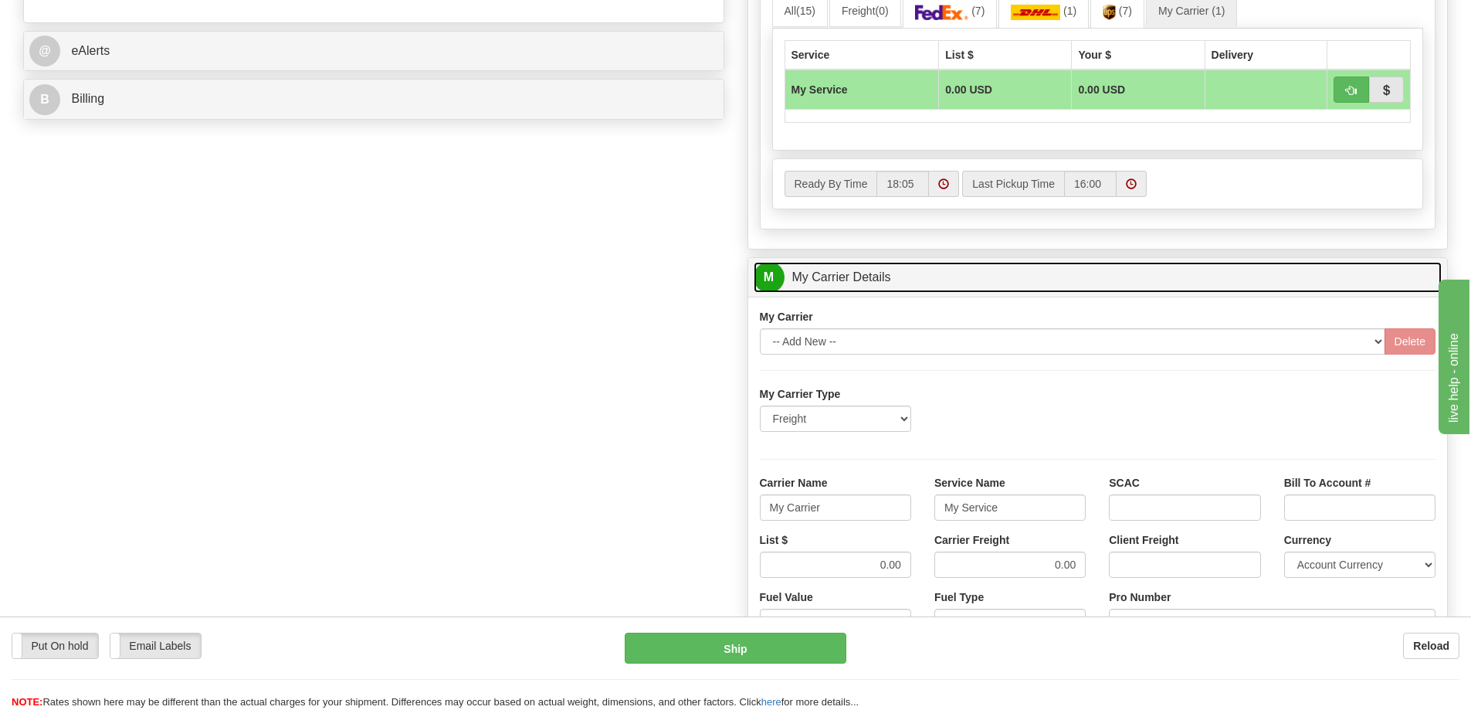
scroll to position [695, 0]
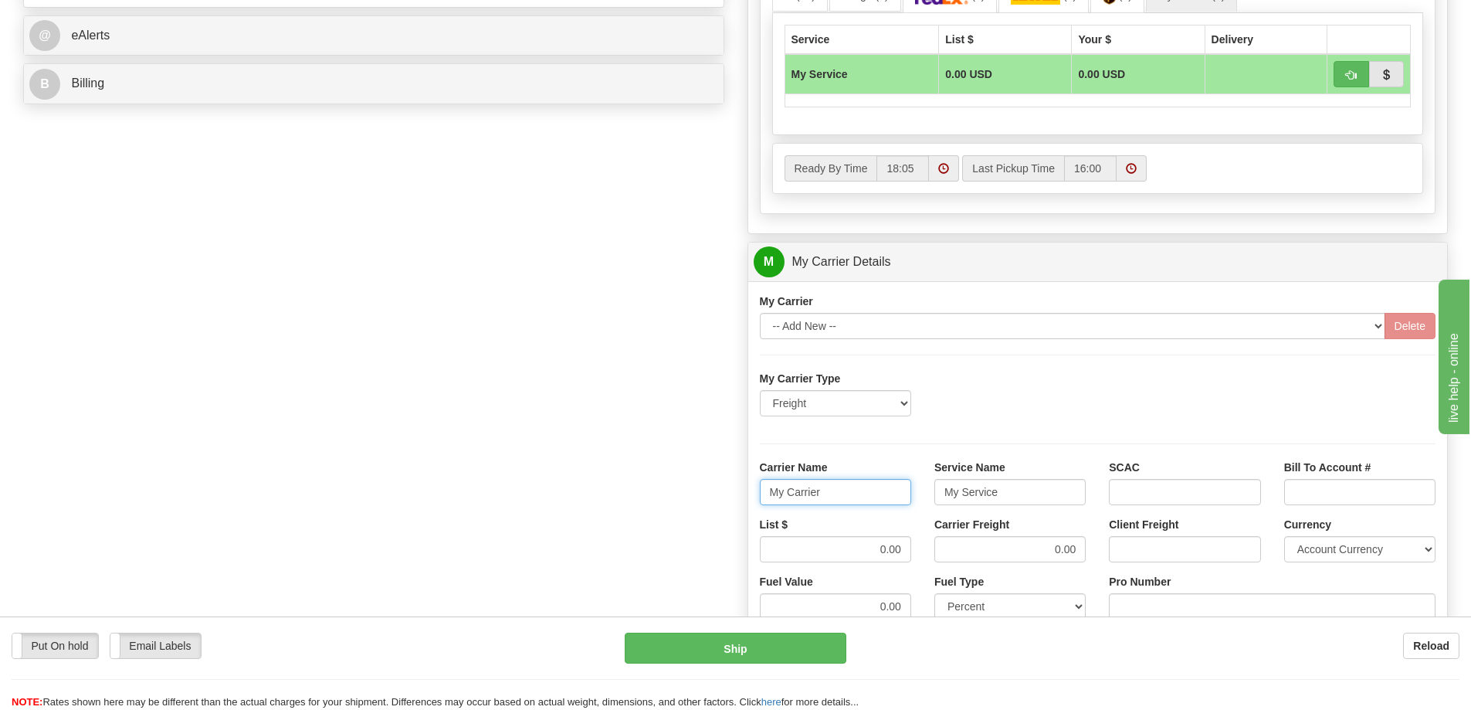
drag, startPoint x: 728, startPoint y: 494, endPoint x: 698, endPoint y: 497, distance: 30.3
click at [698, 497] on div "Order # 86704753 S Sender" at bounding box center [736, 175] width 1448 height 1491
drag, startPoint x: 930, startPoint y: 496, endPoint x: 912, endPoint y: 498, distance: 17.9
click at [912, 498] on div "Carrier Name Service Name My Service SCAC Bill To Account #" at bounding box center [1098, 488] width 700 height 57
drag, startPoint x: 1076, startPoint y: 548, endPoint x: 1033, endPoint y: 554, distance: 42.9
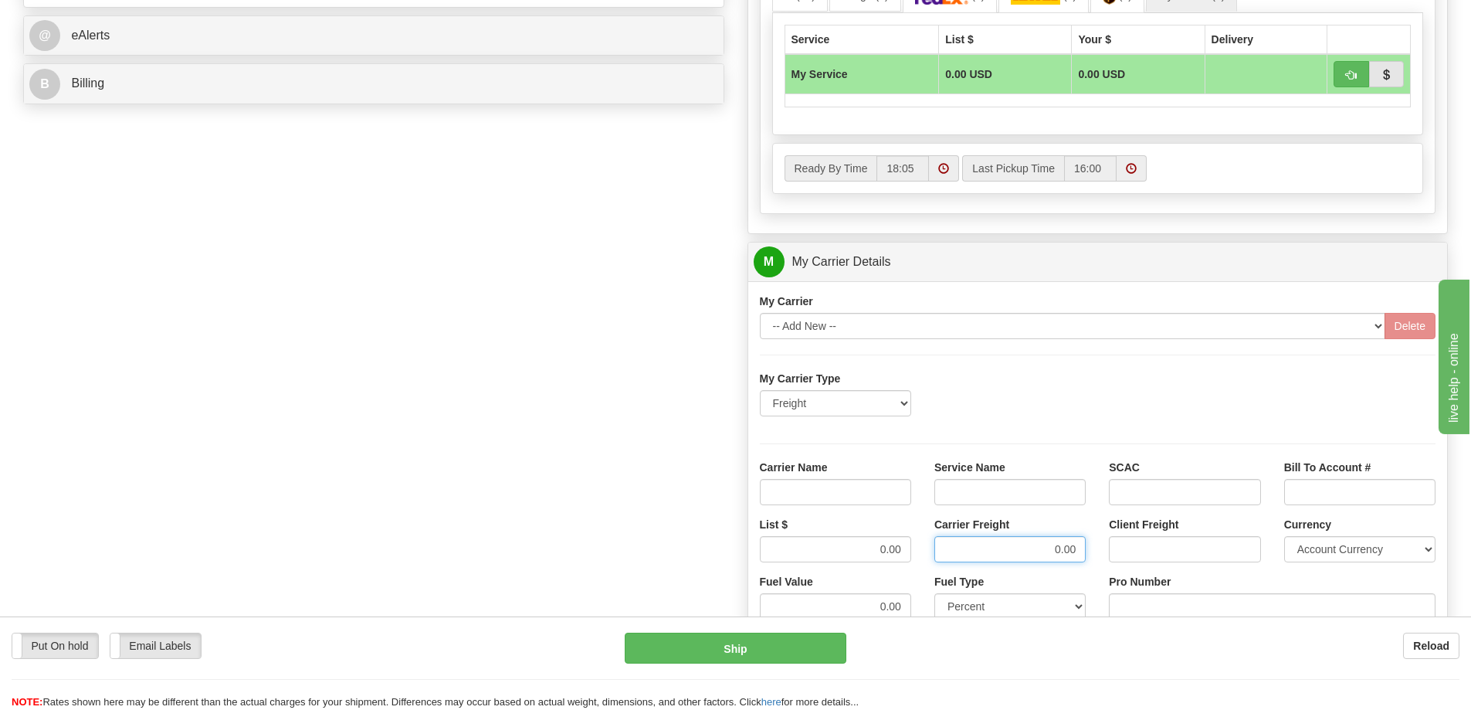
click at [1033, 554] on input "0.00" at bounding box center [1010, 549] width 151 height 26
drag, startPoint x: 912, startPoint y: 550, endPoint x: 851, endPoint y: 554, distance: 61.1
click at [851, 554] on div "List $ 0.00" at bounding box center [835, 545] width 175 height 57
click at [879, 487] on input "Carrier Name" at bounding box center [835, 492] width 151 height 26
type input "AVR"
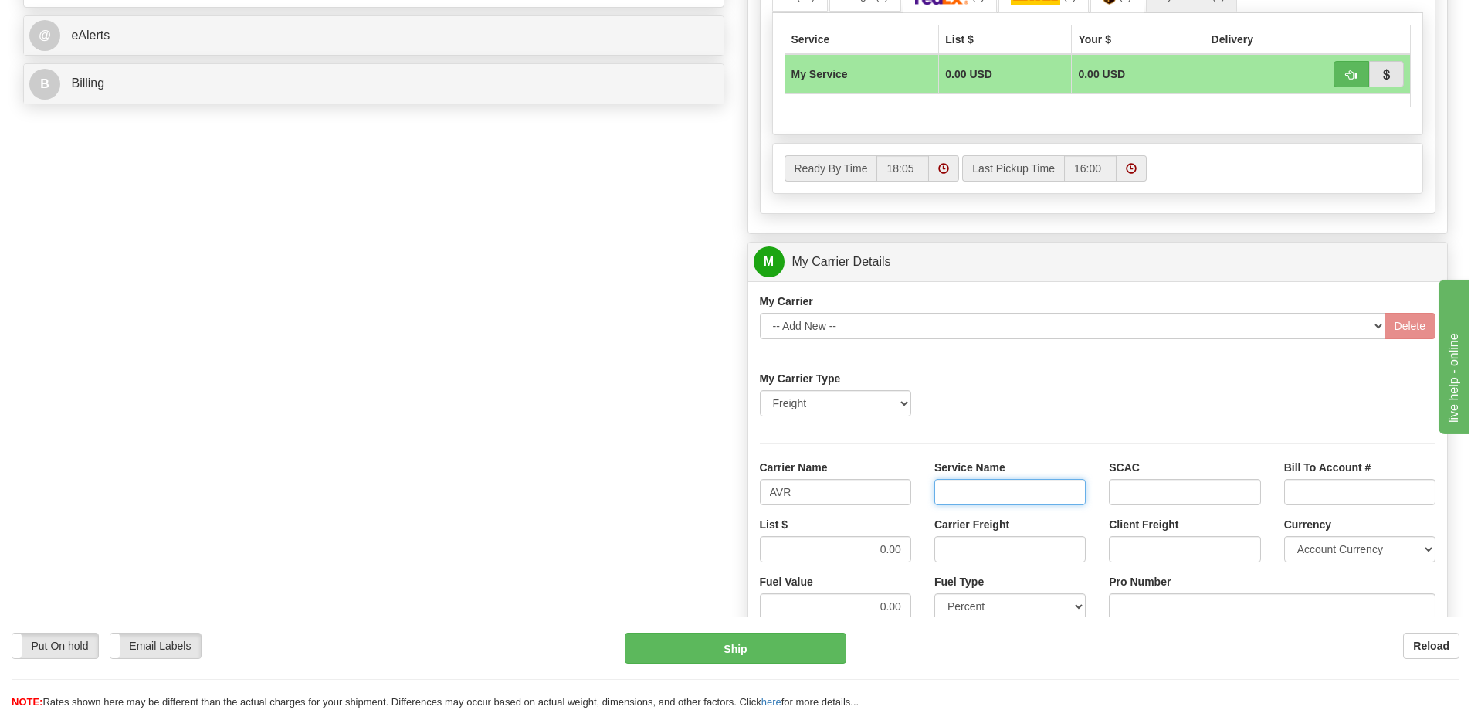
click at [966, 488] on input "Service Name" at bounding box center [1010, 492] width 151 height 26
type input "LTL"
drag, startPoint x: 901, startPoint y: 547, endPoint x: 871, endPoint y: 552, distance: 29.8
click at [871, 552] on input "0.00" at bounding box center [835, 549] width 151 height 26
type input "300"
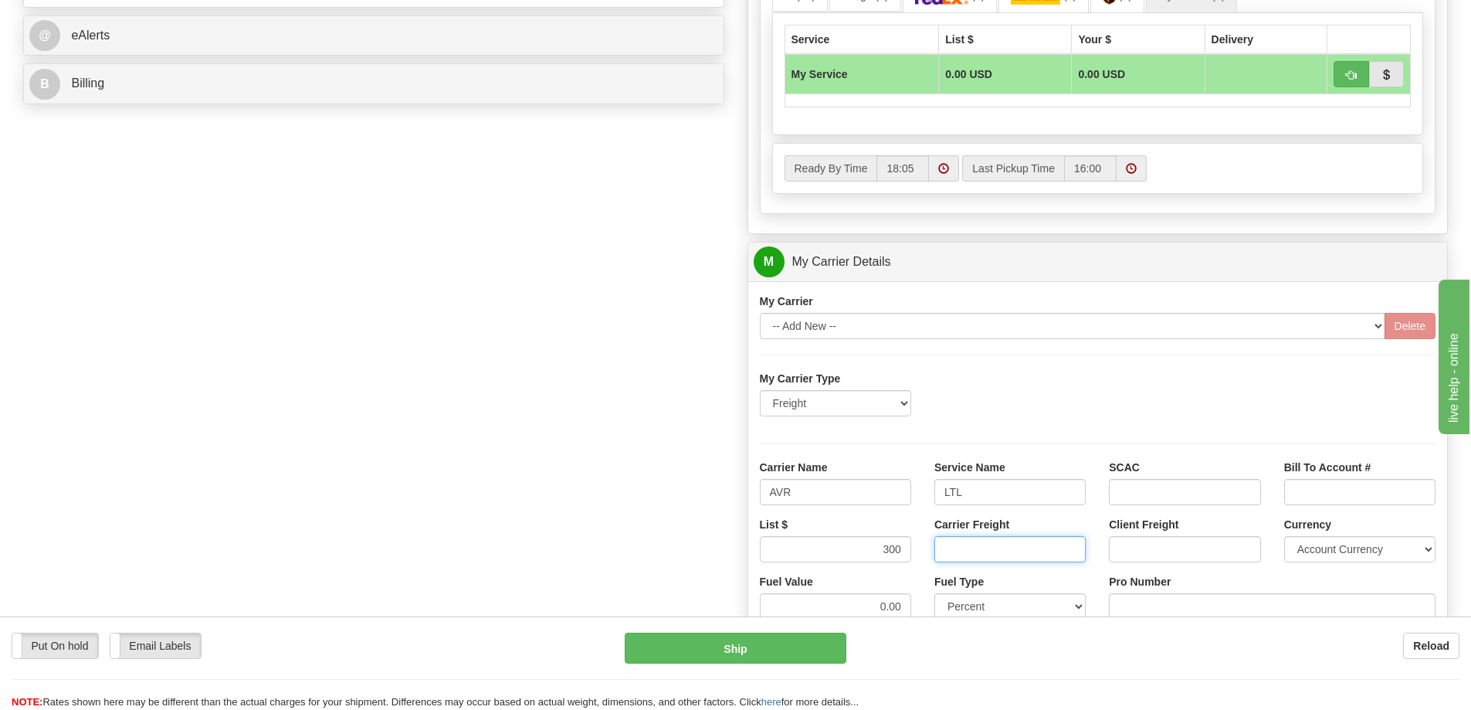
click at [995, 553] on input "Carrier Freight" at bounding box center [1010, 549] width 151 height 26
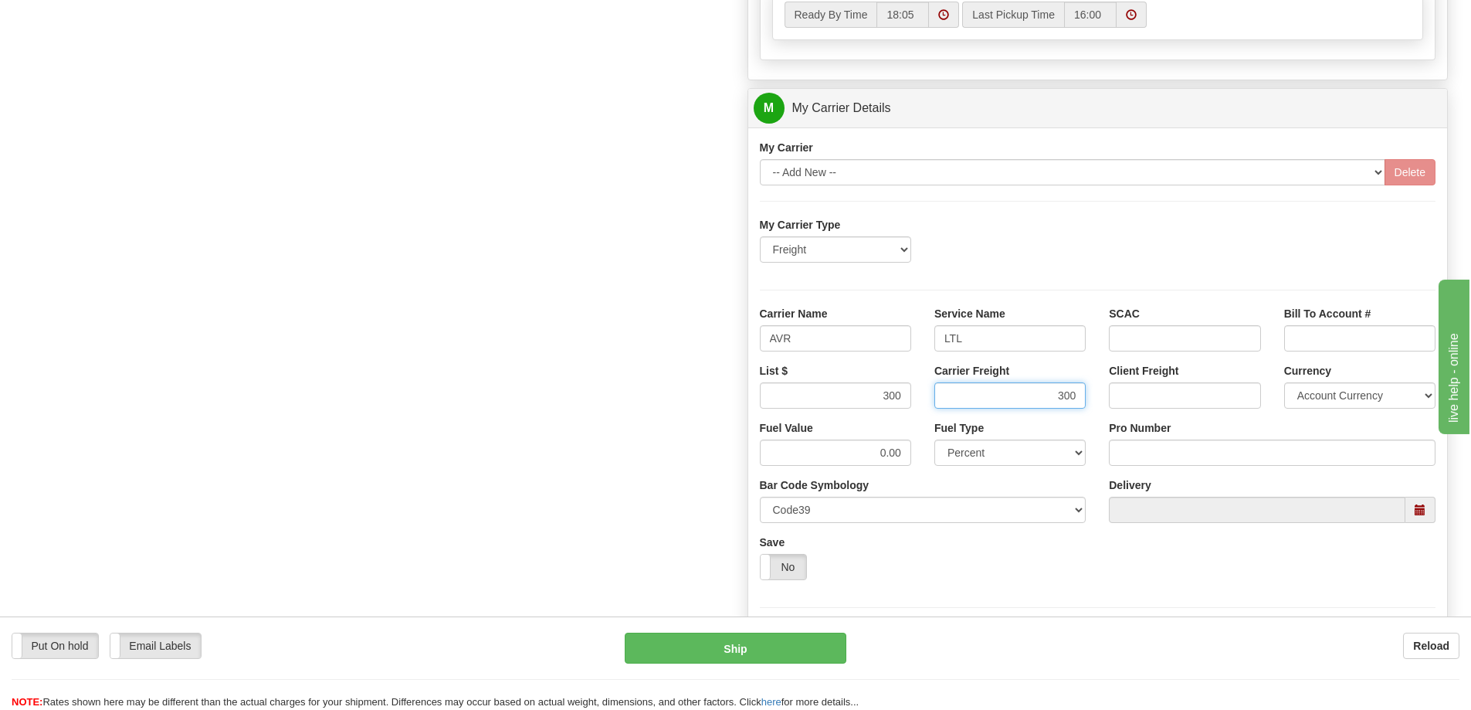
scroll to position [850, 0]
type input "300"
click at [1141, 448] on input "Pro Number" at bounding box center [1272, 452] width 327 height 26
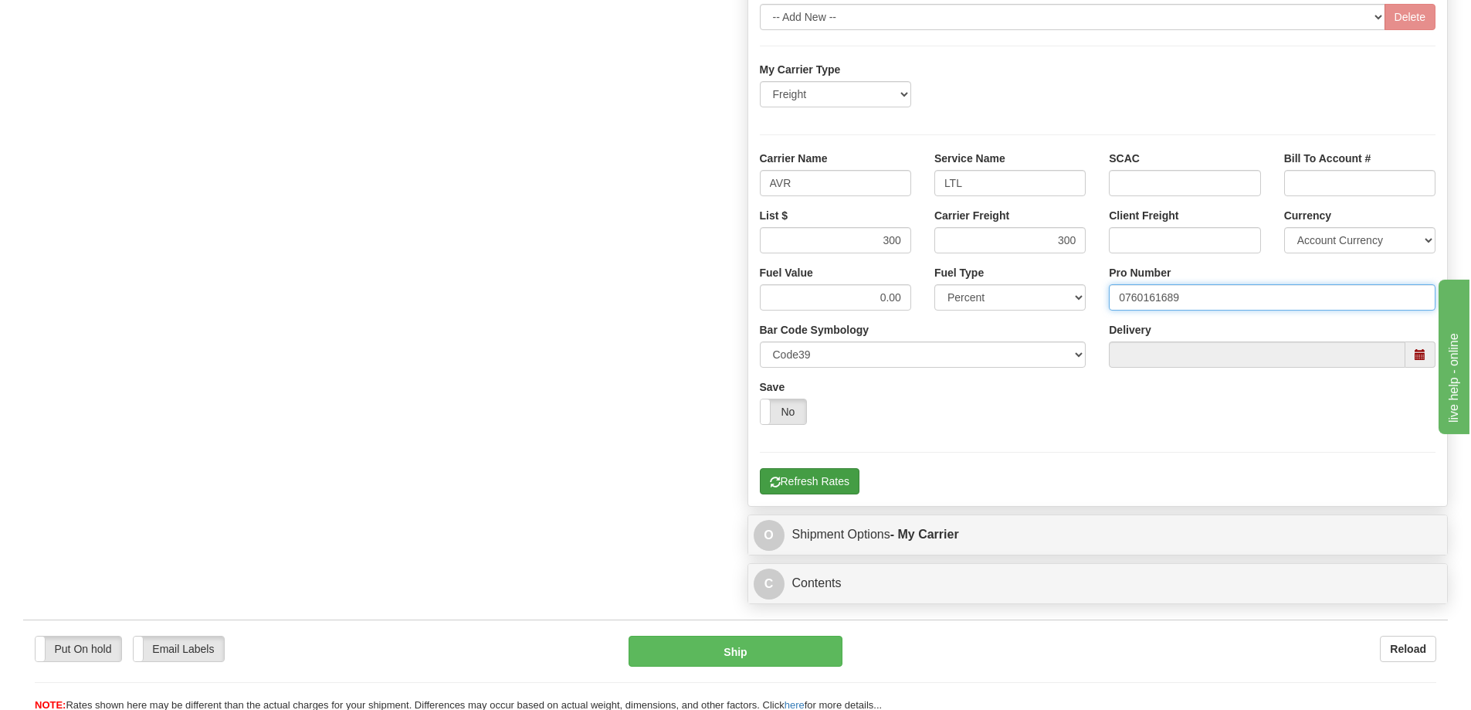
type input "0760161689"
click at [845, 483] on button "Refresh Rates" at bounding box center [810, 481] width 100 height 26
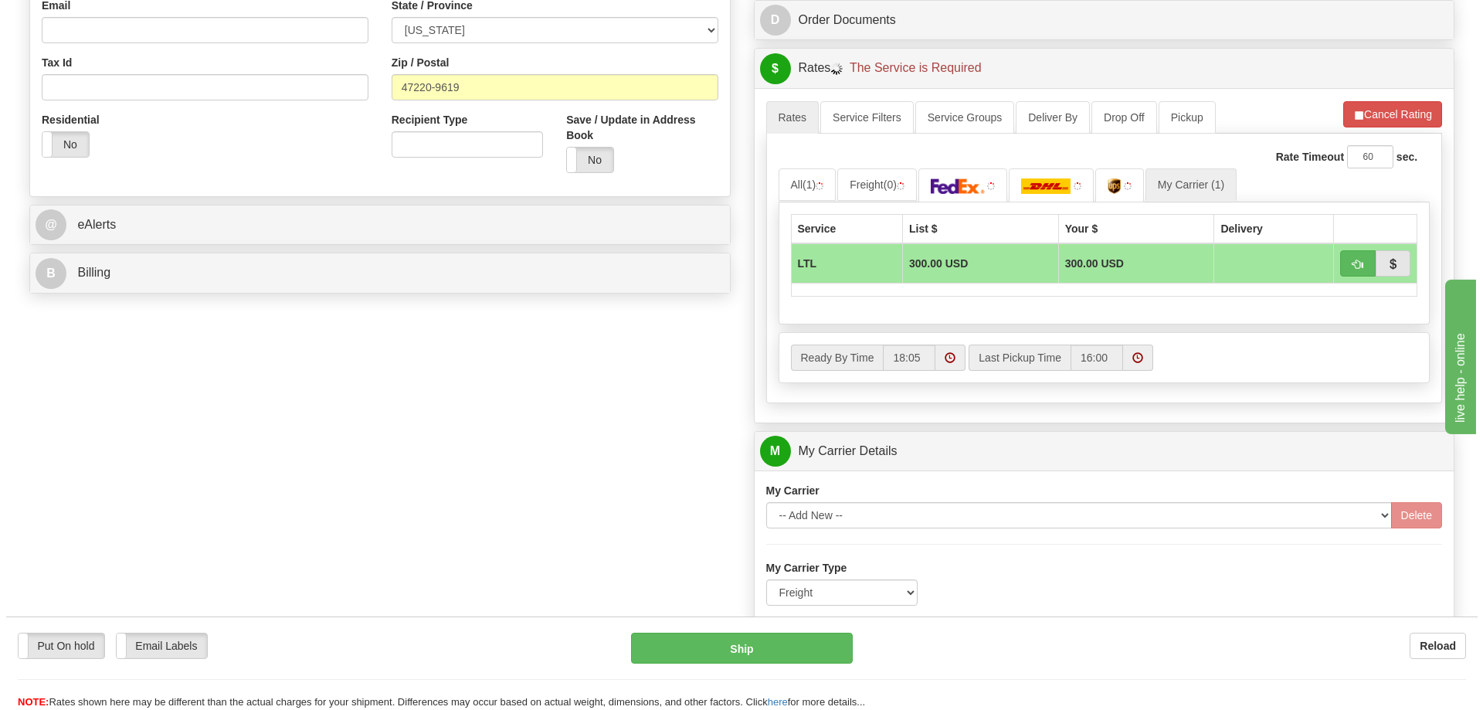
scroll to position [501, 0]
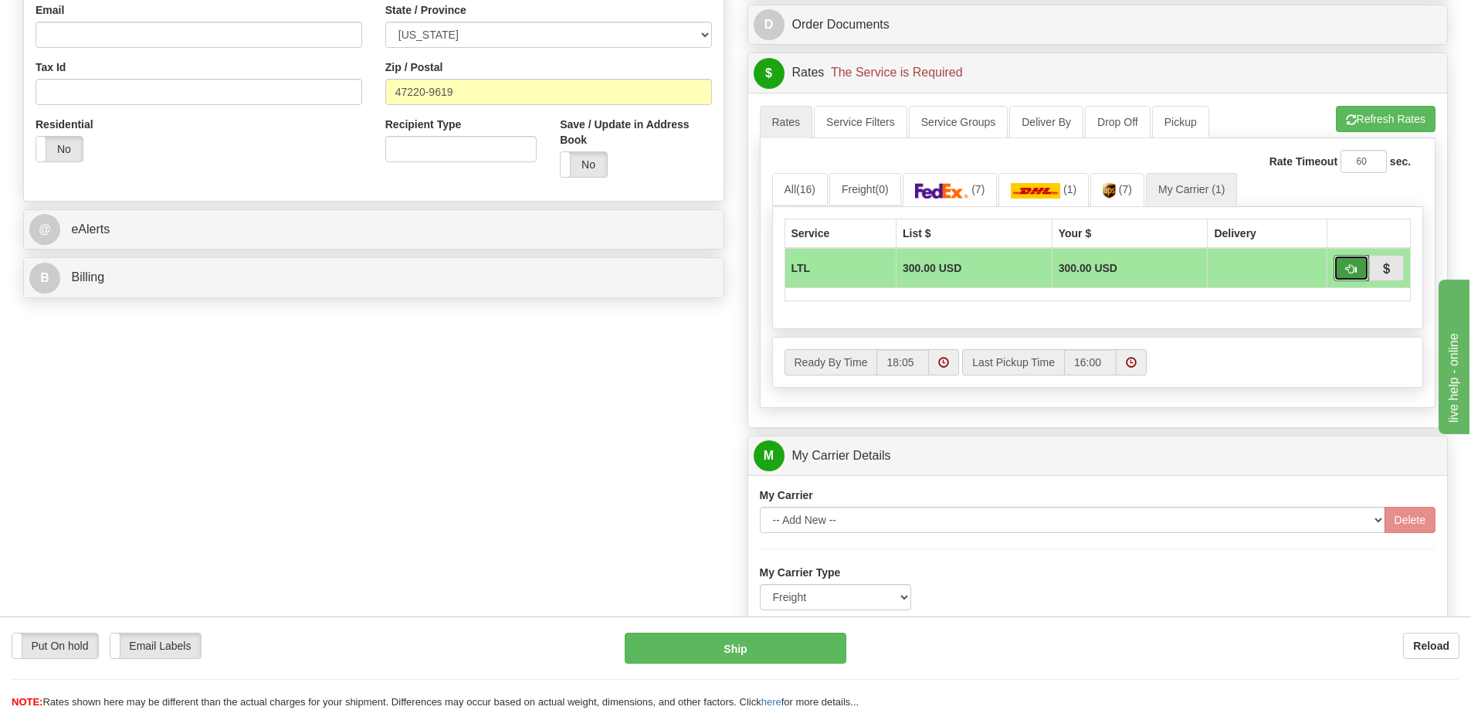
click at [1359, 273] on button "button" at bounding box center [1352, 268] width 36 height 26
type input "00"
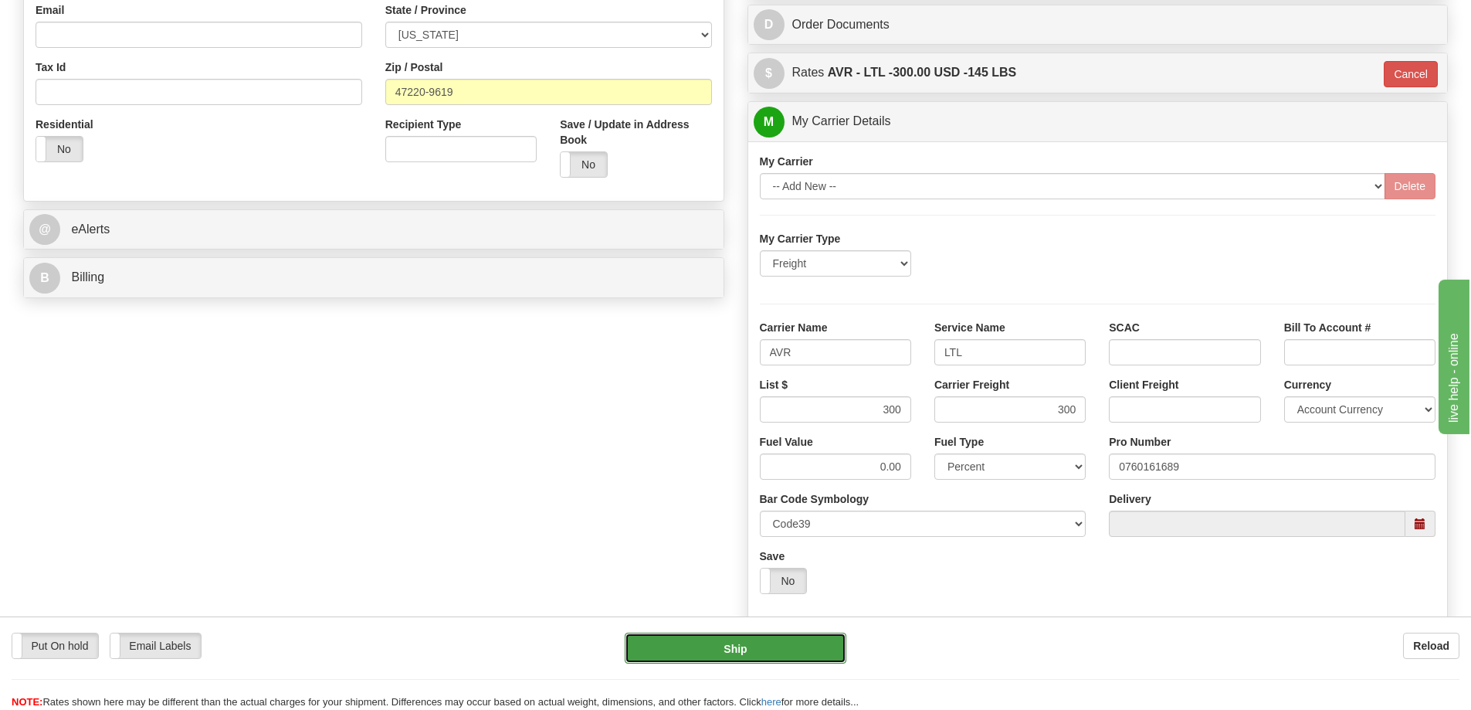
click at [697, 656] on button "Ship" at bounding box center [736, 648] width 222 height 31
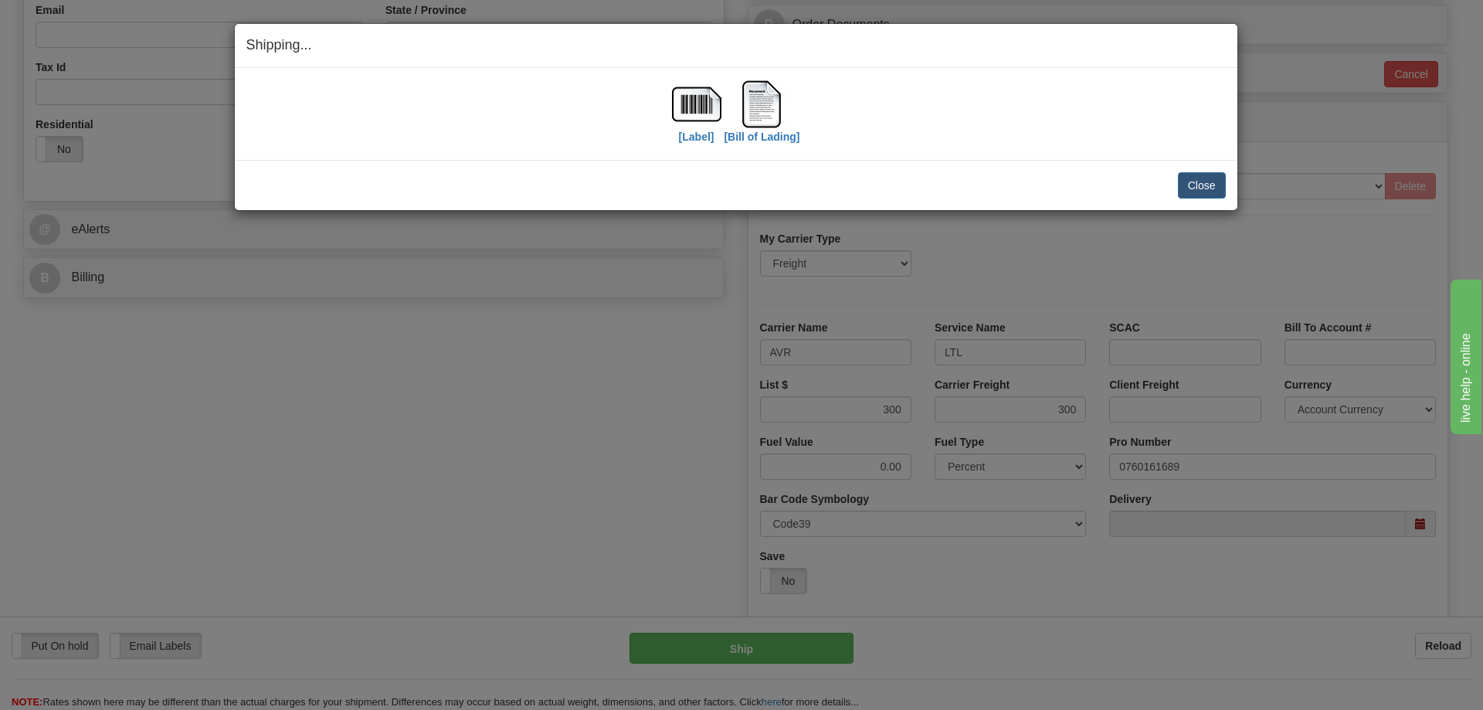
click at [1232, 178] on div "Close Cancel Cancel Shipment and Quit Pickup Quit Pickup ONLY" at bounding box center [736, 185] width 1002 height 50
click at [1219, 185] on button "Close" at bounding box center [1202, 185] width 48 height 26
